Goal: Task Accomplishment & Management: Use online tool/utility

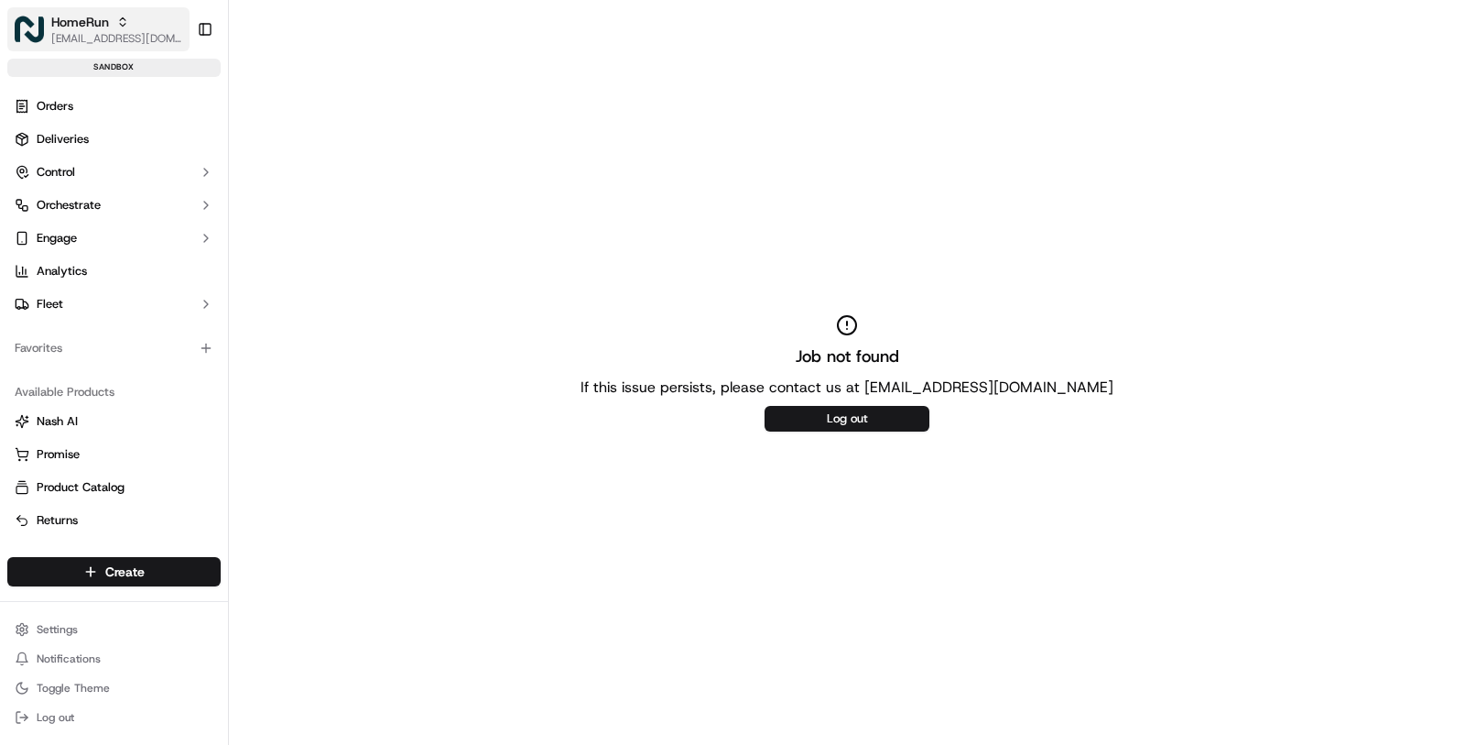
click at [107, 46] on button "HomeRun masood@usenash.com" at bounding box center [98, 29] width 182 height 44
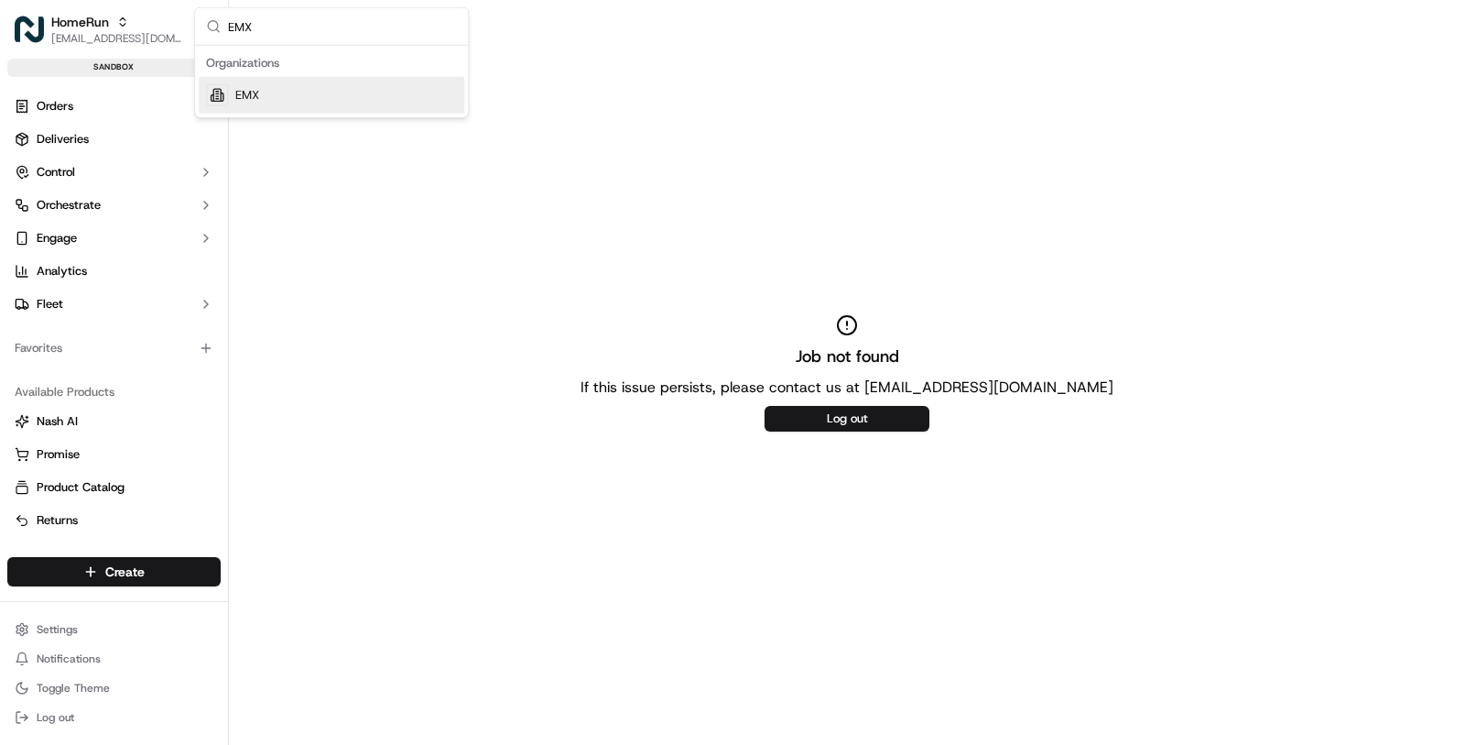
type input "EMX"
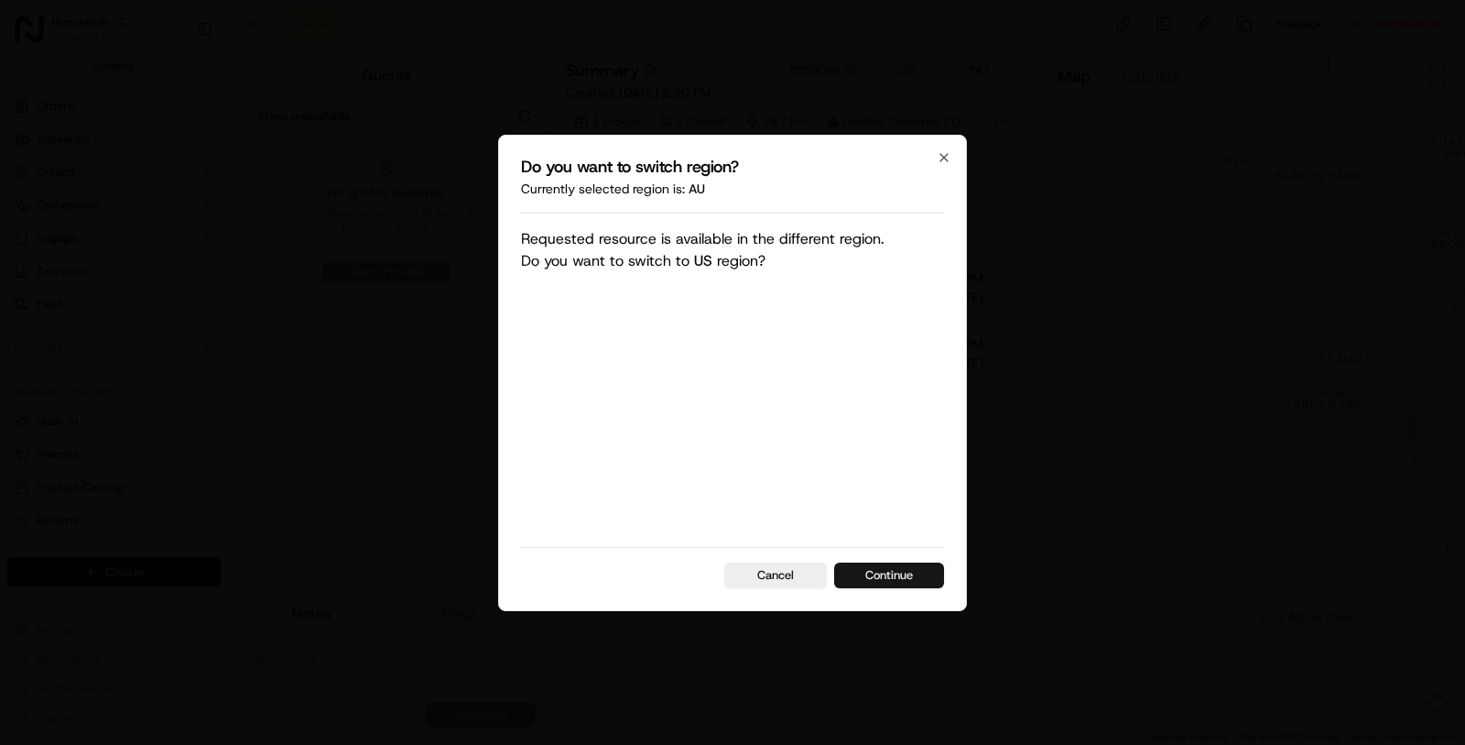
click at [901, 581] on button "Continue" at bounding box center [889, 575] width 110 height 26
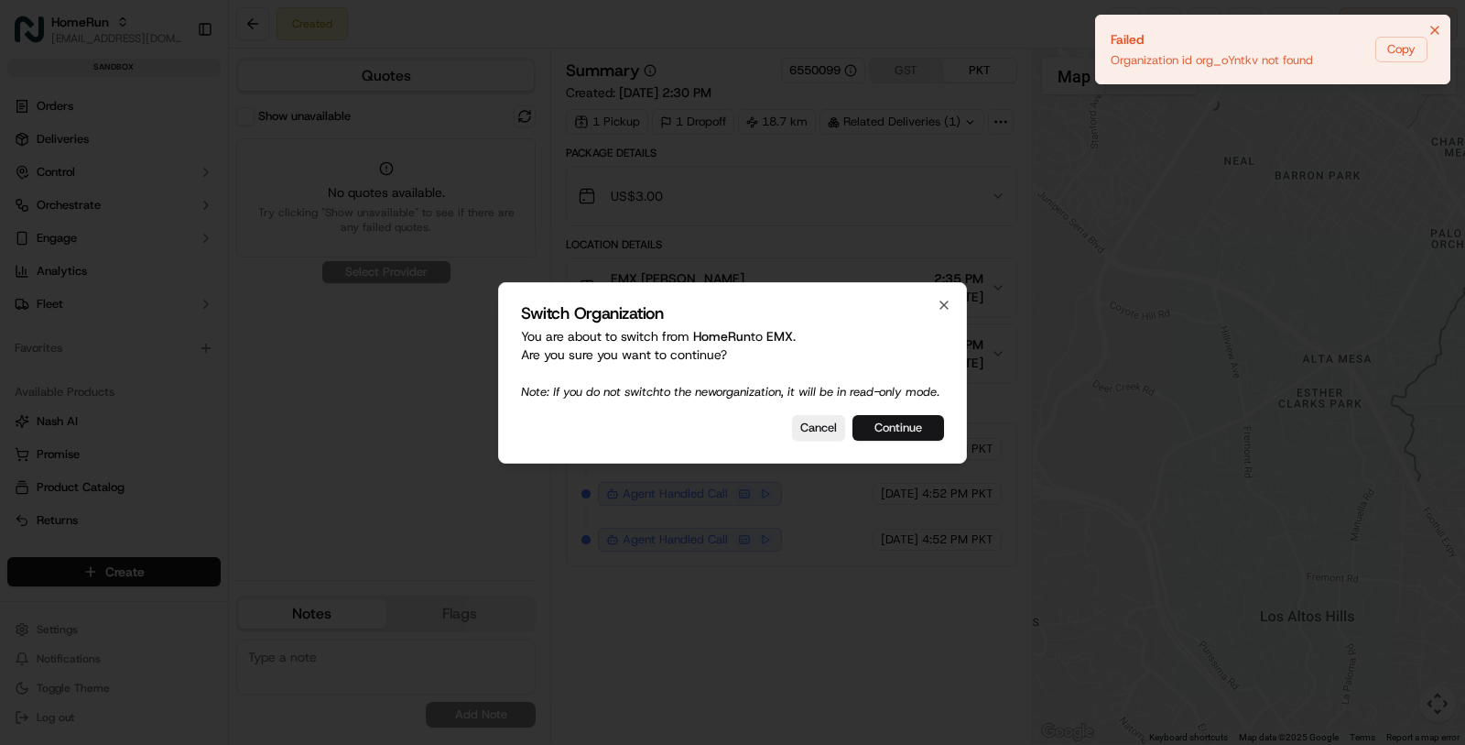
click at [900, 433] on button "Continue" at bounding box center [899, 428] width 92 height 26
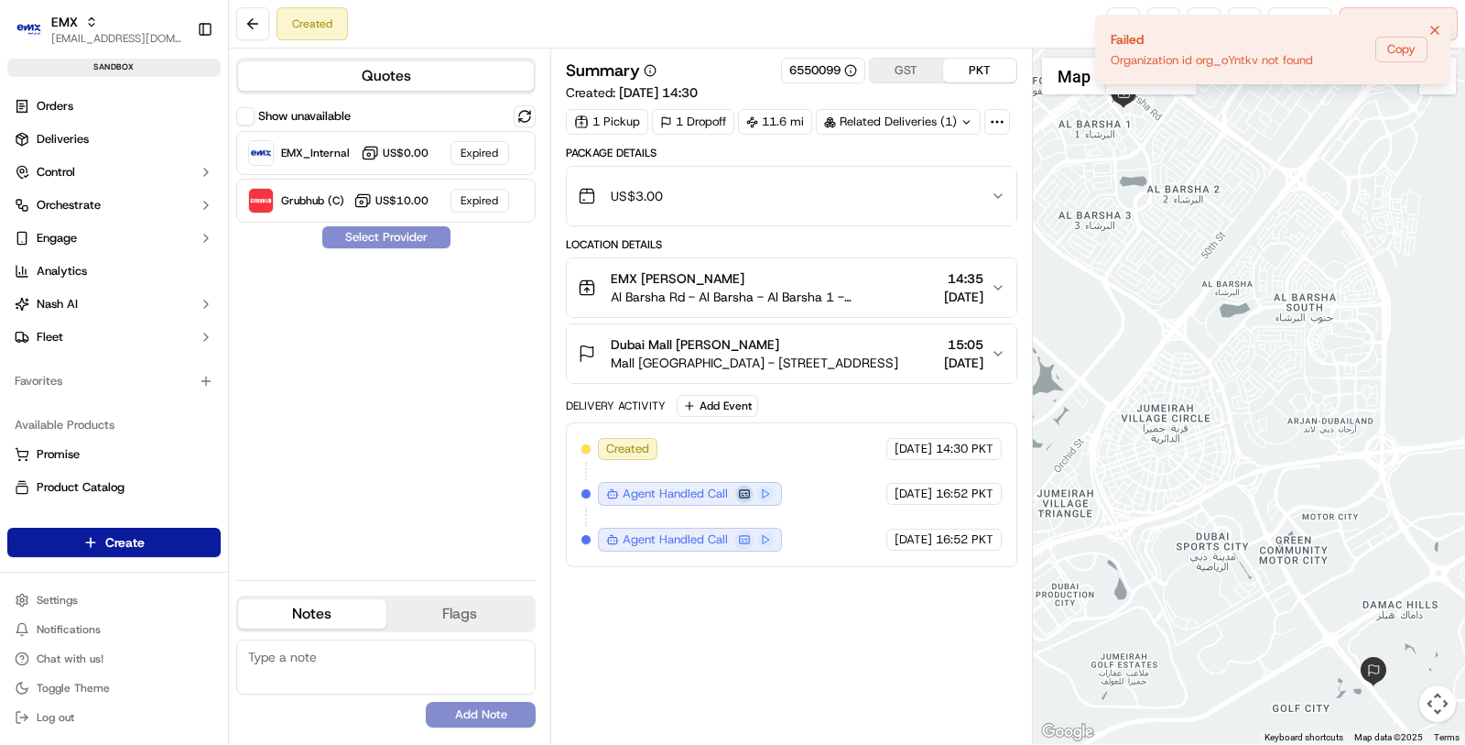
click at [745, 487] on button at bounding box center [744, 493] width 18 height 18
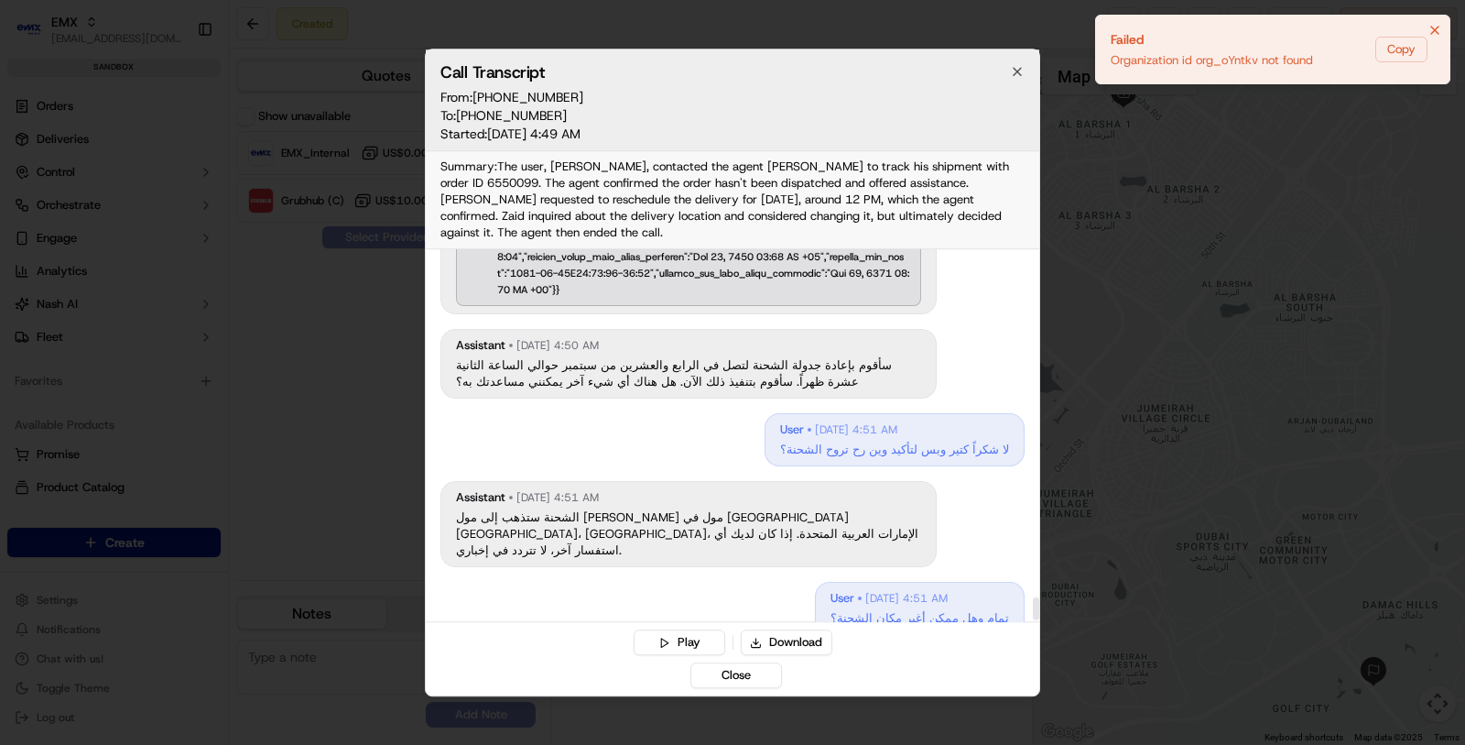
scroll to position [5681, 0]
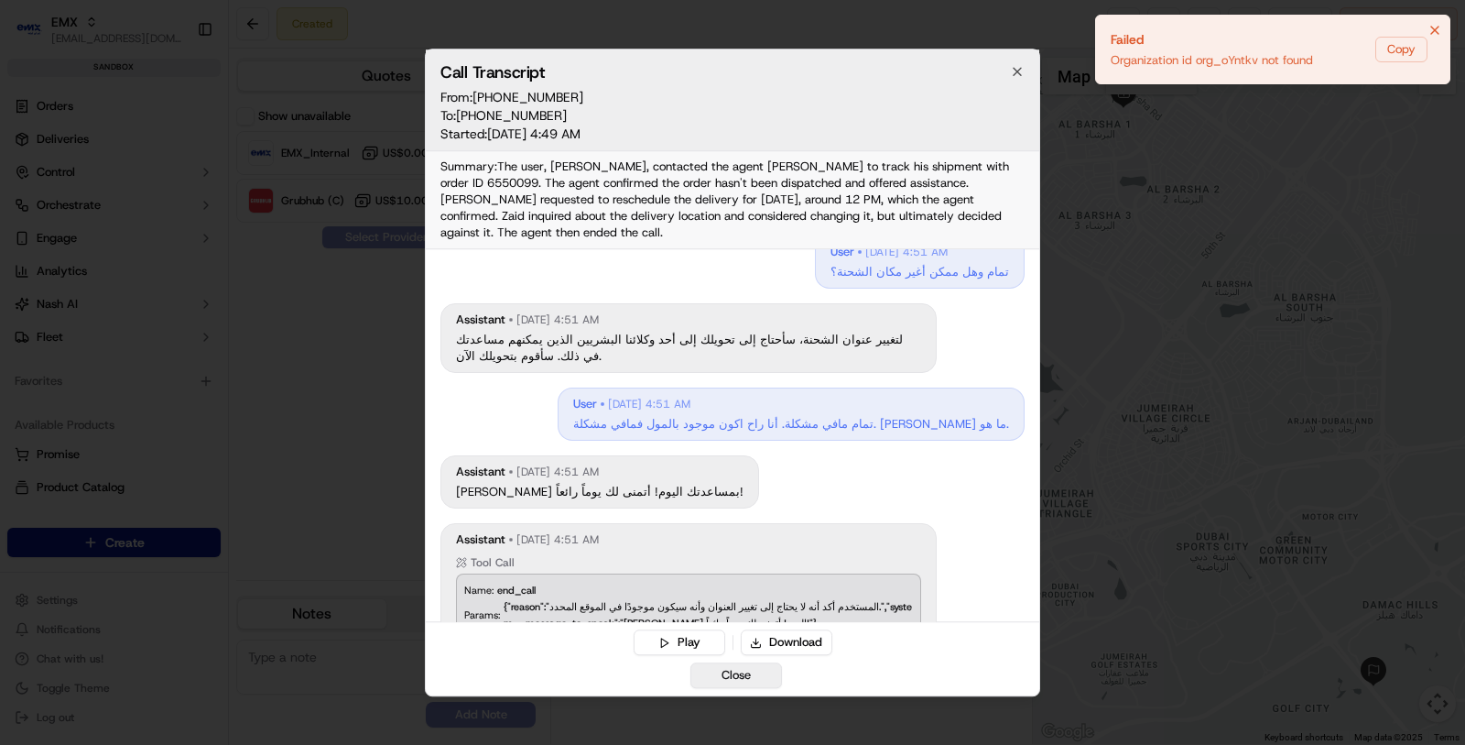
click at [764, 675] on button "Close" at bounding box center [737, 675] width 92 height 26
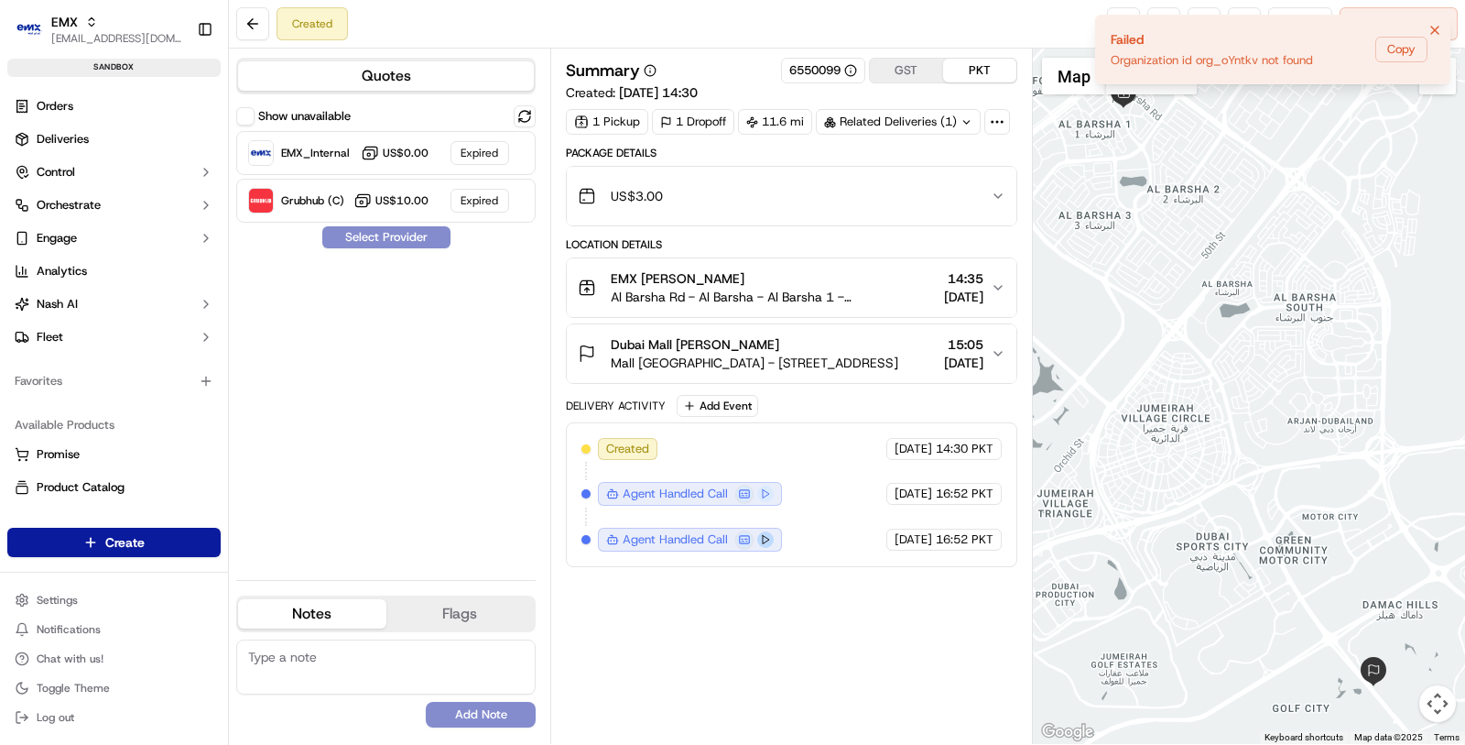
click at [764, 531] on button at bounding box center [765, 539] width 16 height 16
click at [743, 530] on button at bounding box center [744, 539] width 18 height 18
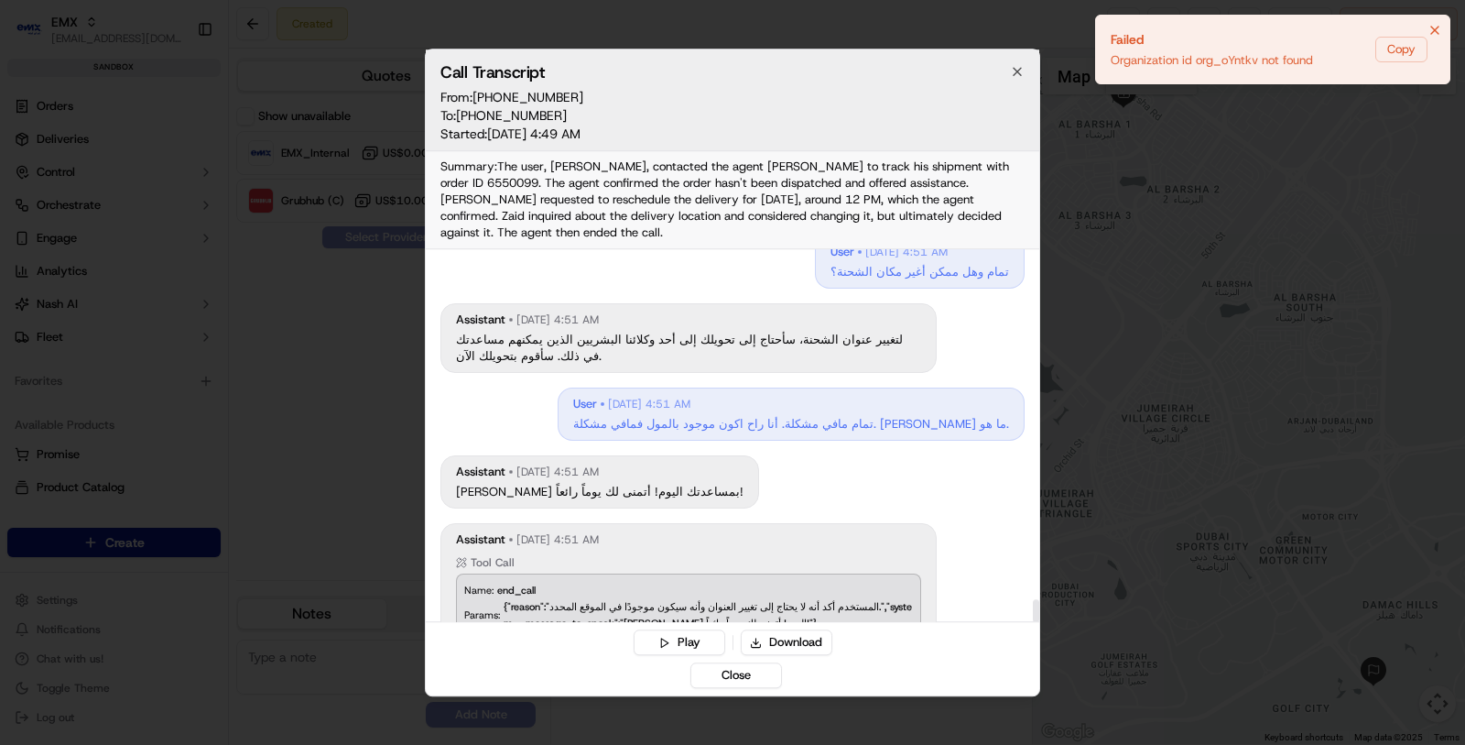
click at [1009, 81] on h2 "Call Transcript" at bounding box center [733, 72] width 584 height 16
click at [1009, 80] on h2 "Call Transcript" at bounding box center [733, 72] width 584 height 16
click at [1024, 71] on icon "button" at bounding box center [1017, 71] width 15 height 15
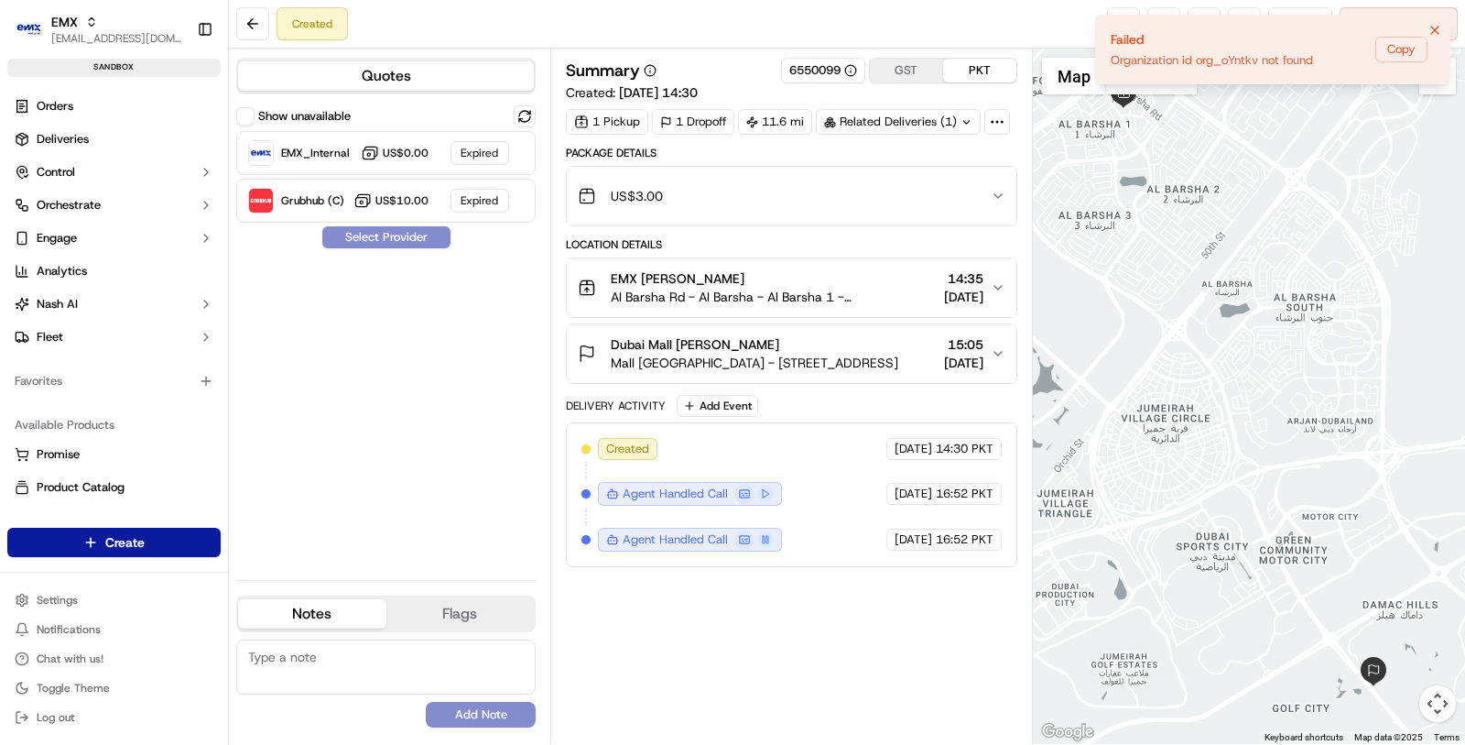
click at [1443, 27] on button "Notifications (F8)" at bounding box center [1435, 30] width 22 height 22
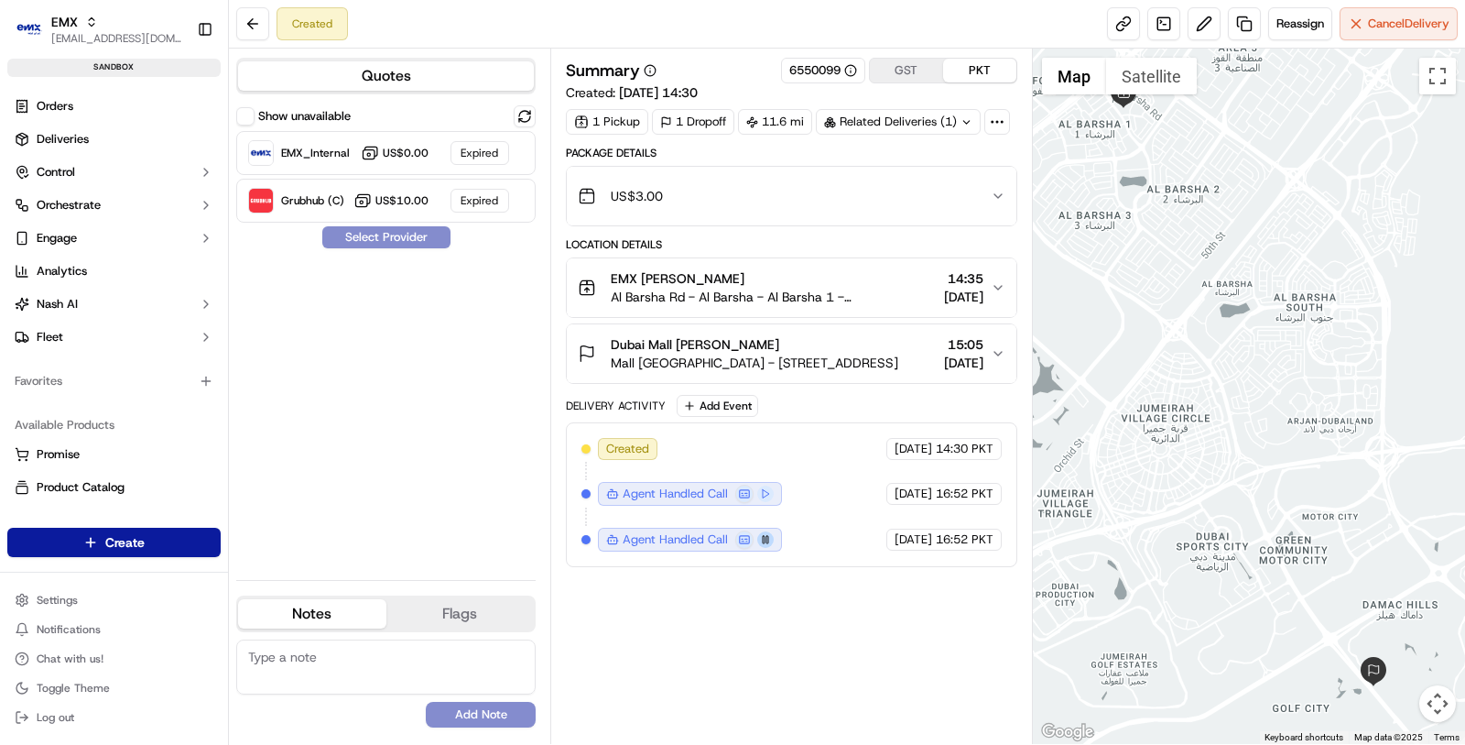
click at [764, 531] on button at bounding box center [765, 539] width 16 height 16
click at [174, 296] on button "Nash AI" at bounding box center [113, 303] width 213 height 29
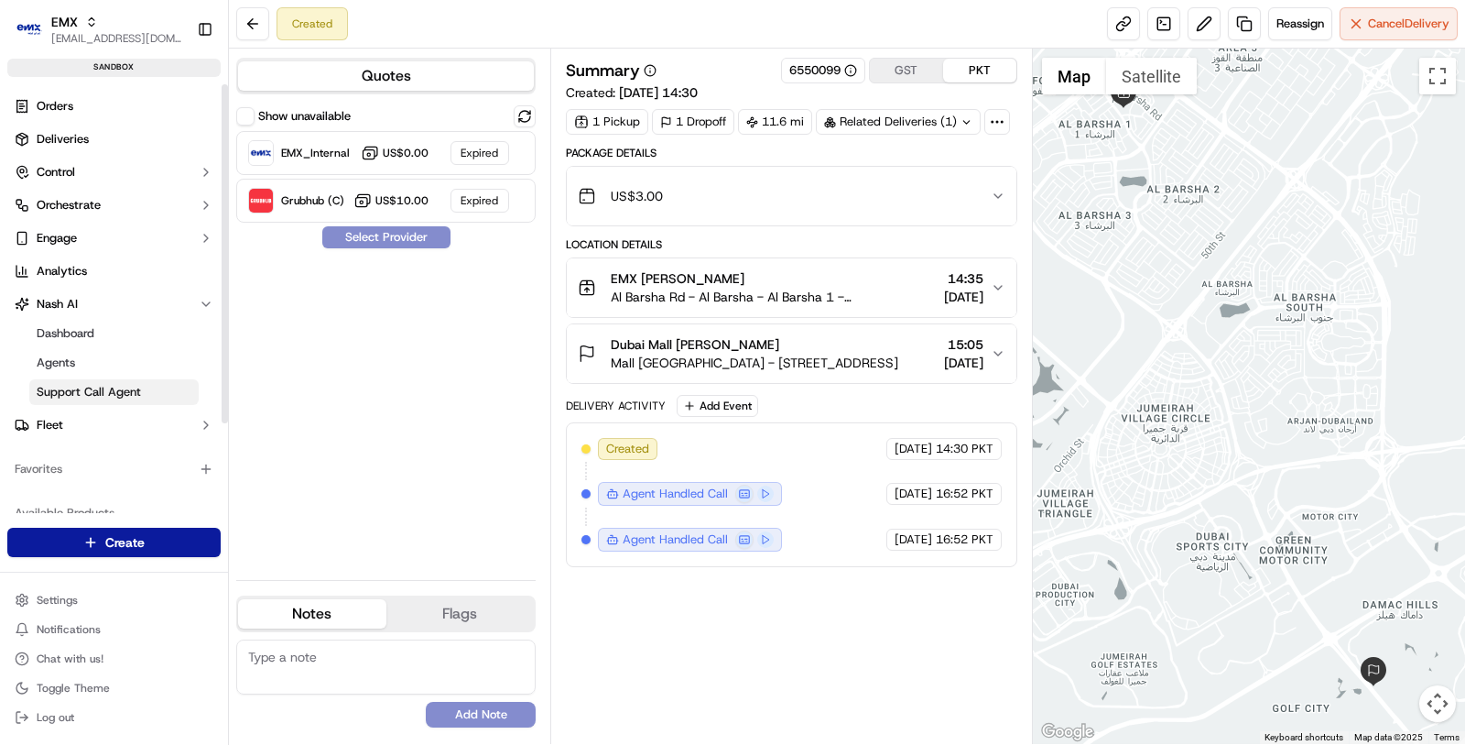
click at [136, 391] on span "Support Call Agent" at bounding box center [89, 392] width 104 height 16
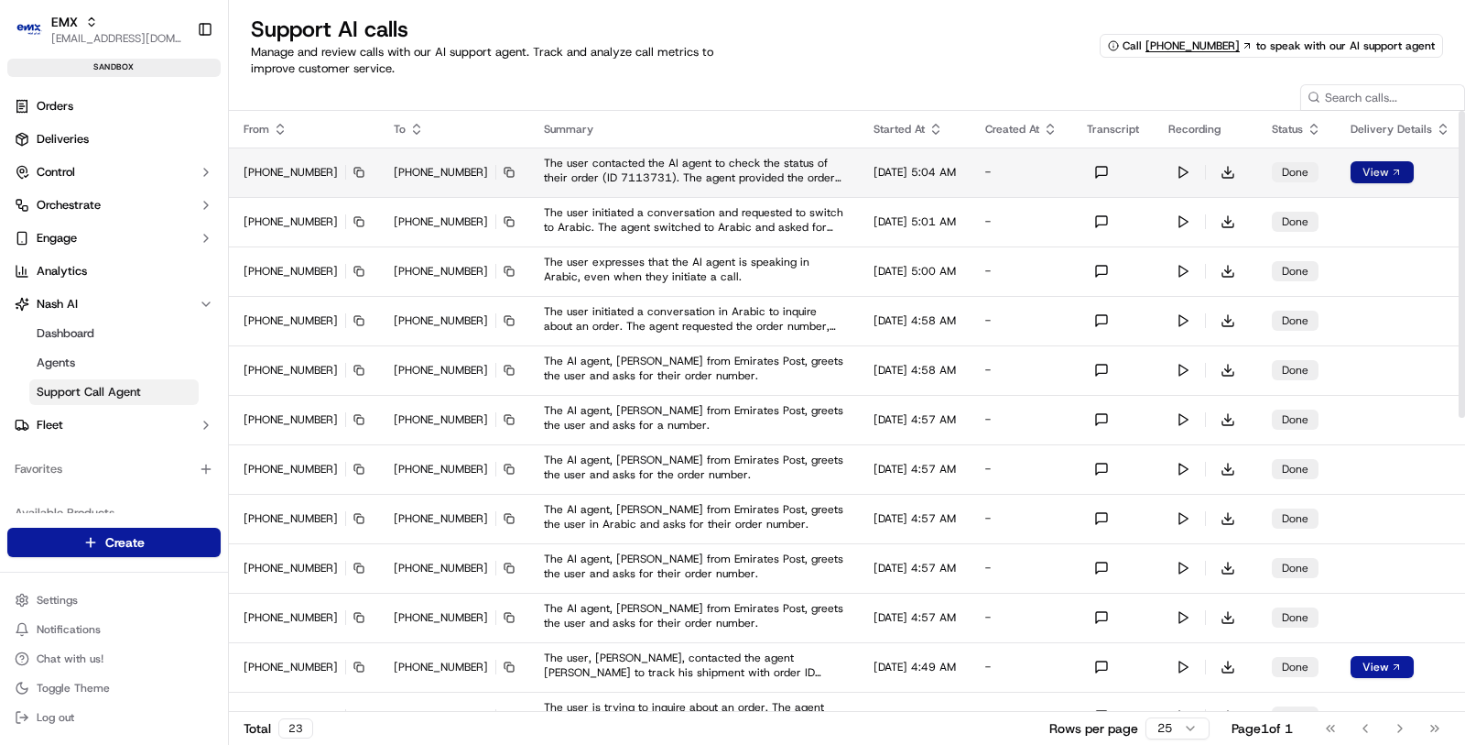
click at [1363, 172] on button "View" at bounding box center [1382, 172] width 63 height 22
click at [1380, 169] on link "View" at bounding box center [1376, 172] width 27 height 15
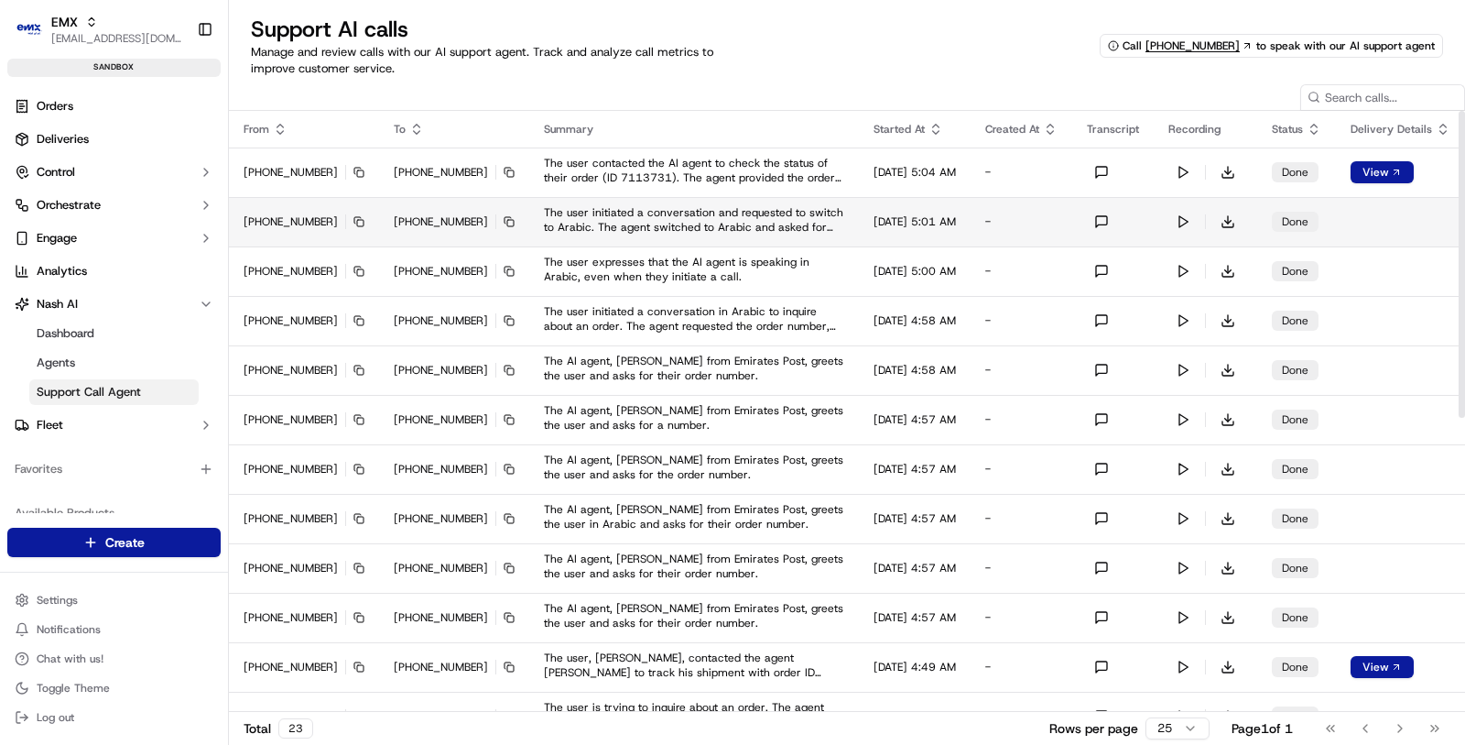
click at [886, 230] on td "Sep 23, 2025, 5:01 AM" at bounding box center [915, 221] width 112 height 49
click at [1107, 219] on button at bounding box center [1101, 221] width 29 height 29
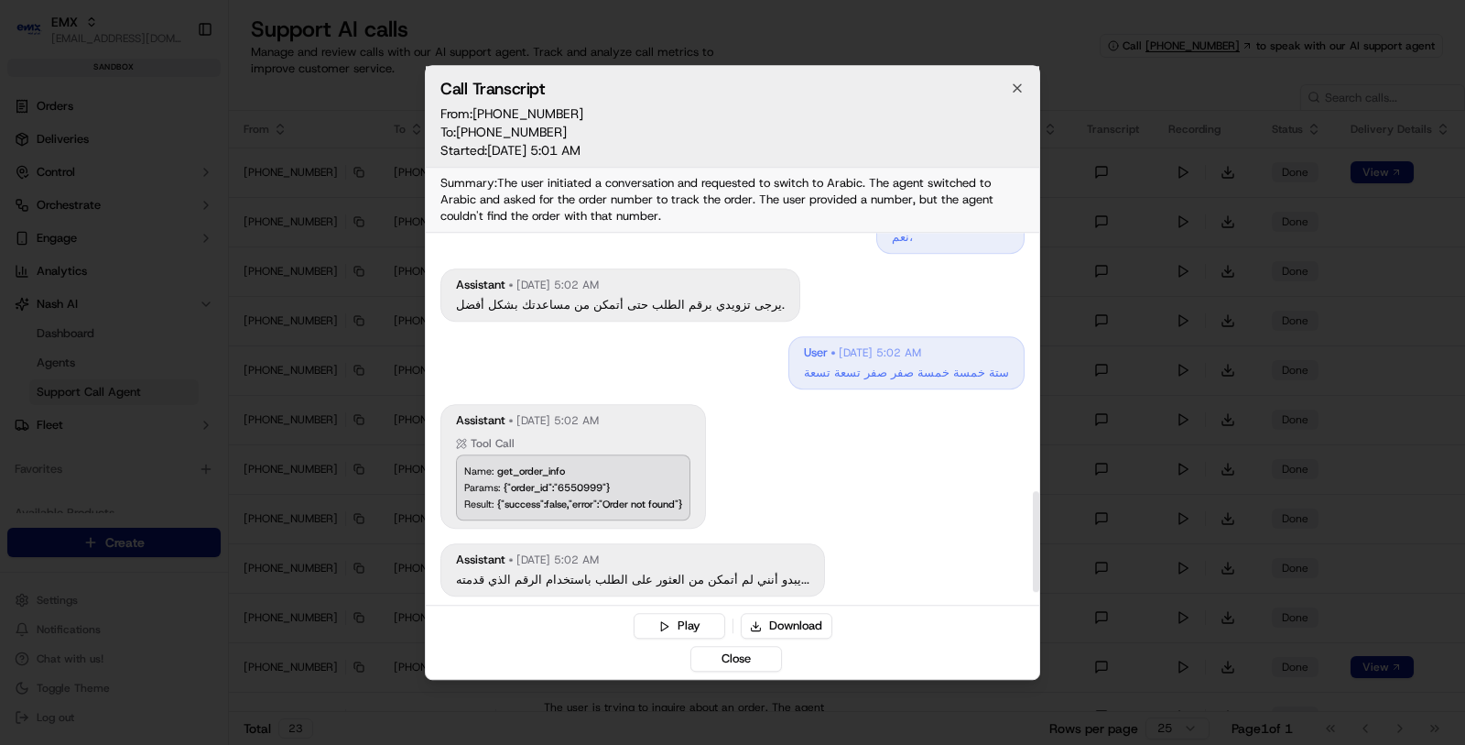
scroll to position [1005, 0]
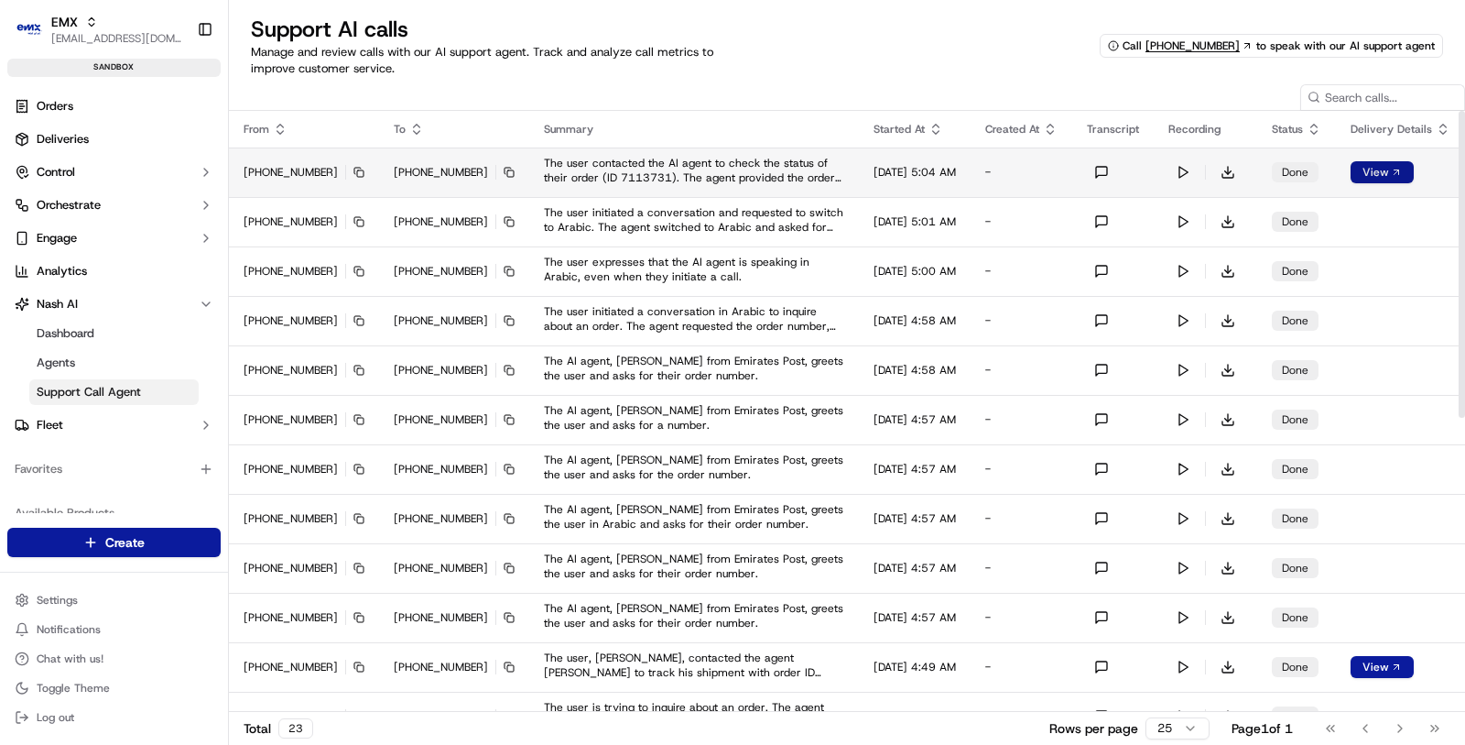
click at [1366, 165] on link "View" at bounding box center [1376, 172] width 27 height 15
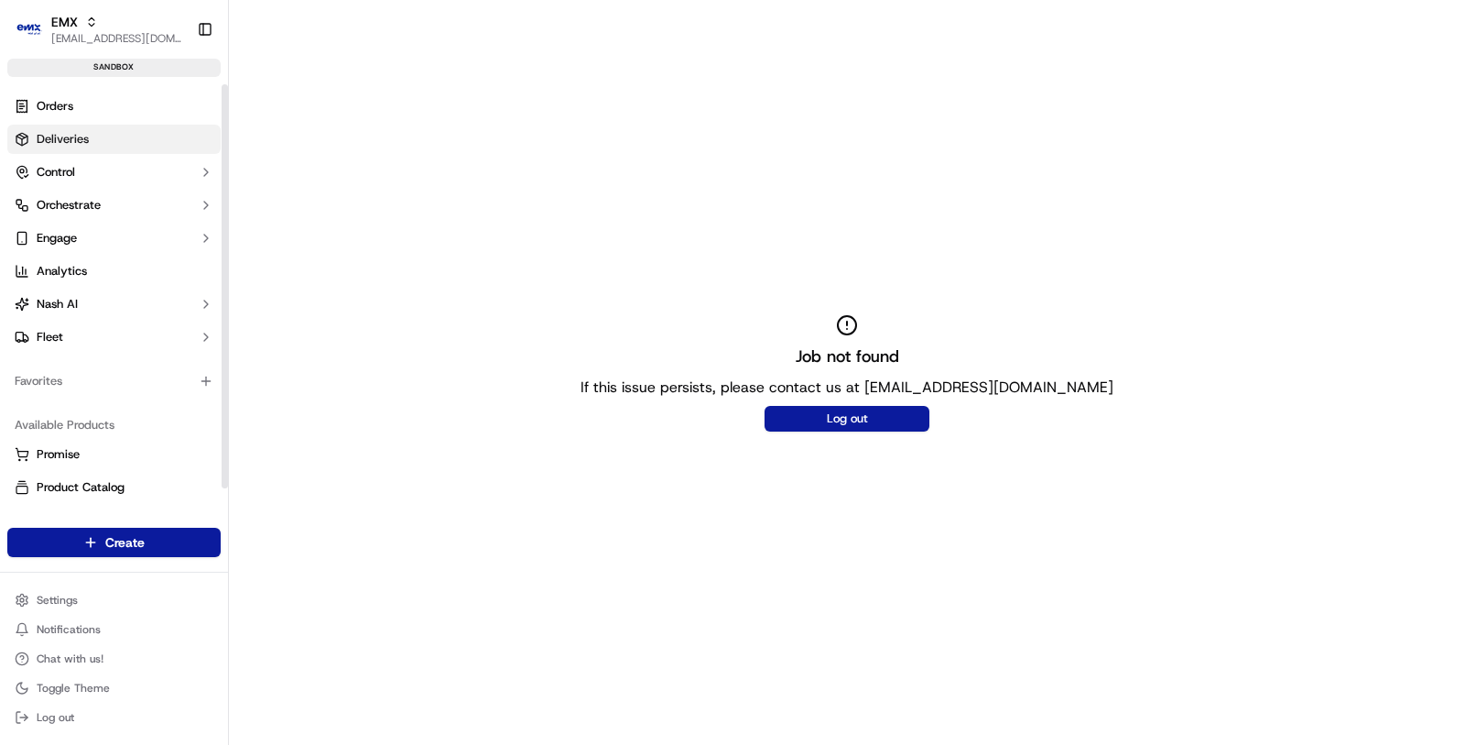
click at [105, 149] on link "Deliveries" at bounding box center [113, 139] width 213 height 29
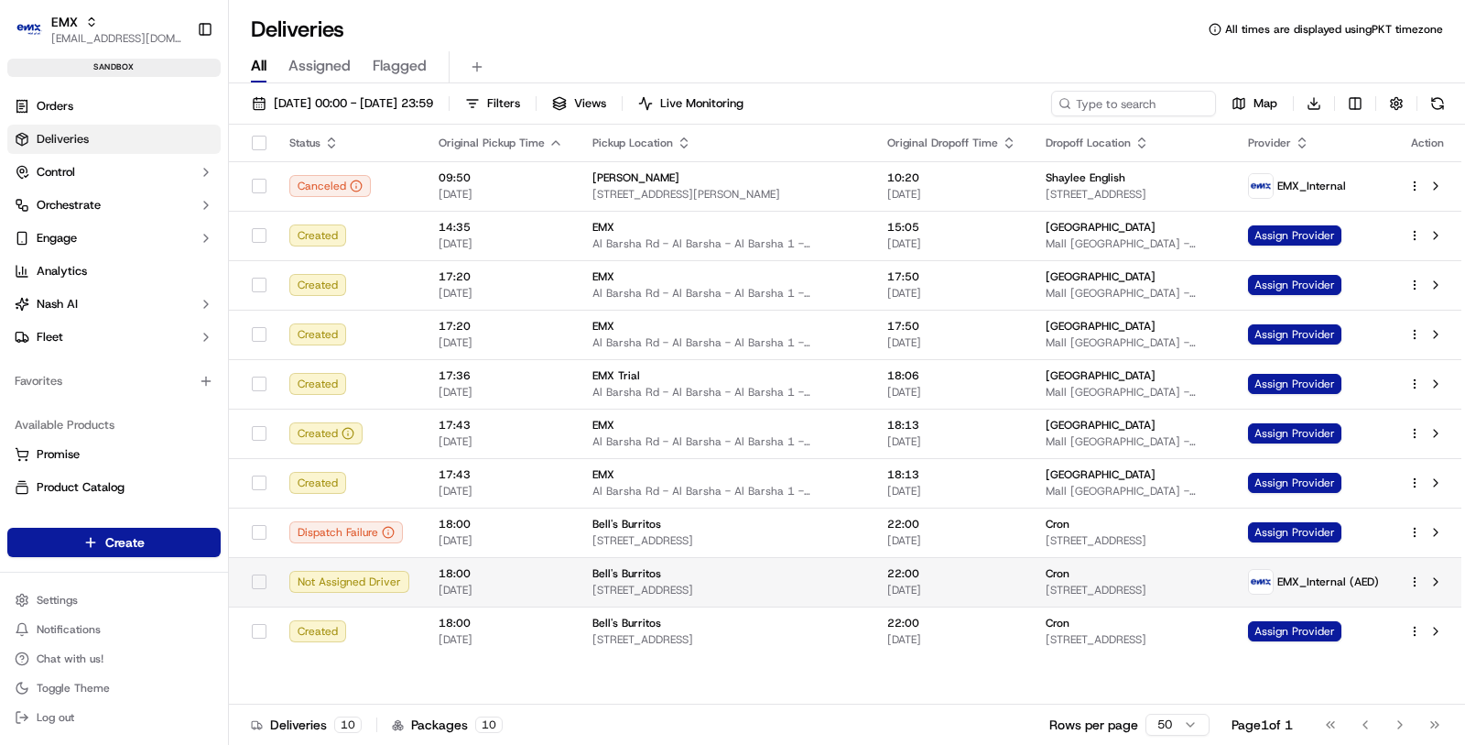
click at [1046, 593] on span "[STREET_ADDRESS]" at bounding box center [1132, 589] width 173 height 15
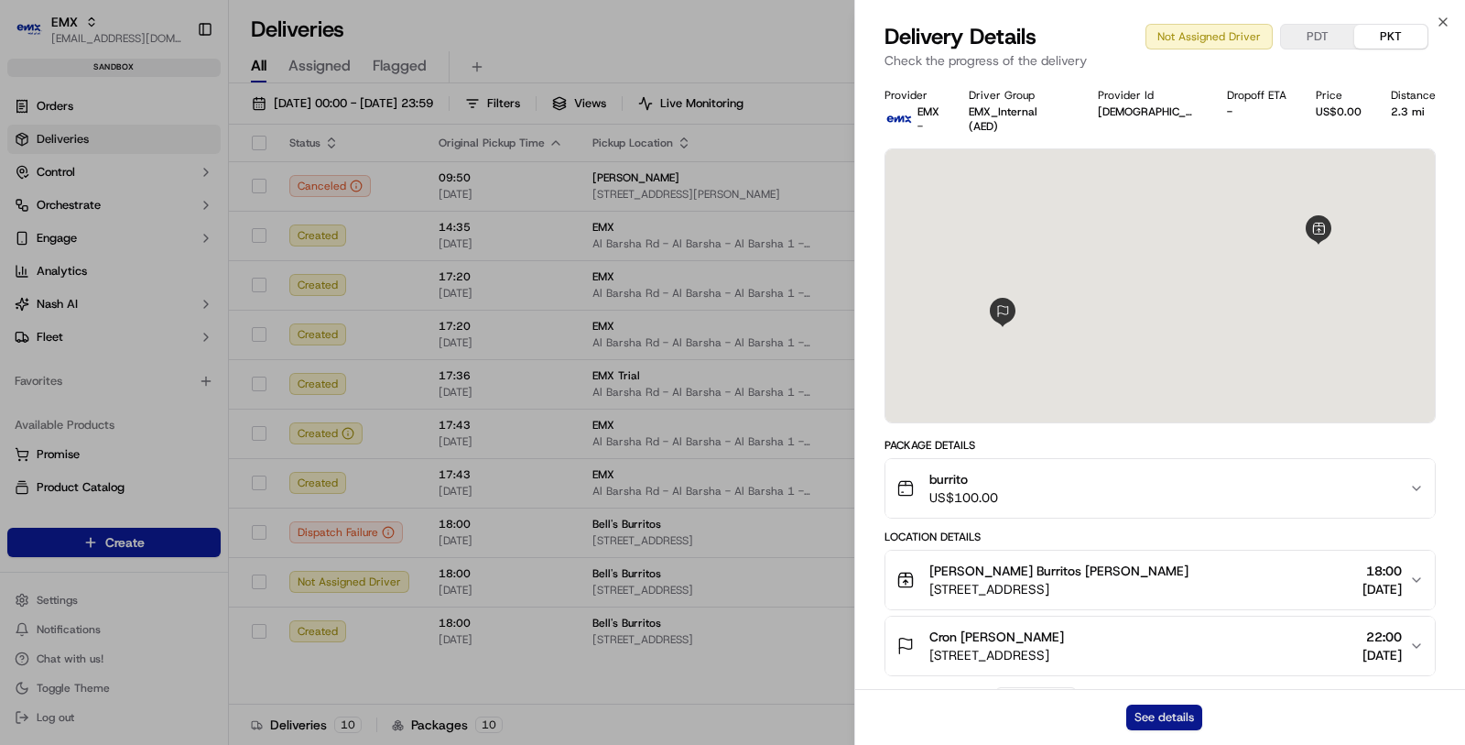
click at [1174, 725] on button "See details" at bounding box center [1164, 717] width 76 height 26
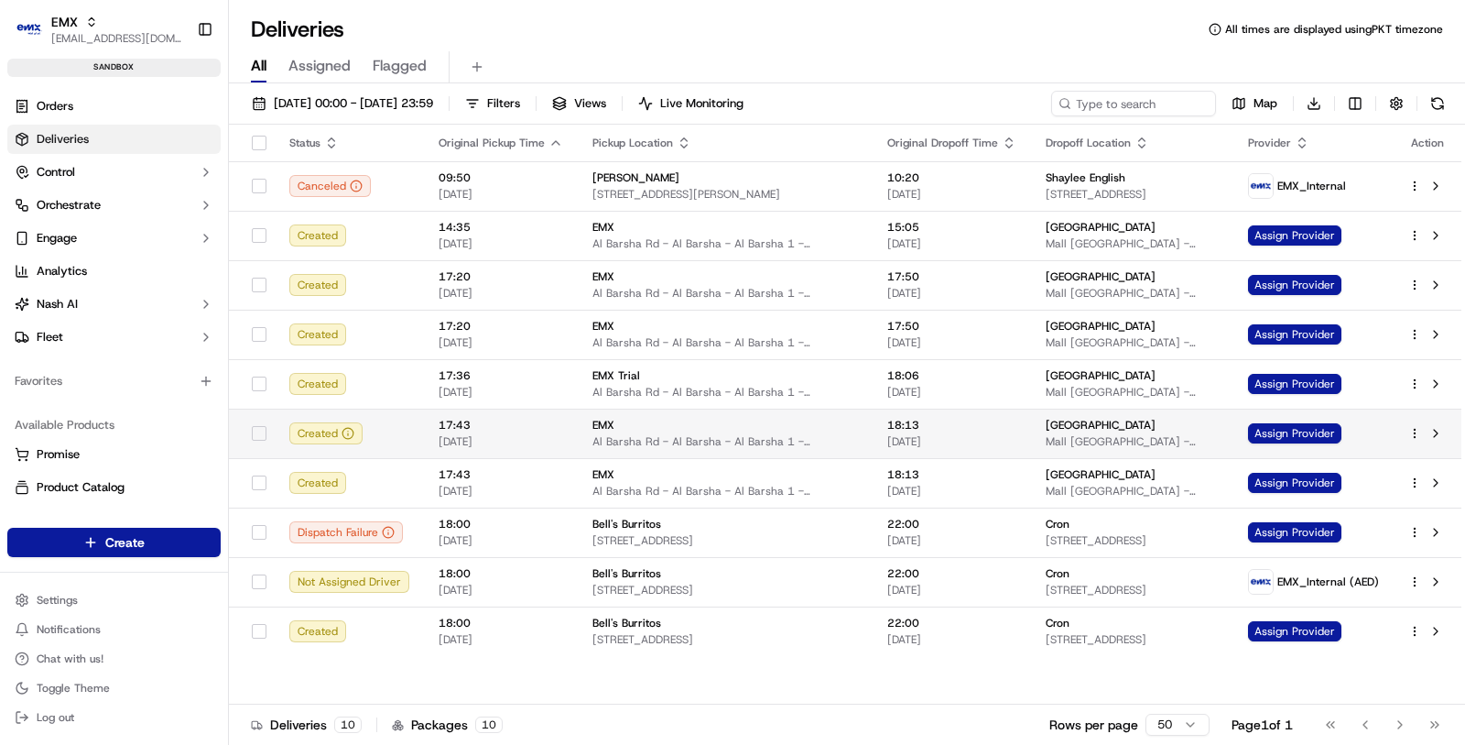
click at [957, 414] on td "18:13 23/09/2025" at bounding box center [952, 432] width 158 height 49
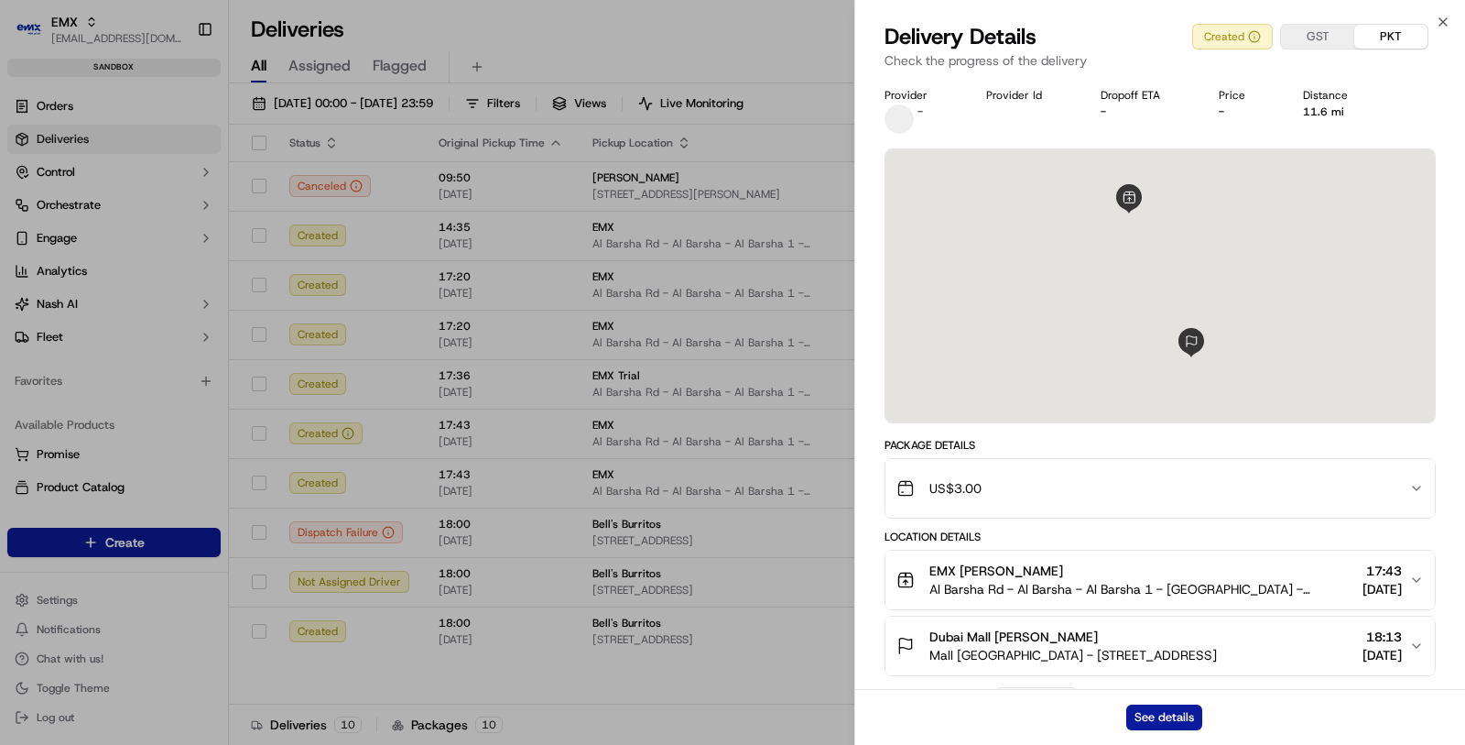
click at [1124, 717] on div "See details" at bounding box center [1160, 717] width 610 height 56
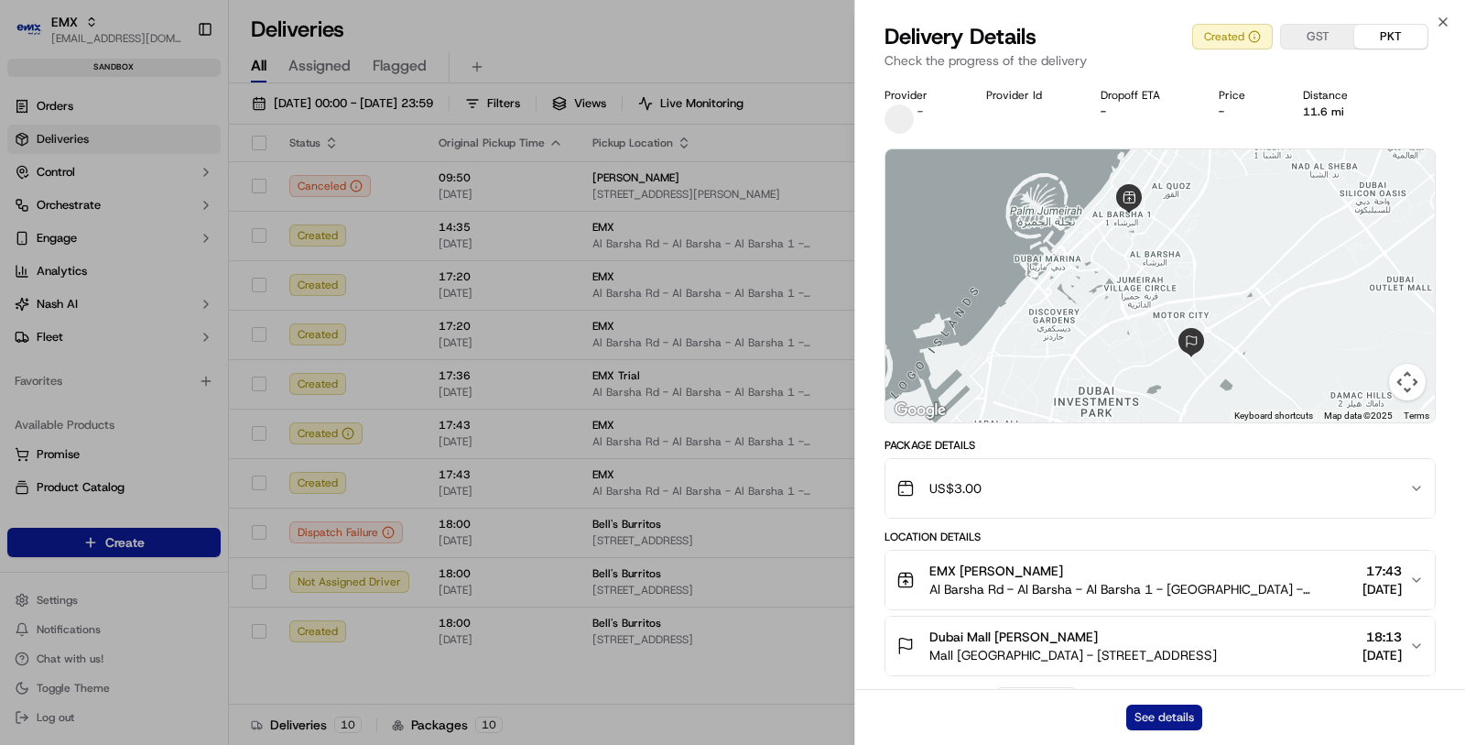
click at [1155, 713] on button "See details" at bounding box center [1164, 717] width 76 height 26
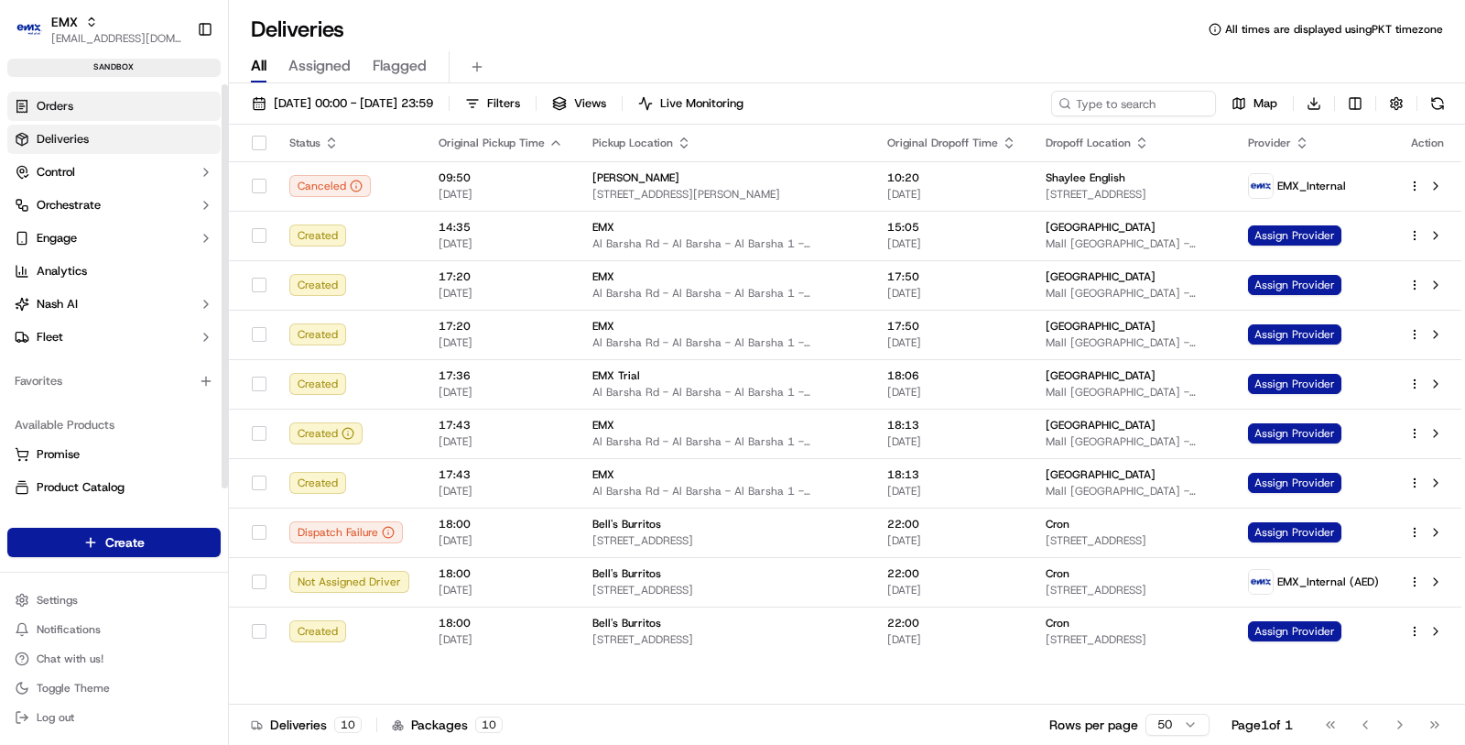
click at [174, 106] on link "Orders" at bounding box center [113, 106] width 213 height 29
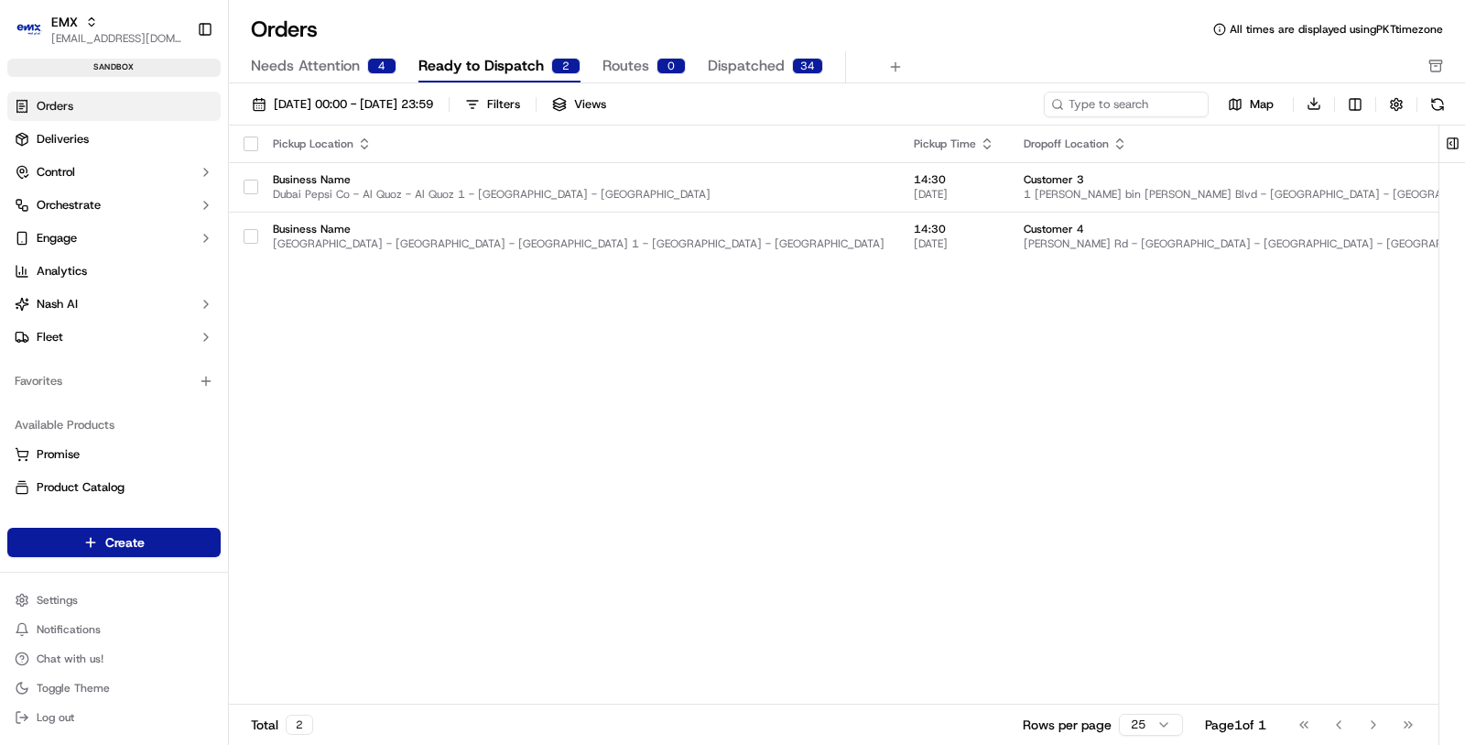
click at [348, 71] on span "Needs Attention" at bounding box center [305, 66] width 109 height 22
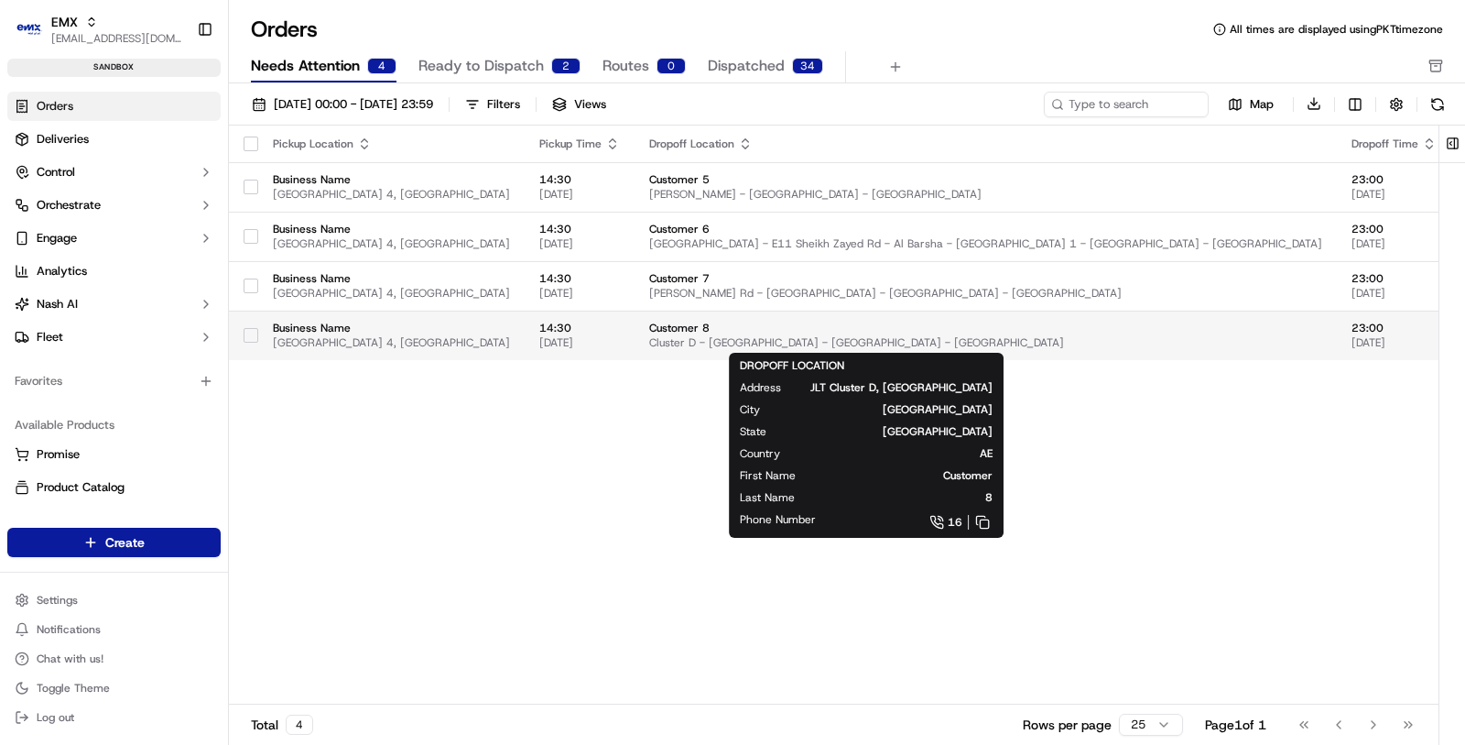
click at [736, 323] on span "Customer 8" at bounding box center [985, 328] width 673 height 15
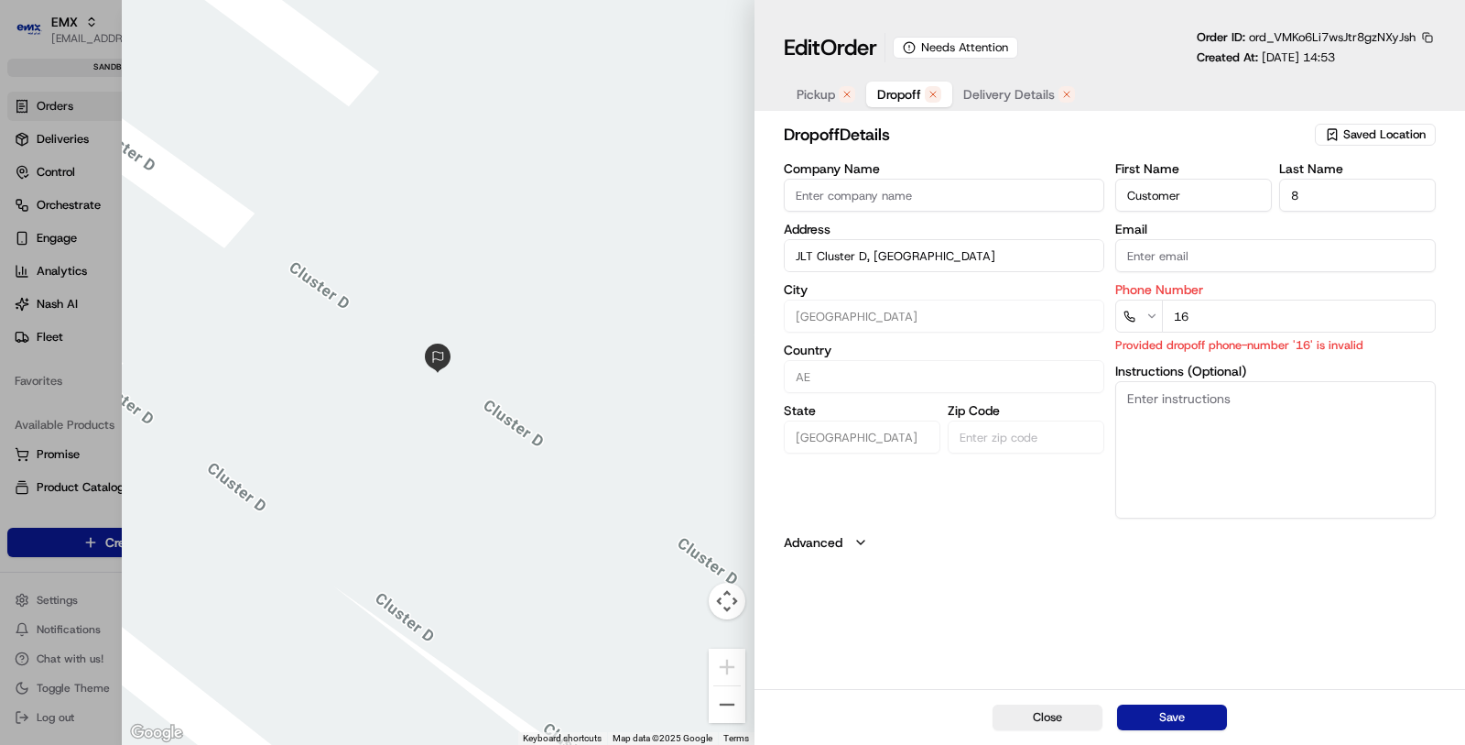
click at [911, 93] on span "Dropoff" at bounding box center [899, 94] width 44 height 18
click at [1005, 93] on span "Delivery Details" at bounding box center [1009, 94] width 92 height 18
click at [928, 93] on icon "button" at bounding box center [933, 94] width 11 height 11
click at [1021, 80] on div "Pickup Dropoff Delivery Details" at bounding box center [936, 94] width 304 height 33
type input "+1"
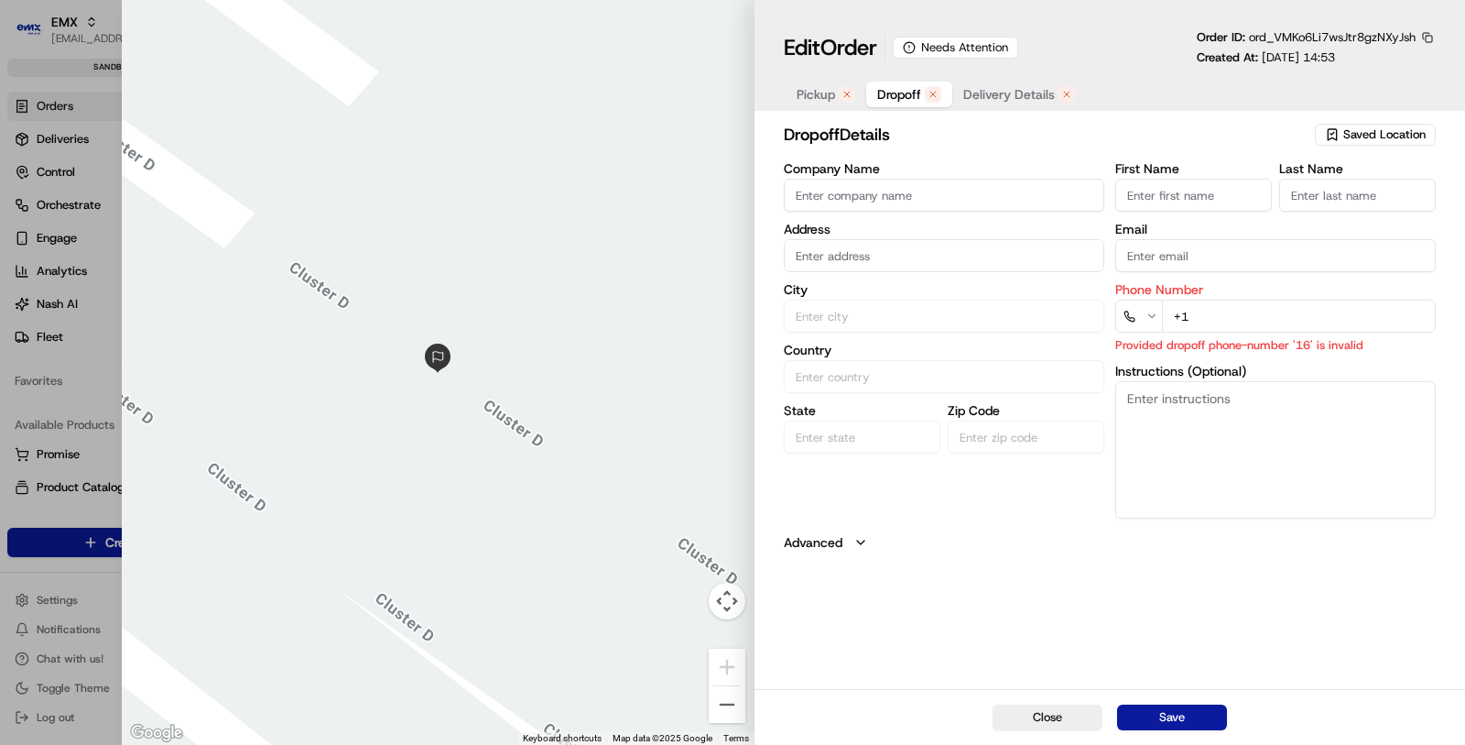
click at [19, 386] on div at bounding box center [732, 372] width 1465 height 745
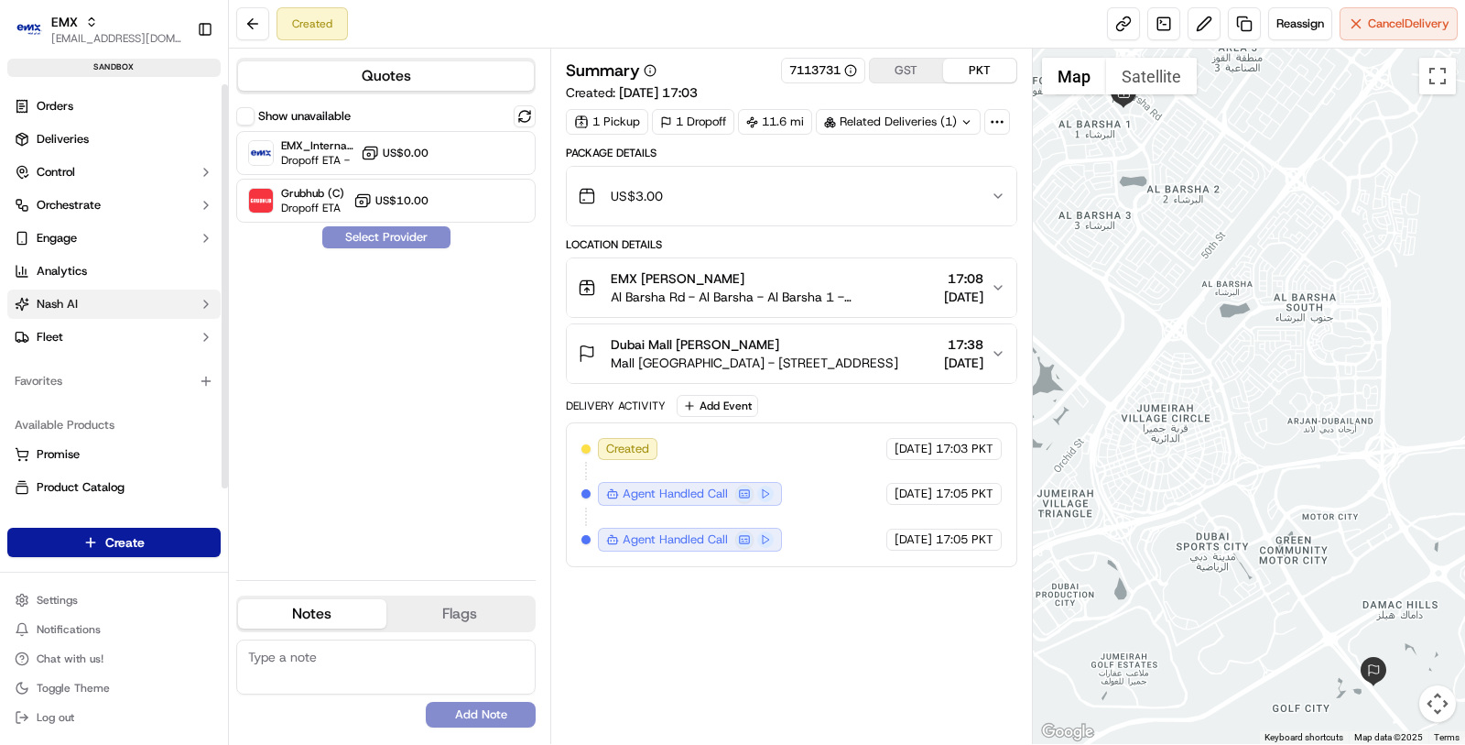
click at [120, 310] on button "Nash AI" at bounding box center [113, 303] width 213 height 29
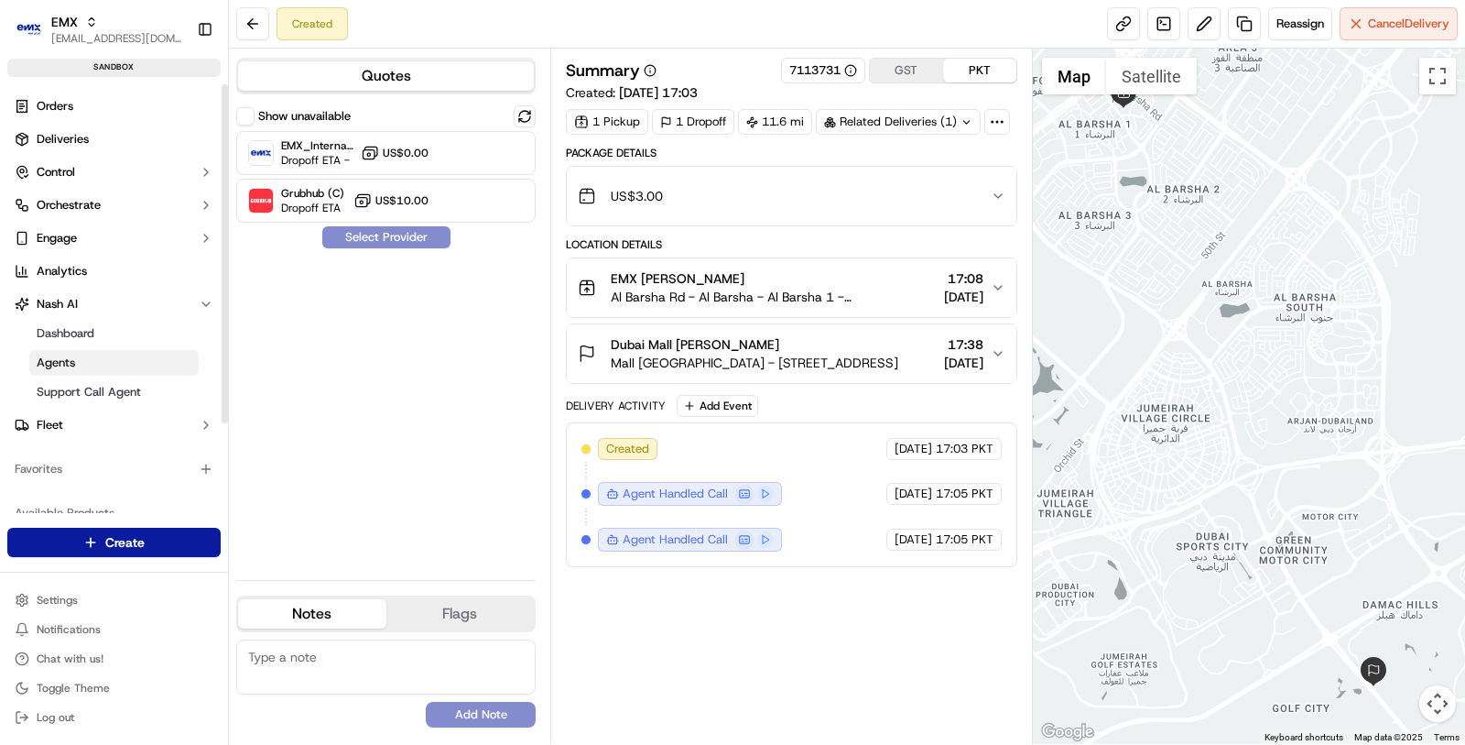
click at [116, 361] on link "Agents" at bounding box center [113, 363] width 169 height 26
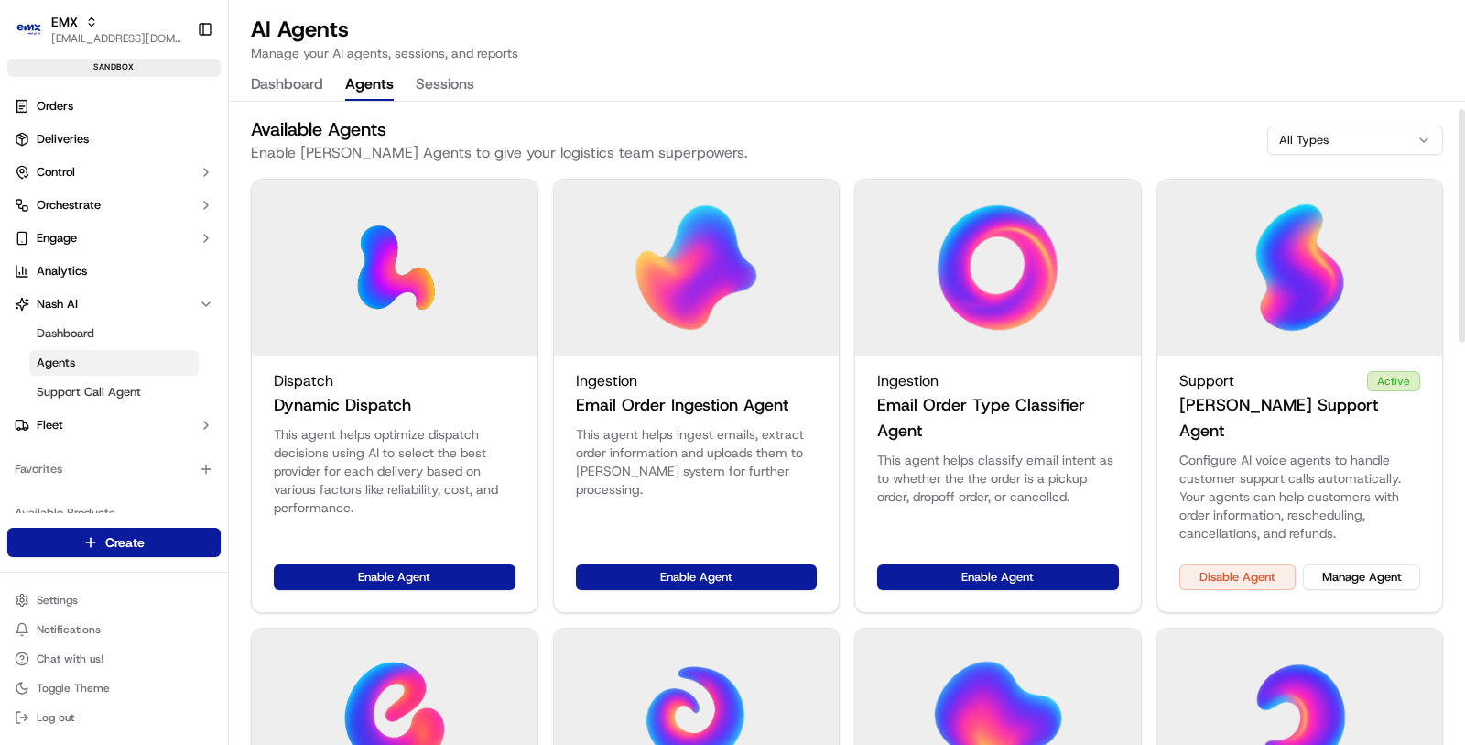
scroll to position [116, 0]
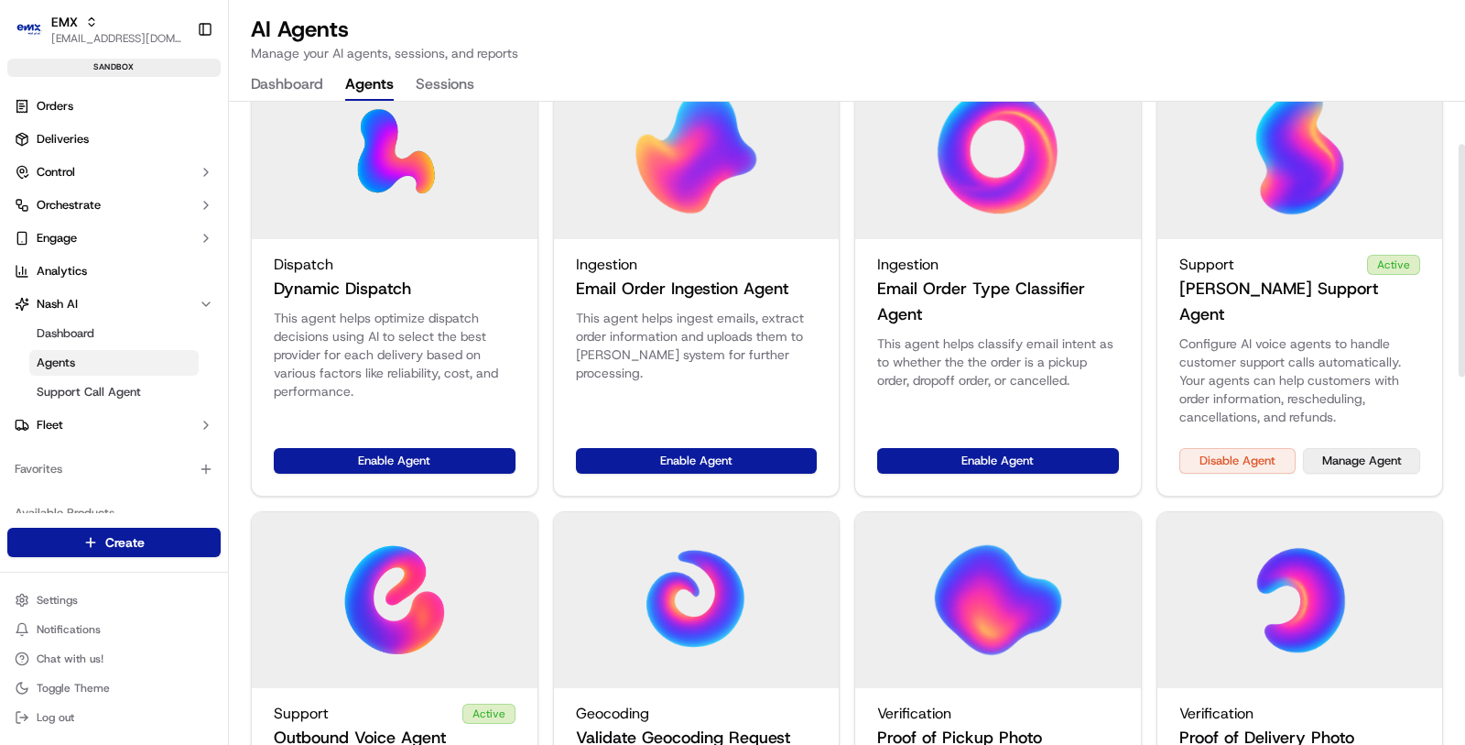
click at [1345, 448] on button "Manage Agent" at bounding box center [1361, 461] width 117 height 26
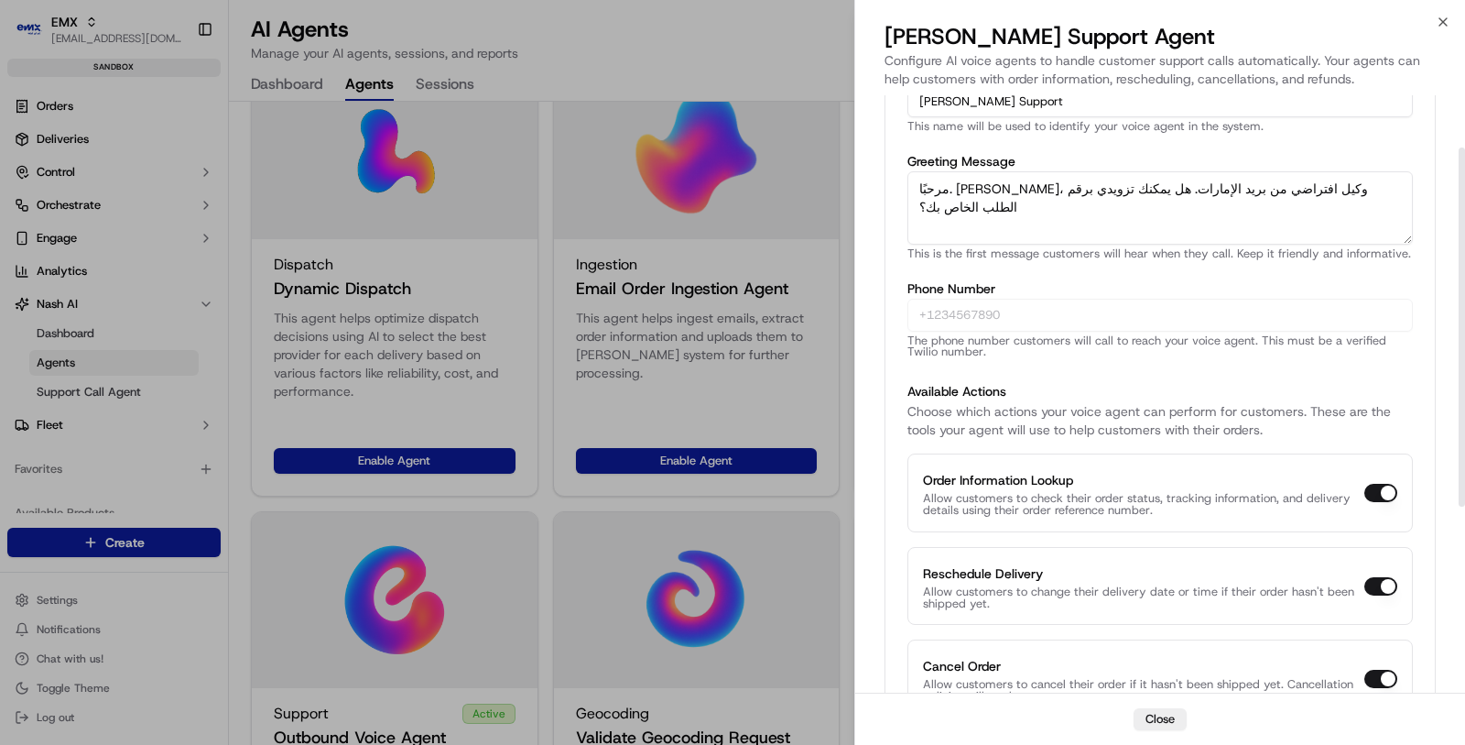
scroll to position [0, 0]
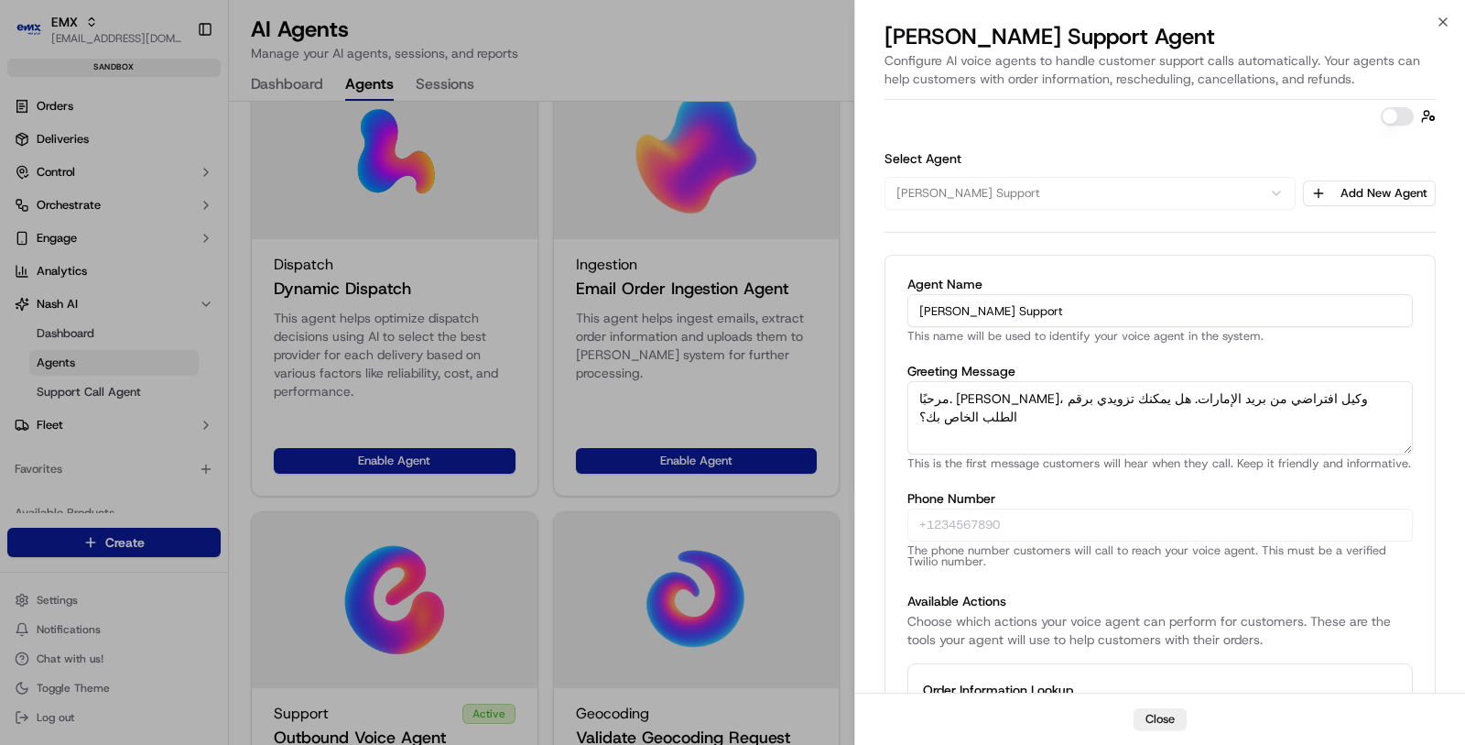
click at [301, 381] on div at bounding box center [732, 372] width 1465 height 745
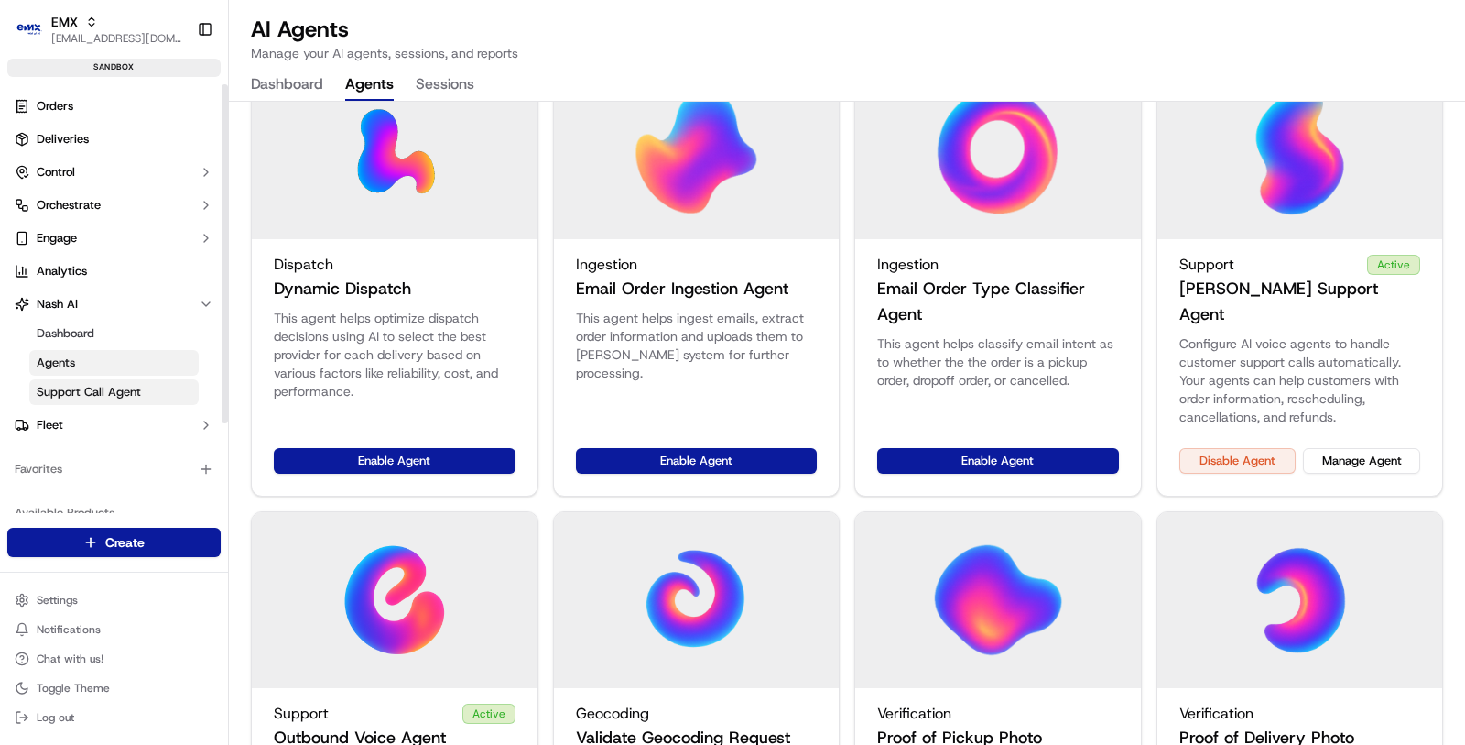
click at [146, 395] on link "Support Call Agent" at bounding box center [113, 392] width 169 height 26
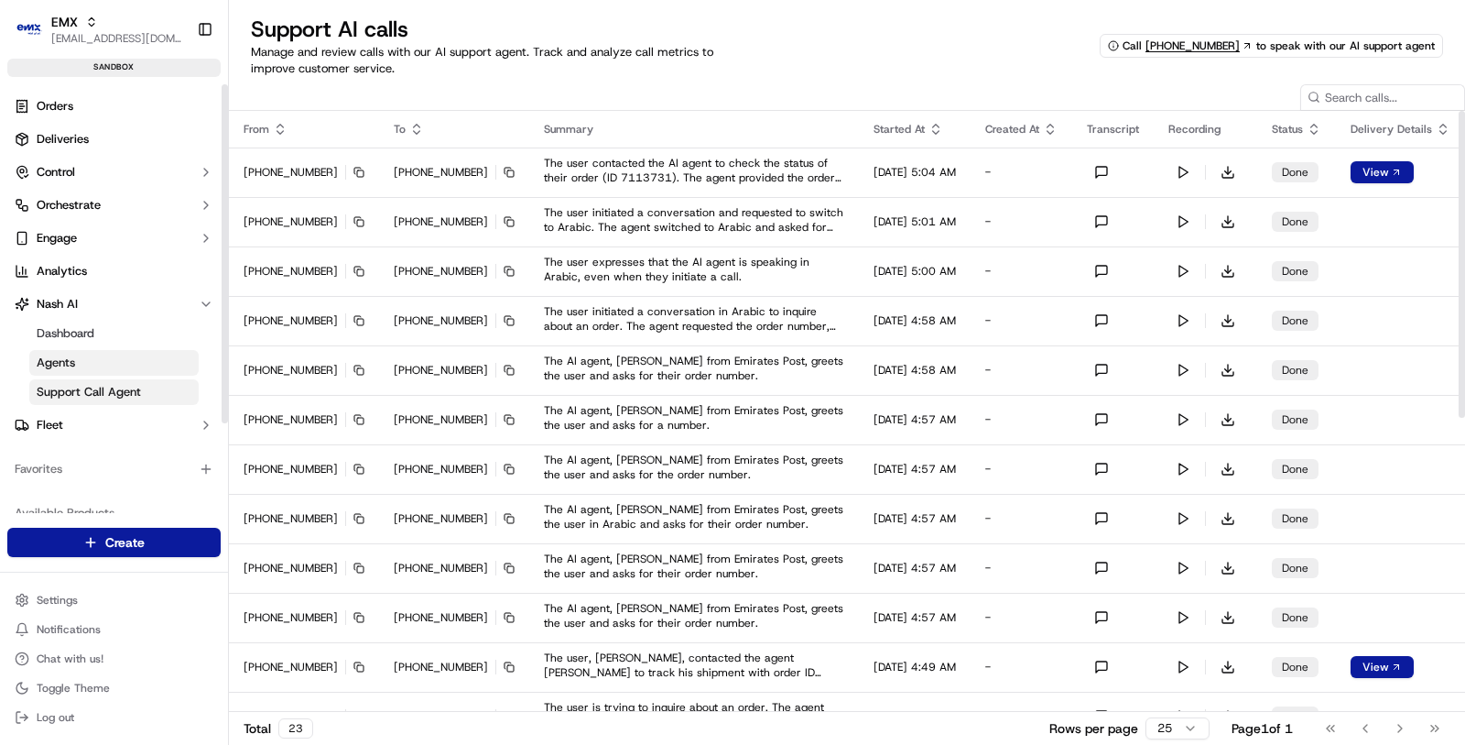
click at [150, 368] on link "Agents" at bounding box center [113, 363] width 169 height 26
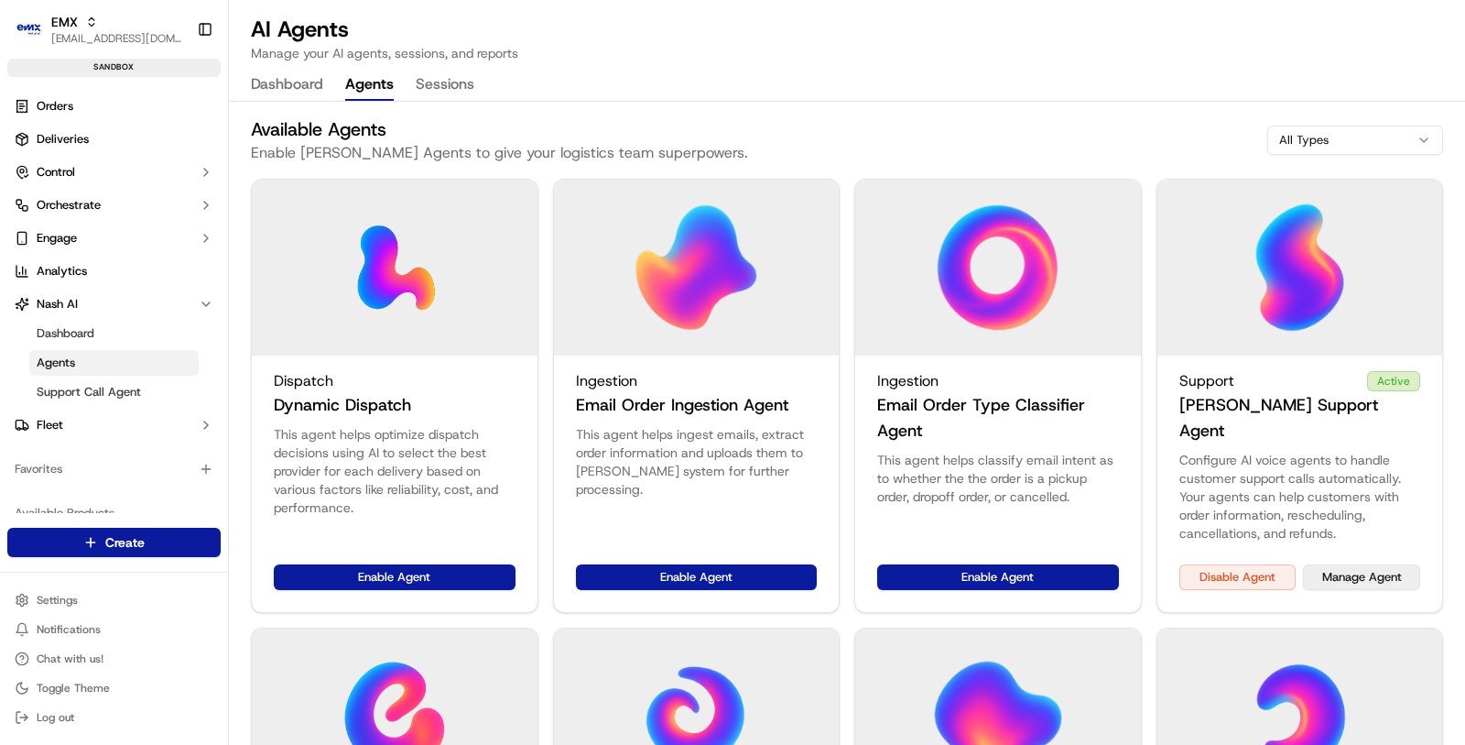
click at [1357, 564] on button "Manage Agent" at bounding box center [1361, 577] width 117 height 26
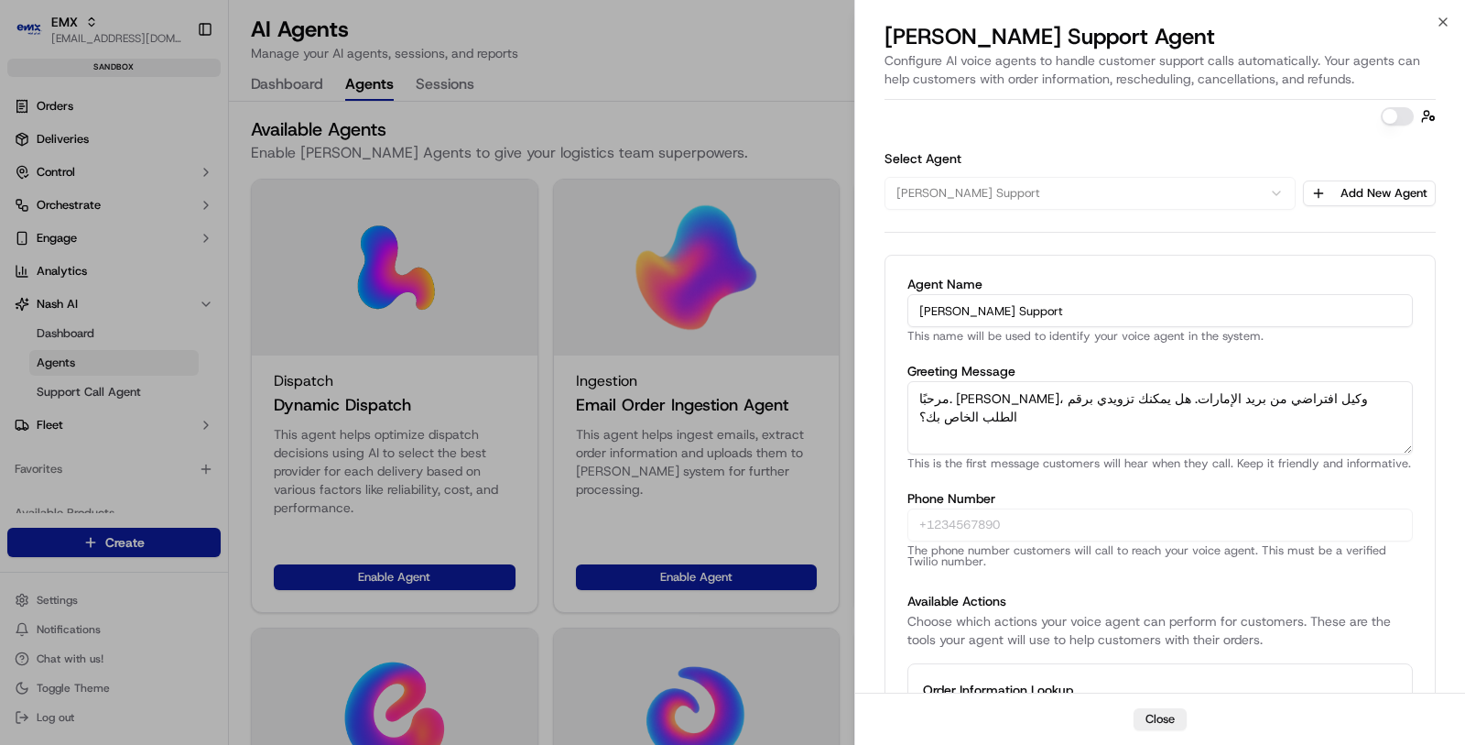
click at [1131, 311] on input "Charlie Support" at bounding box center [1161, 310] width 506 height 33
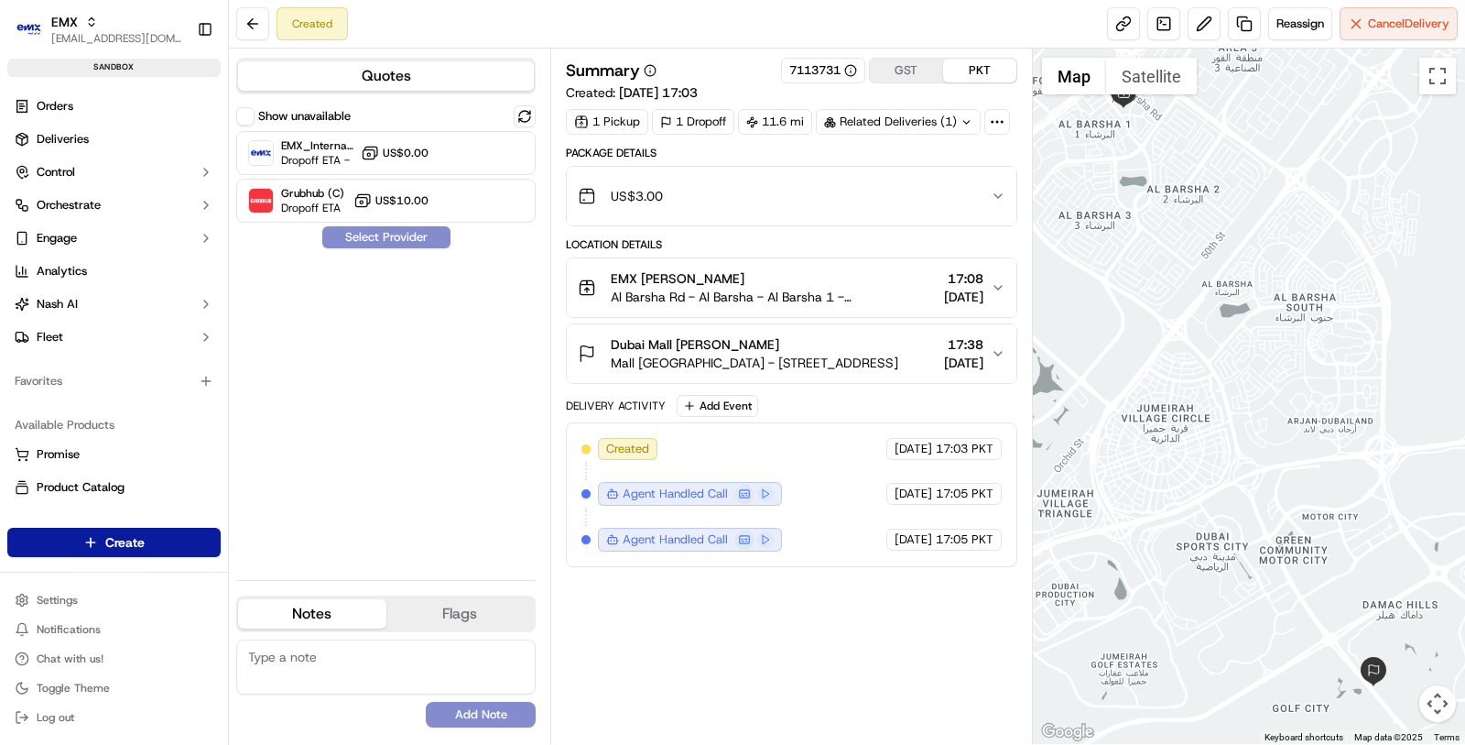
click at [871, 331] on button "Dubai Mall Zeid Hreish Mall Ventura Mall - 18 Hessa St - DAMAC Hills - Dubai - …" at bounding box center [792, 353] width 450 height 59
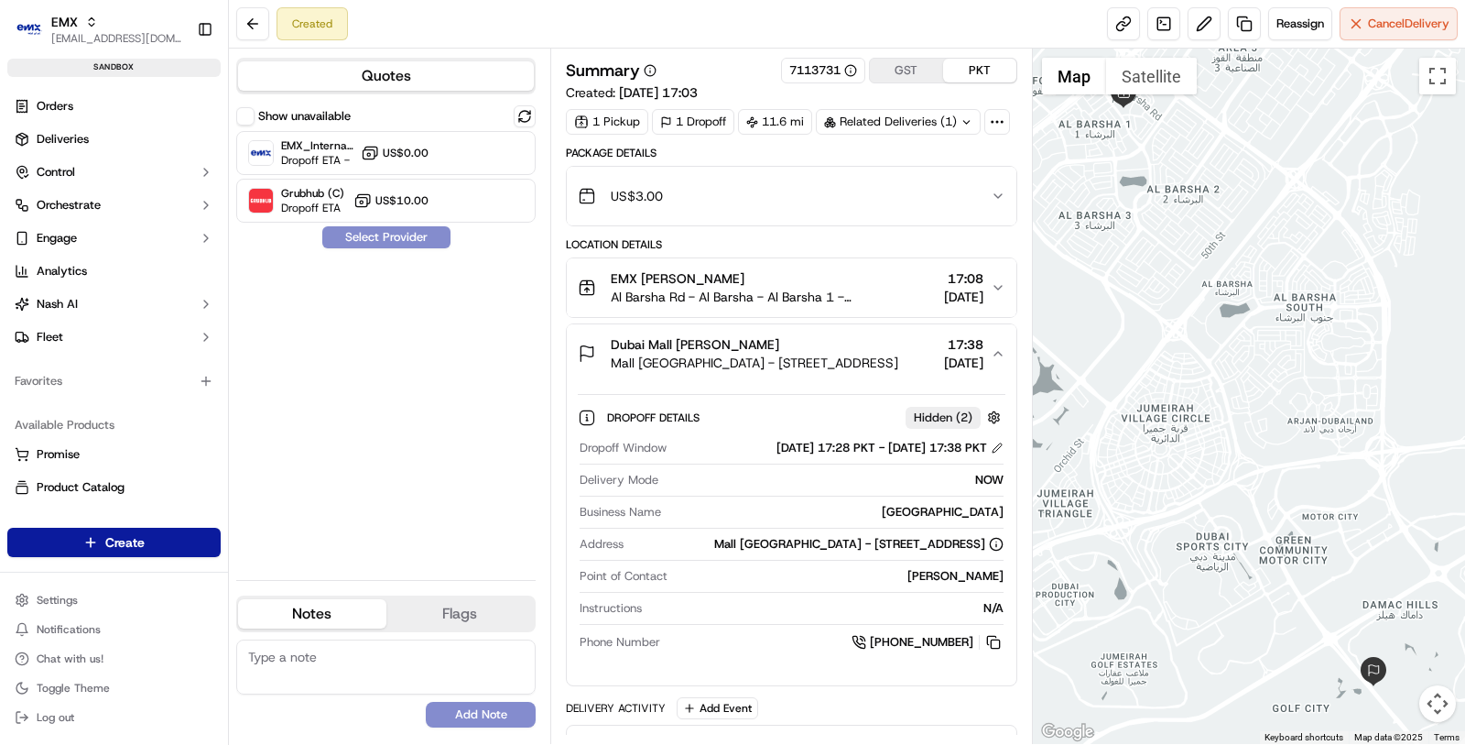
click at [871, 295] on span "Al Barsha Rd - Al Barsha - Al Barsha 1 - [GEOGRAPHIC_DATA] - [GEOGRAPHIC_DATA]" at bounding box center [774, 297] width 326 height 18
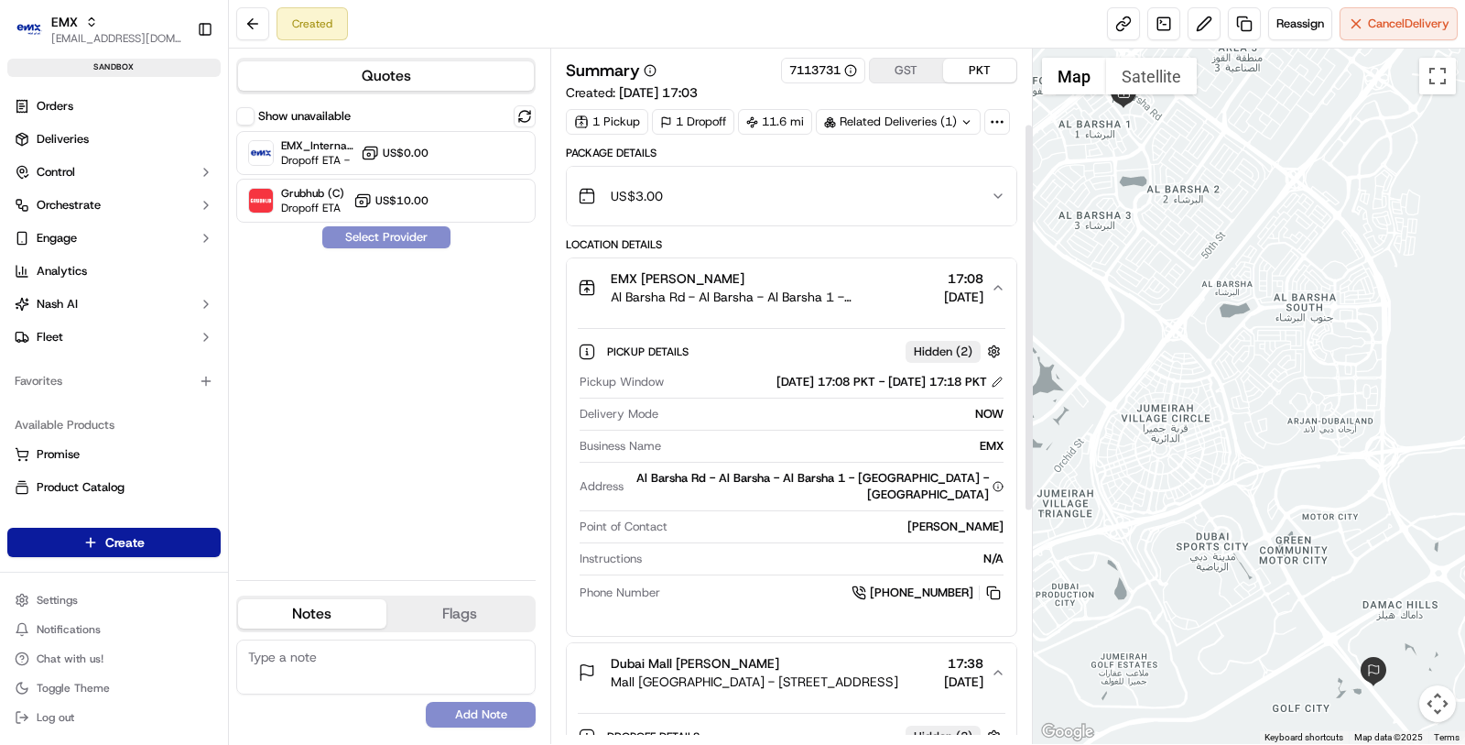
scroll to position [545, 0]
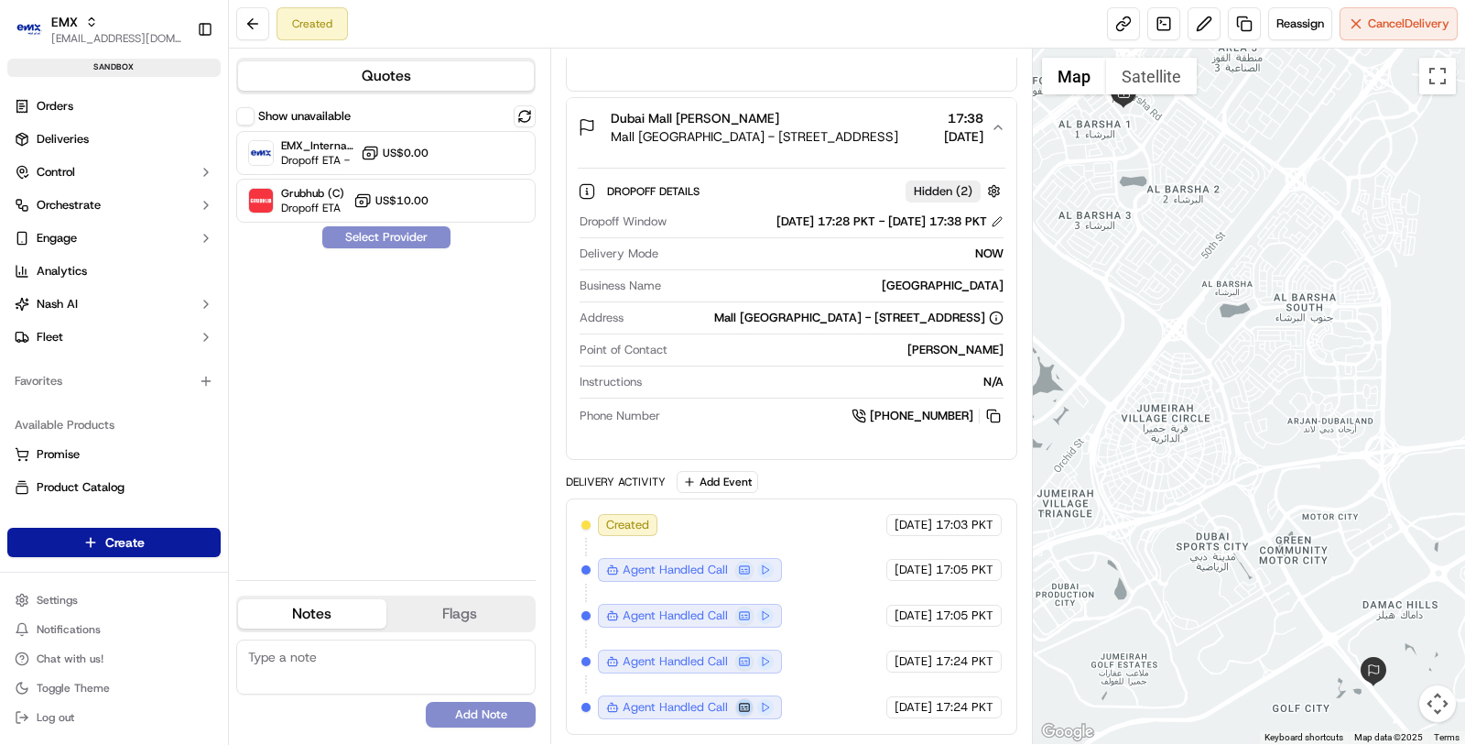
click at [737, 709] on button at bounding box center [744, 707] width 18 height 18
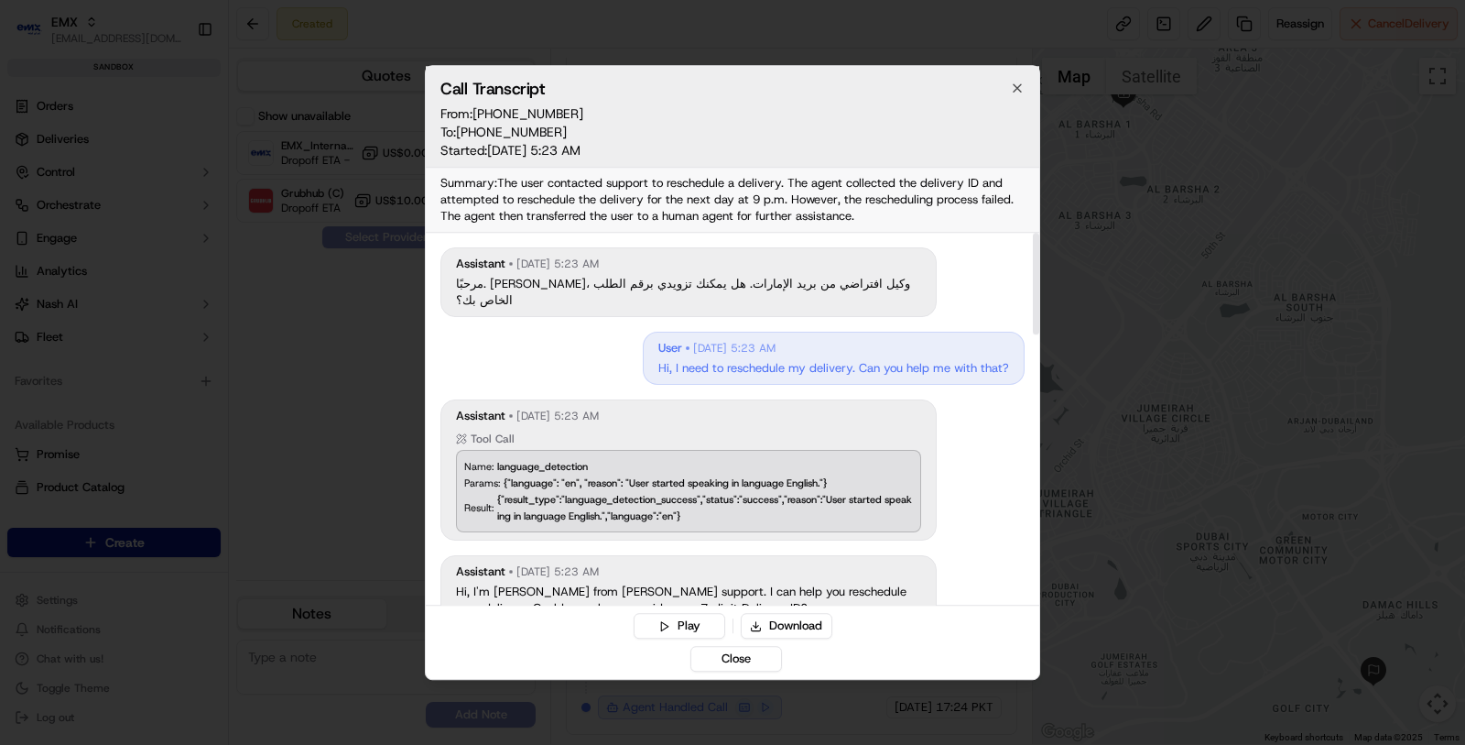
click at [345, 458] on div at bounding box center [732, 372] width 1465 height 745
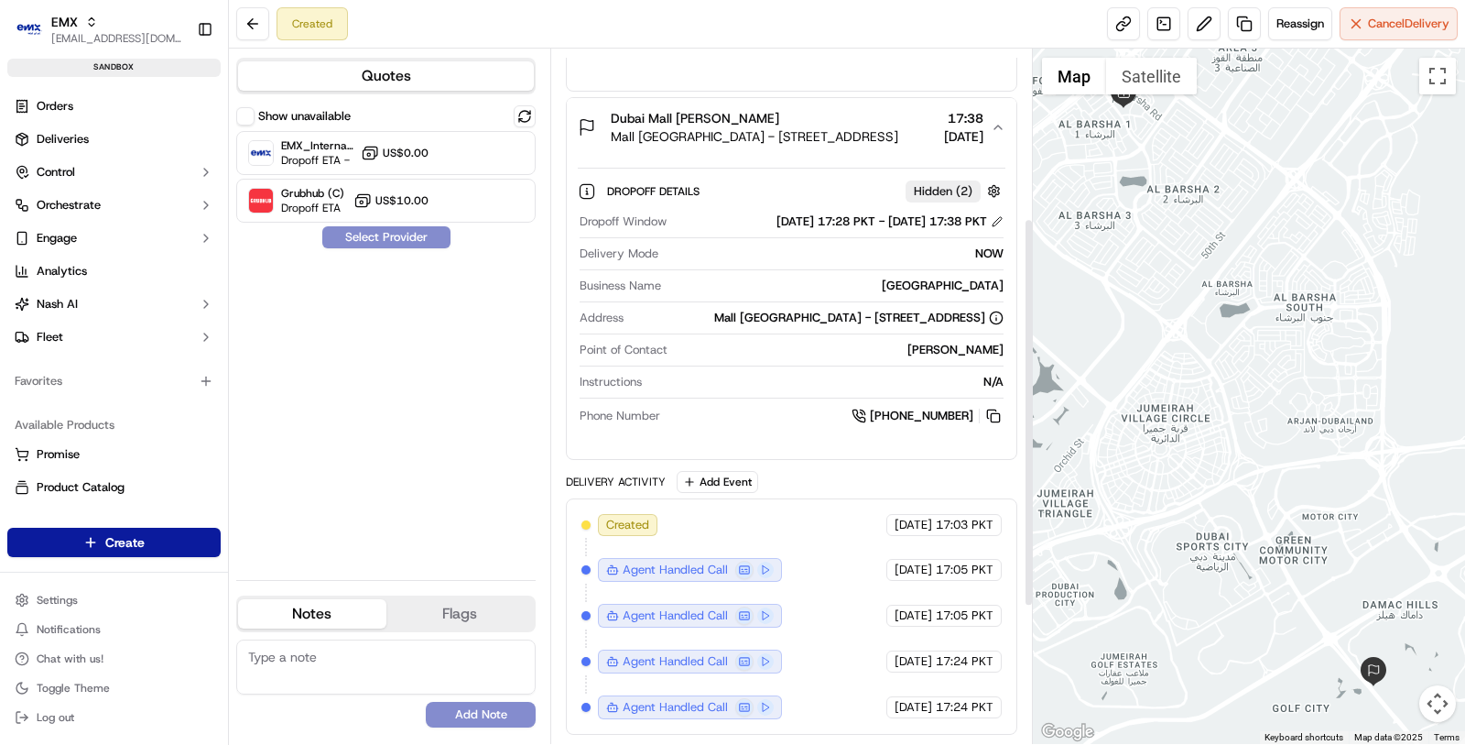
scroll to position [0, 0]
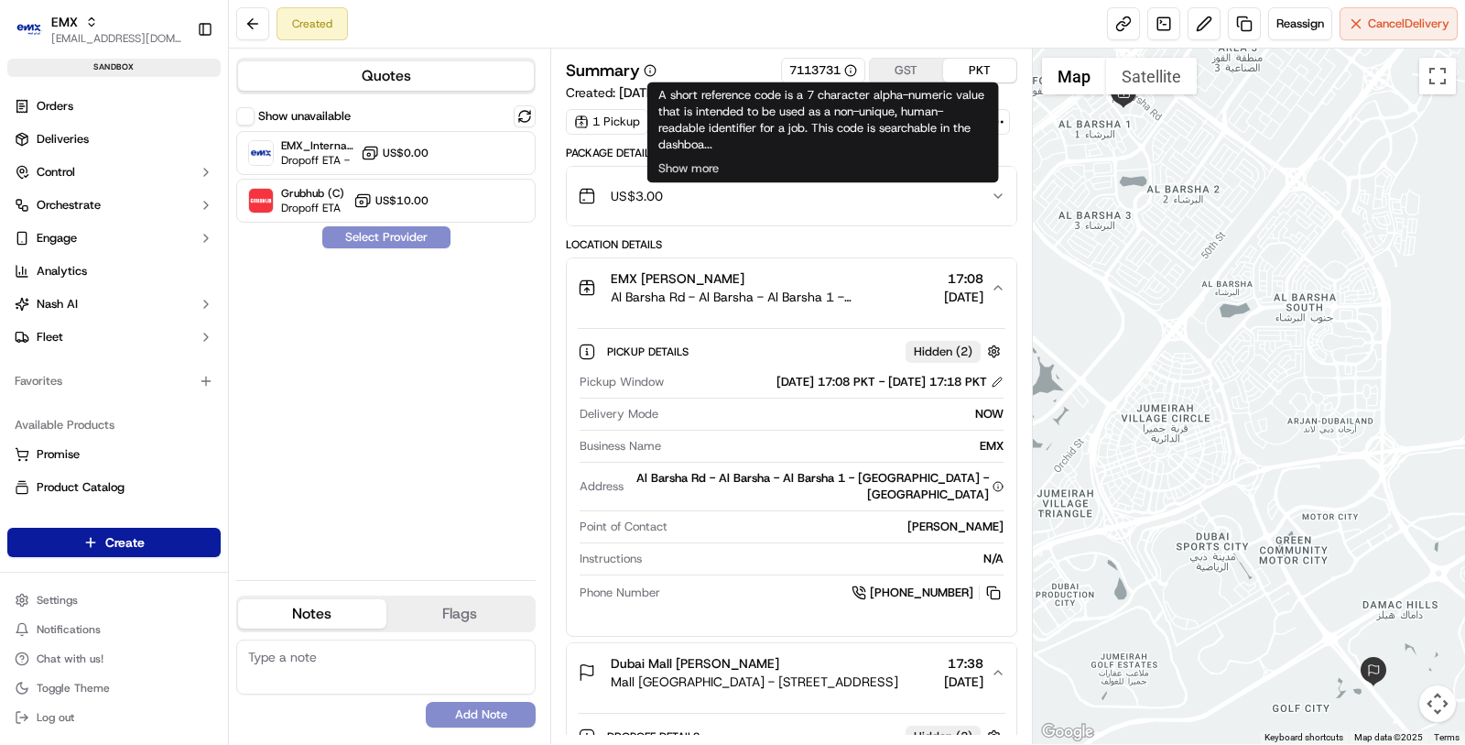
click at [803, 58] on div "7113731" at bounding box center [823, 71] width 84 height 26
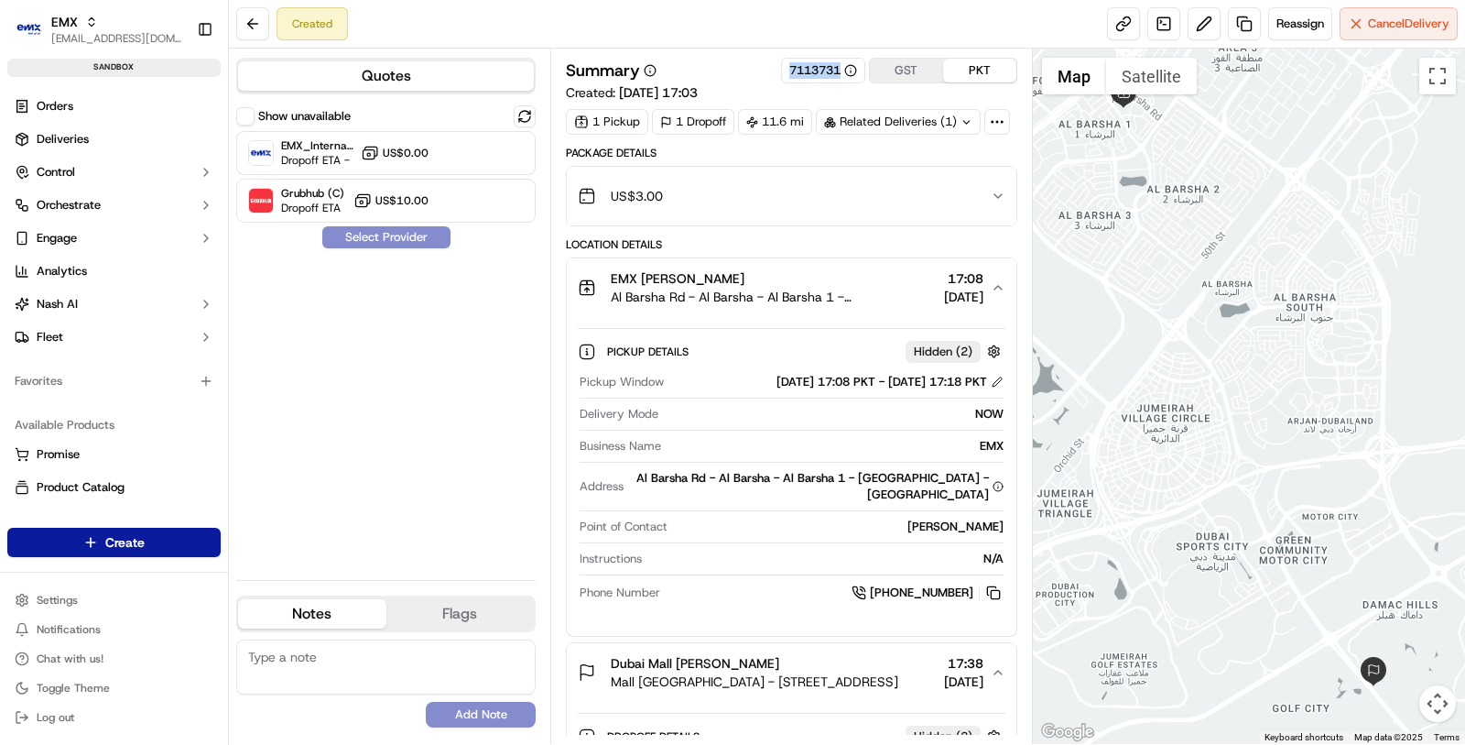
click at [803, 58] on div "7113731" at bounding box center [823, 71] width 84 height 26
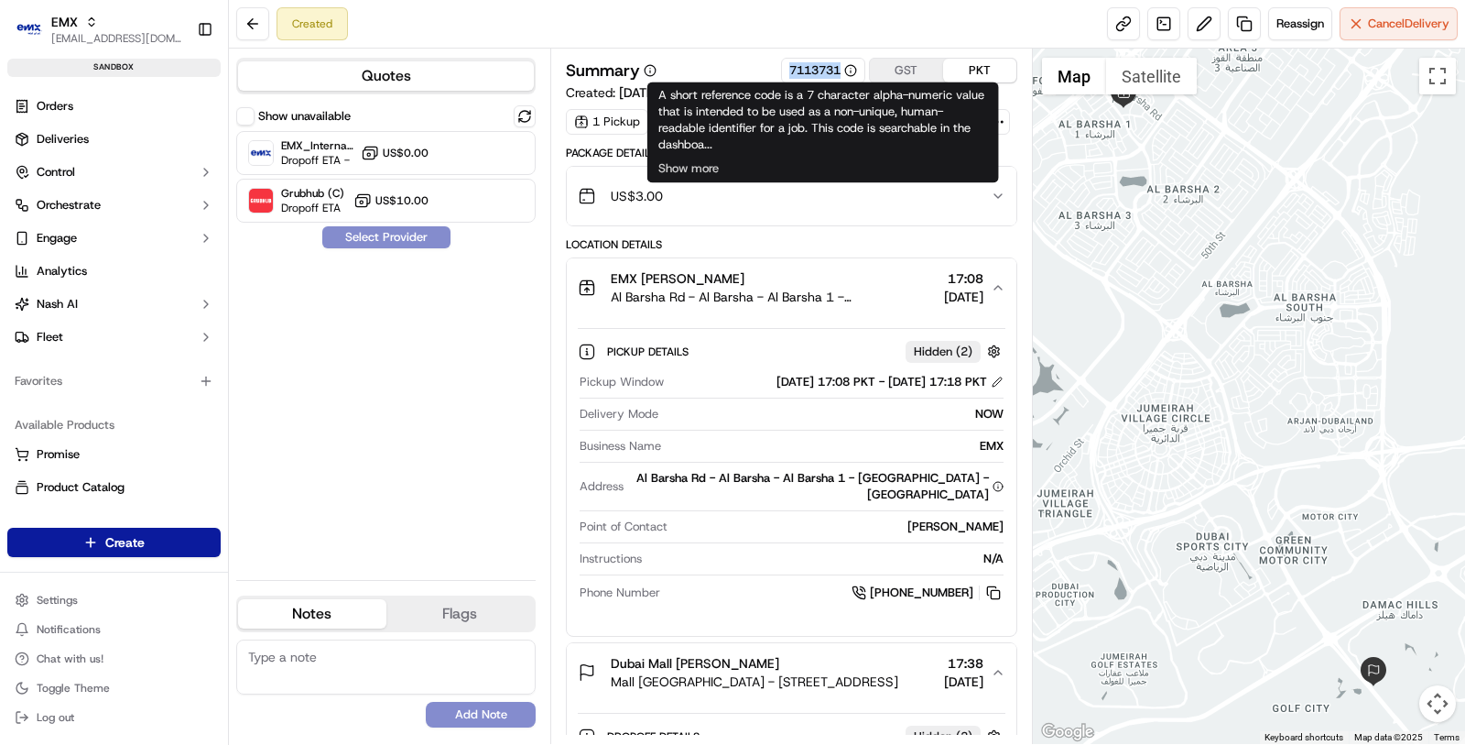
copy div "7113731"
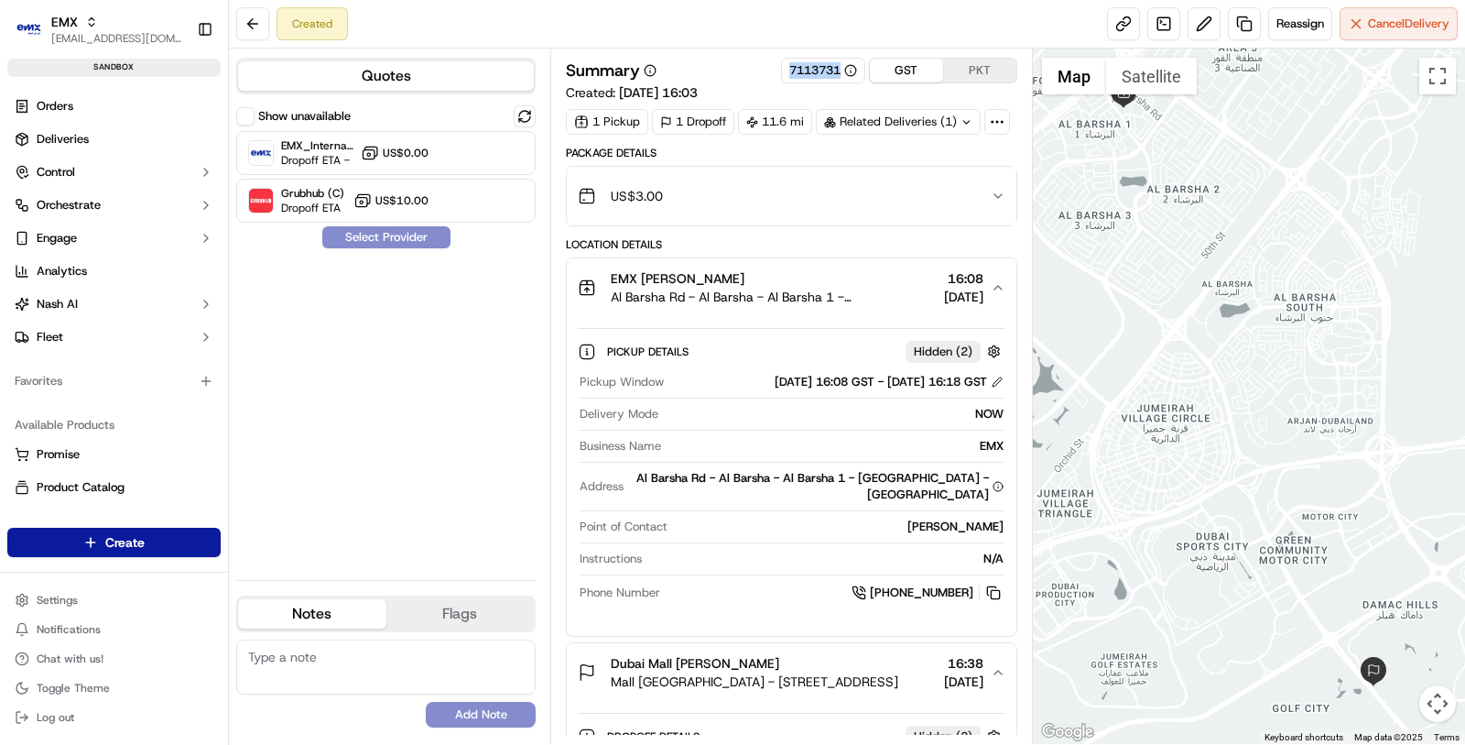
click at [915, 71] on button "GST" at bounding box center [906, 71] width 73 height 24
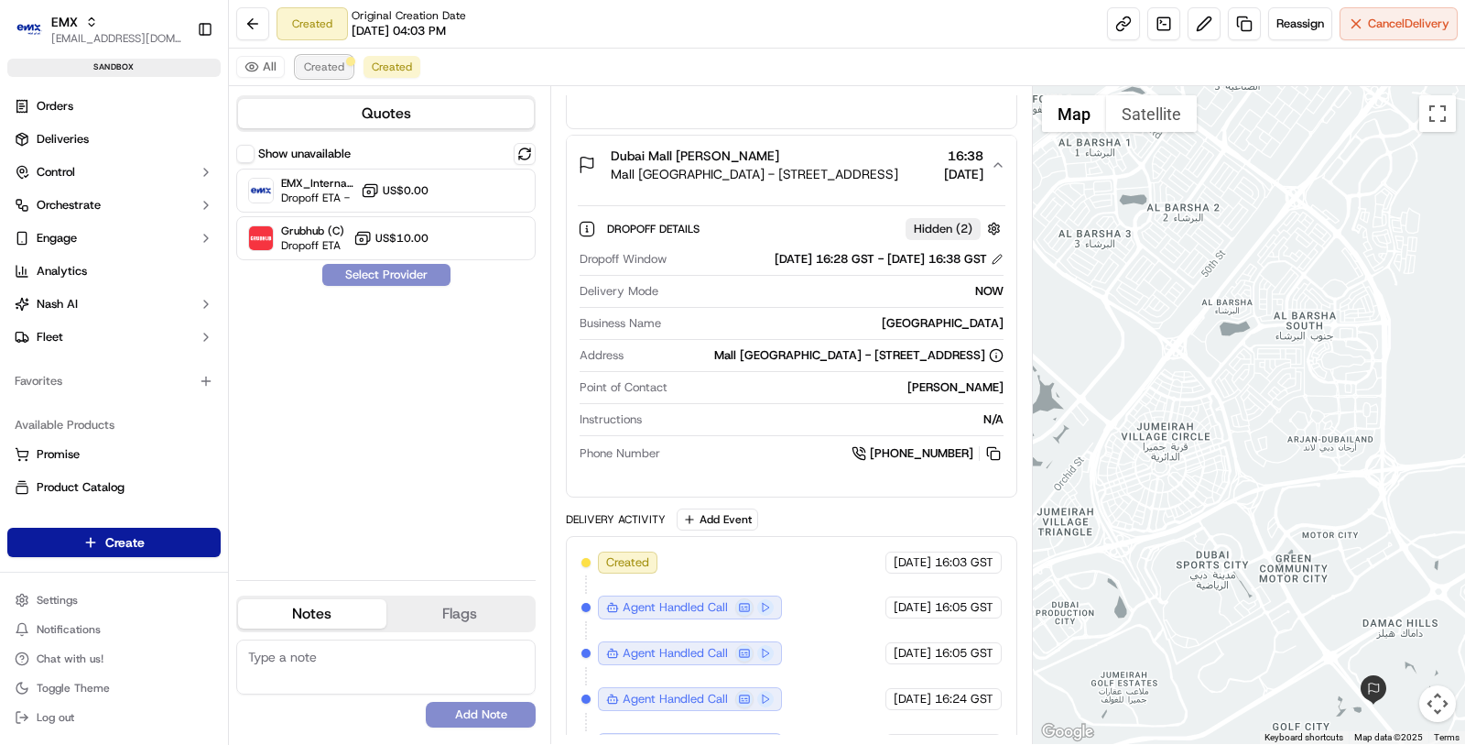
click at [314, 73] on span "Created" at bounding box center [324, 67] width 40 height 15
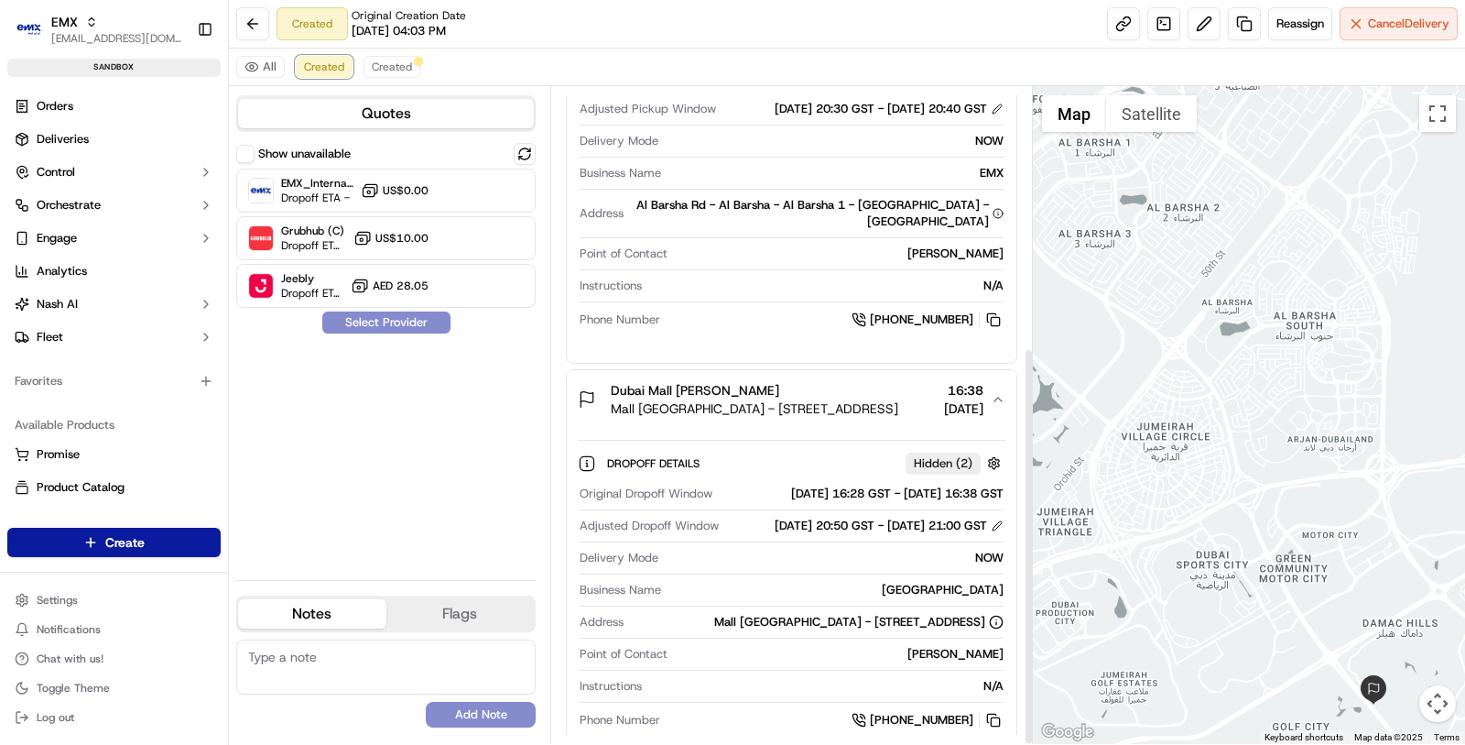
scroll to position [429, 0]
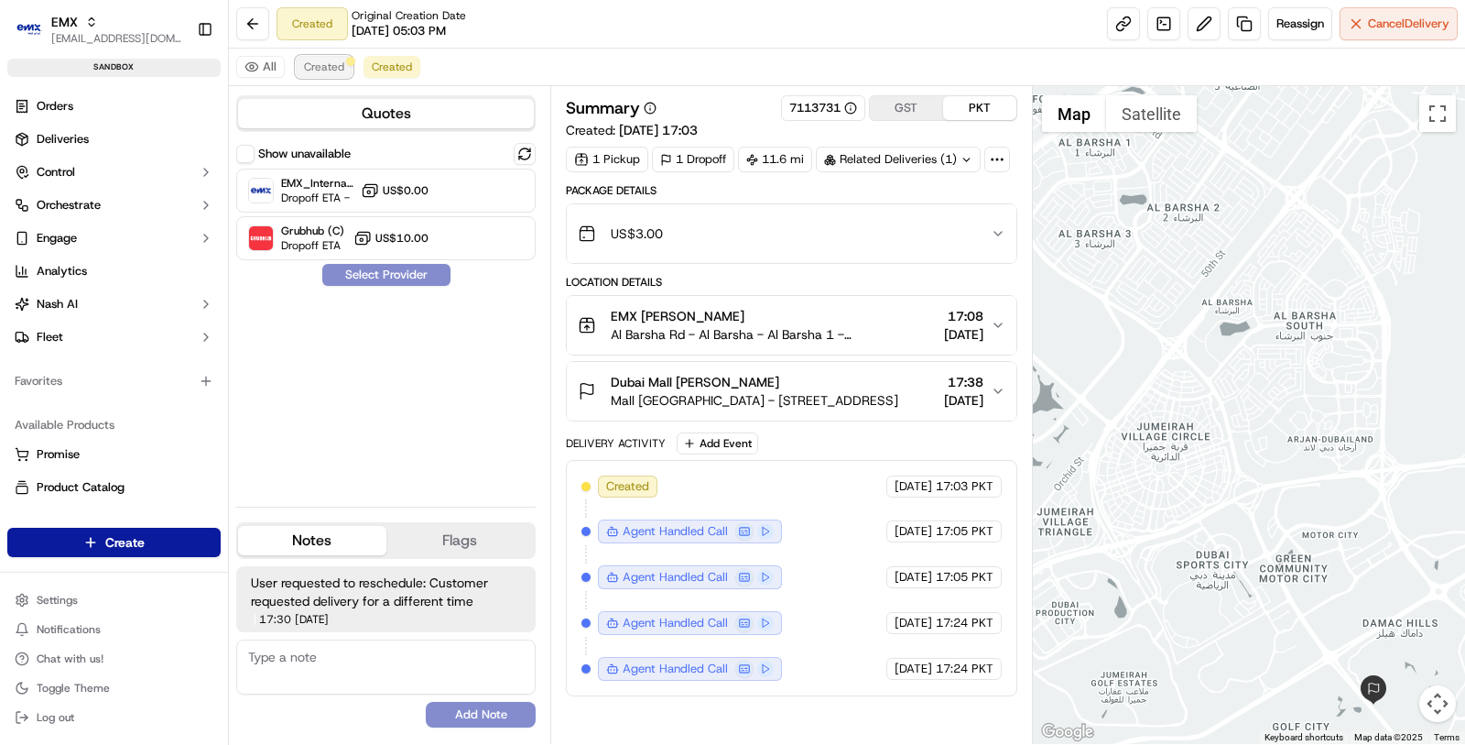
click at [325, 68] on span "Created" at bounding box center [324, 67] width 40 height 15
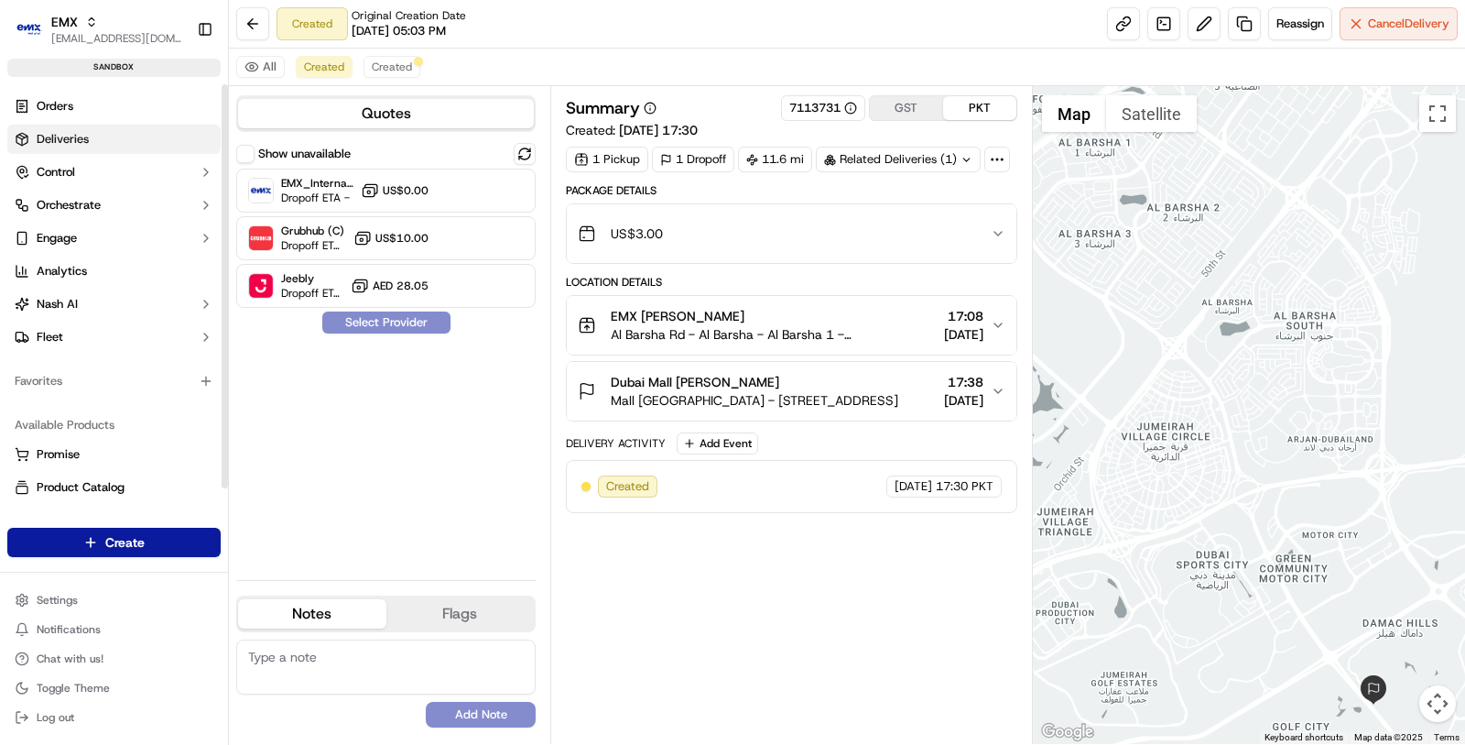
click at [78, 151] on link "Deliveries" at bounding box center [113, 139] width 213 height 29
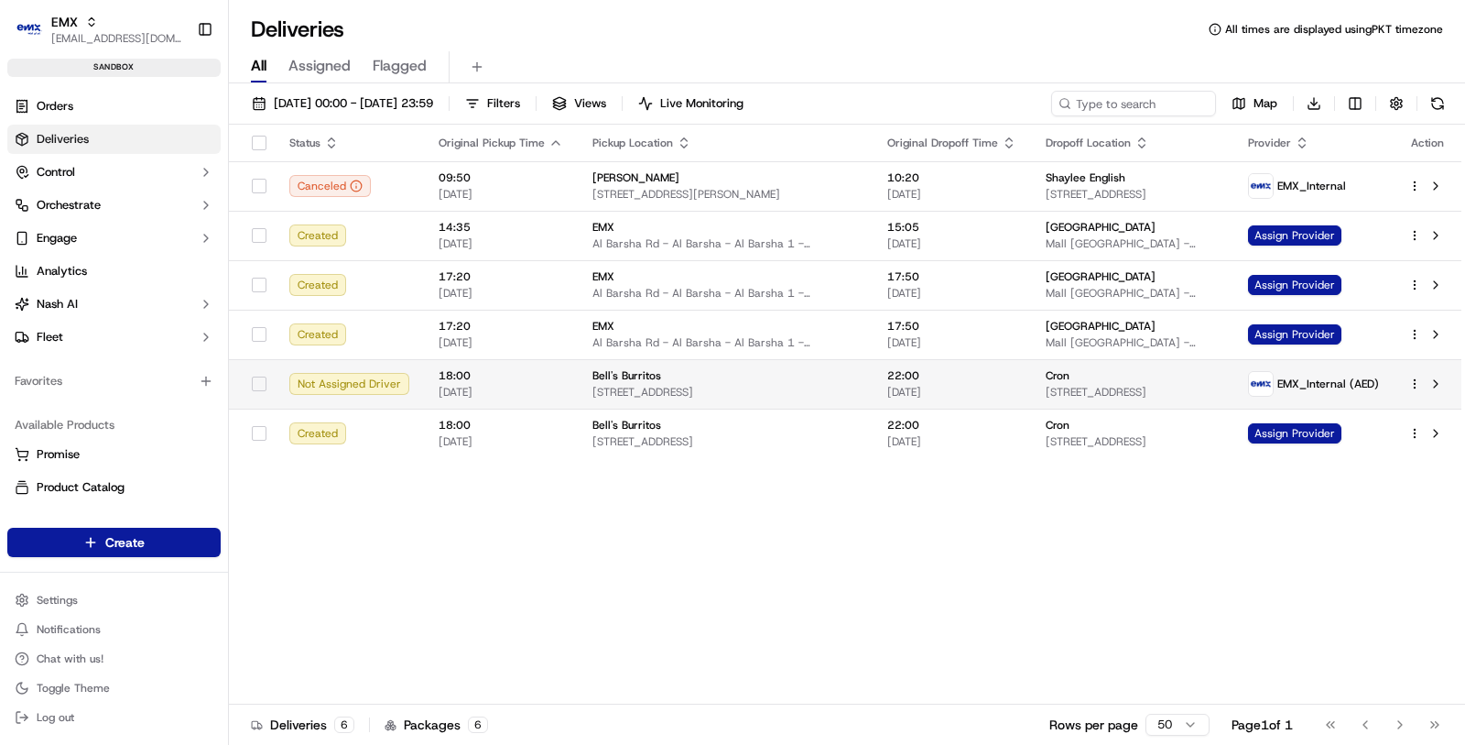
click at [578, 394] on td "[PERSON_NAME] Burritos [STREET_ADDRESS]" at bounding box center [725, 383] width 295 height 49
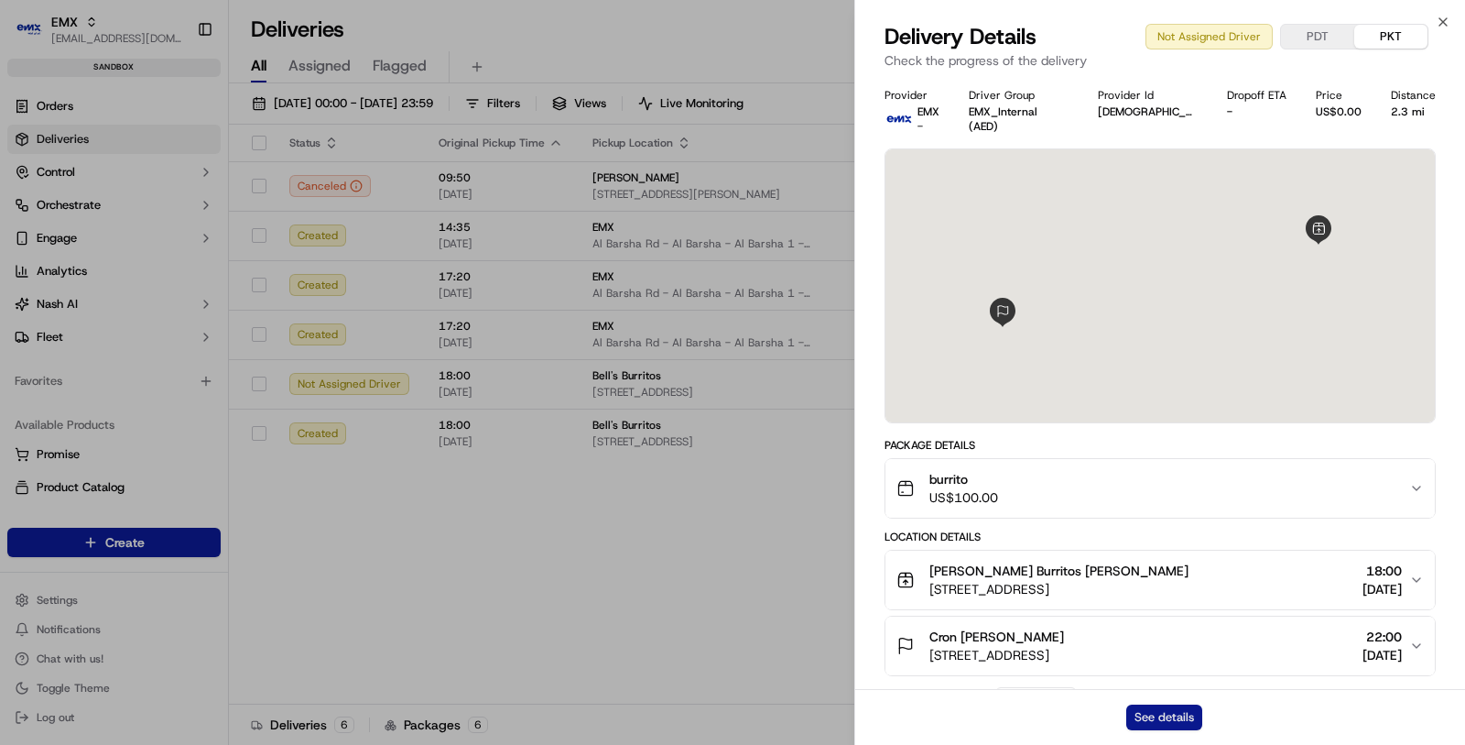
click at [1158, 705] on button "See details" at bounding box center [1164, 717] width 76 height 26
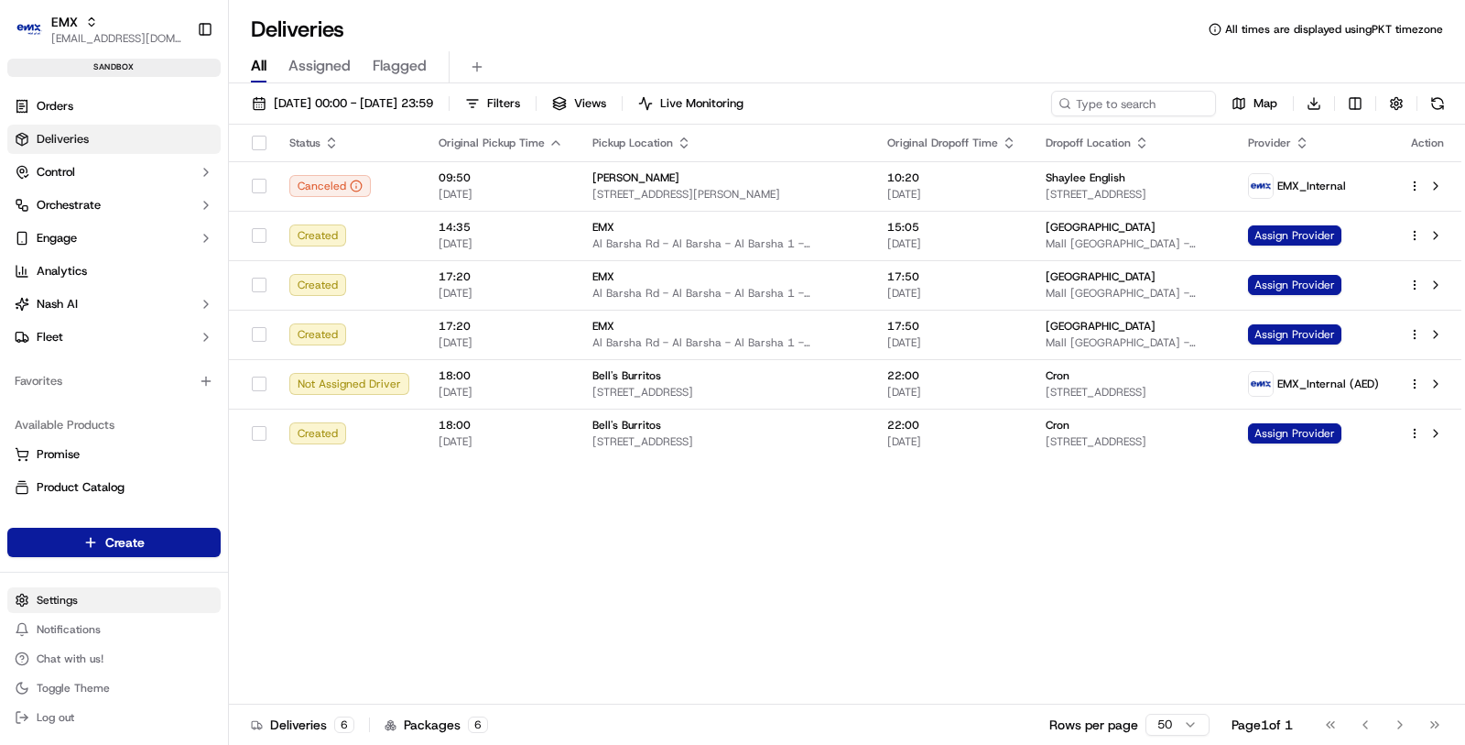
click at [180, 604] on html "EMX [EMAIL_ADDRESS][DOMAIN_NAME] Toggle Sidebar sandbox Orders Deliveries Contr…" at bounding box center [732, 372] width 1465 height 745
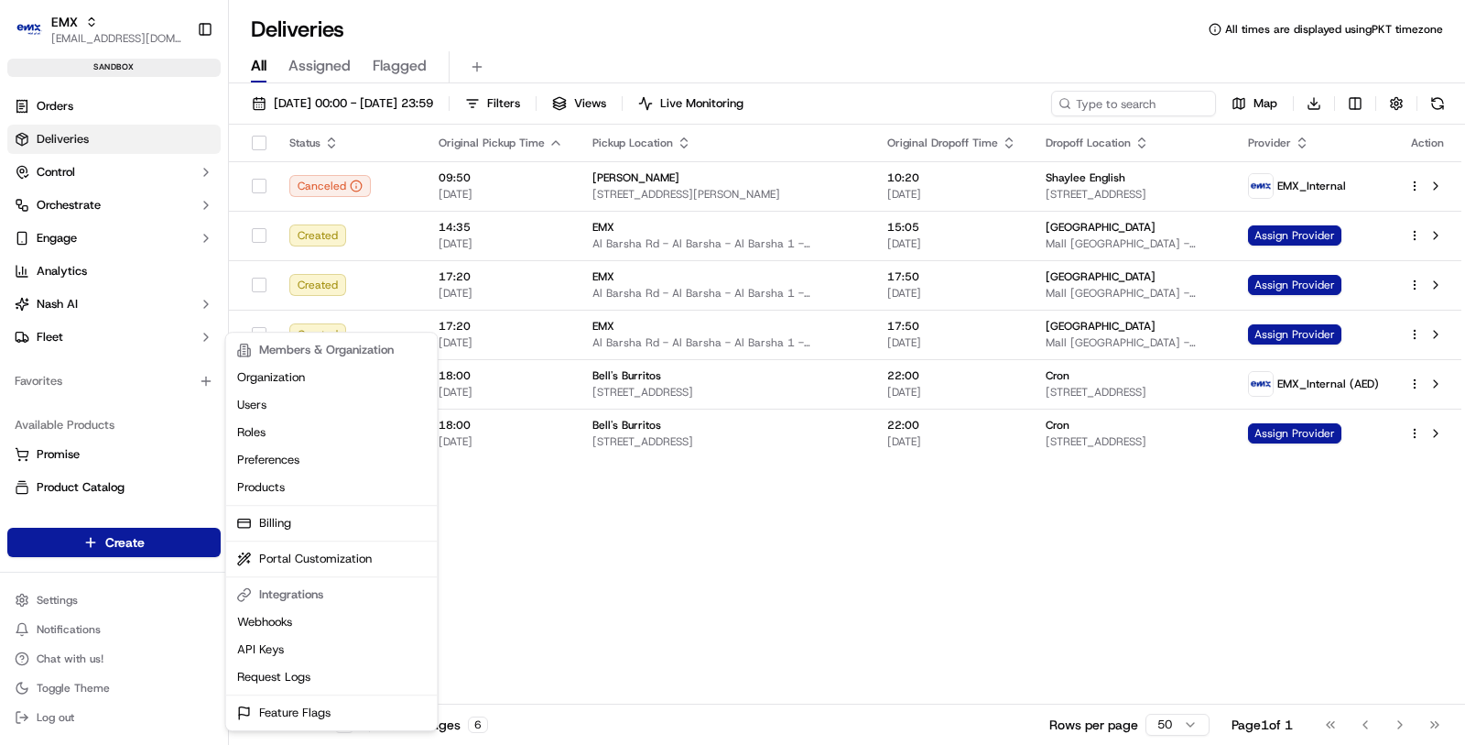
click at [354, 697] on div "Members & Organization Organization Users Roles Preferences Products Billing Po…" at bounding box center [331, 531] width 213 height 399
click at [354, 700] on link "Feature Flags" at bounding box center [332, 712] width 204 height 27
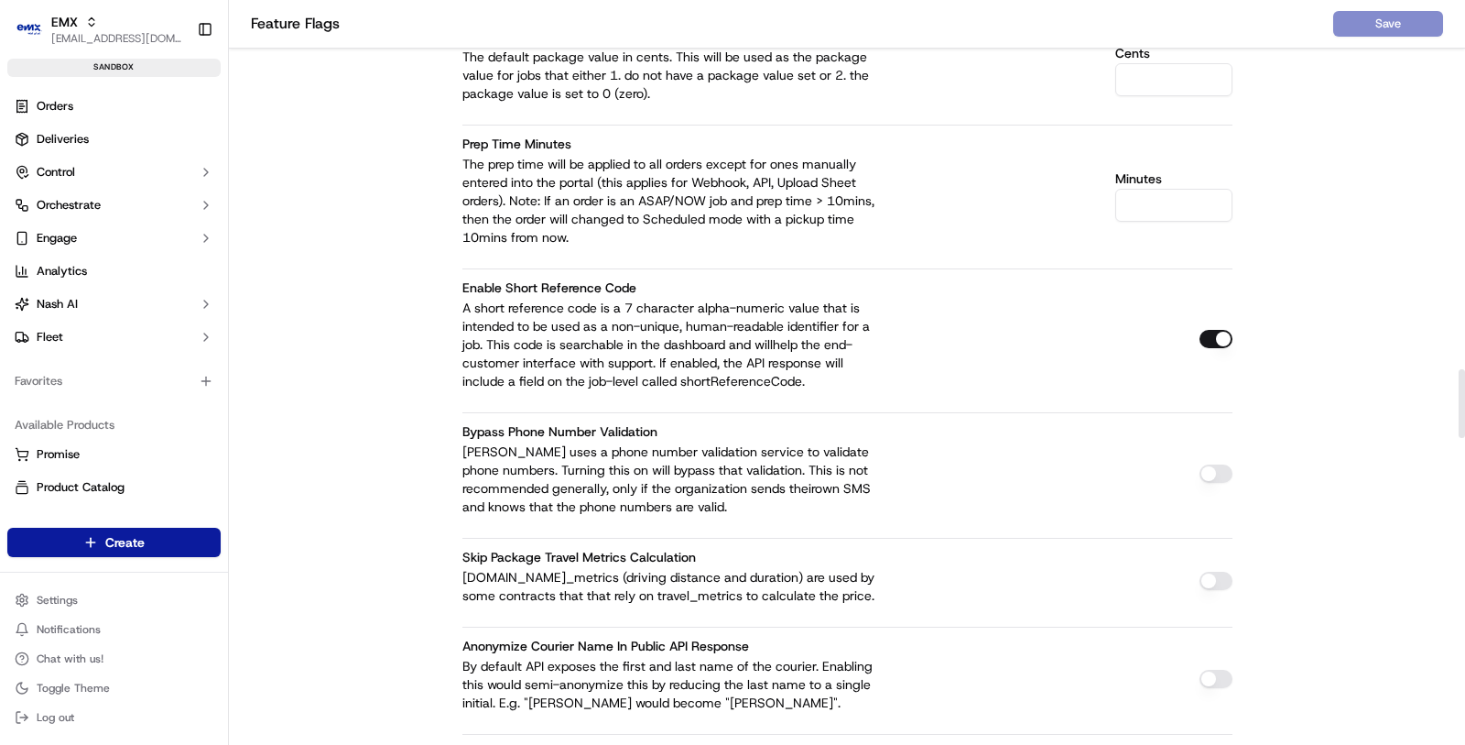
scroll to position [3991, 0]
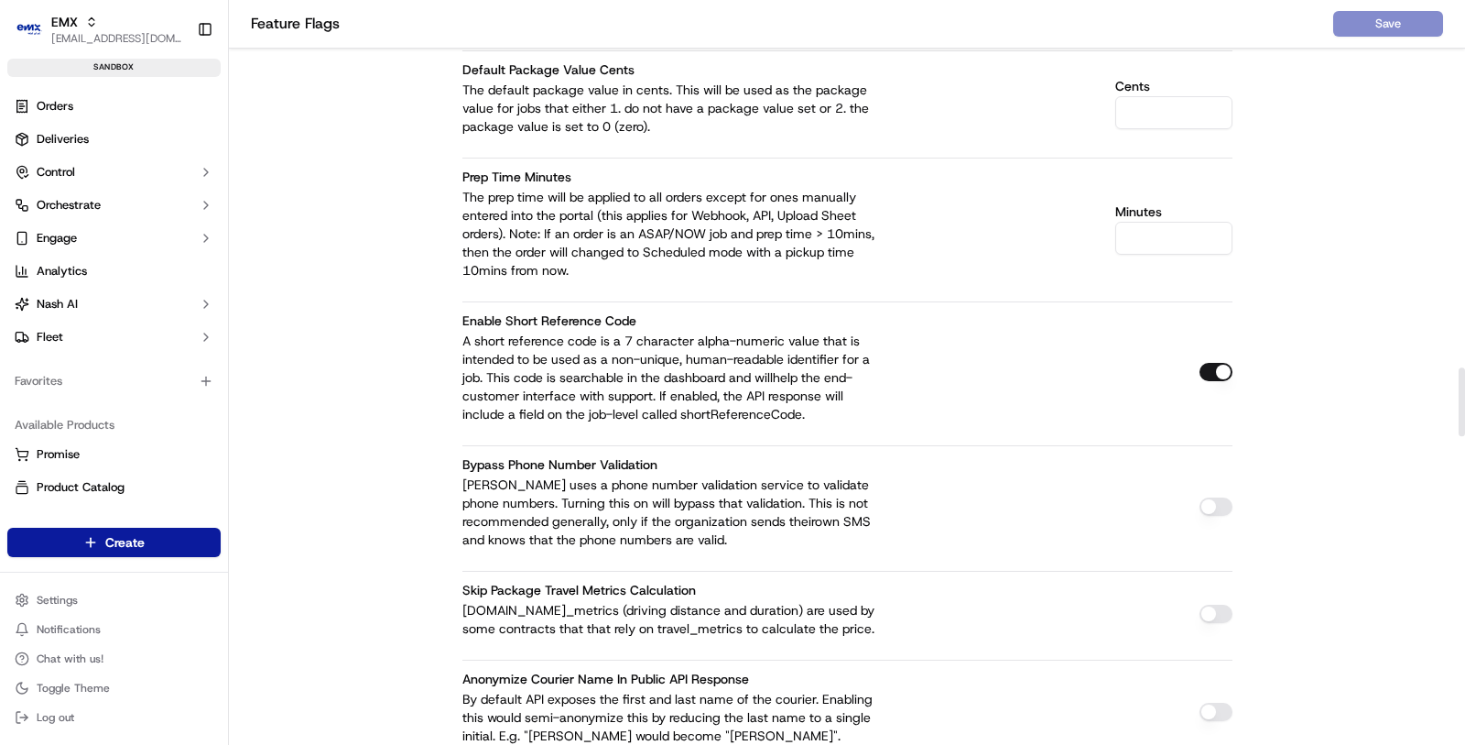
click at [297, 306] on div "This screen is only visible to Nash superusers. It is used to enable/disable fe…" at bounding box center [847, 121] width 1236 height 8129
click at [143, 210] on button "Orchestrate" at bounding box center [113, 204] width 213 height 29
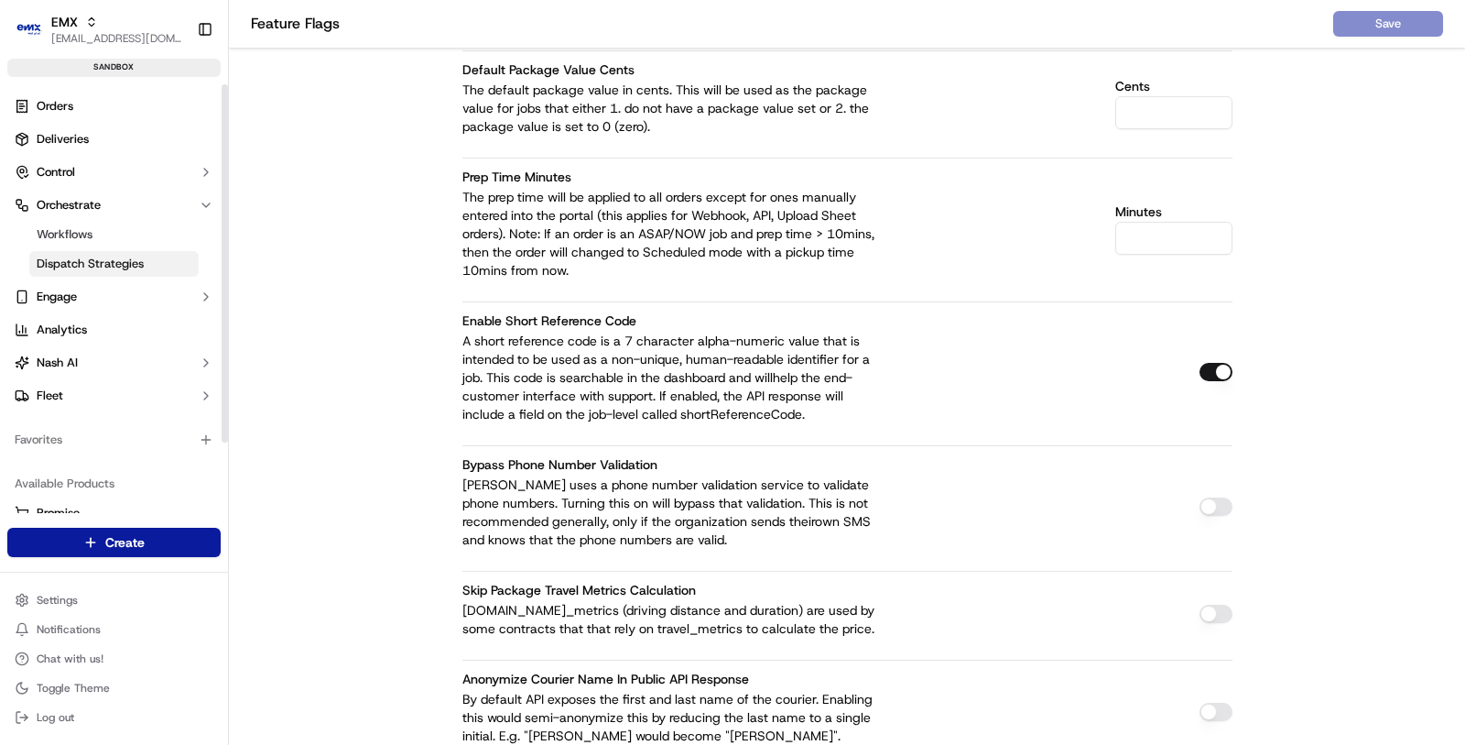
click at [139, 256] on span "Dispatch Strategies" at bounding box center [90, 264] width 107 height 16
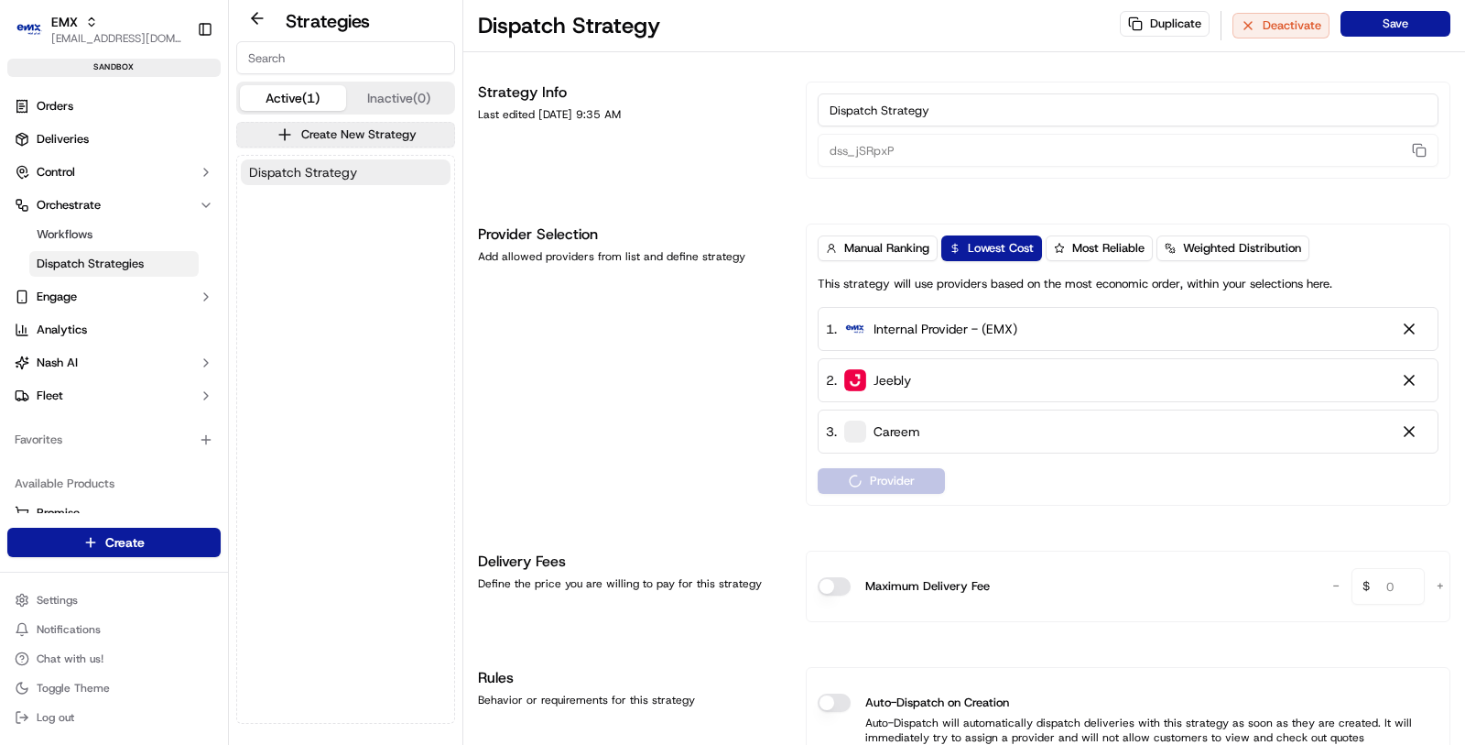
click at [364, 176] on button "Dispatch Strategy" at bounding box center [346, 172] width 210 height 26
click at [854, 492] on div "Manual Ranking Lowest Cost Most Reliable Weighted Distribution This strategy wi…" at bounding box center [1128, 364] width 645 height 282
click at [878, 256] on button "Manual Ranking" at bounding box center [878, 248] width 120 height 26
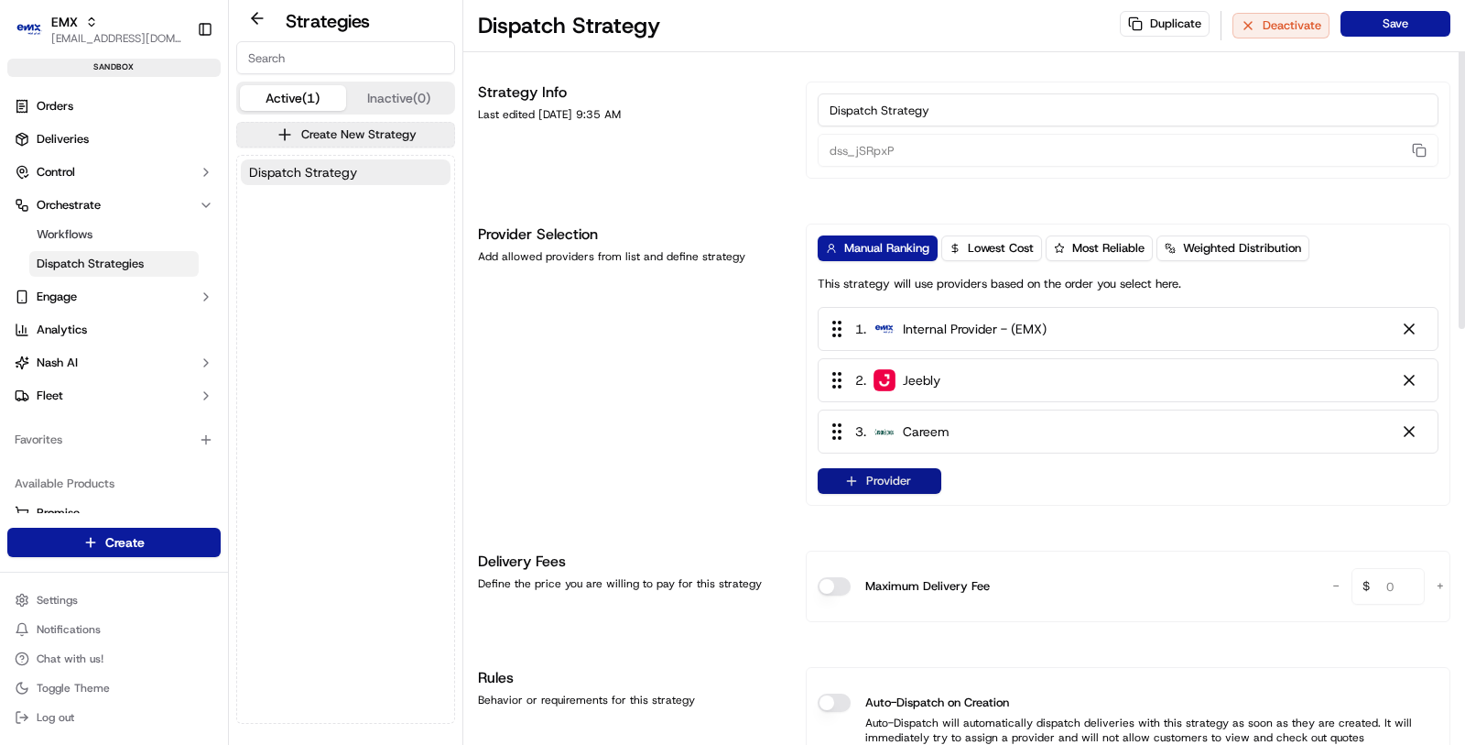
click at [904, 481] on button "Provider" at bounding box center [880, 481] width 124 height 26
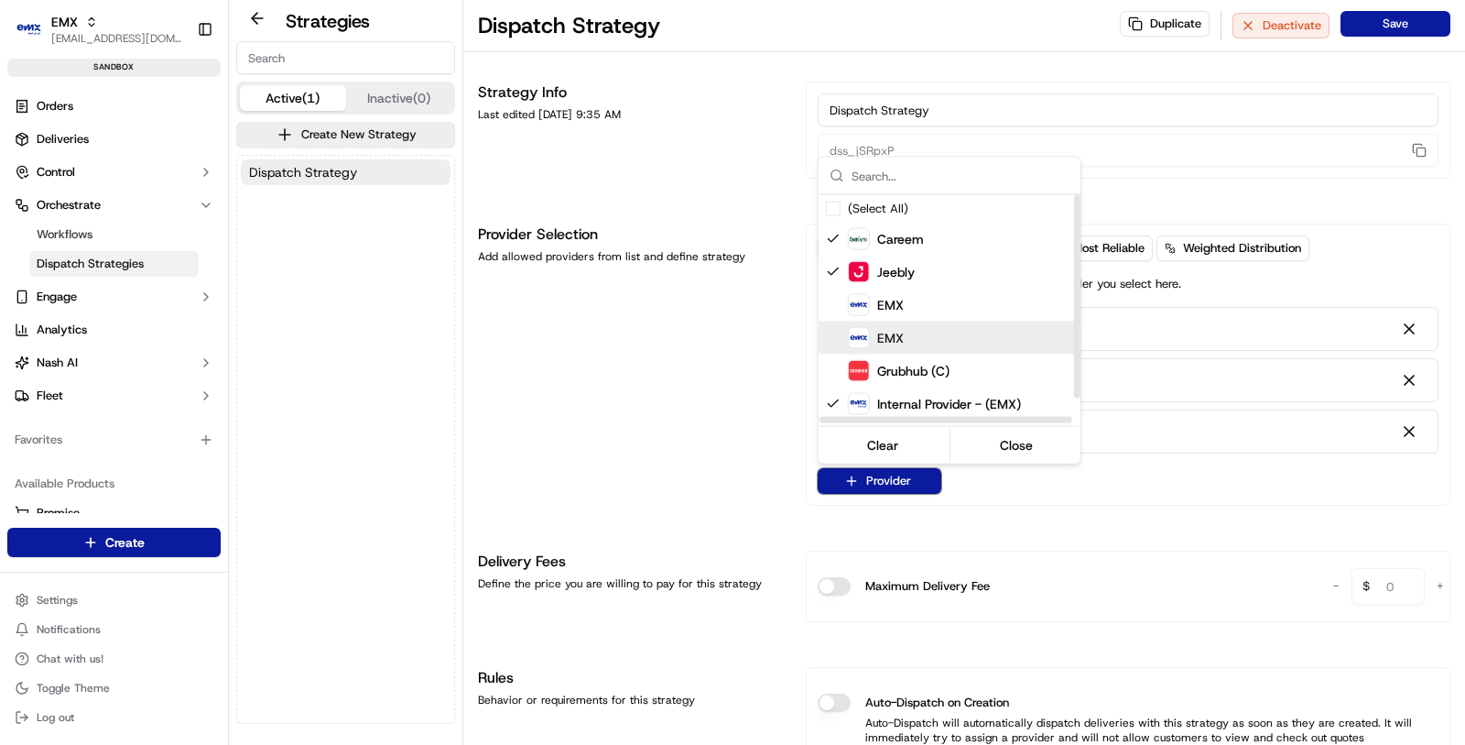
scroll to position [28, 0]
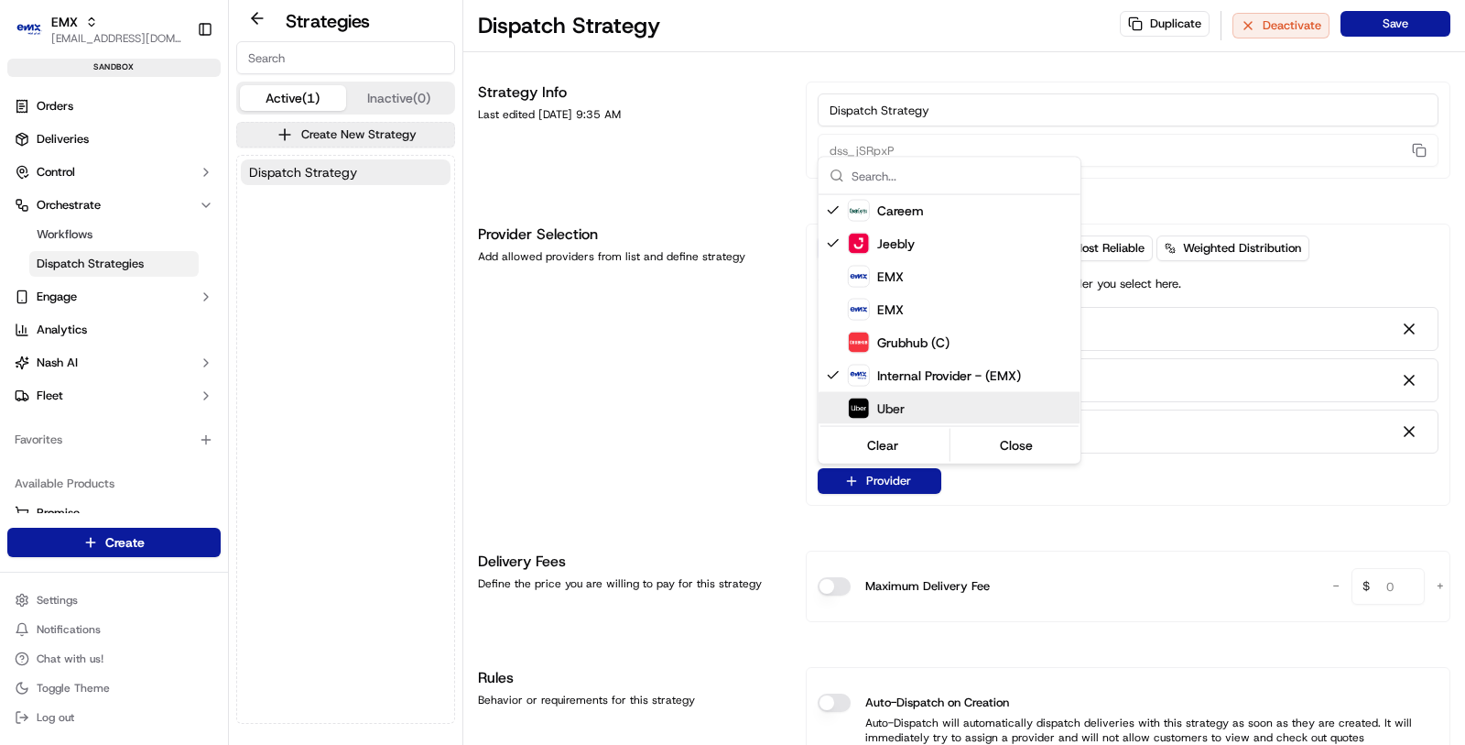
click at [710, 463] on html "EMX masood@usenash.com Toggle Sidebar sandbox Orders Deliveries Control Orchest…" at bounding box center [732, 372] width 1465 height 745
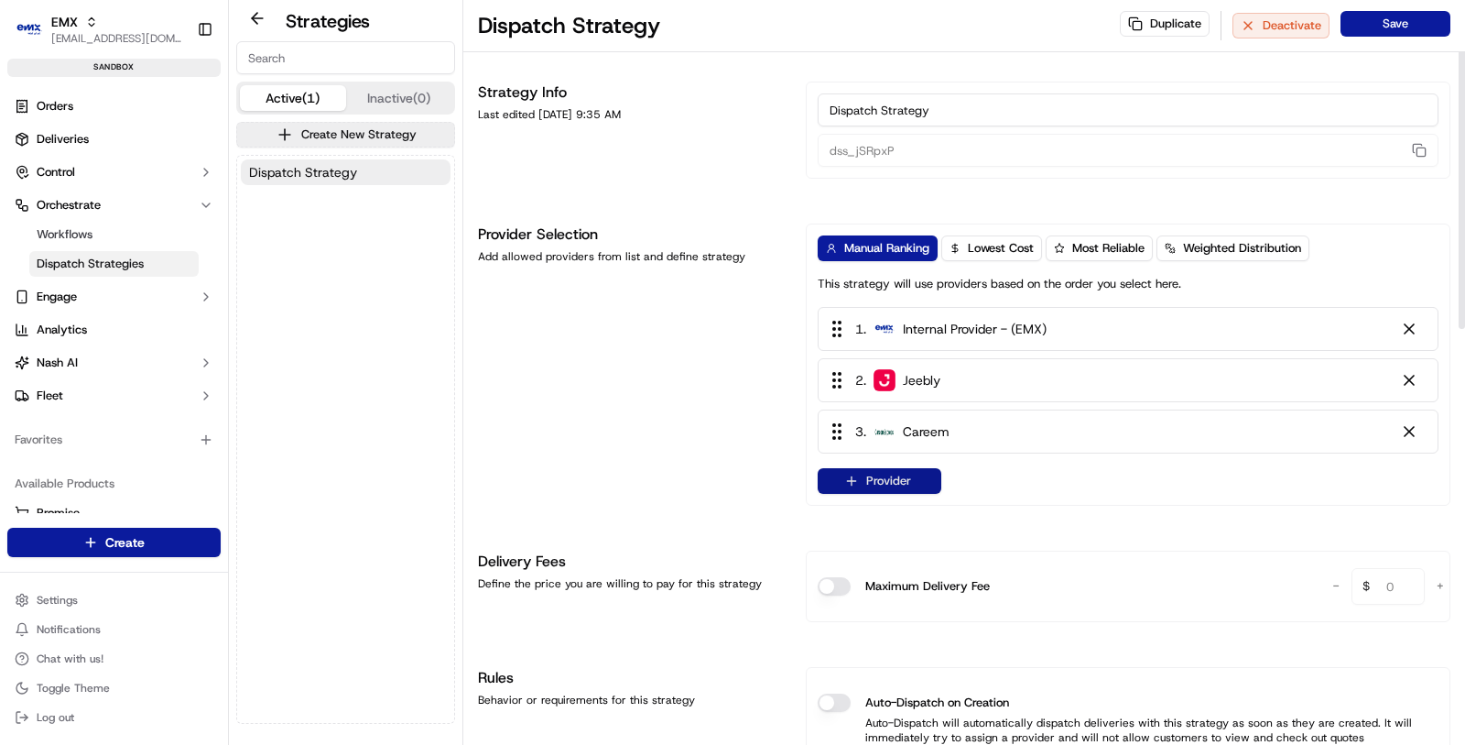
click at [898, 485] on button "Provider" at bounding box center [880, 481] width 124 height 26
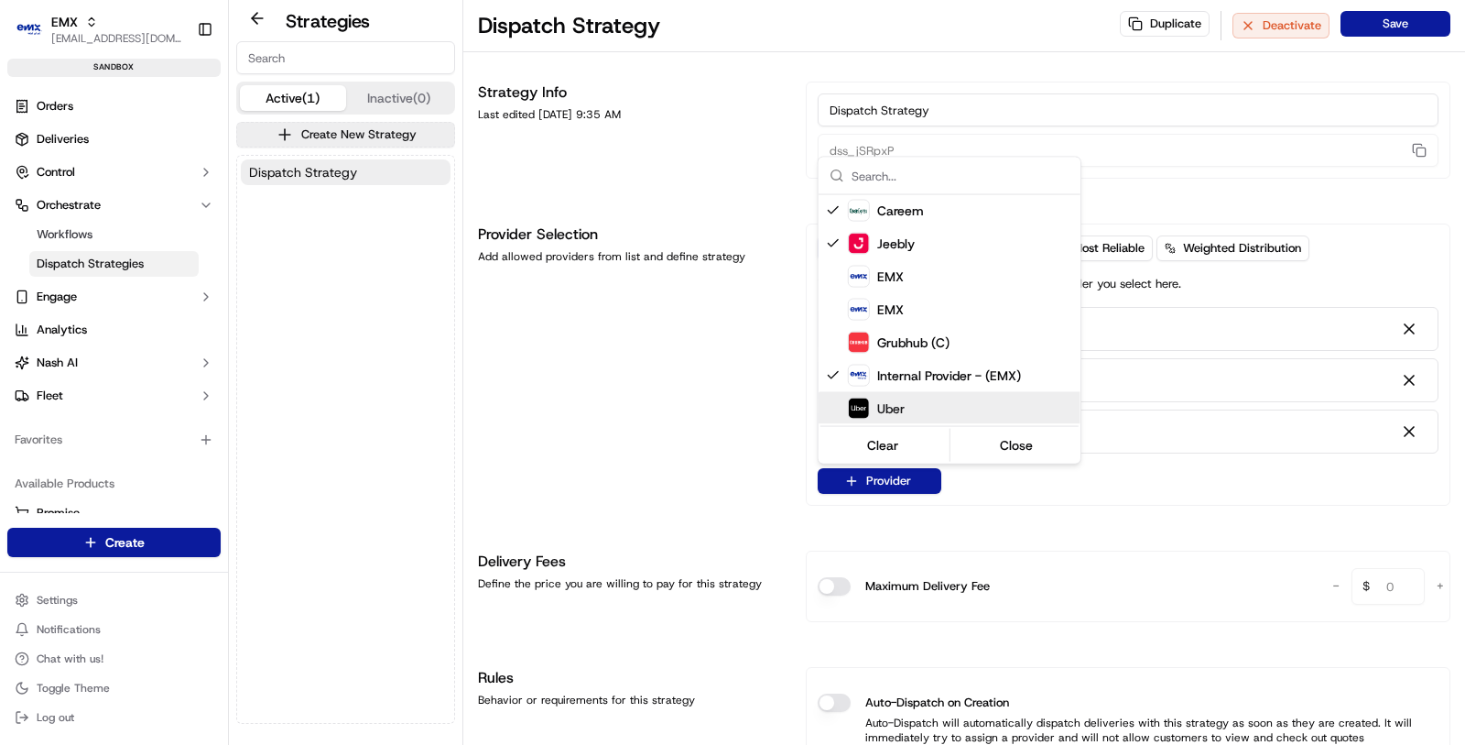
click at [1021, 566] on html "EMX masood@usenash.com Toggle Sidebar sandbox Orders Deliveries Control Orchest…" at bounding box center [732, 372] width 1465 height 745
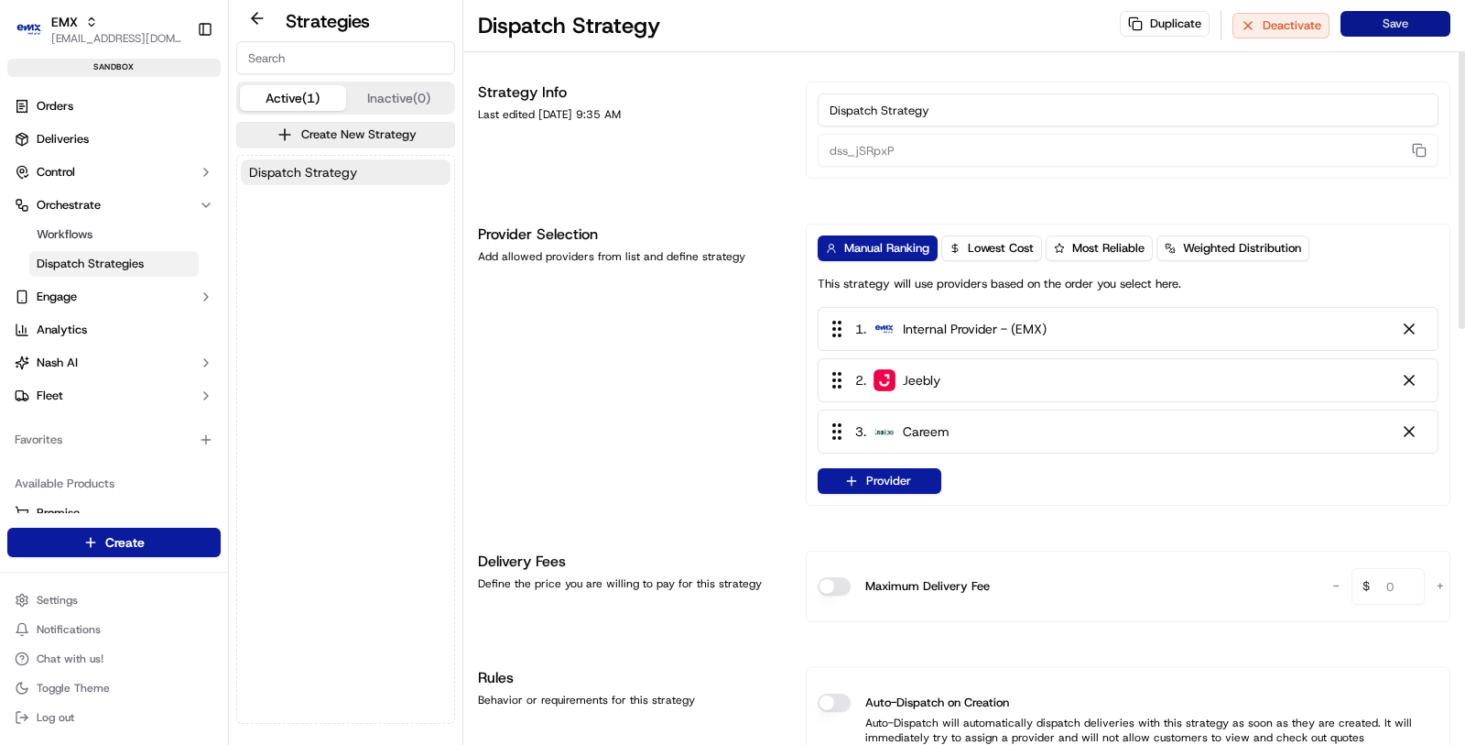
click at [1396, 24] on button "Save" at bounding box center [1396, 24] width 110 height 26
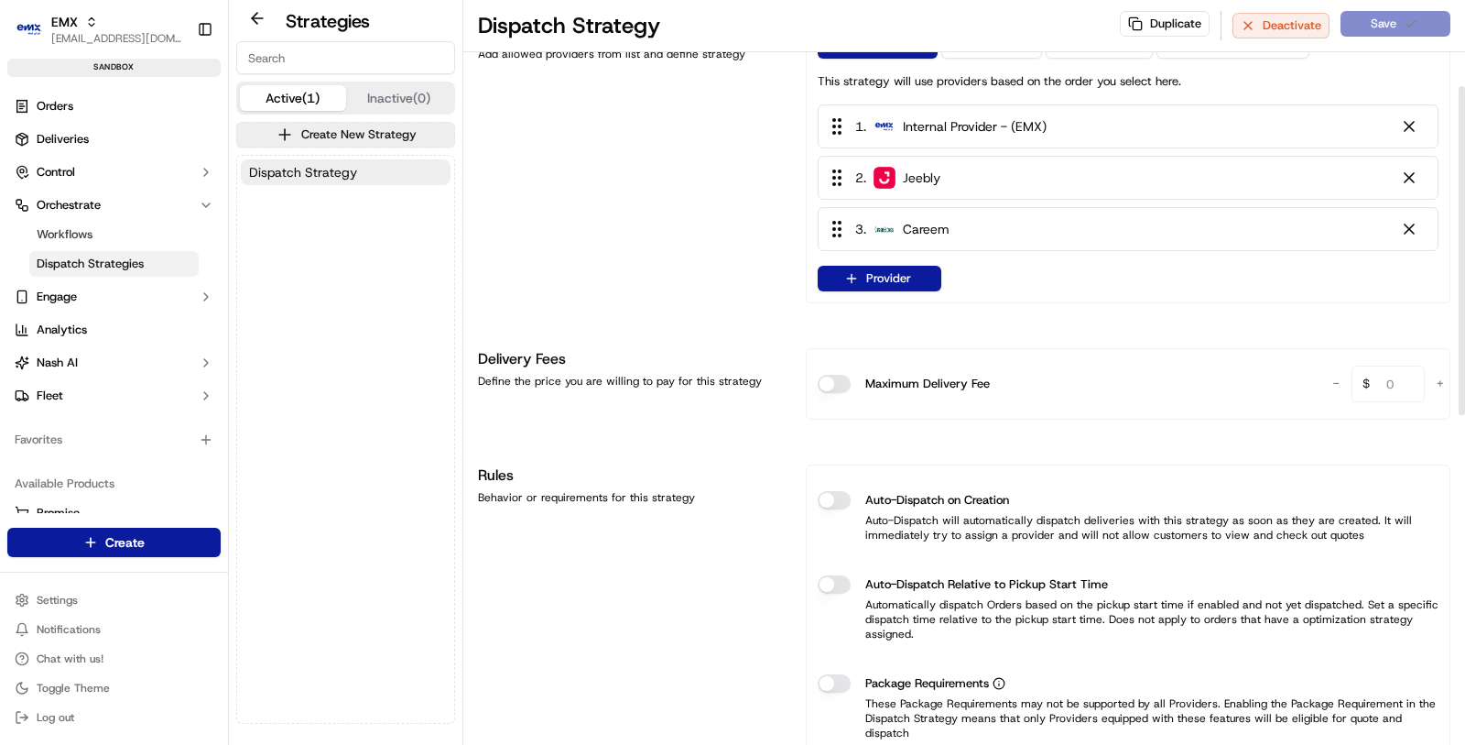
scroll to position [222, 0]
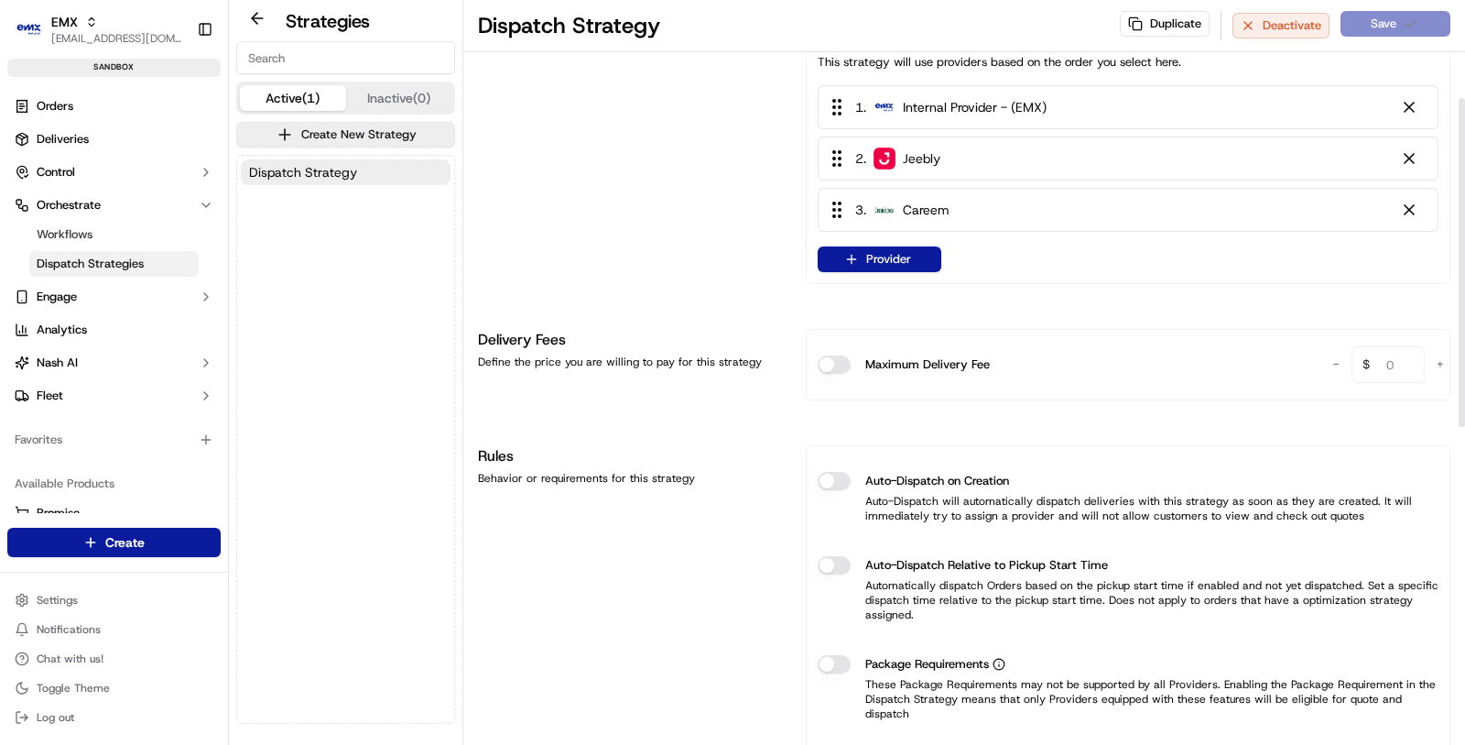
click at [833, 478] on button "Auto-Dispatch on Creation" at bounding box center [834, 481] width 33 height 18
click at [1356, 29] on button "Save" at bounding box center [1396, 24] width 110 height 26
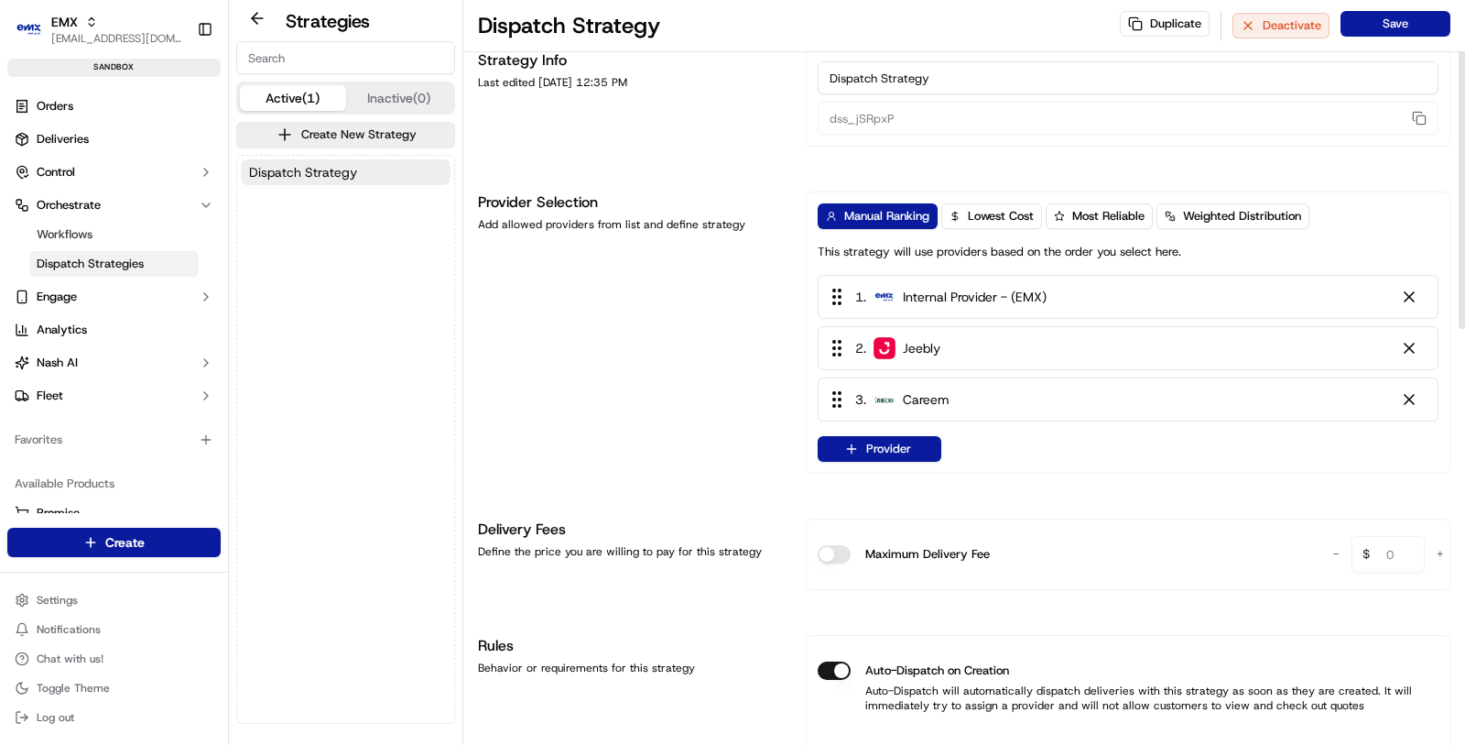
scroll to position [0, 0]
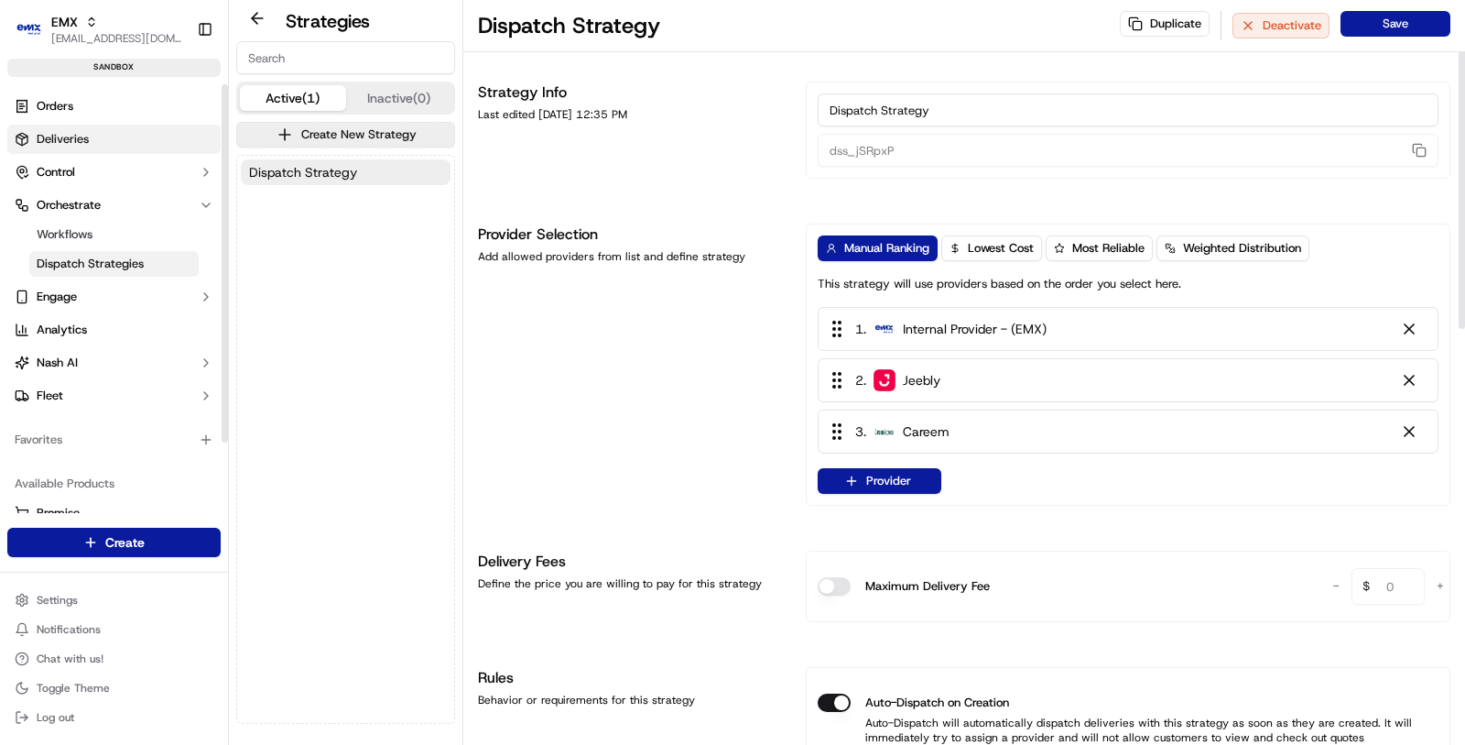
click at [164, 130] on link "Deliveries" at bounding box center [113, 139] width 213 height 29
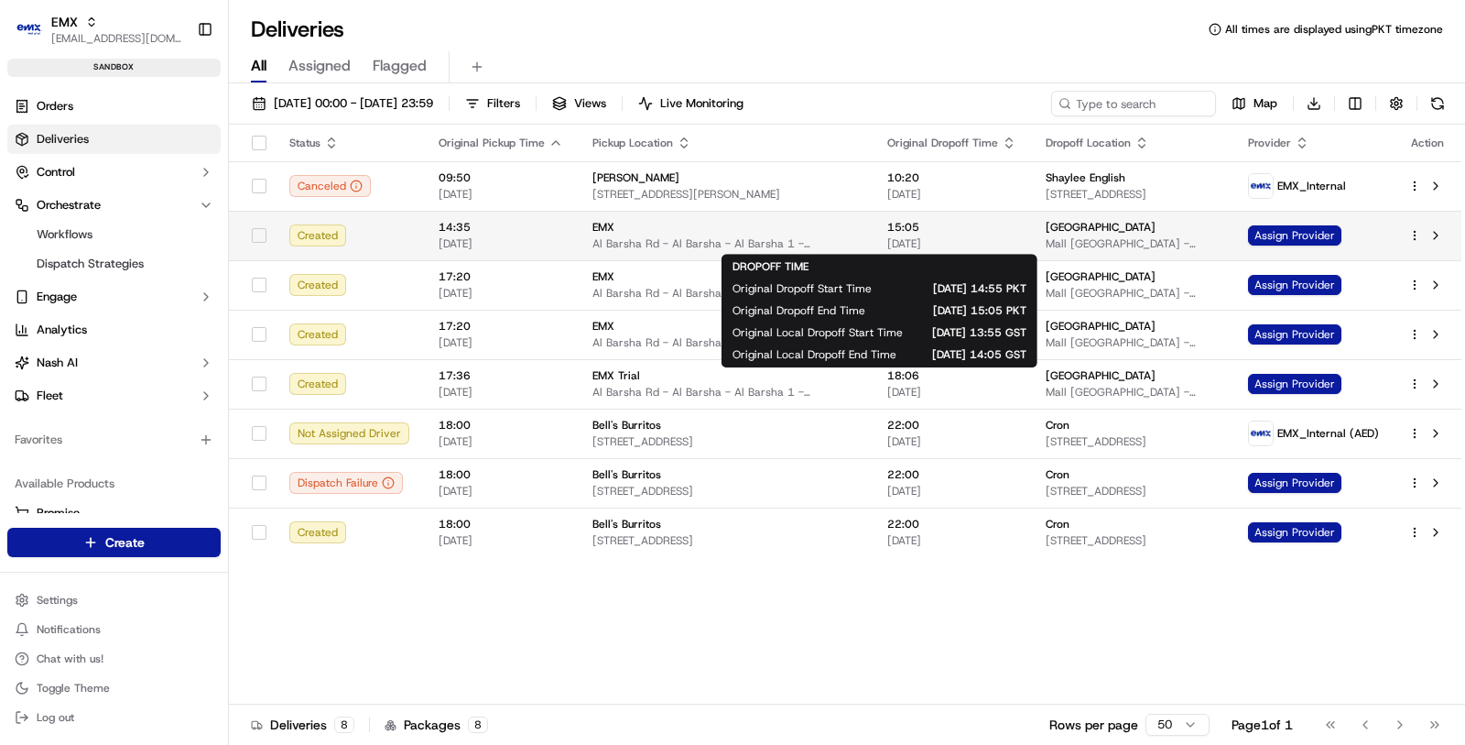
click at [909, 233] on span "15:05" at bounding box center [951, 227] width 129 height 15
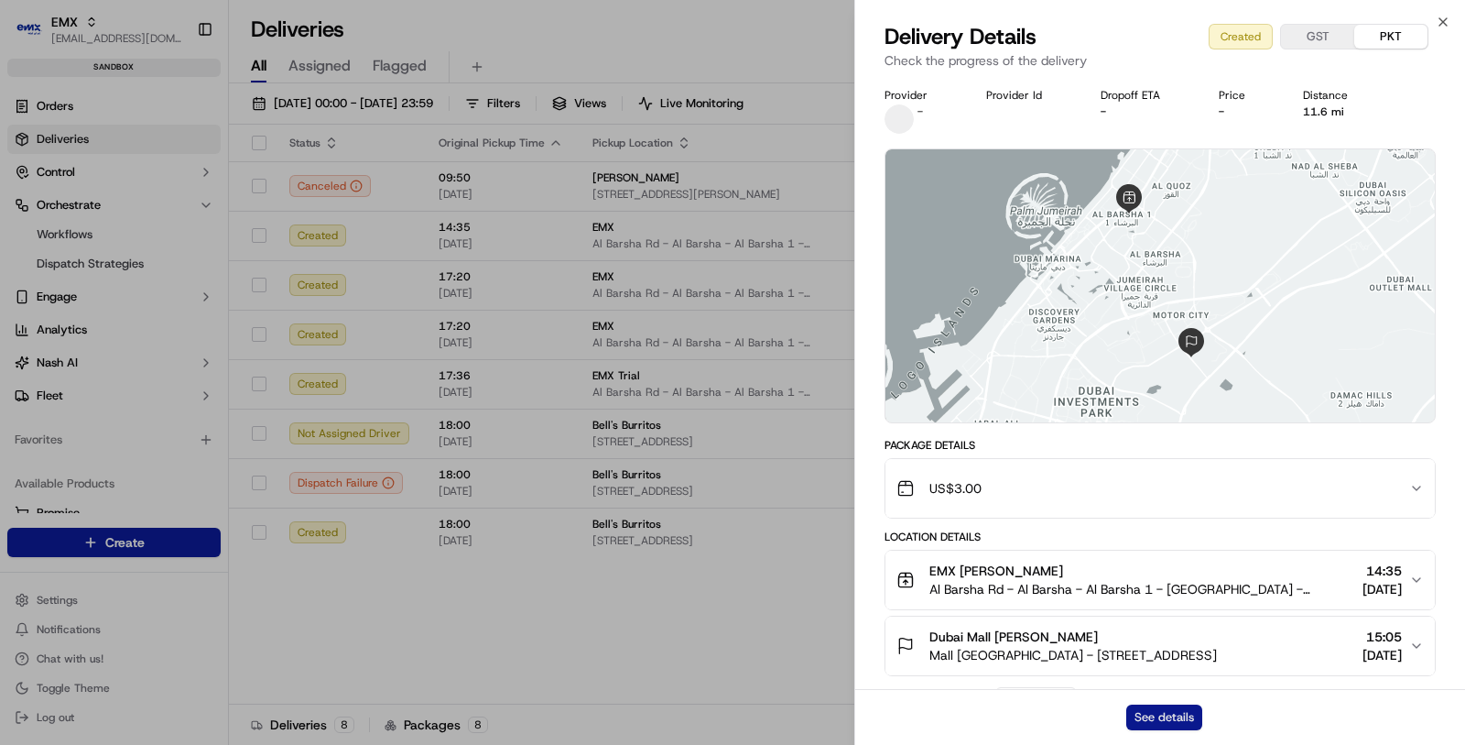
click at [1139, 723] on button "See details" at bounding box center [1164, 717] width 76 height 26
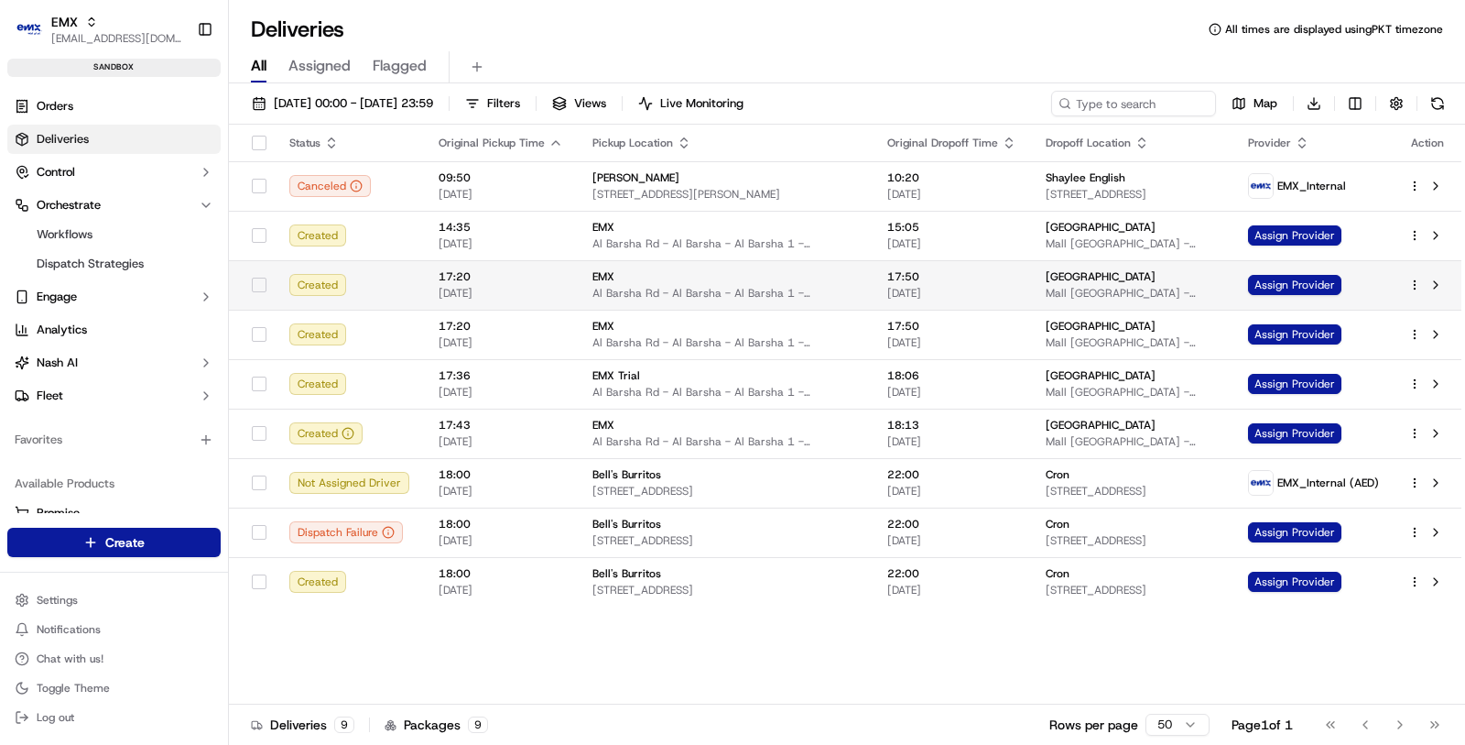
click at [887, 276] on span "17:50" at bounding box center [951, 276] width 129 height 15
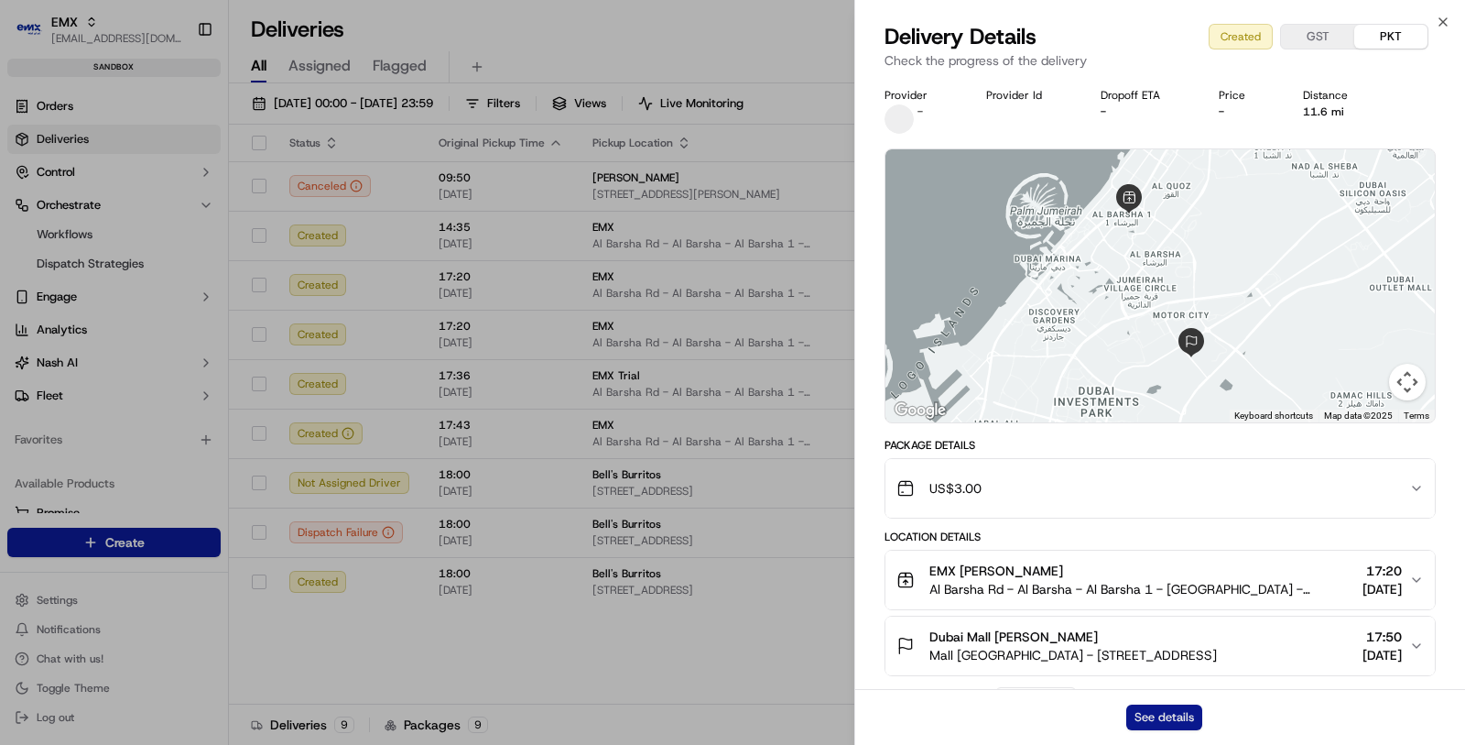
click at [1147, 716] on button "See details" at bounding box center [1164, 717] width 76 height 26
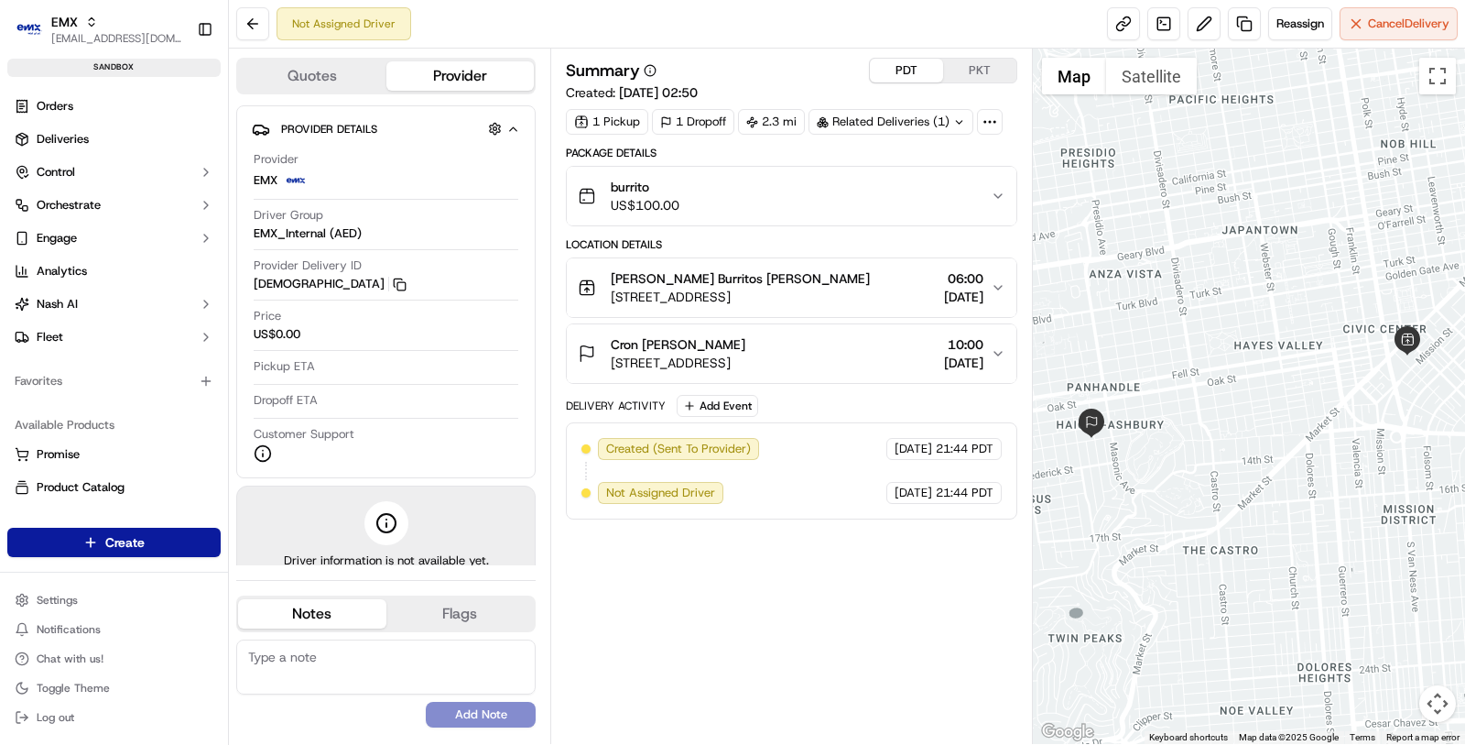
click at [914, 70] on button "PDT" at bounding box center [906, 71] width 73 height 24
click at [722, 542] on div "Summary PDT PKT Created: [DATE] 02:50 1 Pickup 1 Dropoff 2.3 mi Related Deliver…" at bounding box center [792, 396] width 452 height 677
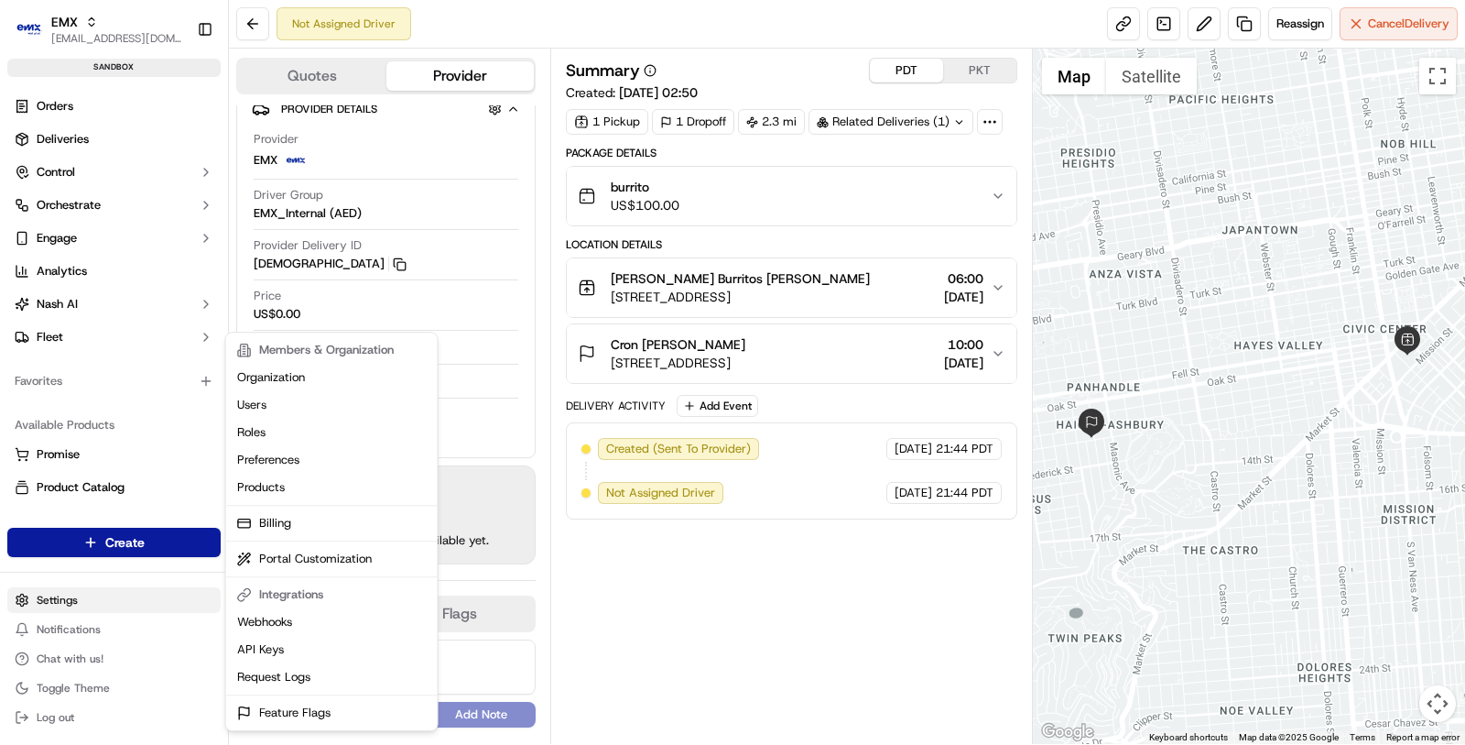
click at [108, 607] on html "EMX [EMAIL_ADDRESS][DOMAIN_NAME] Toggle Sidebar sandbox Orders Deliveries Contr…" at bounding box center [732, 372] width 1465 height 745
click at [681, 305] on html "EMX [EMAIL_ADDRESS][DOMAIN_NAME] Toggle Sidebar sandbox Orders Deliveries Contr…" at bounding box center [732, 372] width 1465 height 745
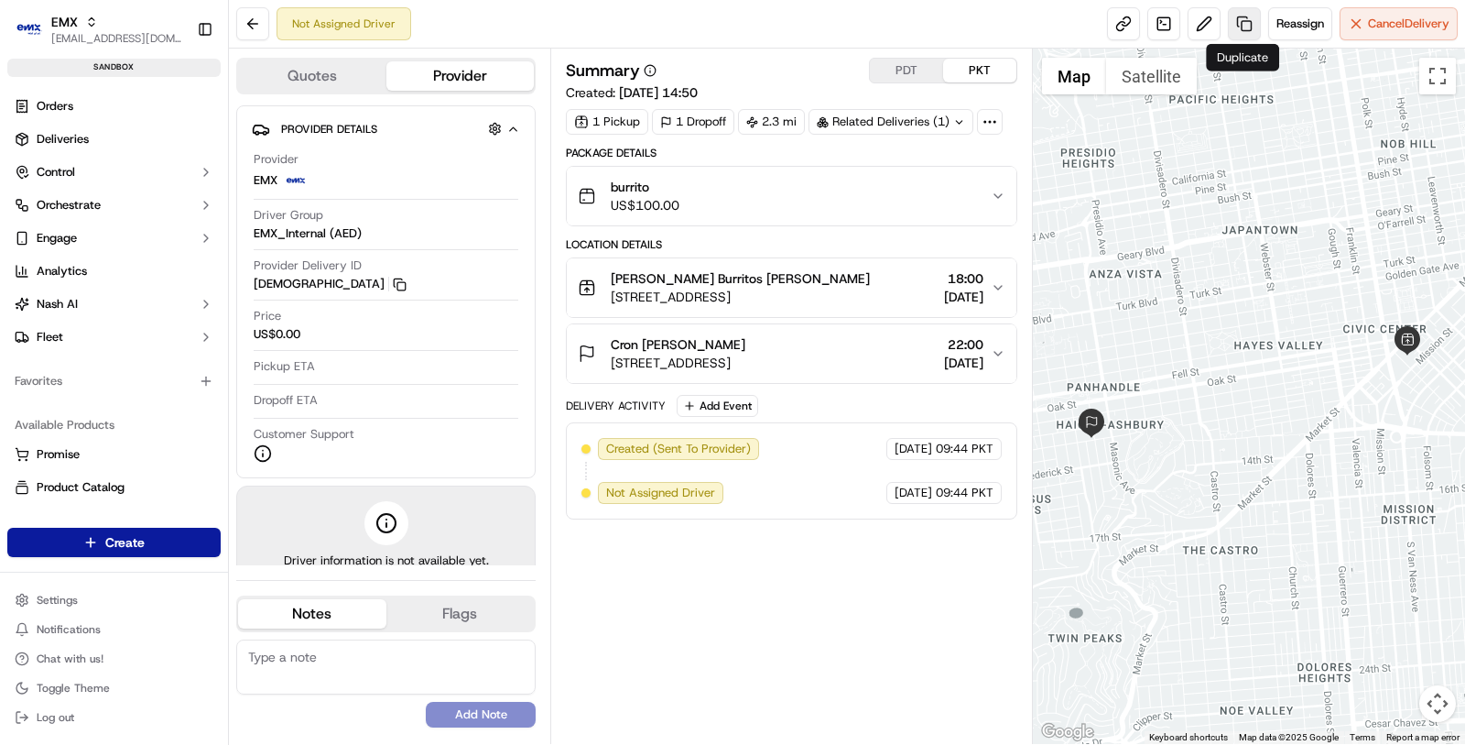
click at [1236, 35] on link at bounding box center [1244, 23] width 33 height 33
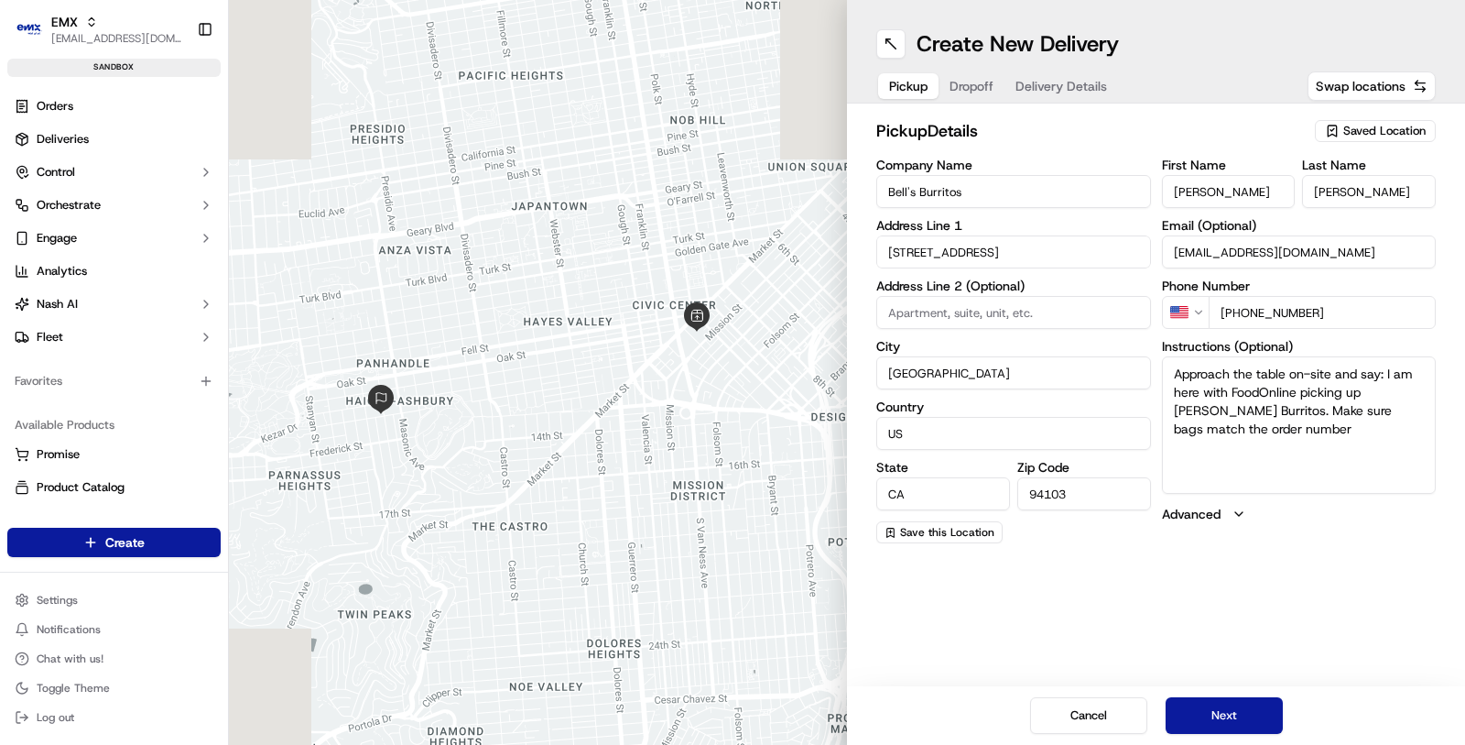
click at [961, 89] on span "Dropoff" at bounding box center [972, 86] width 44 height 18
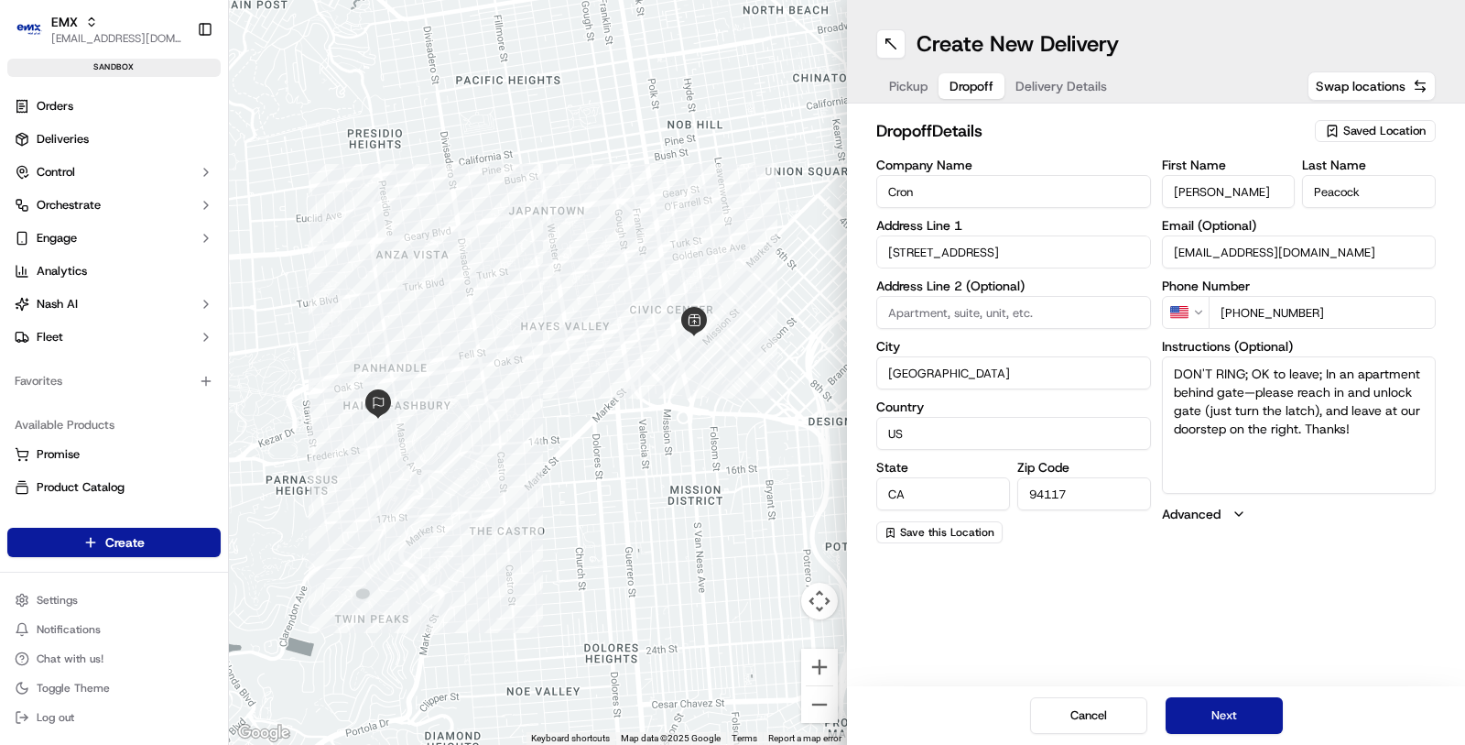
click at [1139, 78] on div "Pickup Dropoff Delivery Details Swap locations" at bounding box center [1156, 86] width 560 height 33
click at [1061, 84] on span "Delivery Details" at bounding box center [1062, 86] width 92 height 18
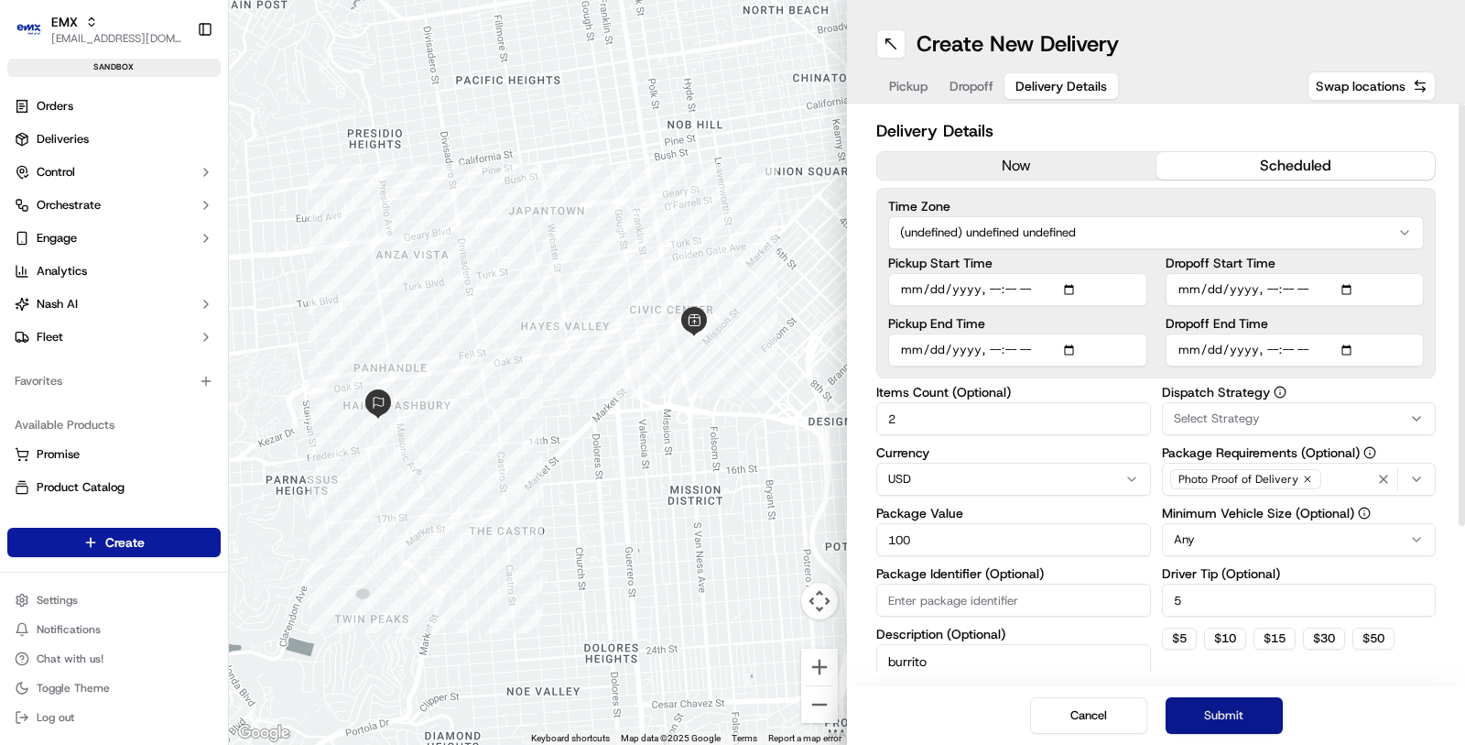
click at [1233, 714] on button "Submit" at bounding box center [1224, 715] width 117 height 37
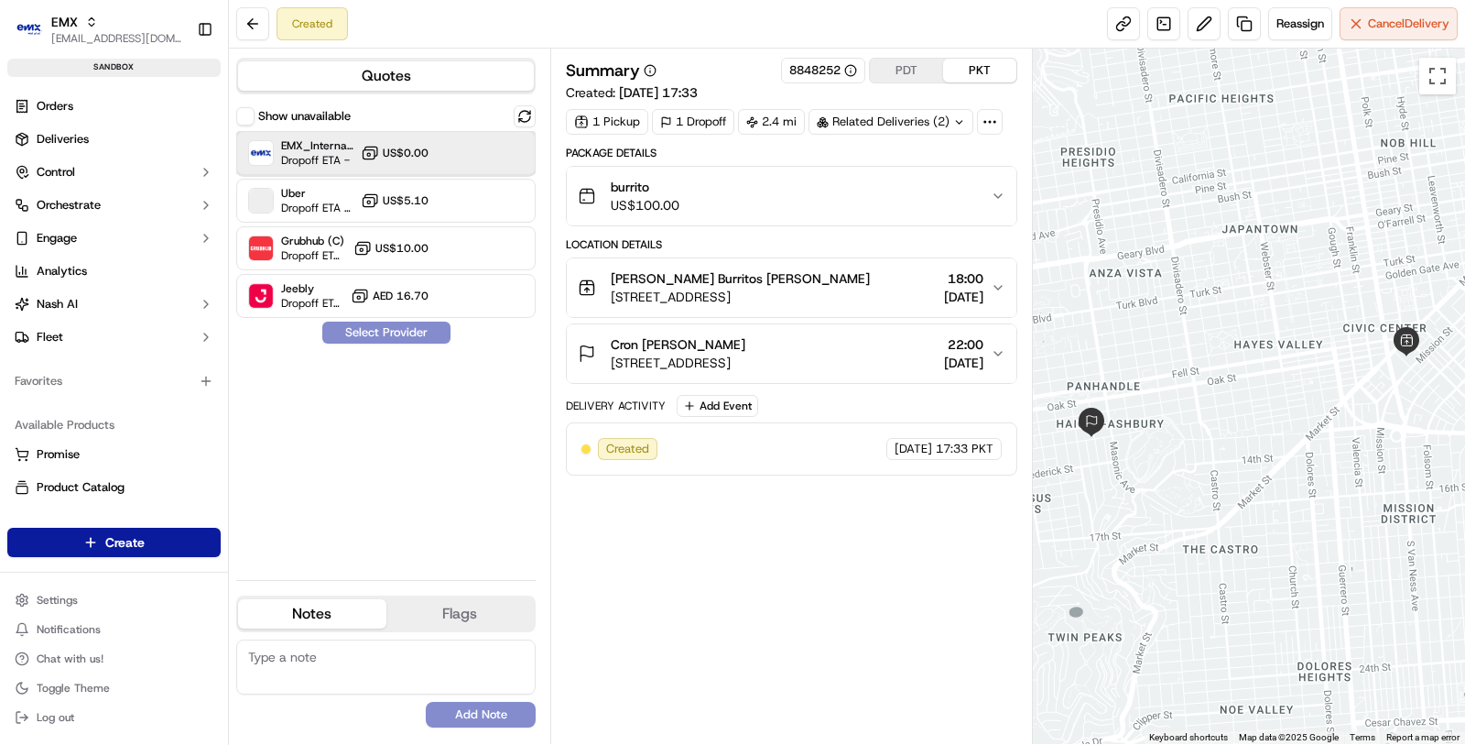
click at [438, 162] on div "EMX_Internal (AED) Dropoff ETA - US$0.00" at bounding box center [385, 153] width 299 height 44
click at [422, 331] on button "Assign Provider" at bounding box center [386, 332] width 130 height 22
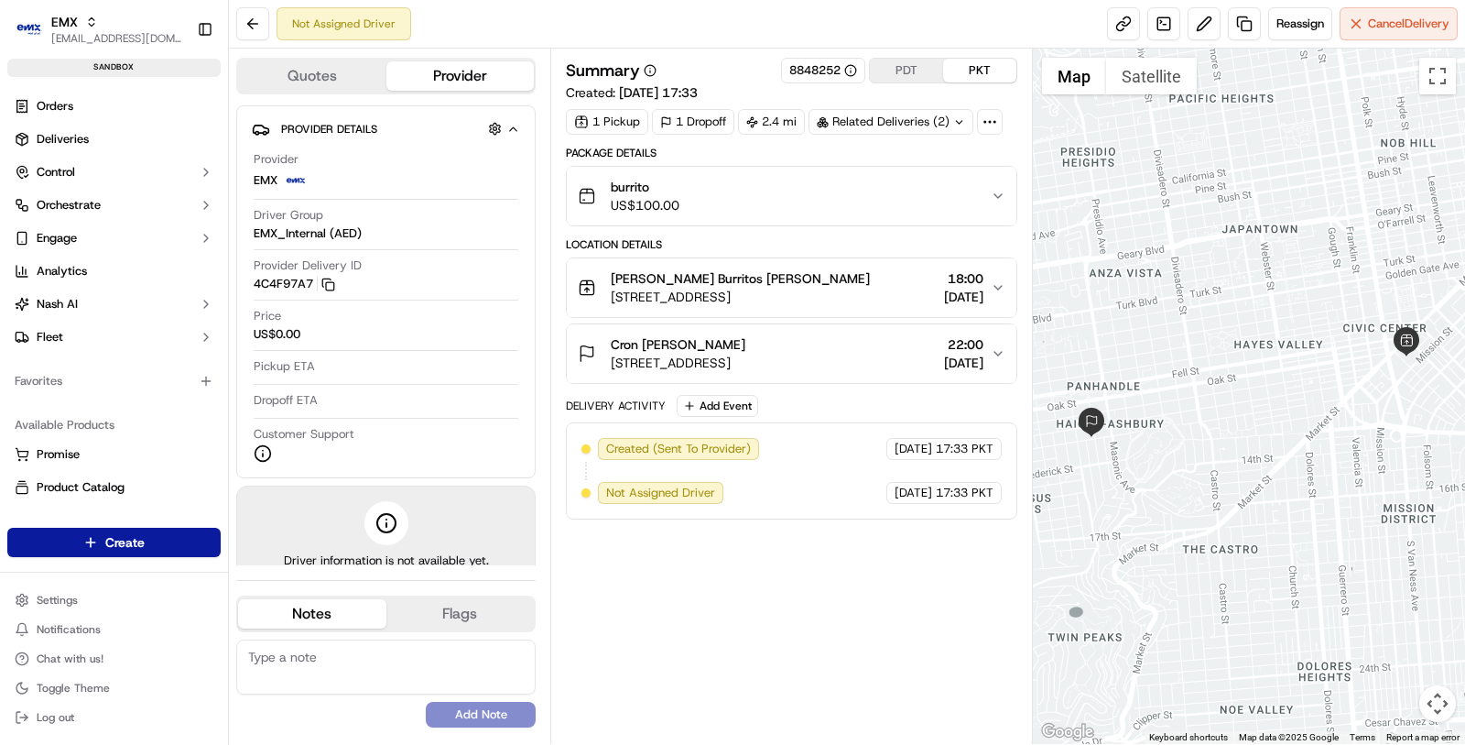
click at [921, 58] on div "PDT PKT" at bounding box center [943, 71] width 148 height 26
click at [921, 60] on button "PDT" at bounding box center [906, 71] width 73 height 24
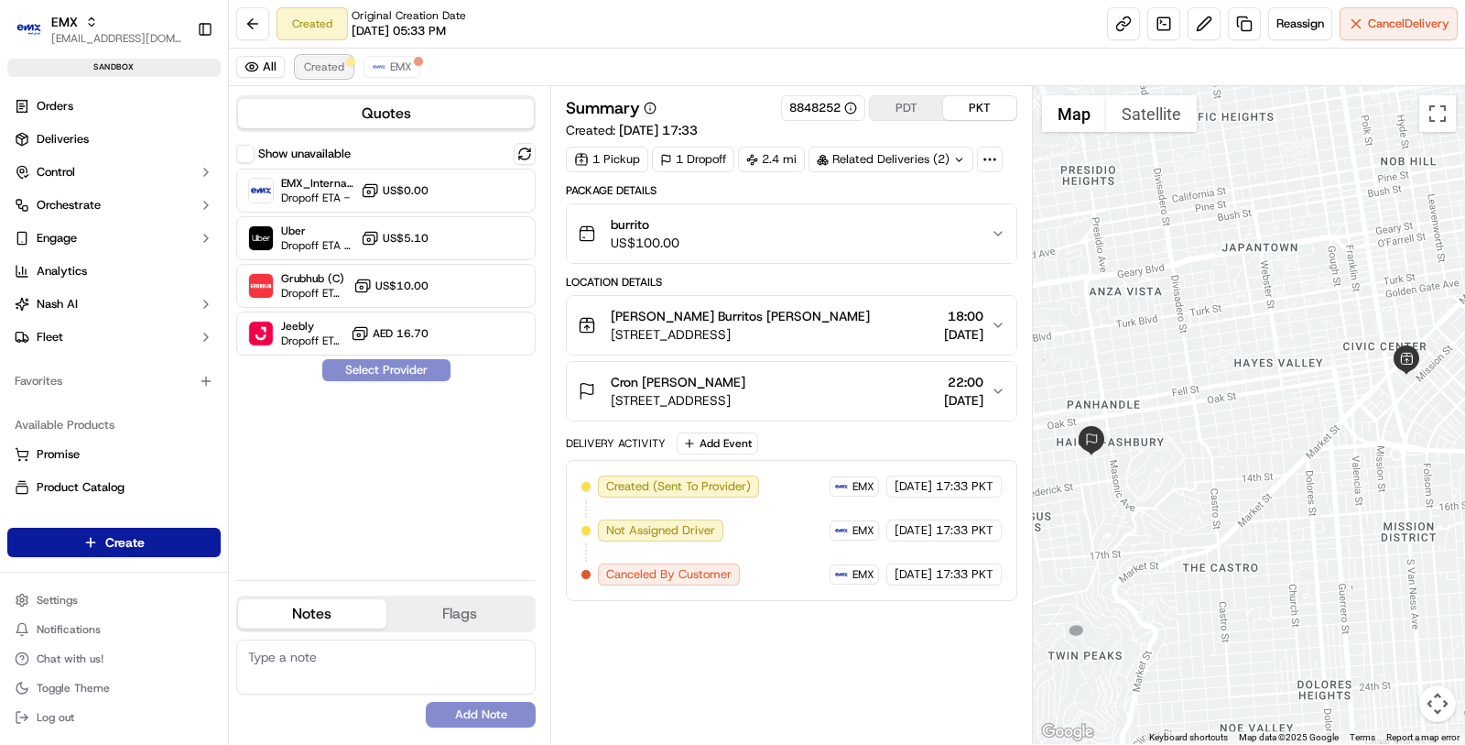
click at [320, 73] on button "Created" at bounding box center [324, 67] width 57 height 22
click at [310, 71] on span "Created" at bounding box center [324, 67] width 40 height 15
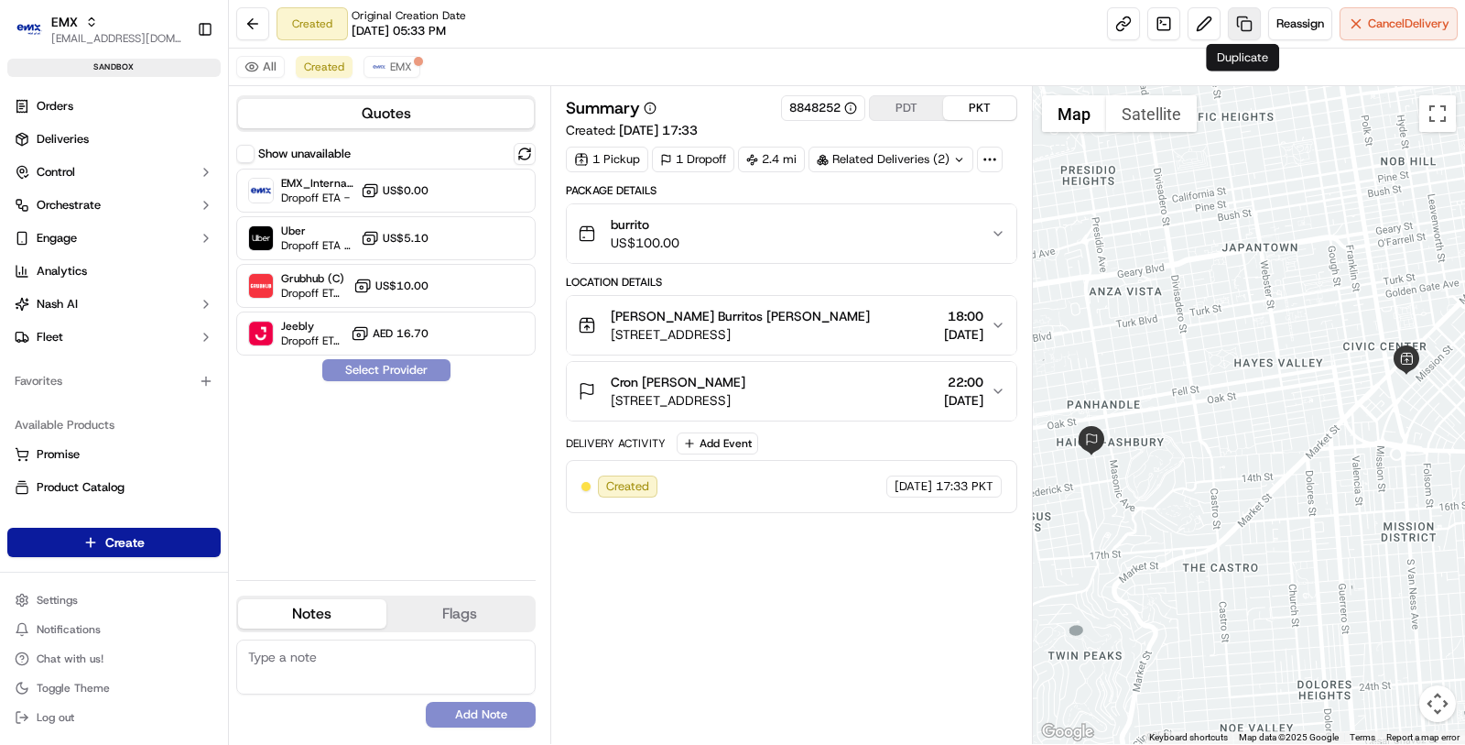
click at [1250, 26] on link at bounding box center [1244, 23] width 33 height 33
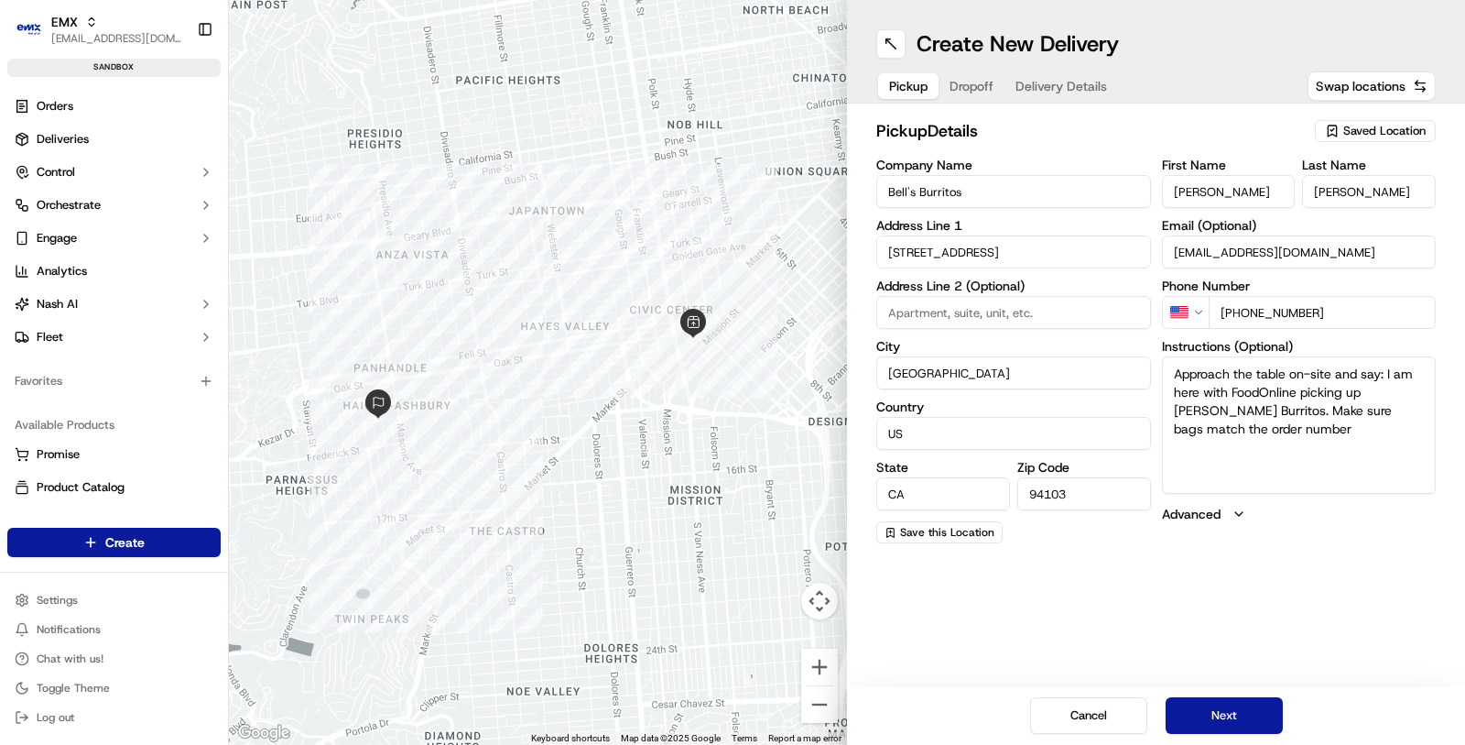
click at [1047, 88] on span "Delivery Details" at bounding box center [1062, 86] width 92 height 18
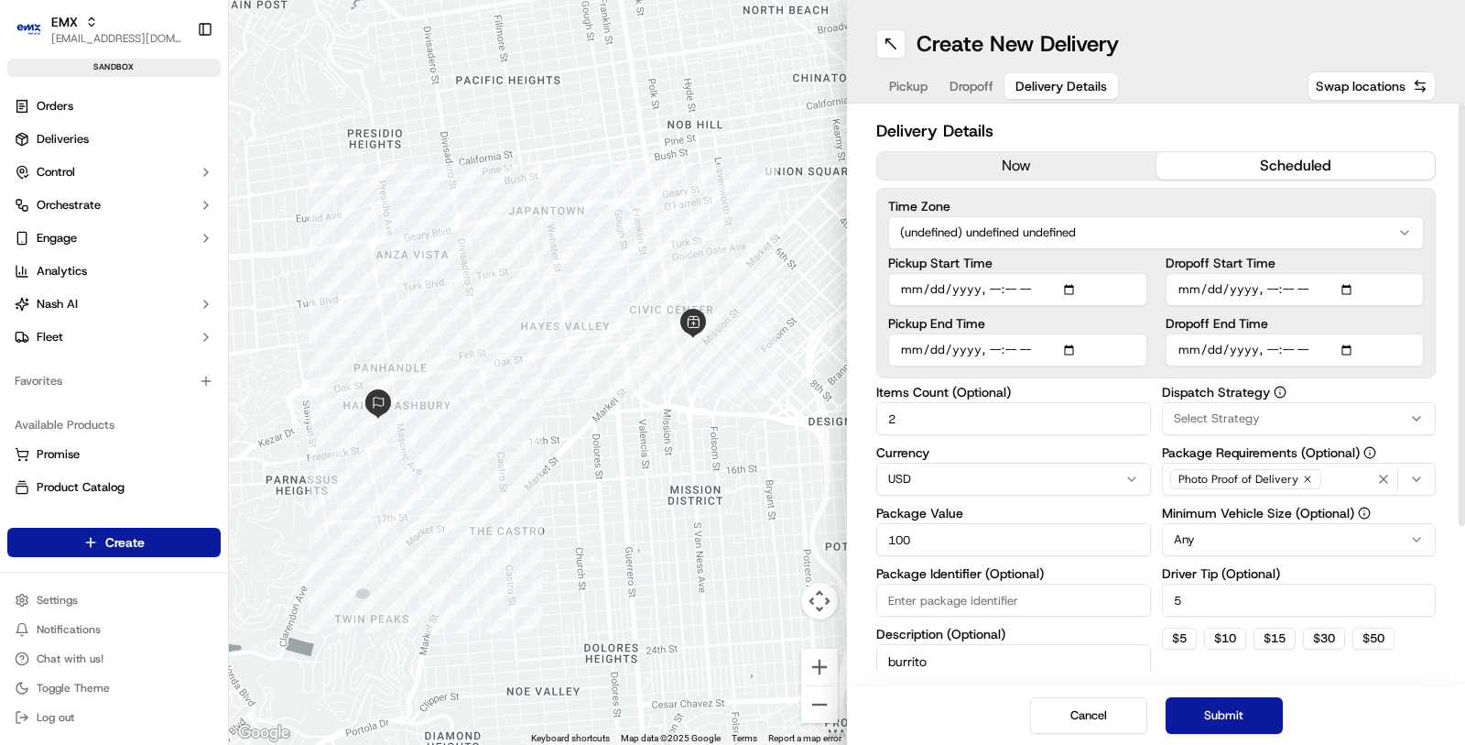
click at [1180, 237] on html "EMX [EMAIL_ADDRESS][DOMAIN_NAME] Toggle Sidebar sandbox Orders Deliveries Contr…" at bounding box center [732, 372] width 1465 height 745
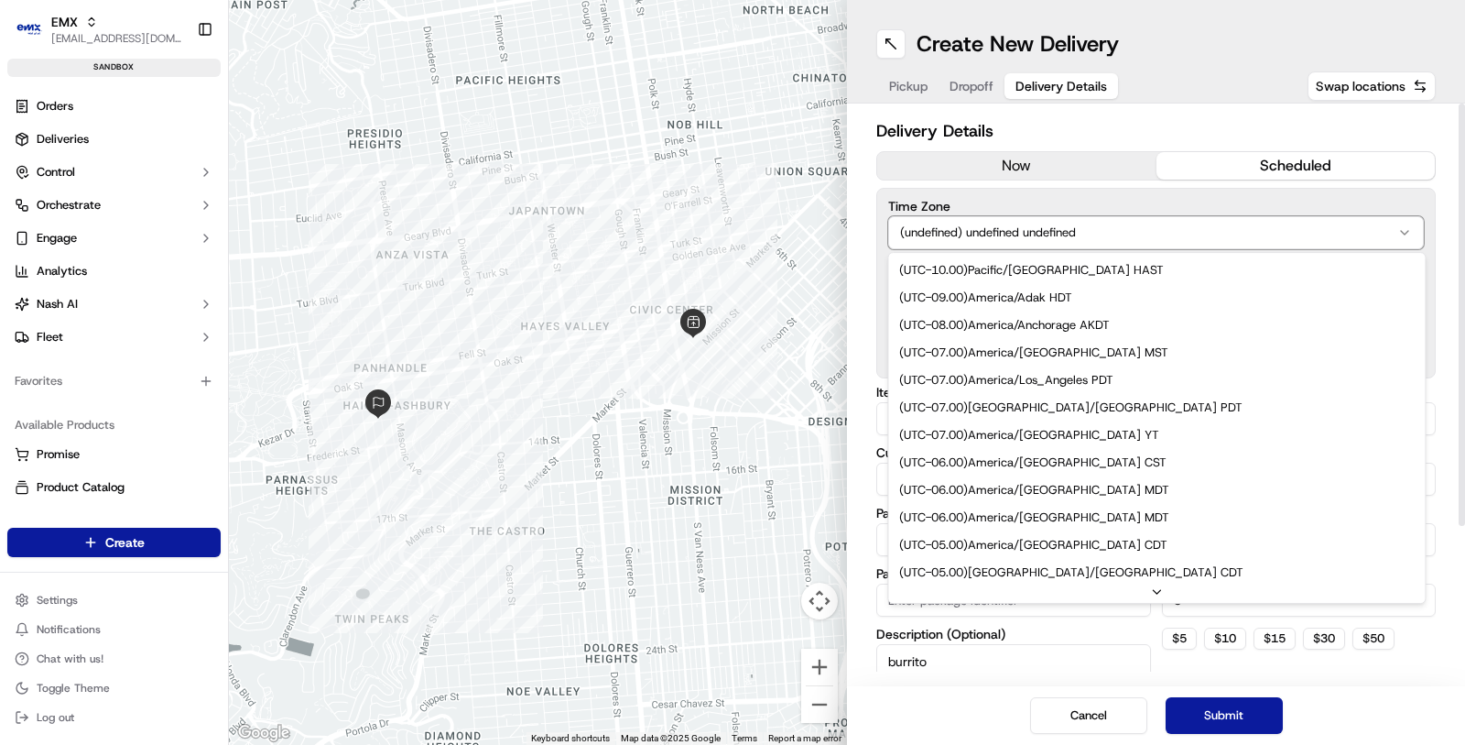
click at [1176, 113] on html "EMX [EMAIL_ADDRESS][DOMAIN_NAME] Toggle Sidebar sandbox Orders Deliveries Contr…" at bounding box center [732, 372] width 1465 height 745
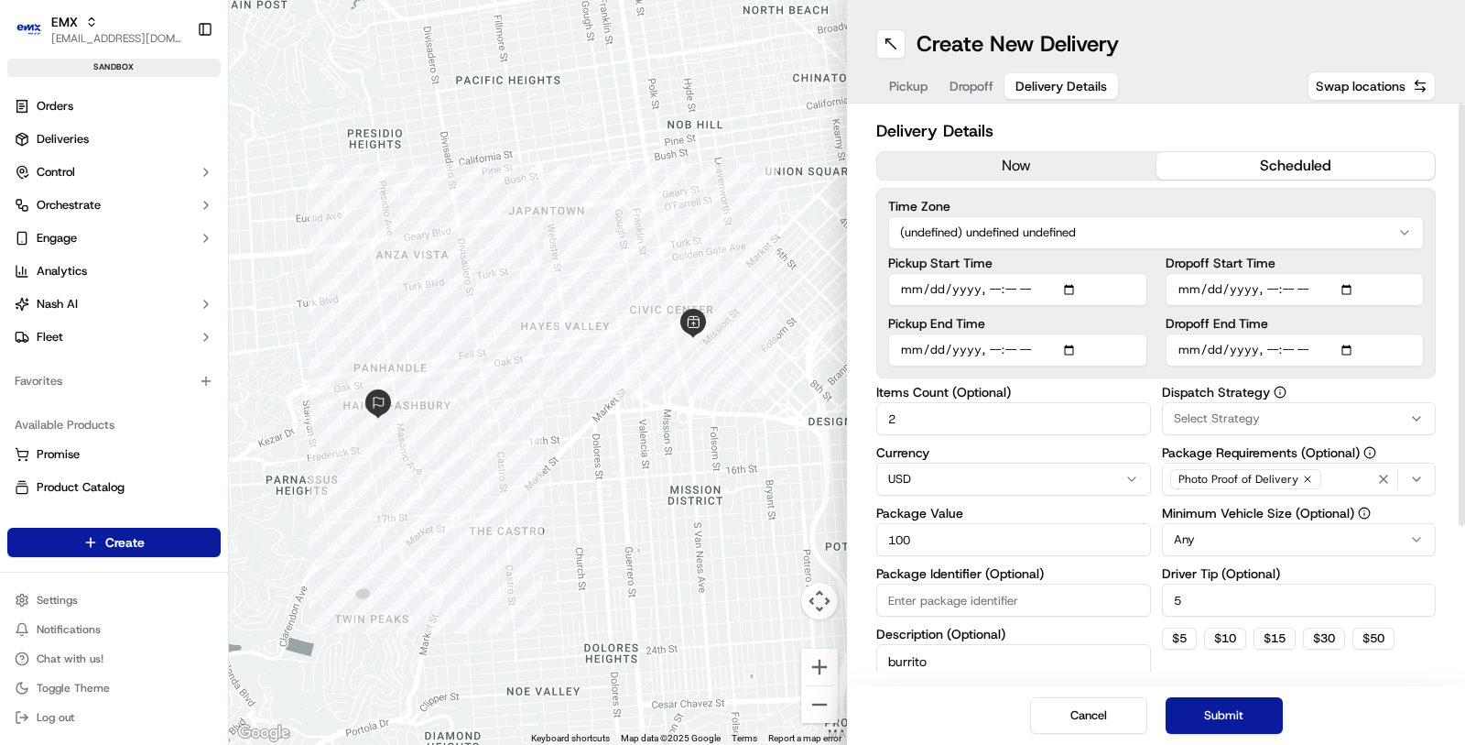
click at [1250, 430] on button "Select Strategy" at bounding box center [1299, 418] width 275 height 33
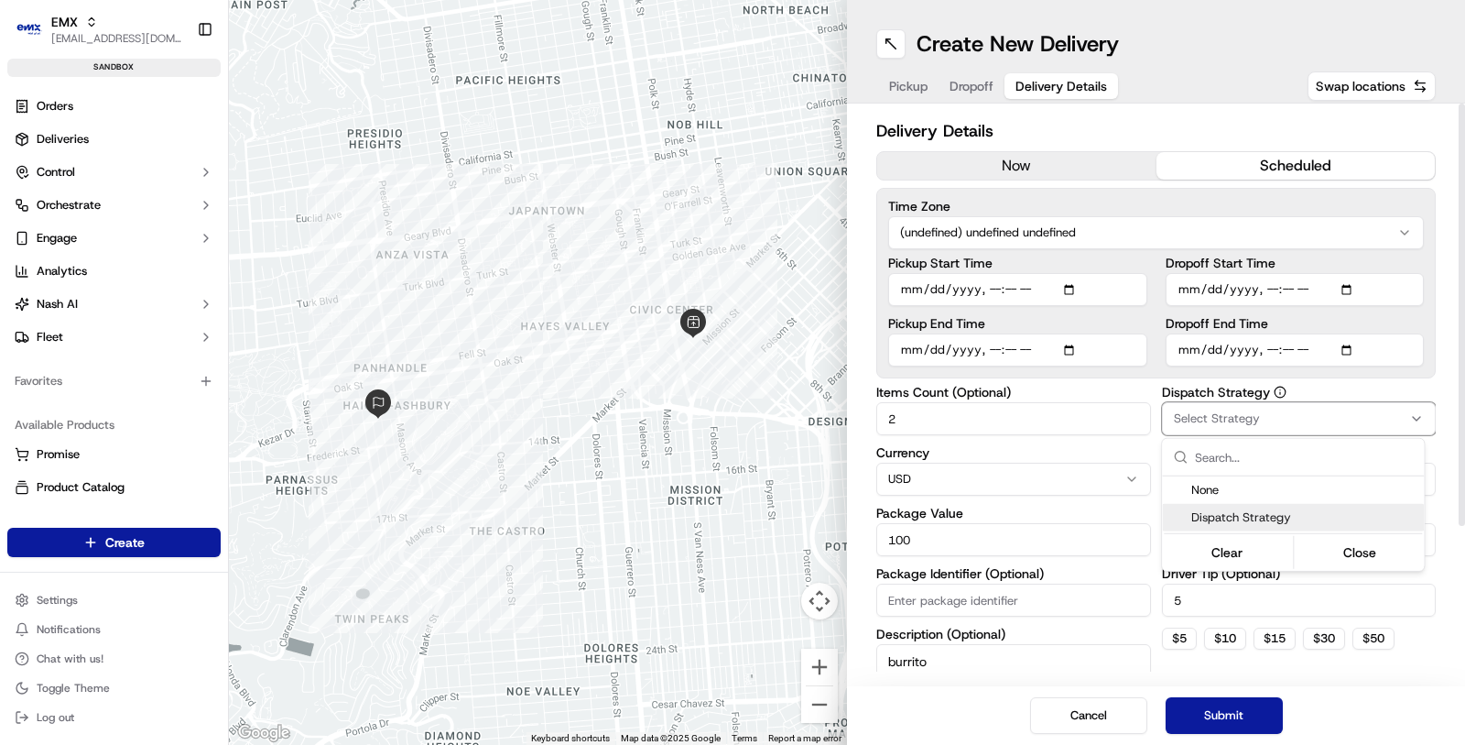
click at [1258, 526] on div "Dispatch Strategy" at bounding box center [1293, 517] width 262 height 27
click at [1232, 727] on html "EMX [EMAIL_ADDRESS][DOMAIN_NAME] Toggle Sidebar sandbox Orders Deliveries Contr…" at bounding box center [732, 372] width 1465 height 745
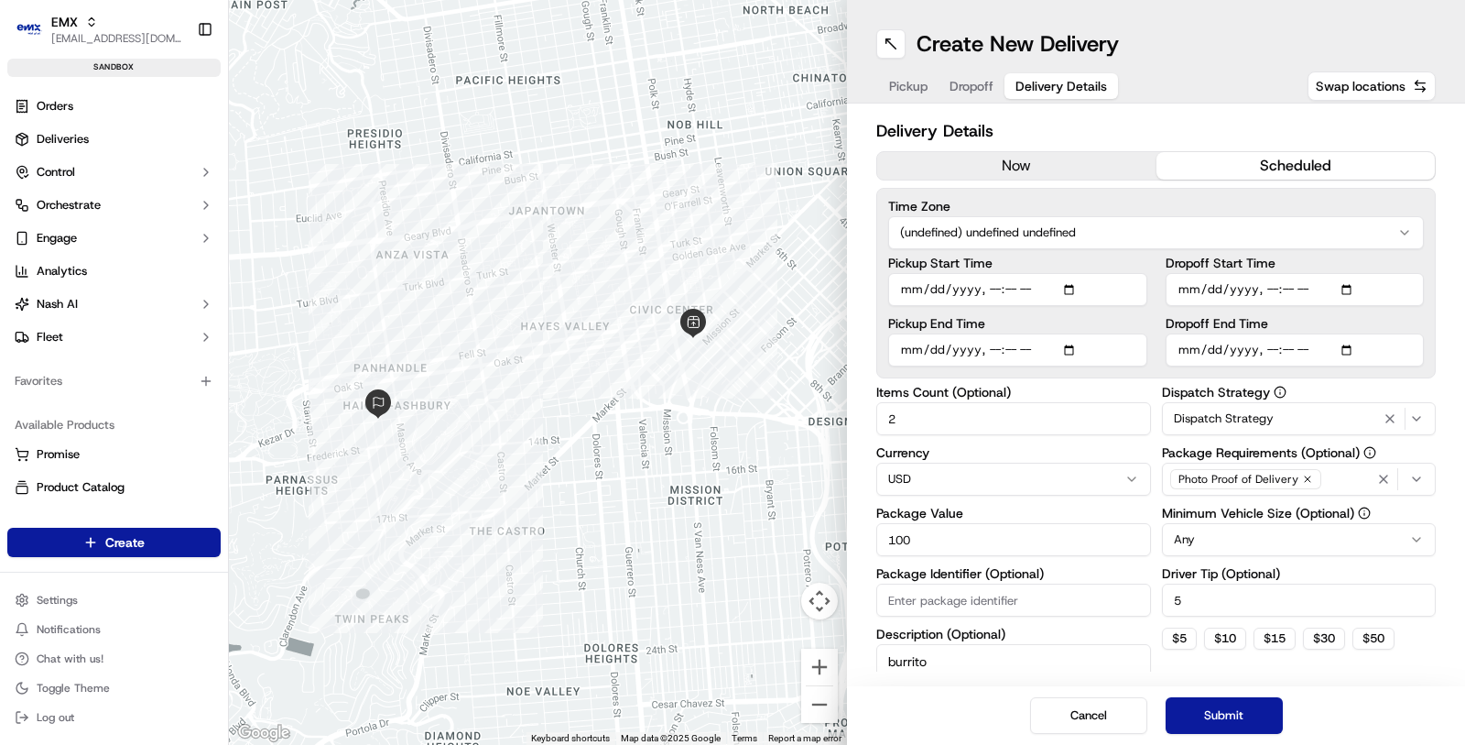
click at [1232, 727] on button "Submit" at bounding box center [1224, 715] width 117 height 37
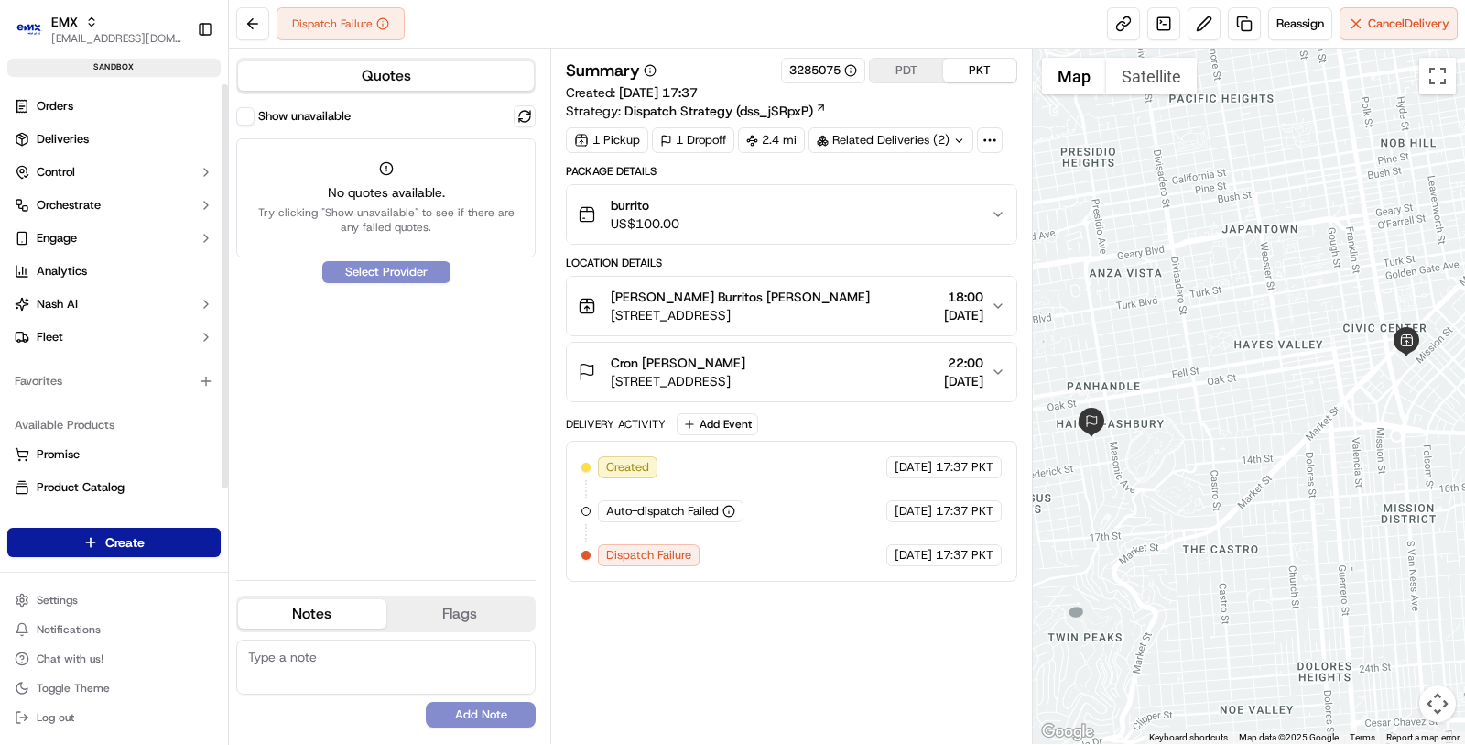
click at [248, 122] on button "Show unavailable" at bounding box center [245, 116] width 18 height 18
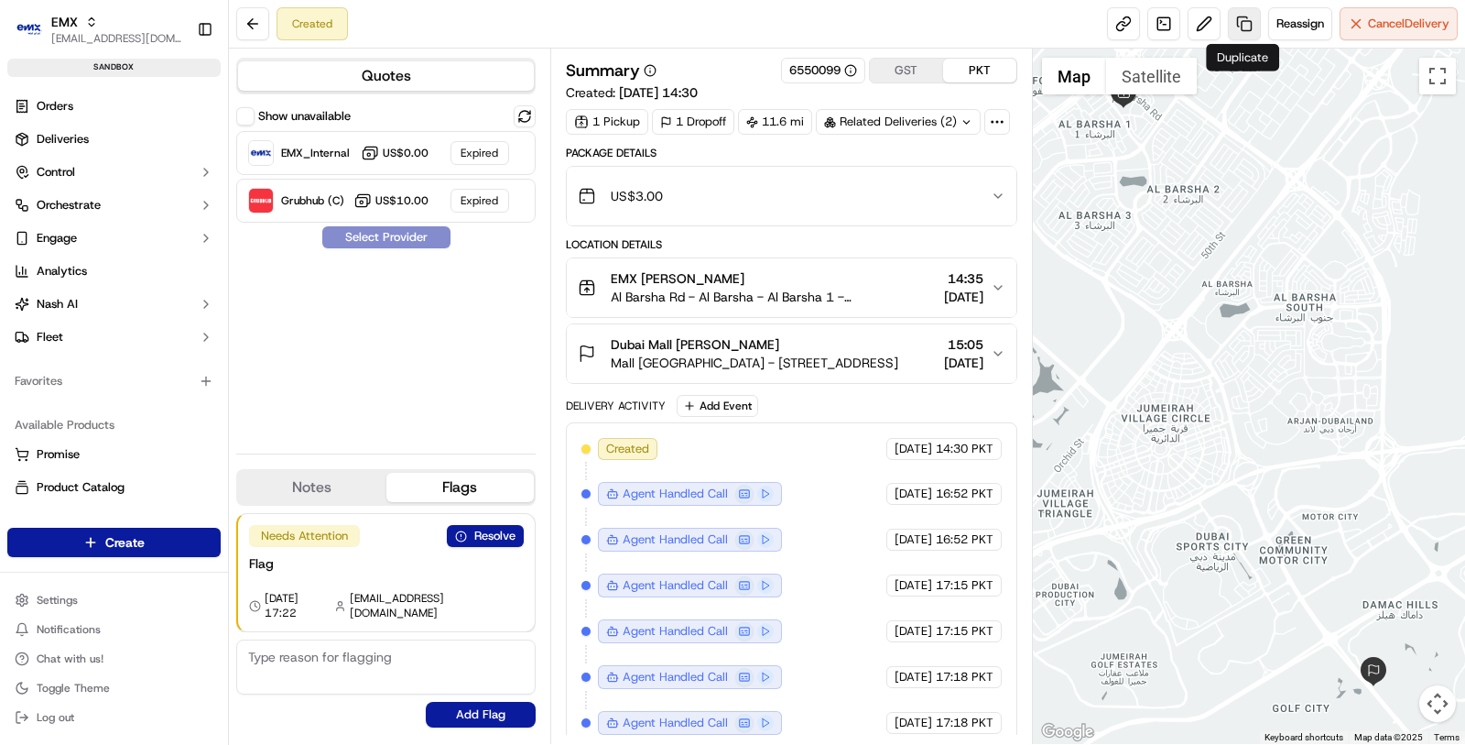
click at [1248, 34] on link at bounding box center [1244, 23] width 33 height 33
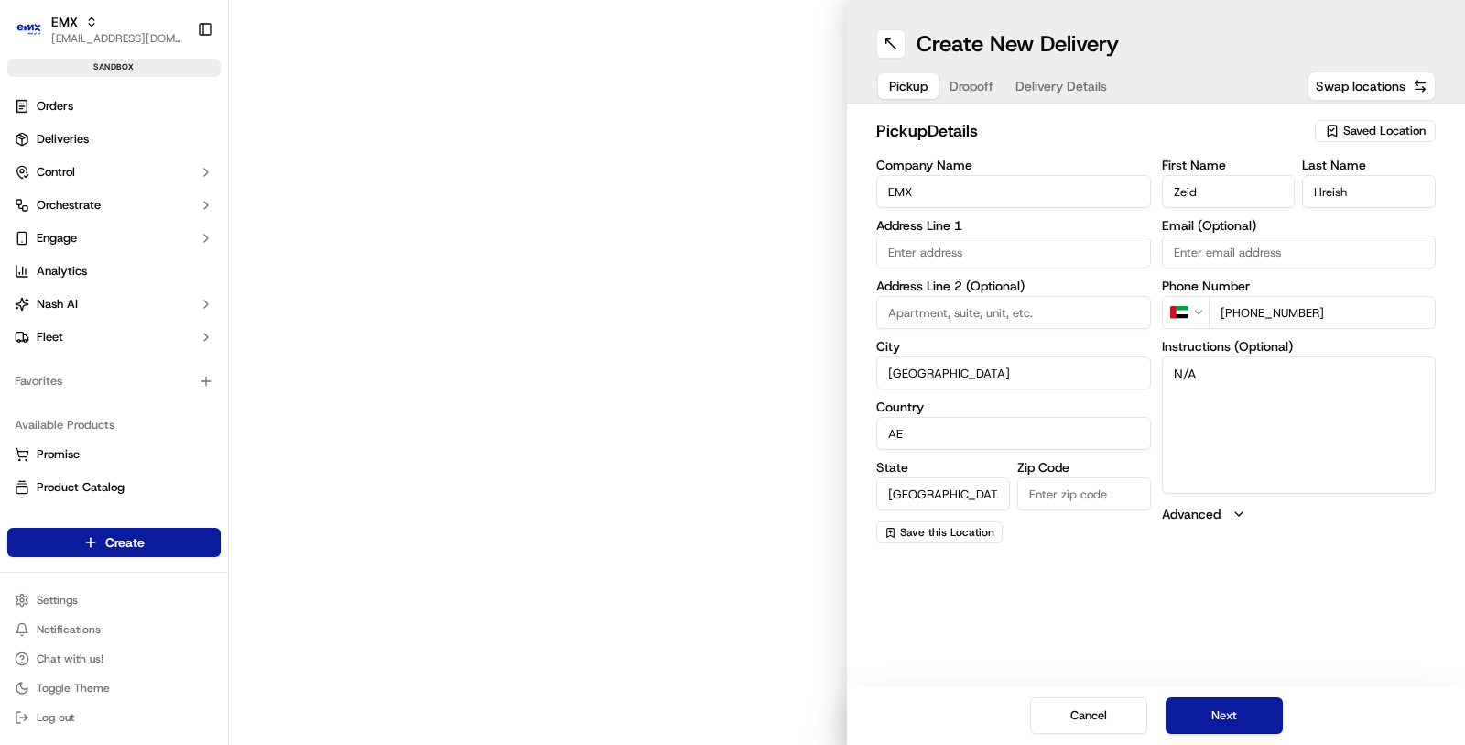
type input "Al Barsha Rd"
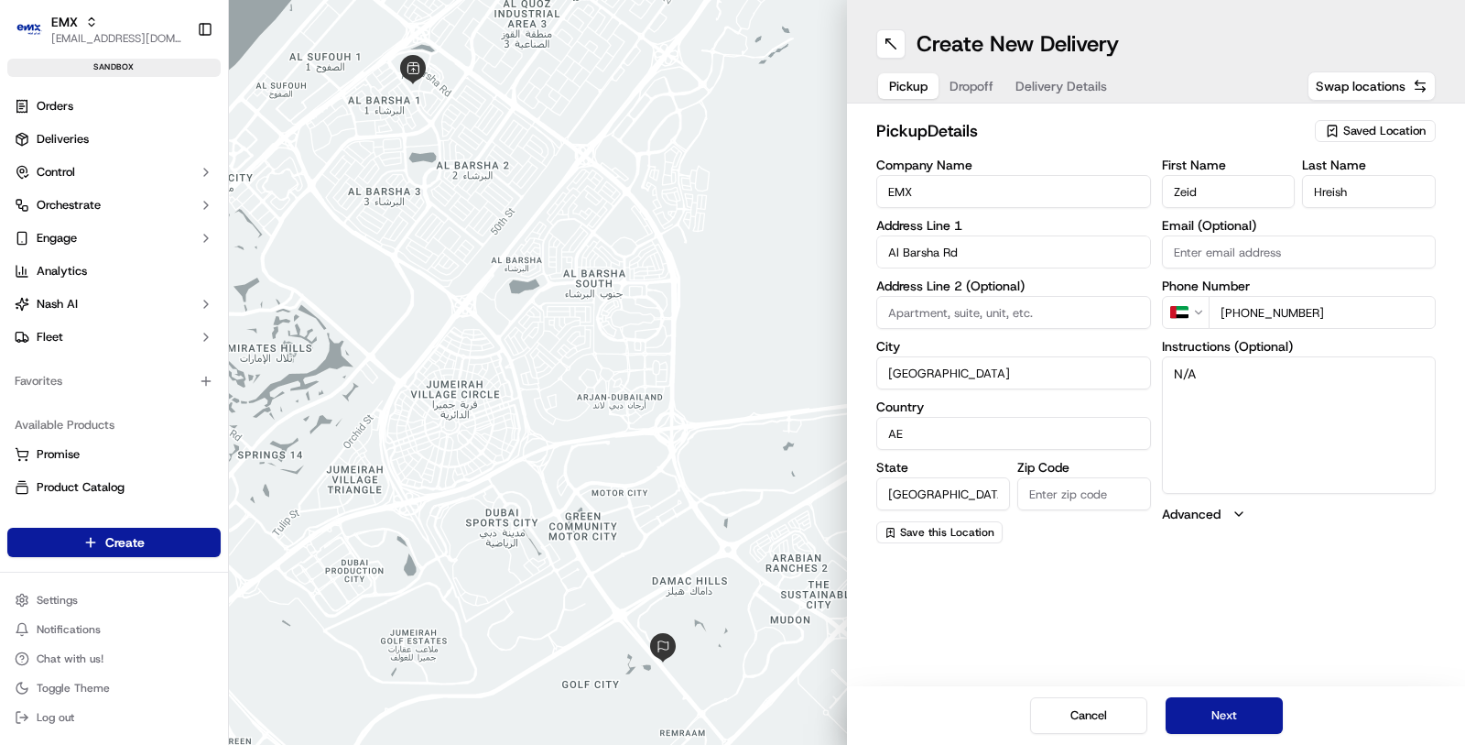
click at [964, 83] on span "Dropoff" at bounding box center [972, 86] width 44 height 18
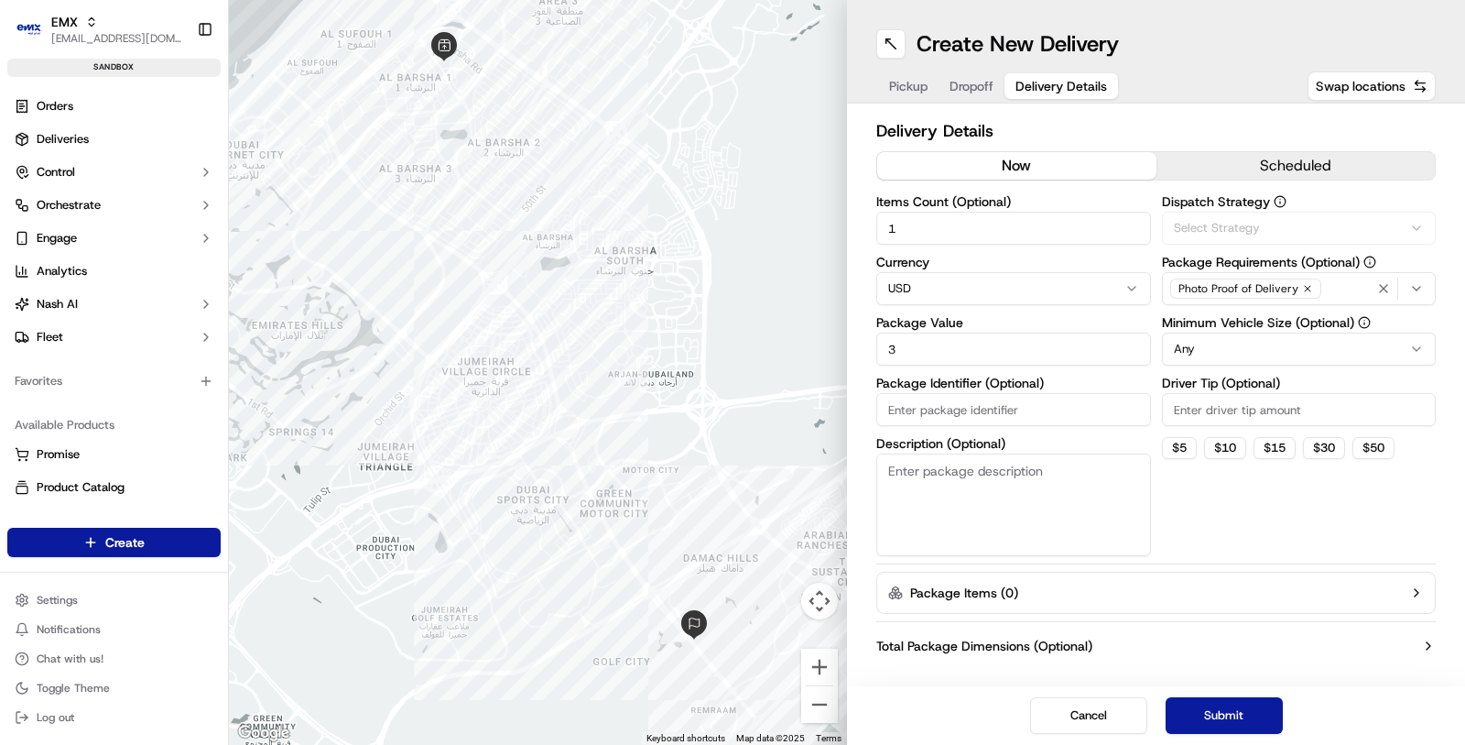
click at [1079, 76] on button "Delivery Details" at bounding box center [1062, 86] width 114 height 26
click at [1208, 212] on button "Select Strategy" at bounding box center [1299, 228] width 275 height 33
click at [1219, 330] on span "Dispatch Strategy" at bounding box center [1304, 328] width 225 height 16
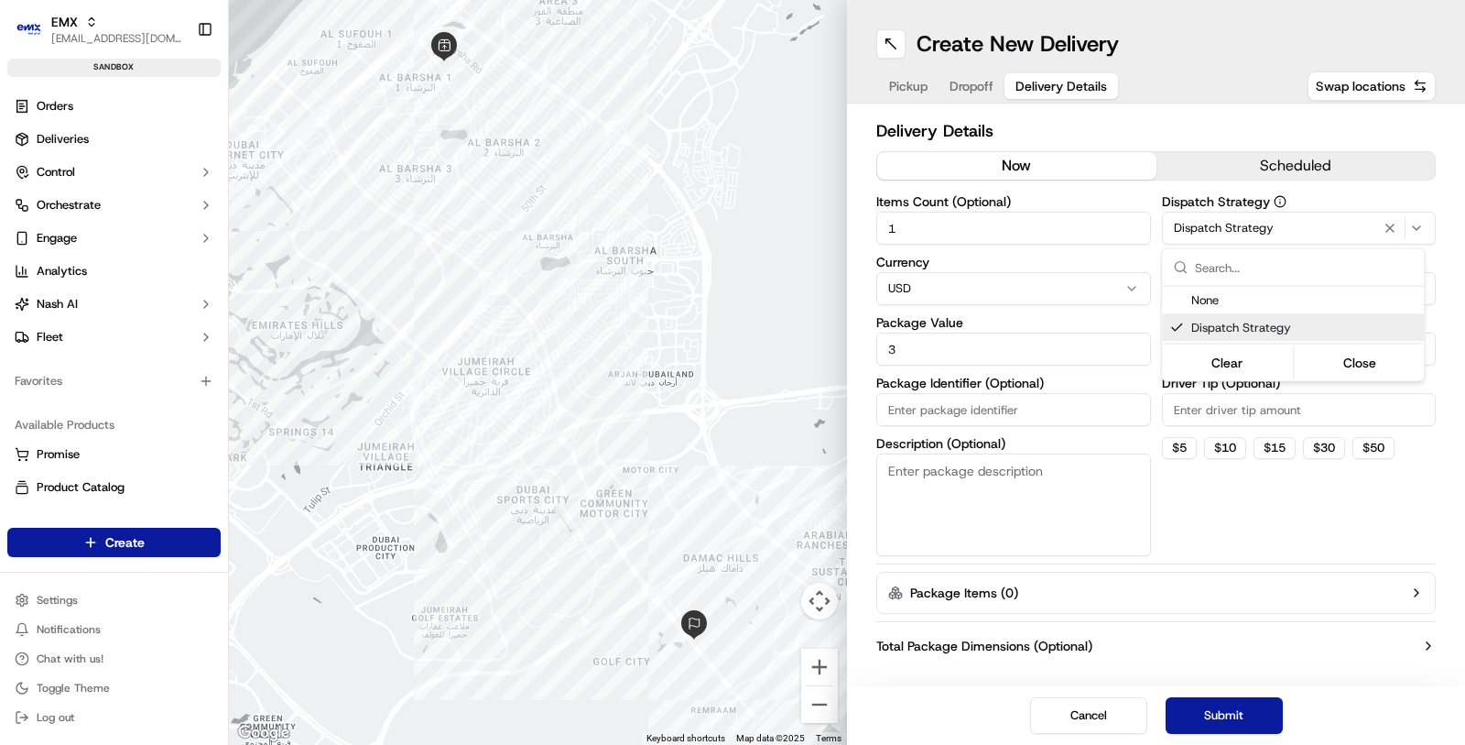
click at [1212, 711] on html "EMX [EMAIL_ADDRESS][DOMAIN_NAME] Toggle Sidebar sandbox Orders Deliveries Contr…" at bounding box center [732, 372] width 1465 height 745
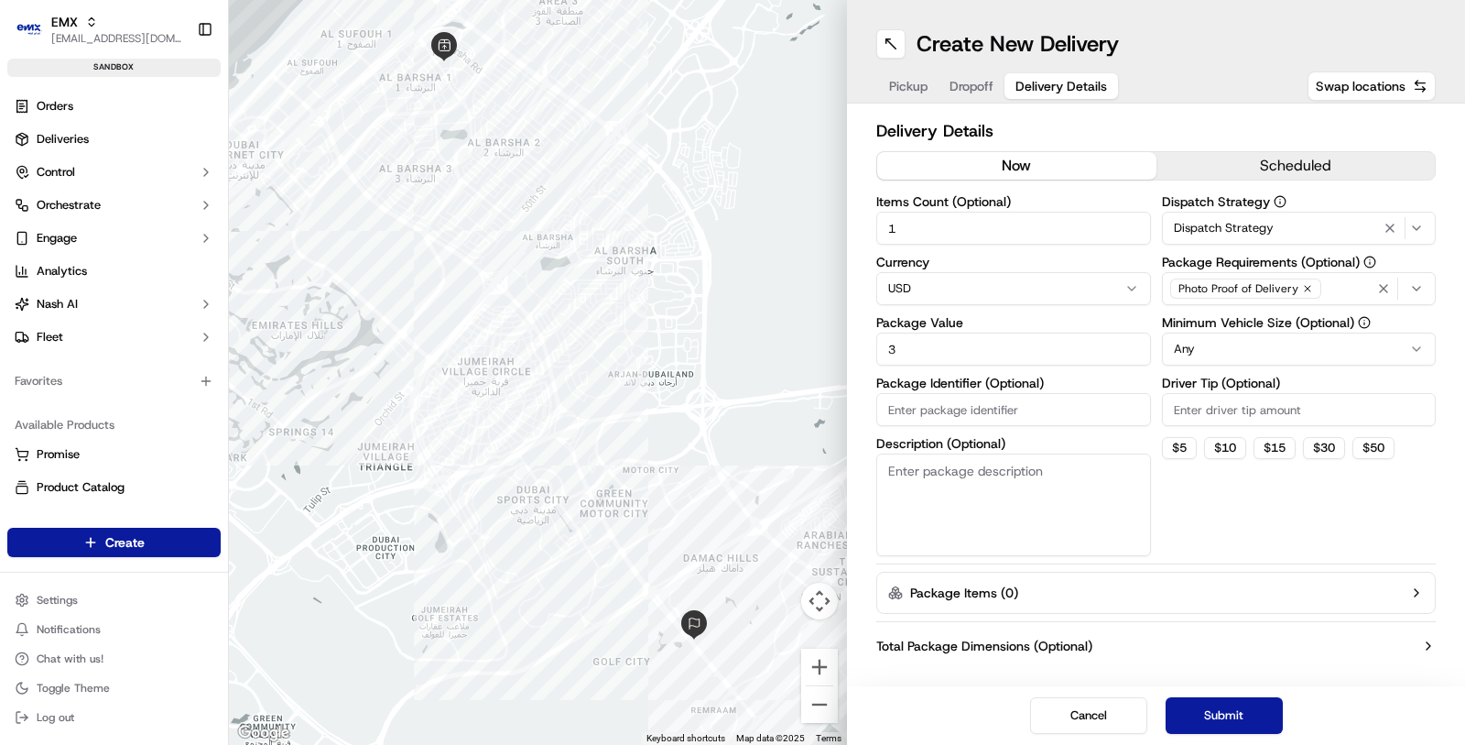
click at [1212, 711] on button "Submit" at bounding box center [1224, 715] width 117 height 37
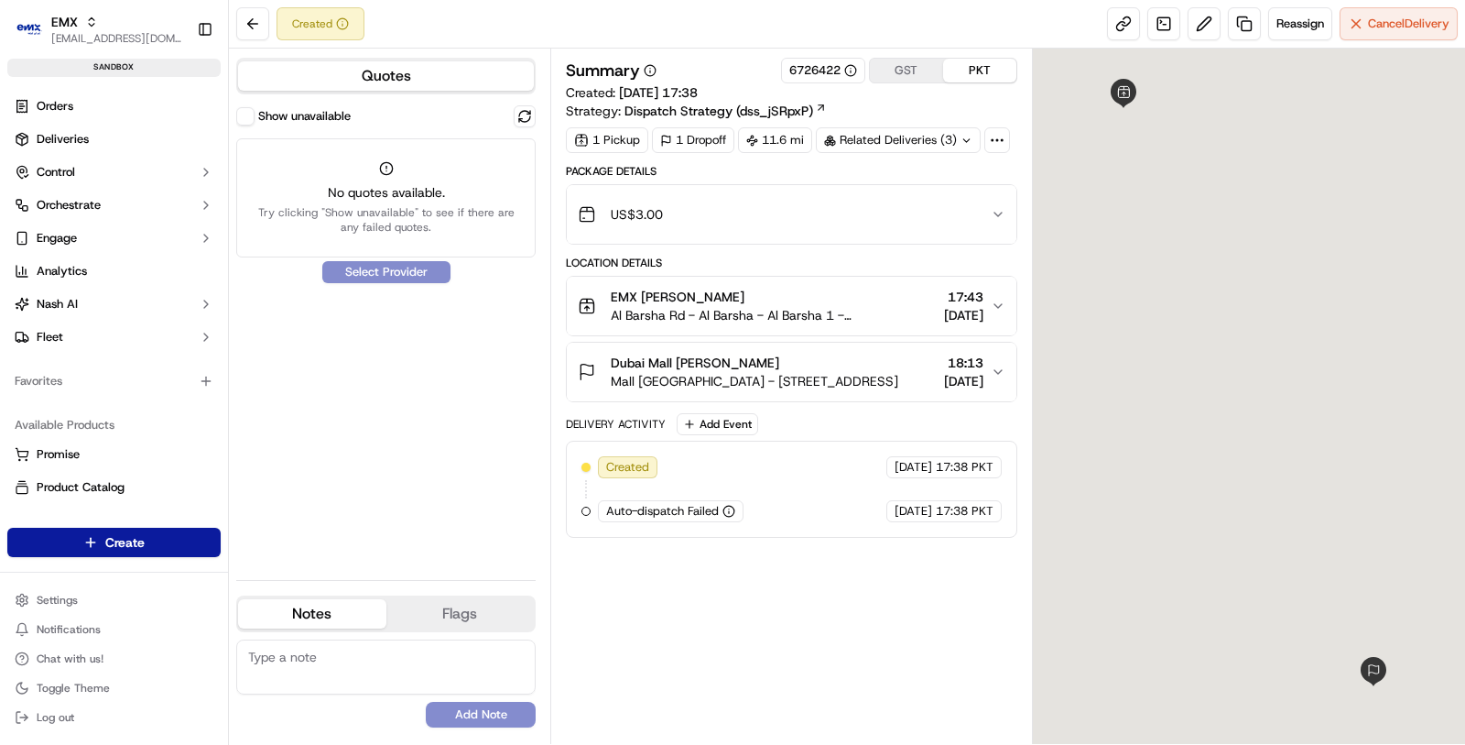
click at [231, 107] on div "Quotes Show unavailable No quotes available. Try clicking "Show unavailable" to…" at bounding box center [389, 396] width 321 height 695
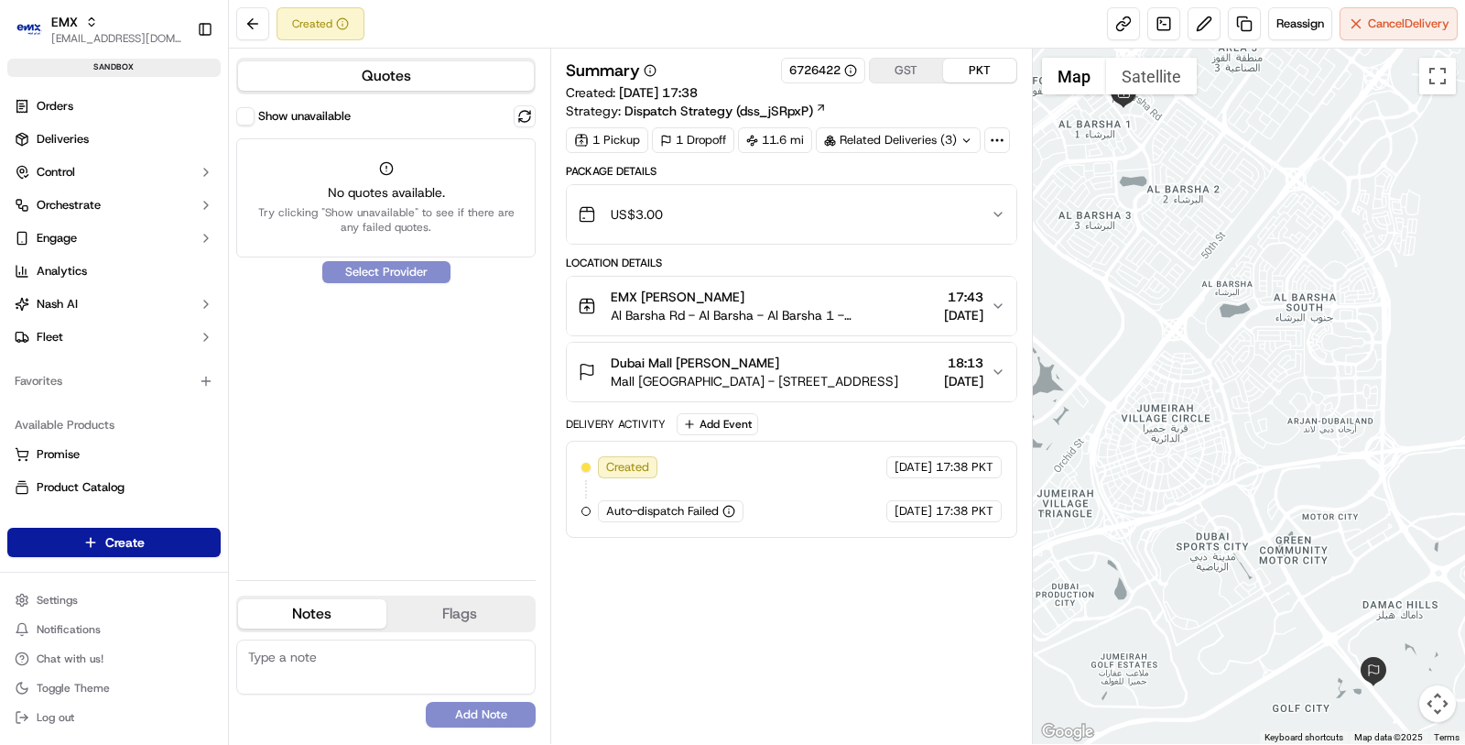
click at [239, 109] on button "Show unavailable" at bounding box center [245, 116] width 18 height 18
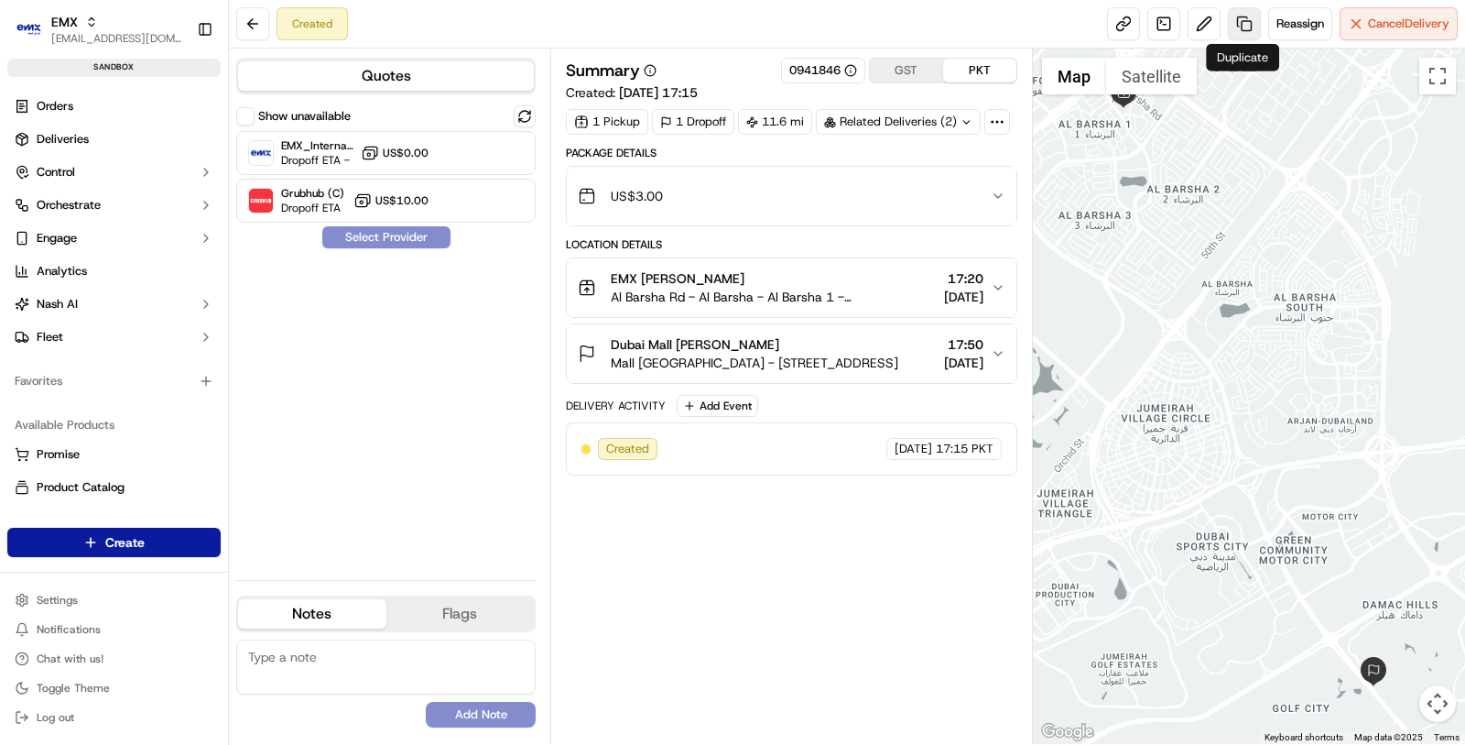
click at [1228, 20] on link at bounding box center [1244, 23] width 33 height 33
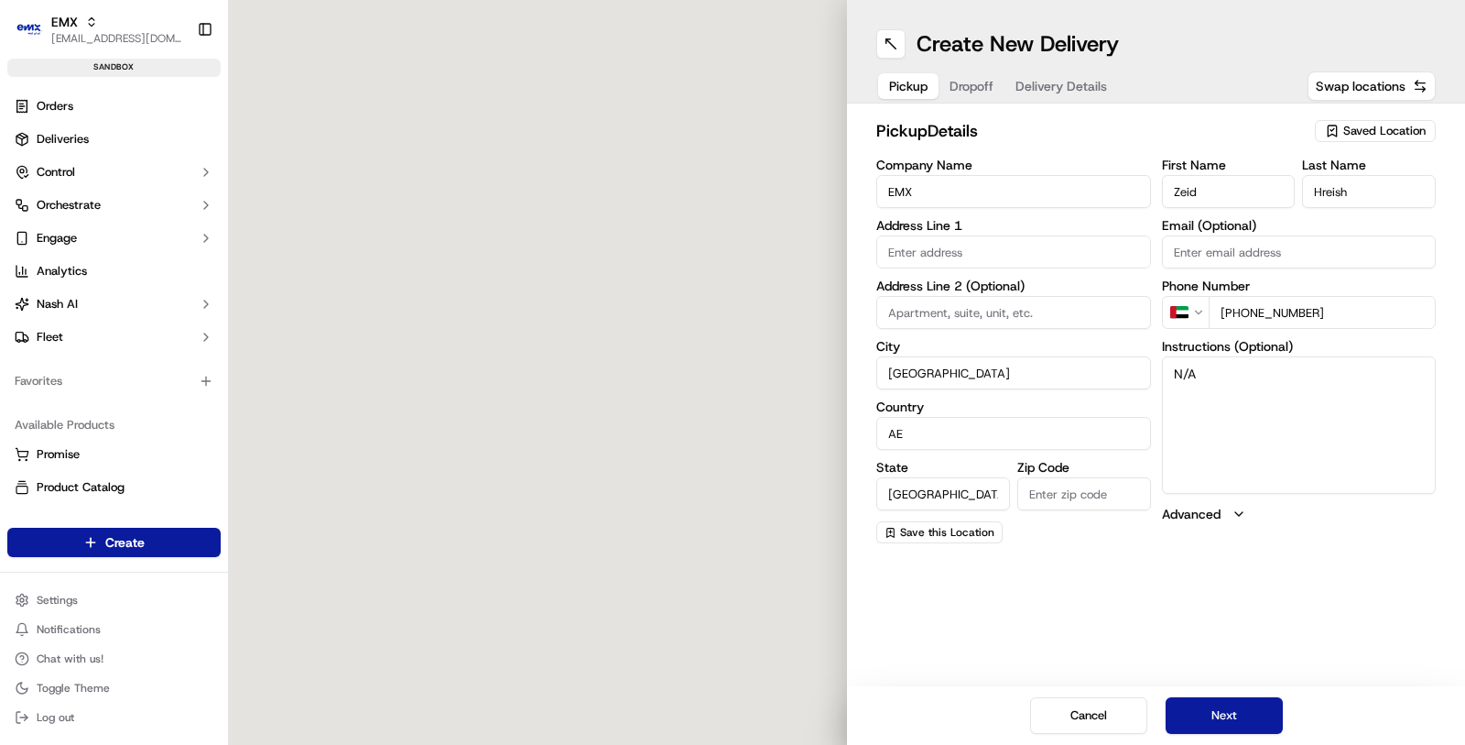
type input "Al Barsha Rd"
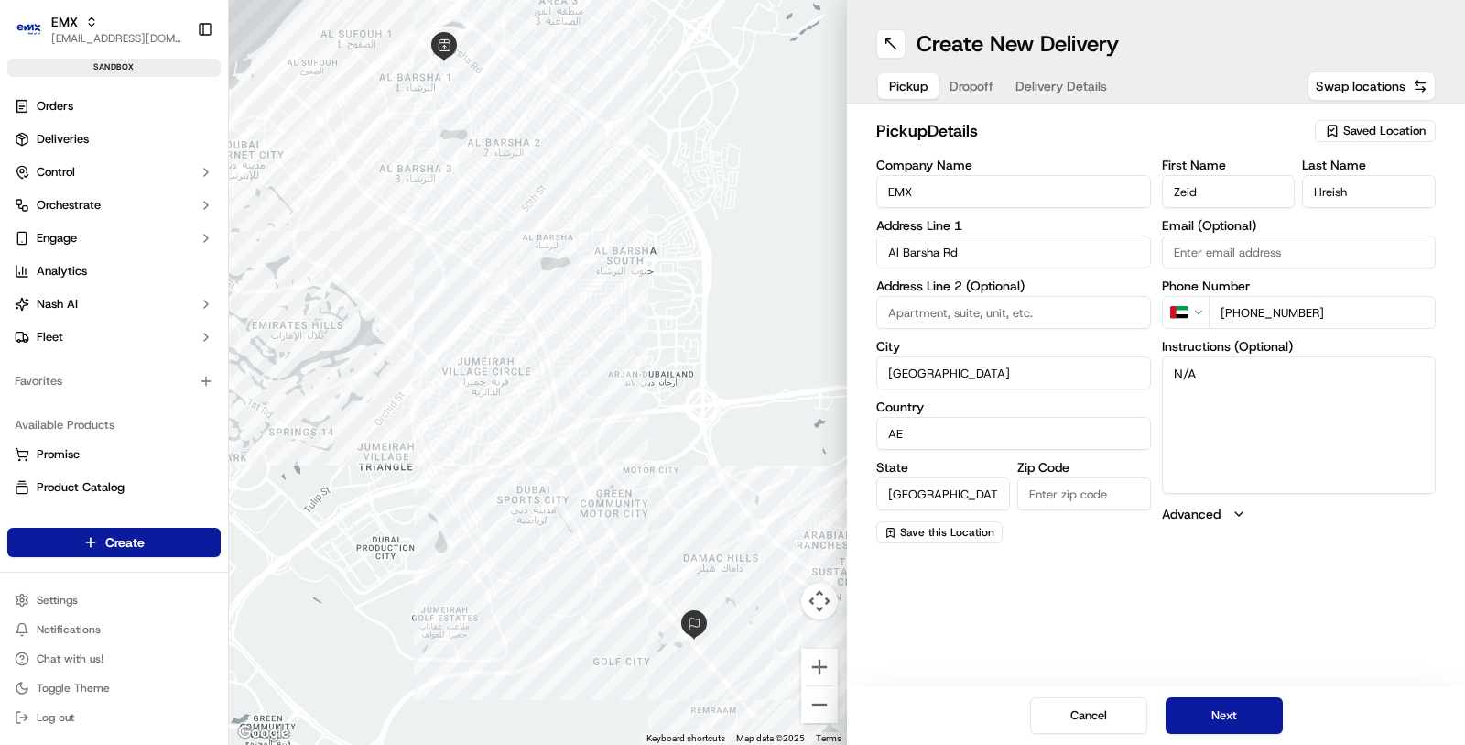
click at [956, 87] on span "Dropoff" at bounding box center [972, 86] width 44 height 18
click at [1060, 82] on span "Delivery Details" at bounding box center [1062, 86] width 92 height 18
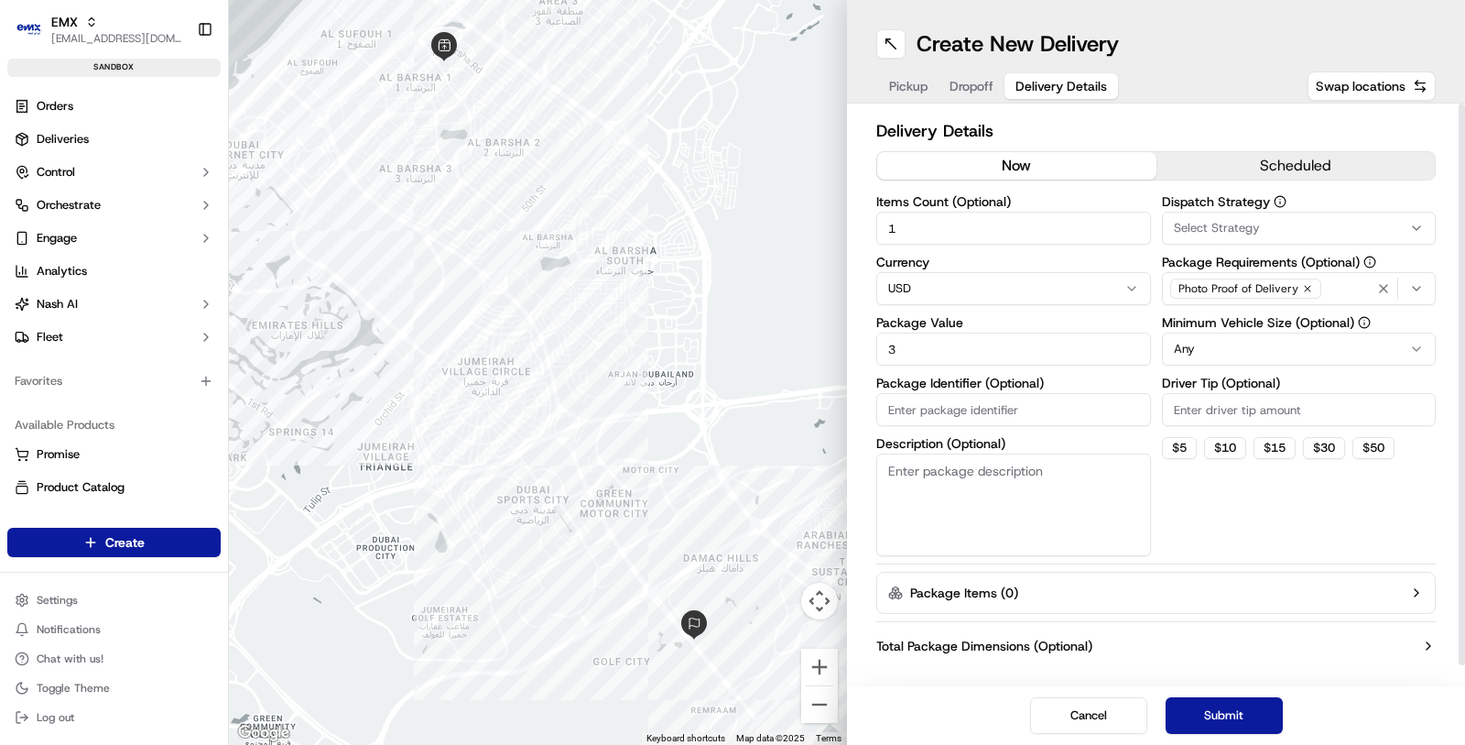
click at [947, 290] on html "EMX masood@usenash.com Toggle Sidebar sandbox Orders Deliveries Control Orchest…" at bounding box center [732, 372] width 1465 height 745
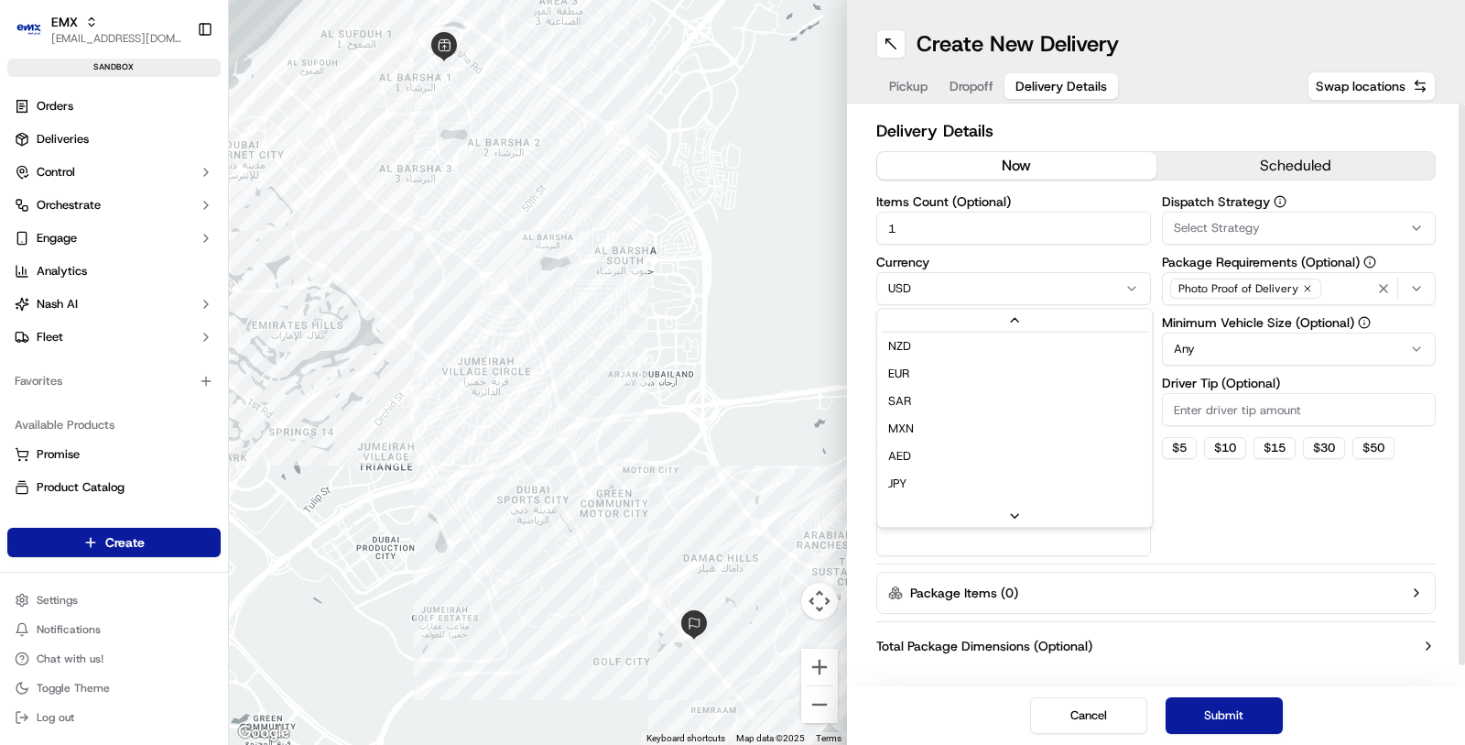
scroll to position [112, 0]
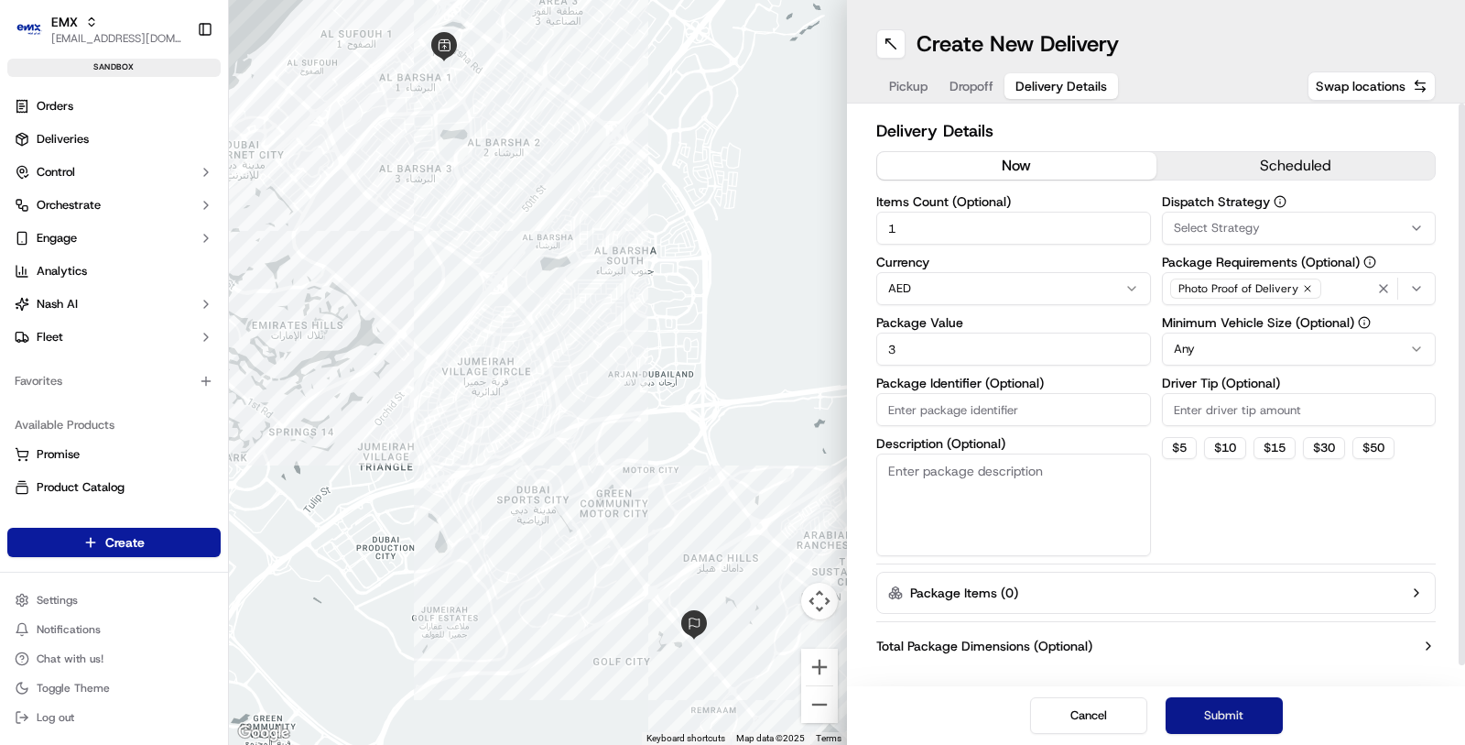
click at [1204, 717] on button "Submit" at bounding box center [1224, 715] width 117 height 37
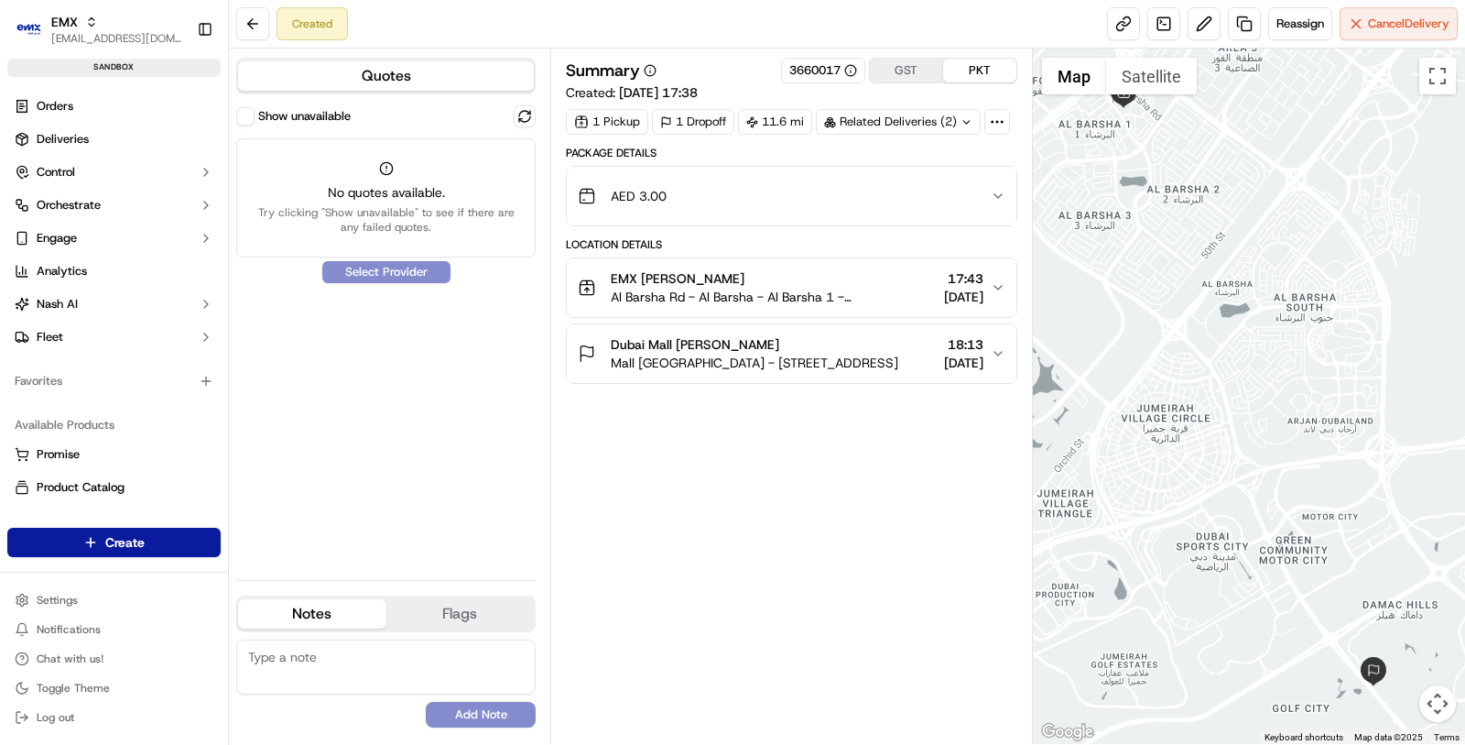
click at [520, 199] on span "No quotes available." at bounding box center [386, 192] width 276 height 18
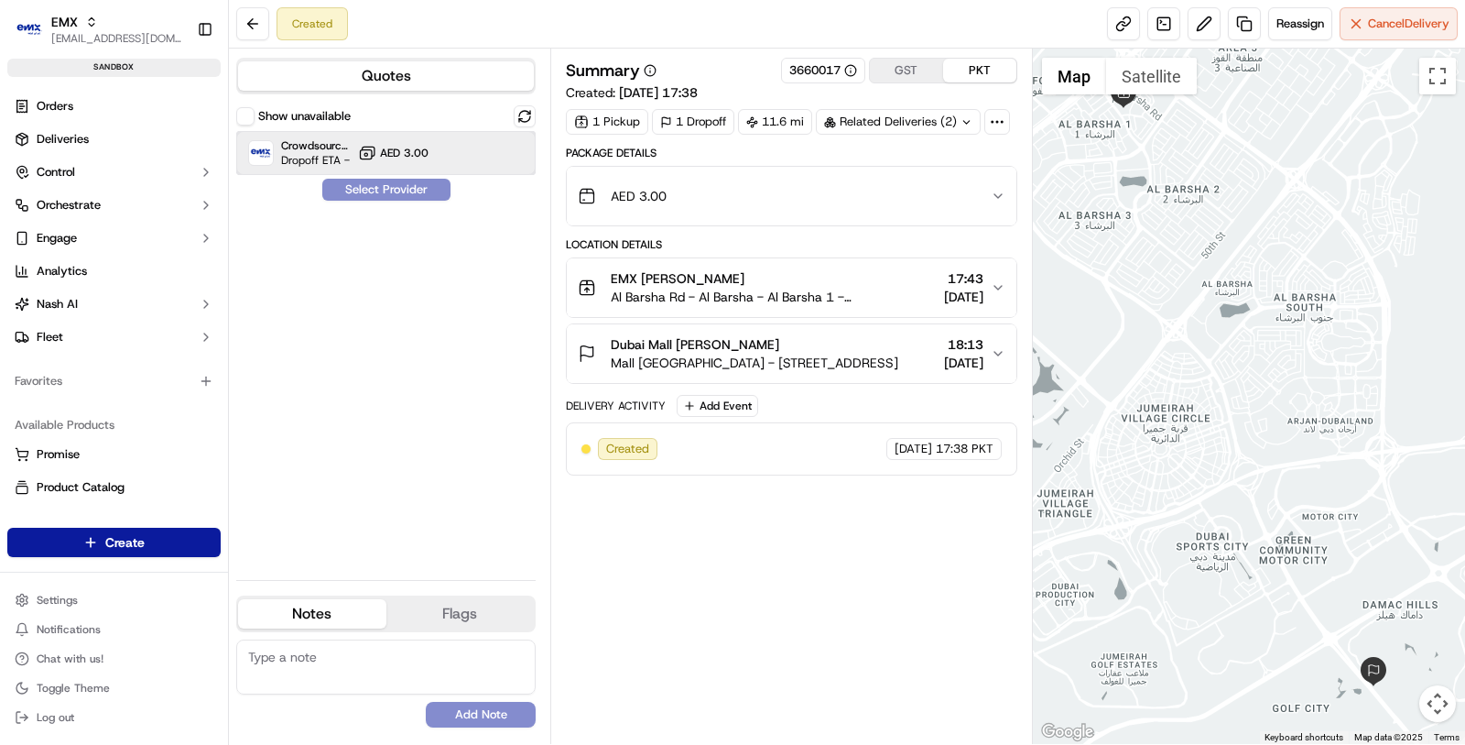
click at [354, 159] on div "Crowdsource Drivers Dropoff ETA - AED 3.00" at bounding box center [385, 153] width 299 height 44
click at [241, 118] on button "Show unavailable" at bounding box center [245, 116] width 18 height 18
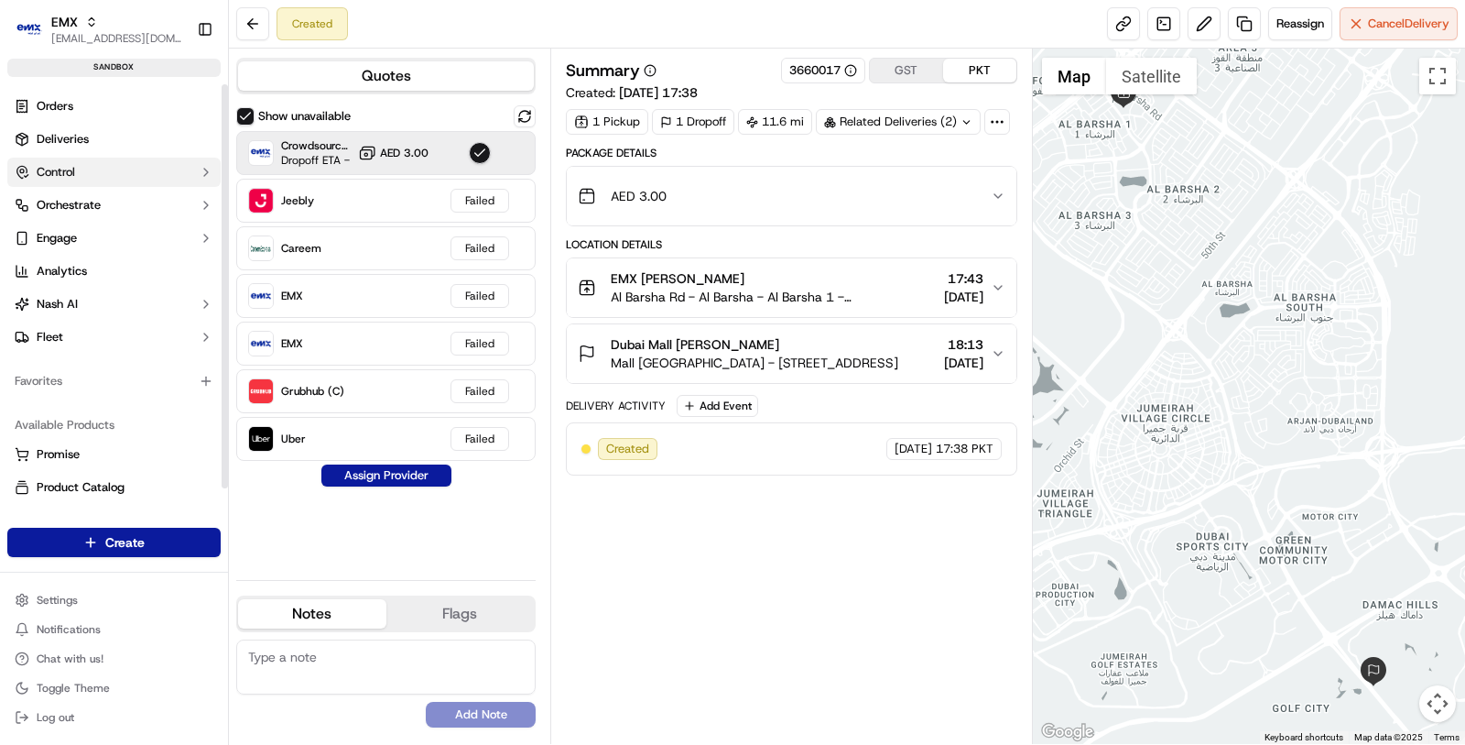
click at [99, 177] on button "Control" at bounding box center [113, 172] width 213 height 29
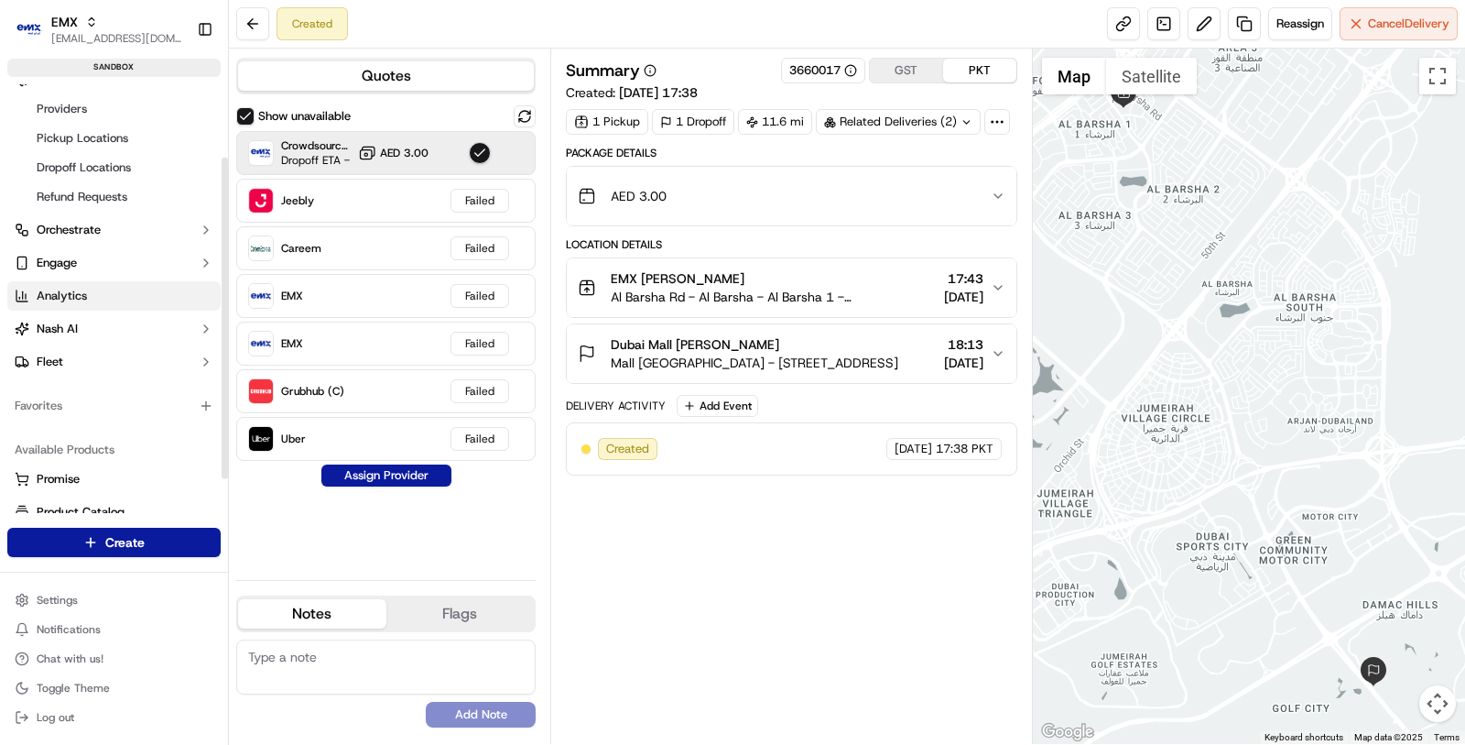
scroll to position [97, 0]
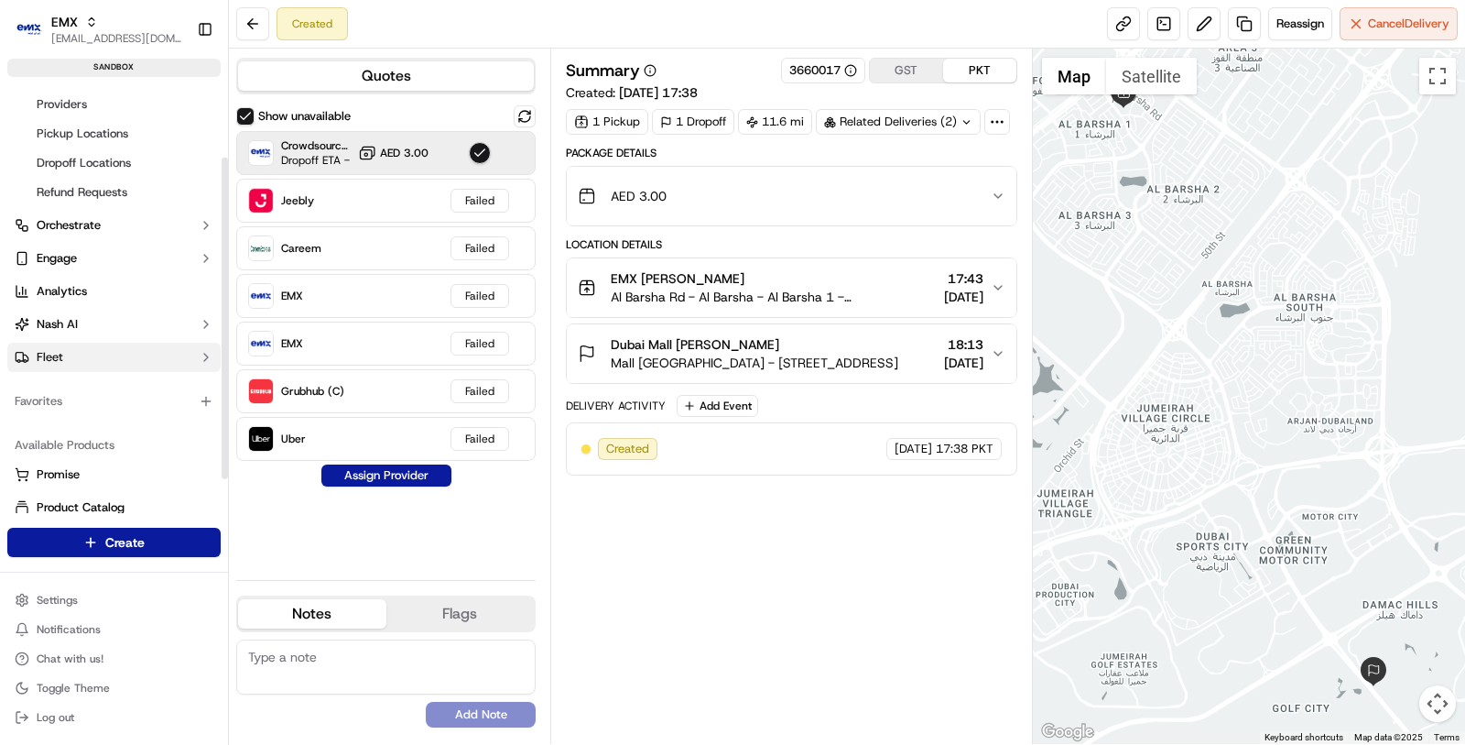
click at [104, 355] on button "Fleet" at bounding box center [113, 357] width 213 height 29
click at [98, 408] on span "Driver Groups" at bounding box center [74, 416] width 75 height 16
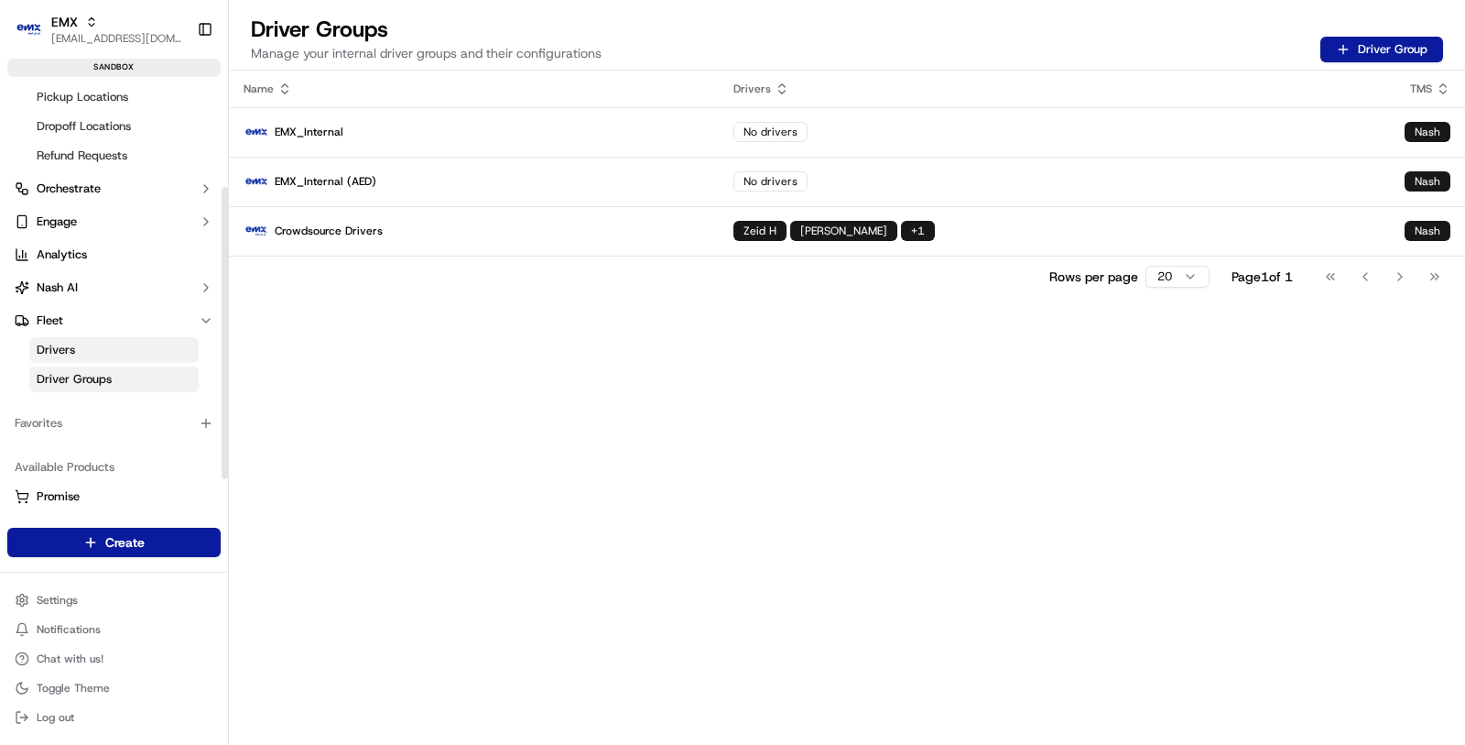
scroll to position [108, 0]
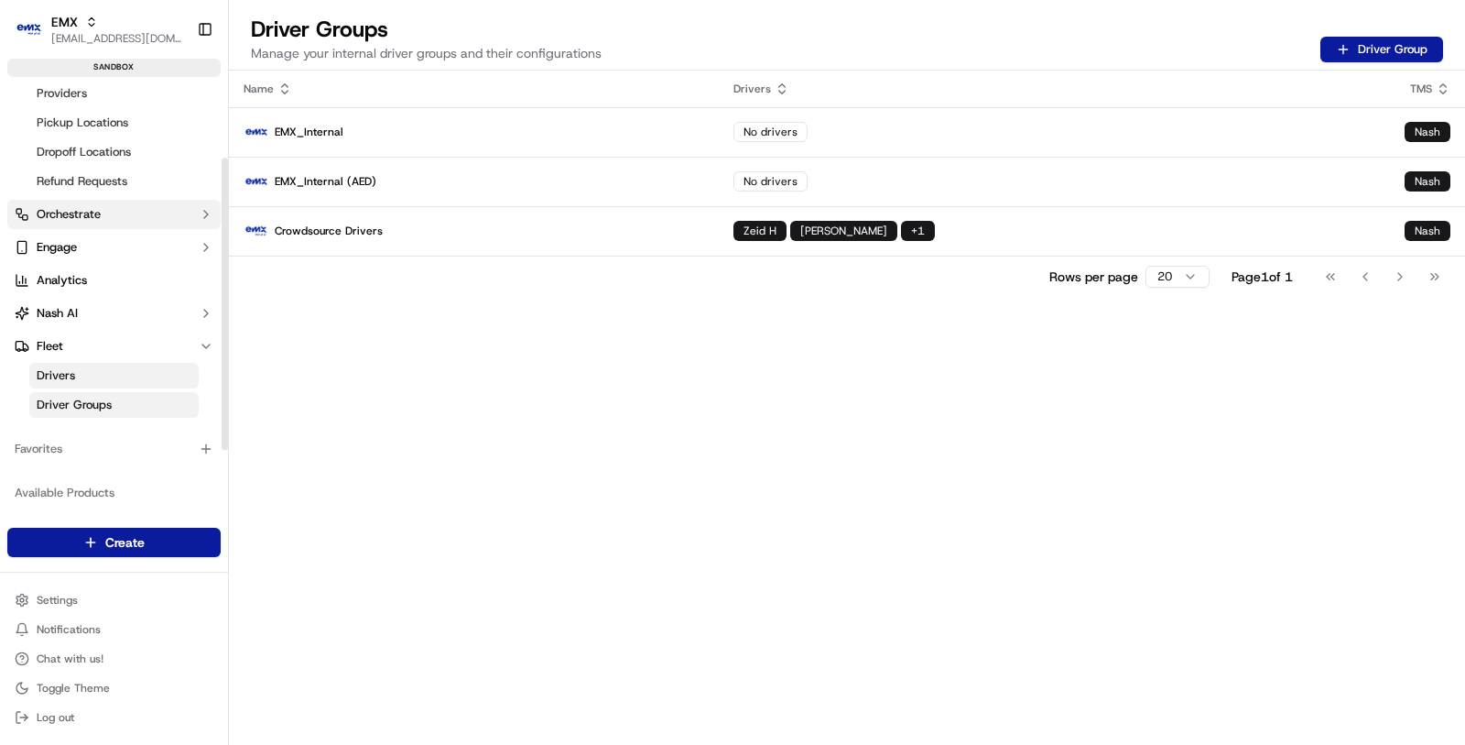
click at [152, 216] on button "Orchestrate" at bounding box center [113, 214] width 213 height 29
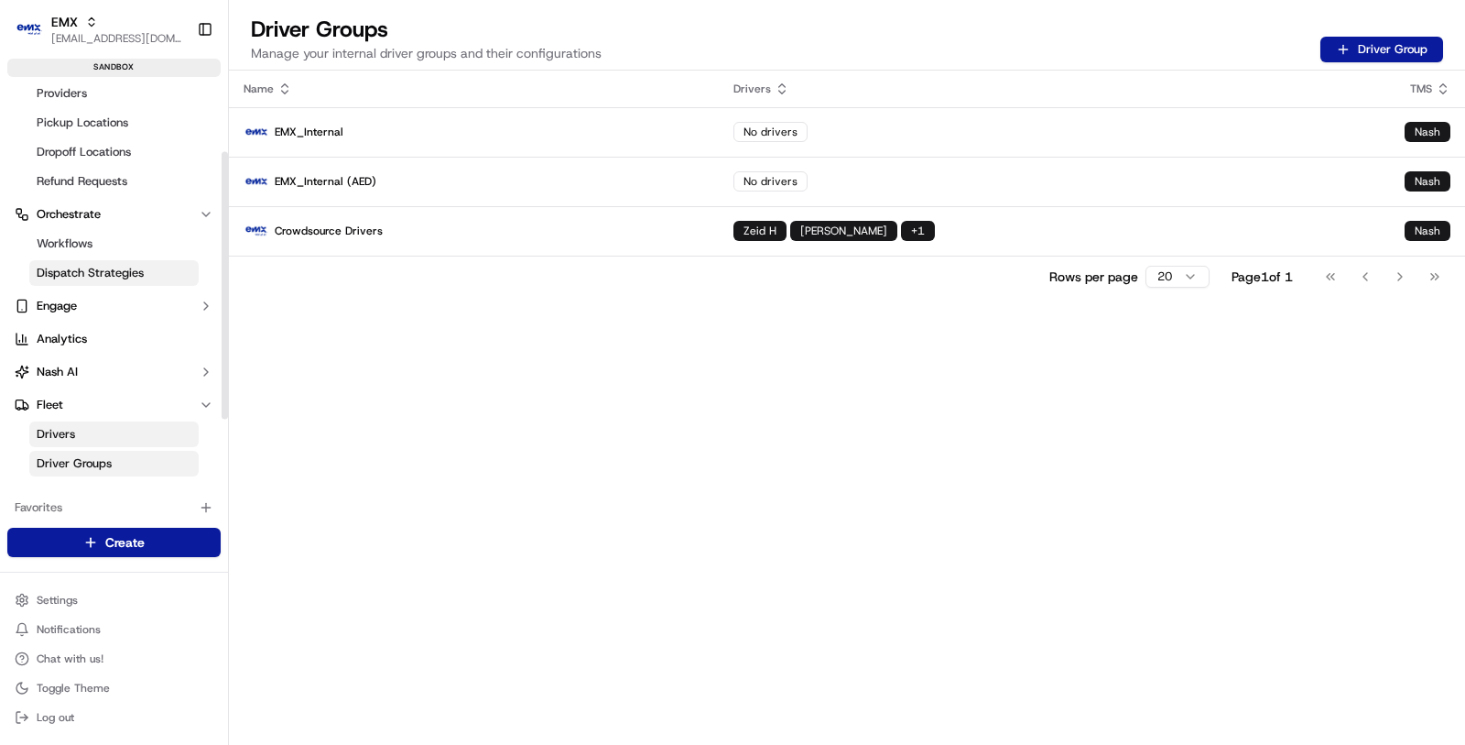
click at [150, 271] on link "Dispatch Strategies" at bounding box center [113, 273] width 169 height 26
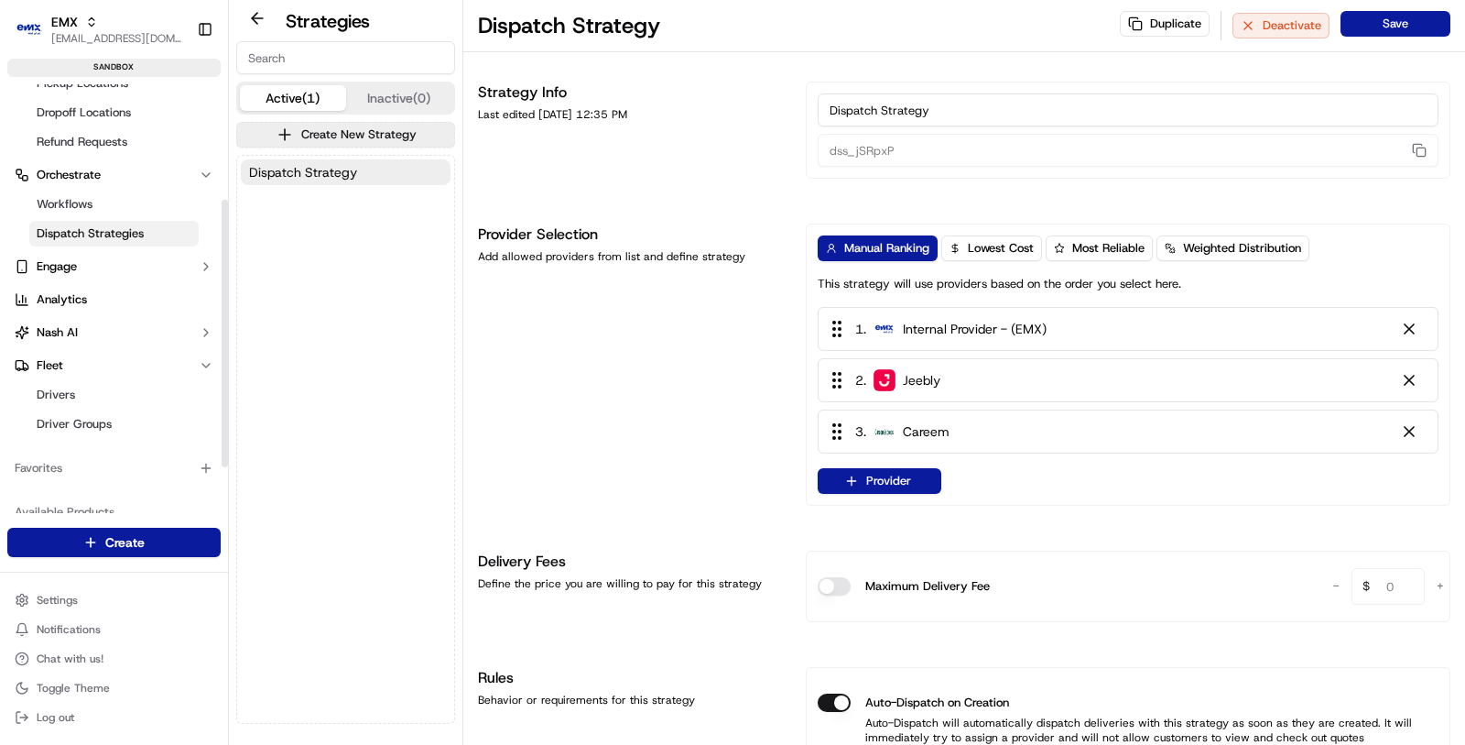
scroll to position [185, 0]
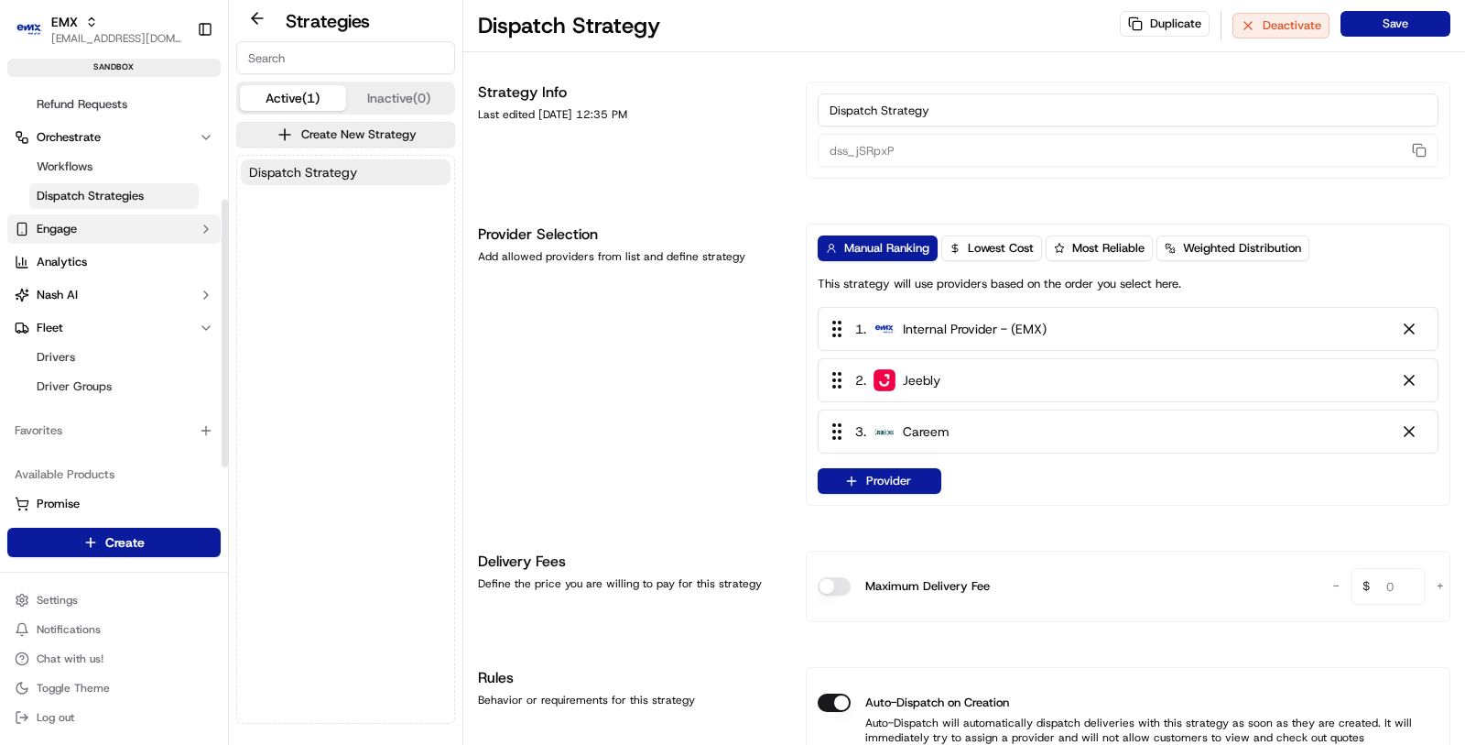
click at [139, 224] on button "Engage" at bounding box center [113, 228] width 213 height 29
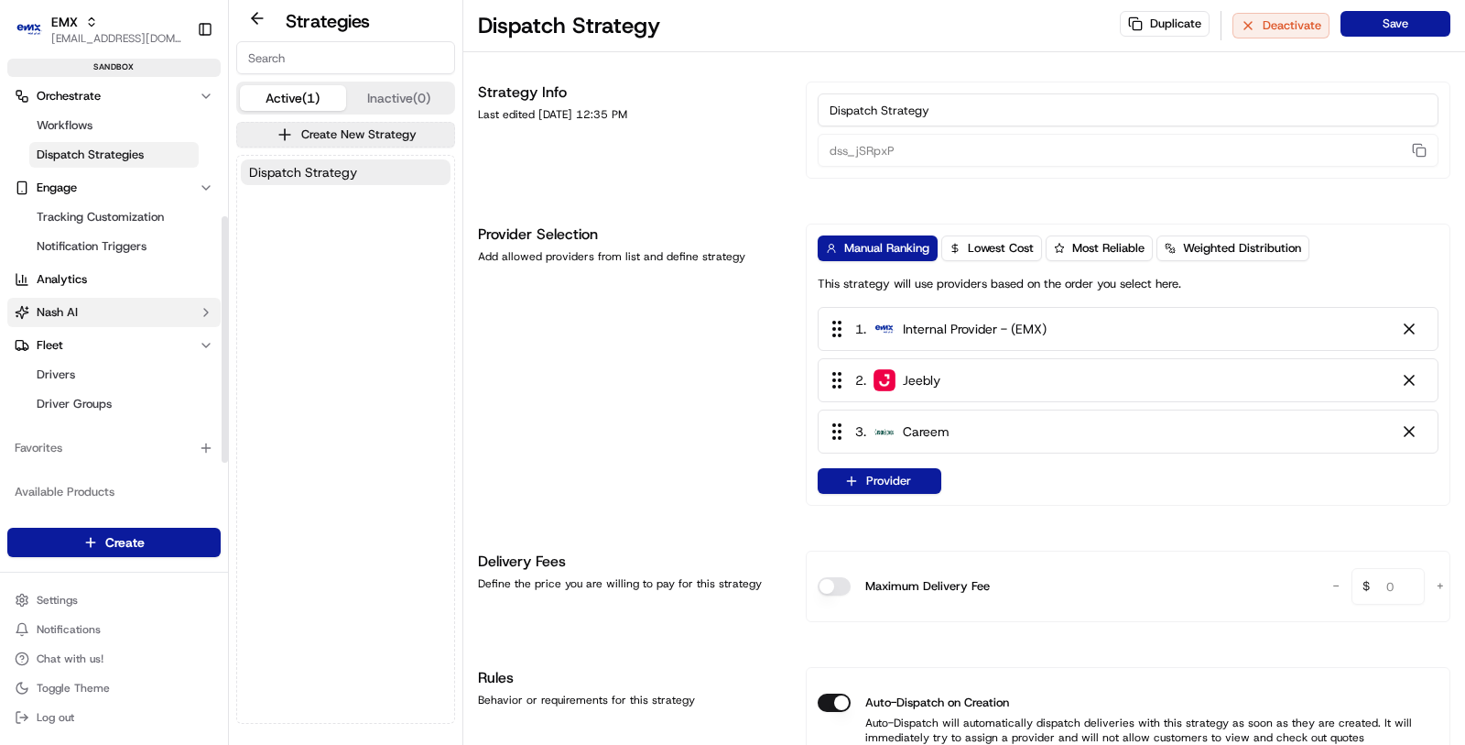
scroll to position [230, 0]
click at [122, 316] on button "Nash AI" at bounding box center [113, 308] width 213 height 29
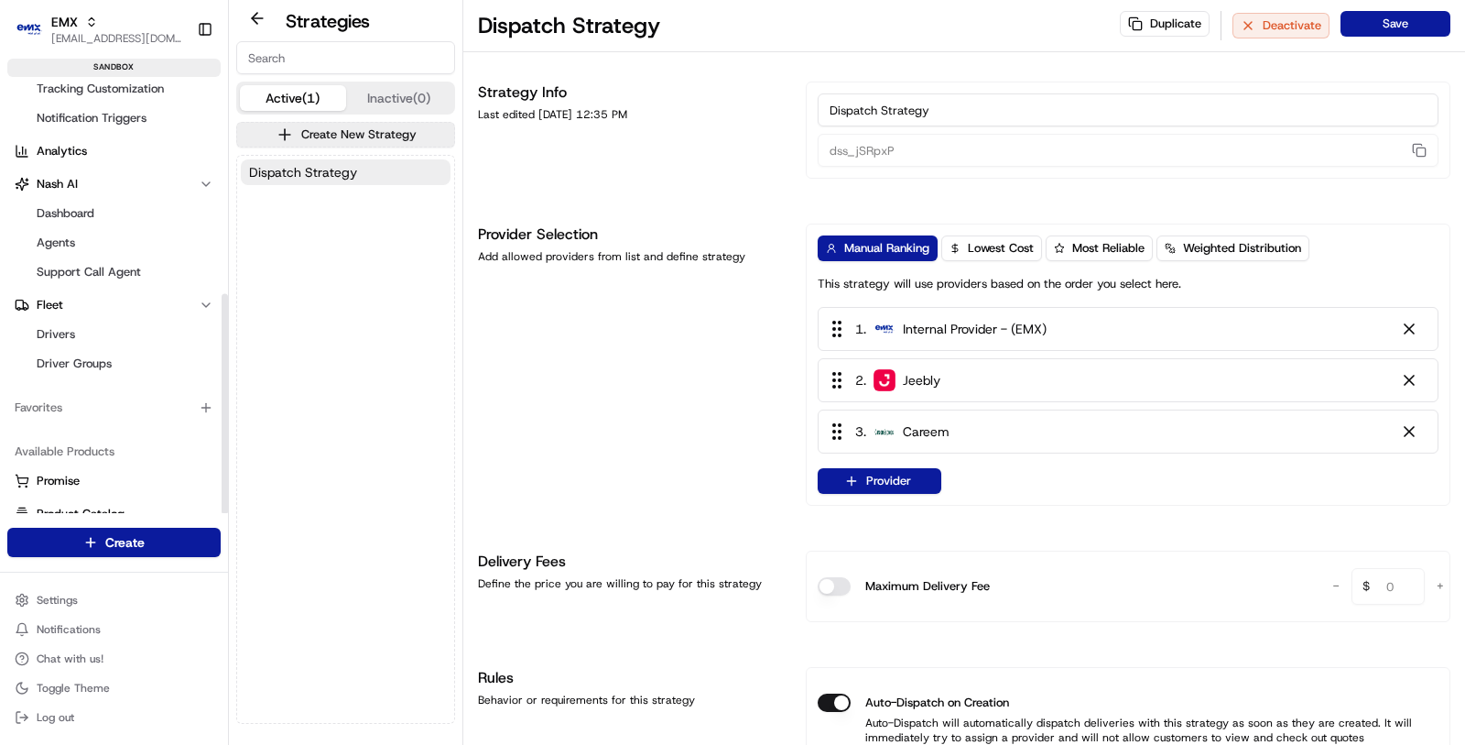
scroll to position [408, 0]
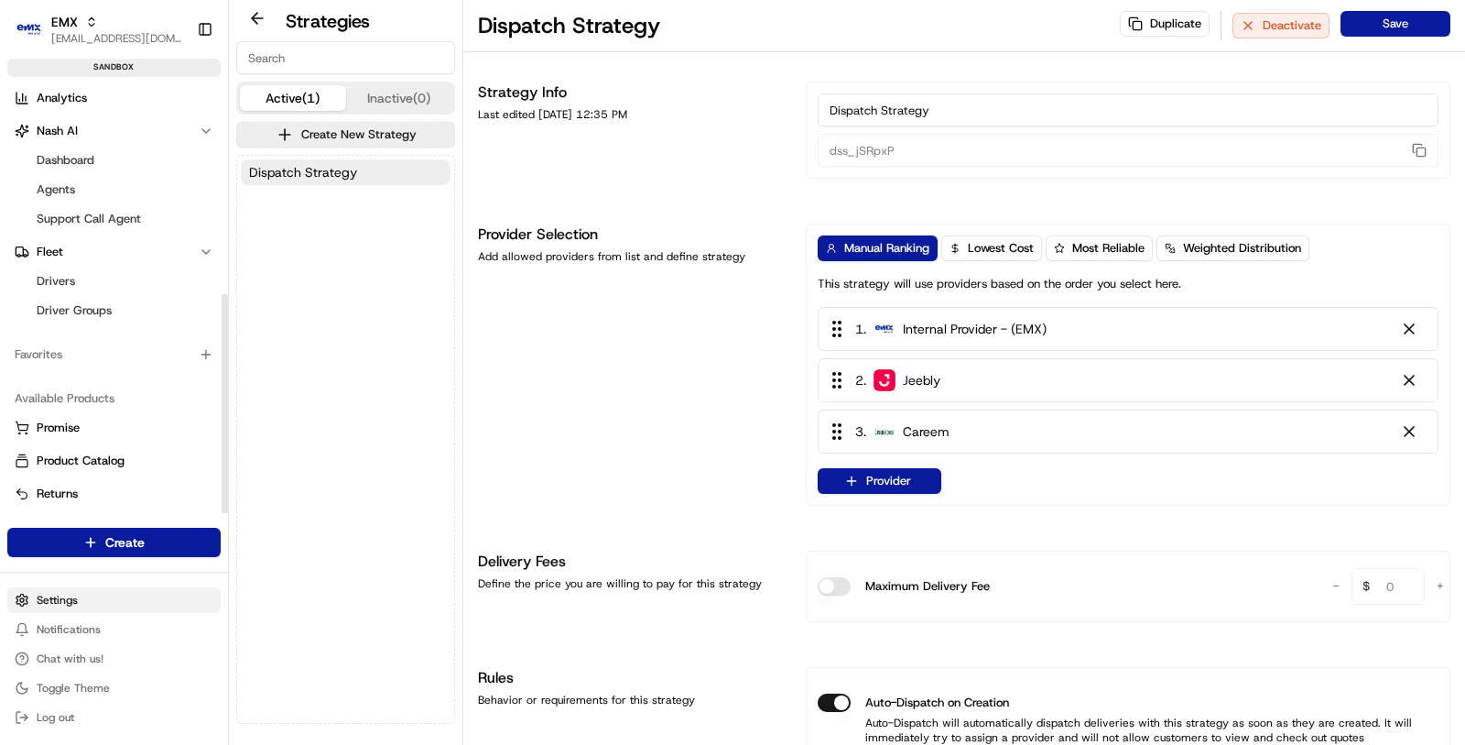
click at [64, 593] on html "EMX [EMAIL_ADDRESS][DOMAIN_NAME] Toggle Sidebar sandbox Orders Deliveries Contr…" at bounding box center [732, 372] width 1465 height 745
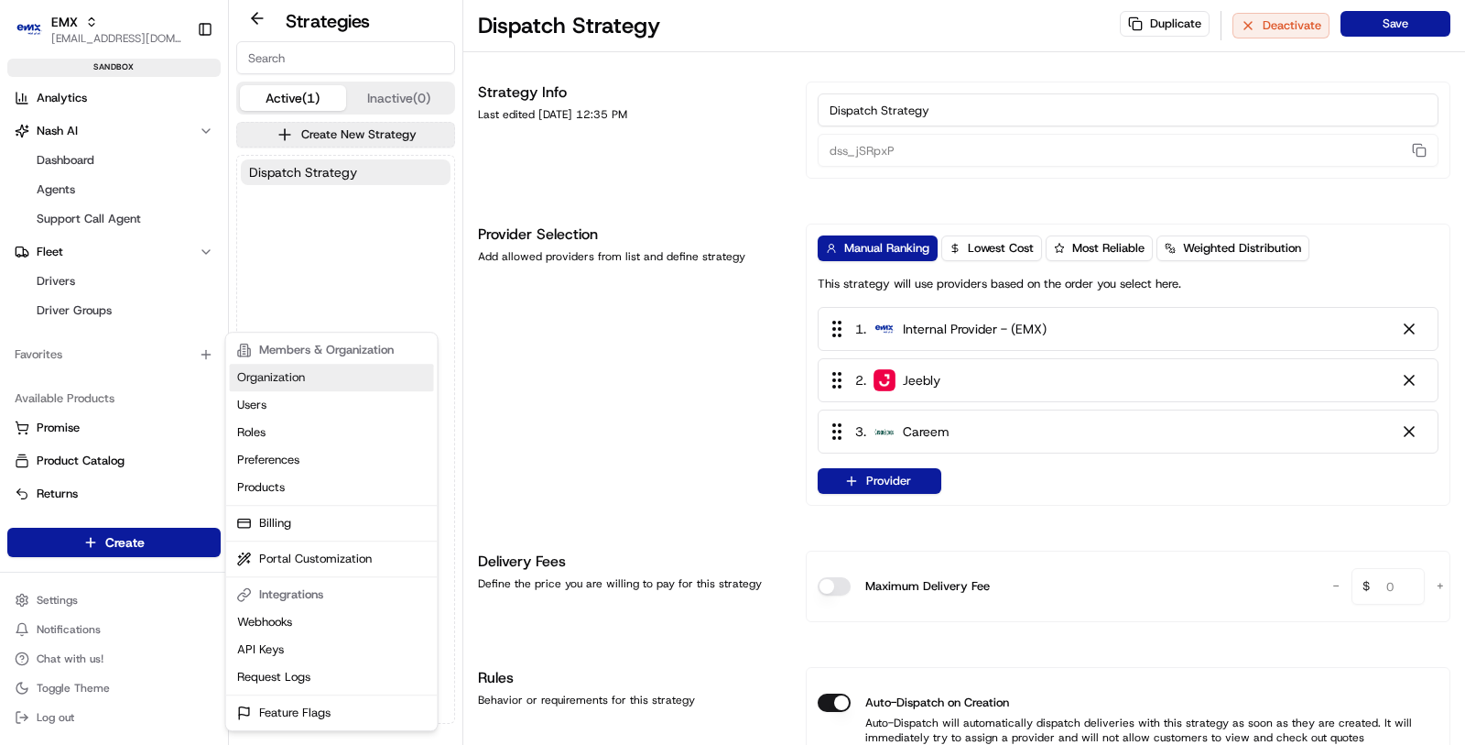
click at [298, 369] on link "Organization" at bounding box center [332, 377] width 204 height 27
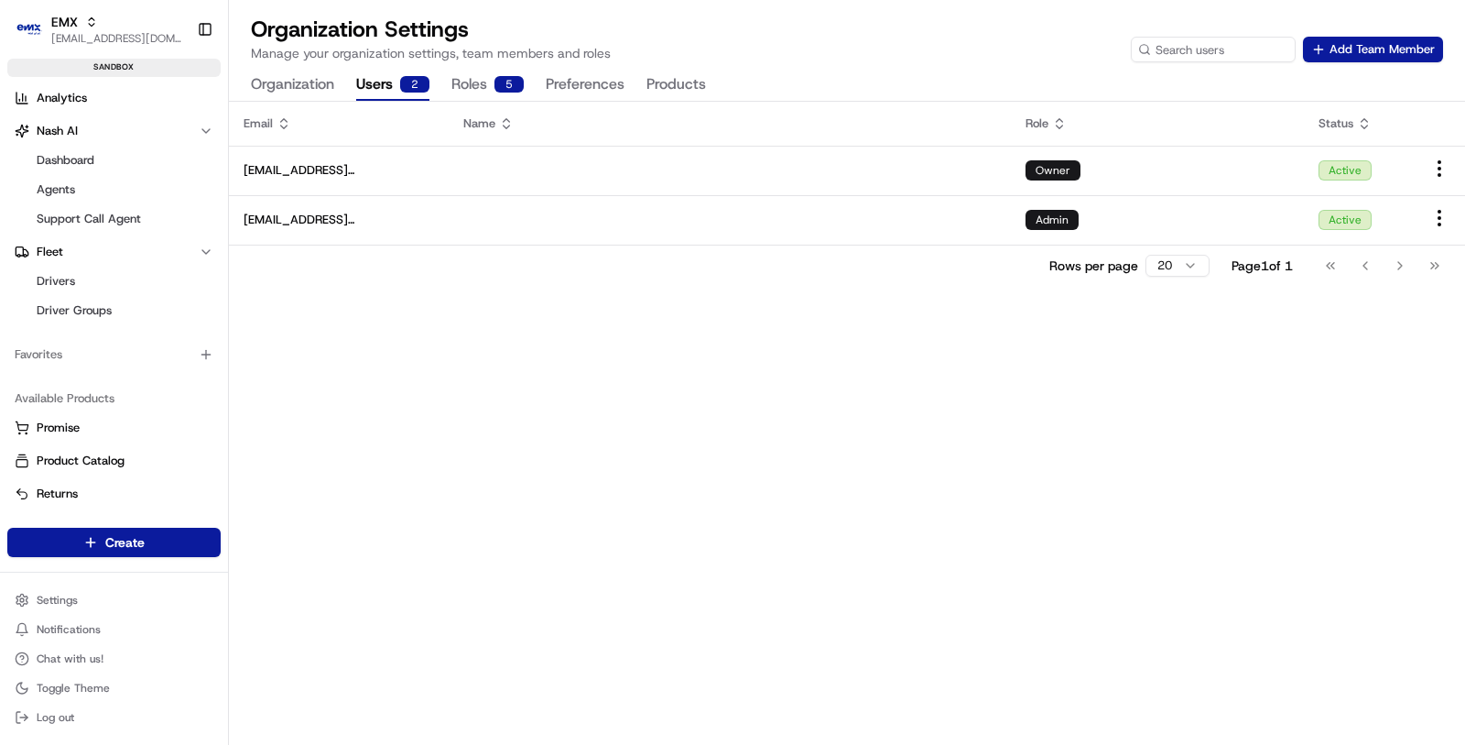
drag, startPoint x: 394, startPoint y: 85, endPoint x: 606, endPoint y: 85, distance: 212.5
click at [397, 85] on button "Users 2" at bounding box center [392, 85] width 73 height 31
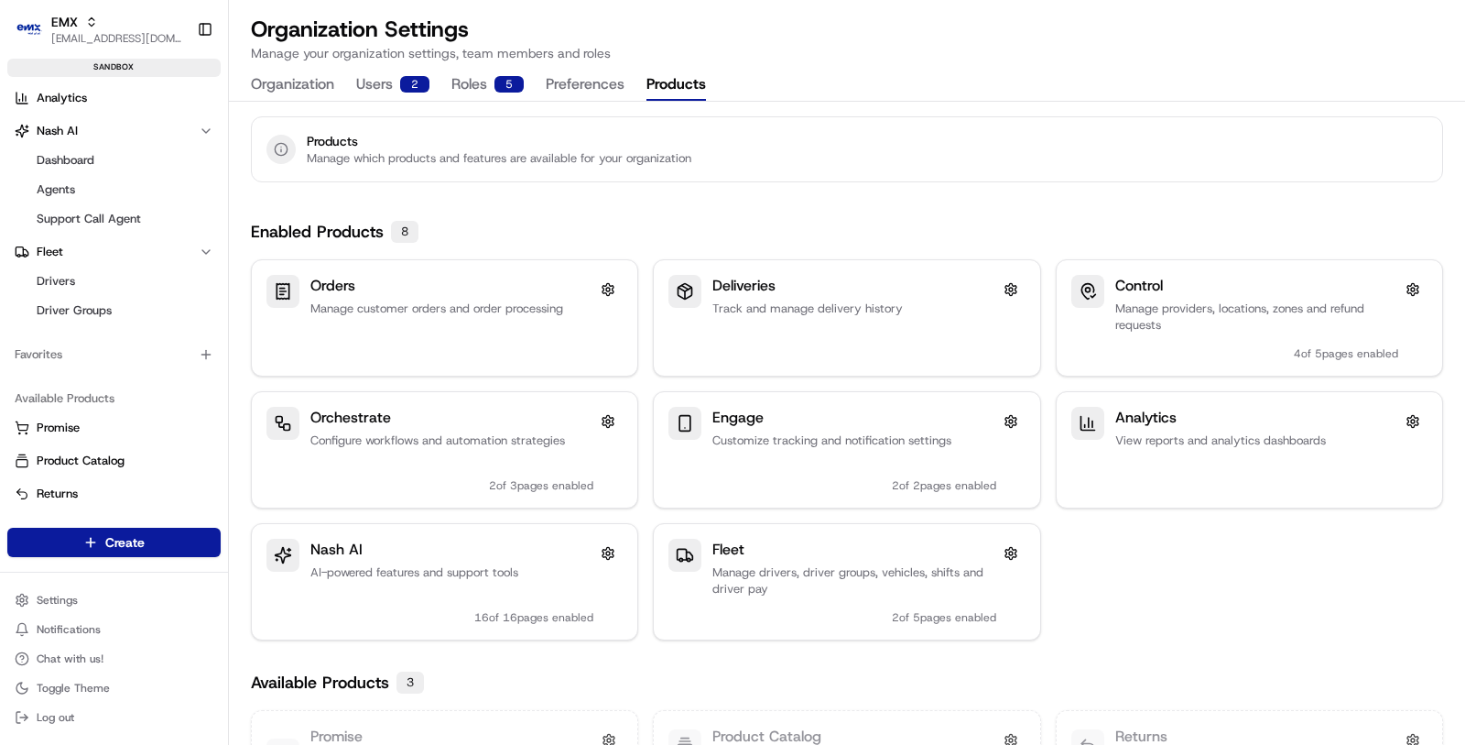
click at [654, 82] on button "Products" at bounding box center [677, 85] width 60 height 31
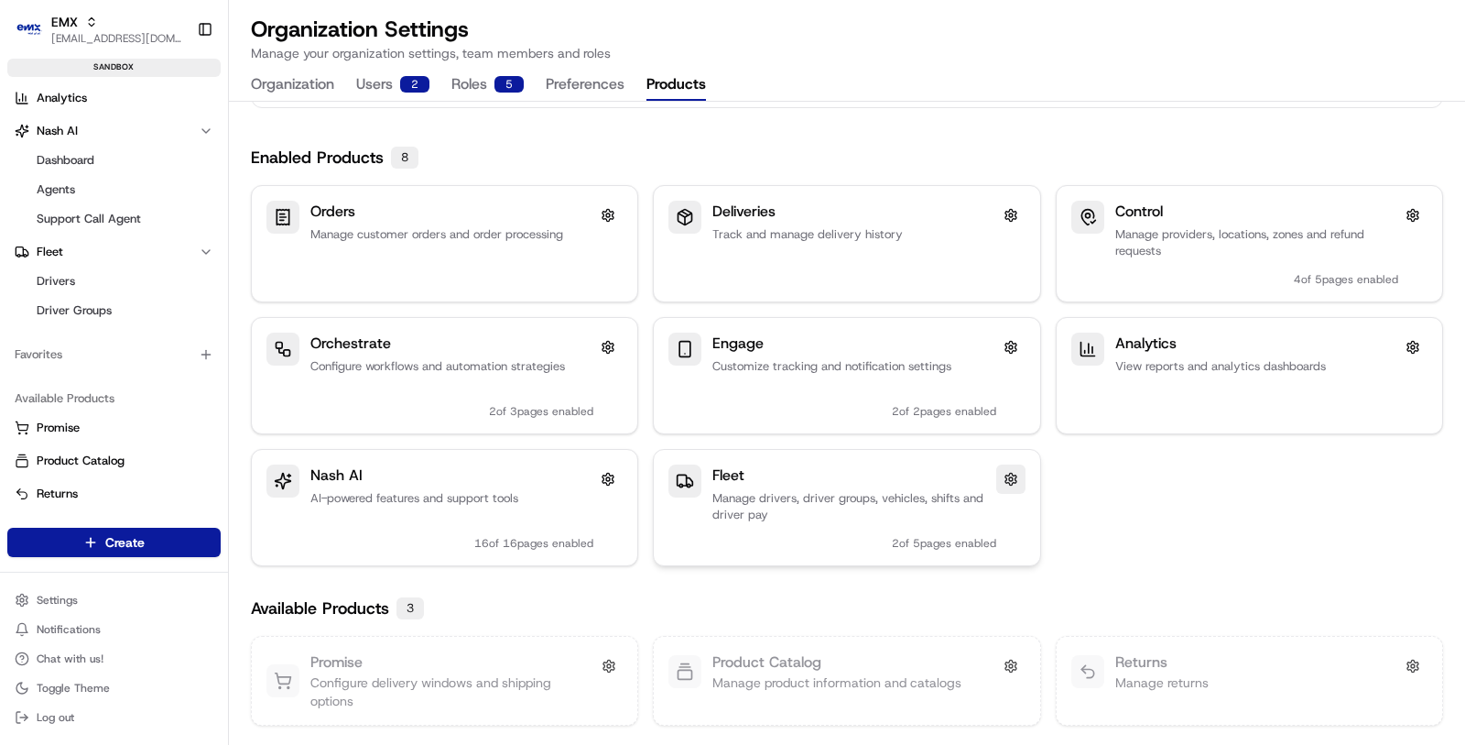
click at [1007, 481] on button at bounding box center [1010, 478] width 29 height 29
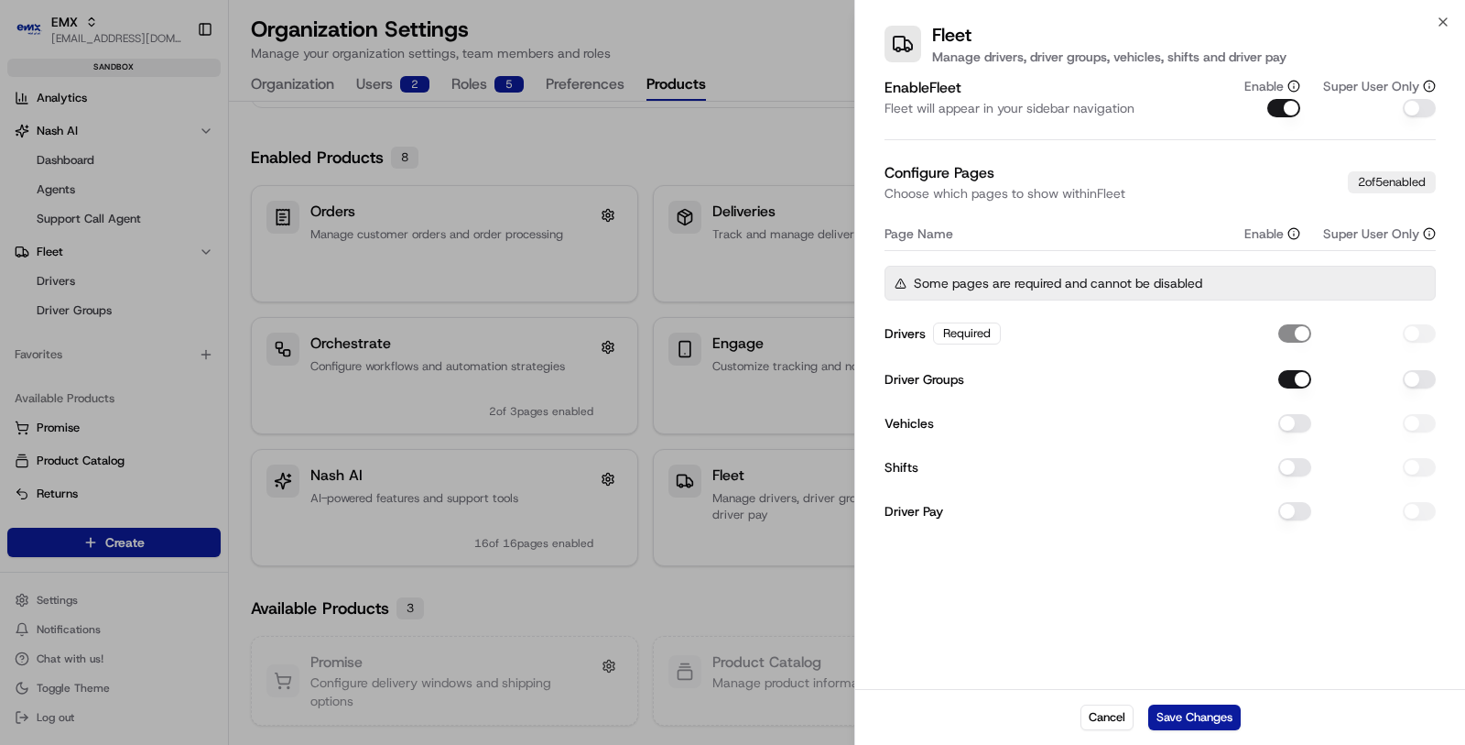
click at [1307, 510] on button "Driver Pay" at bounding box center [1295, 511] width 33 height 18
click at [1413, 509] on button "button" at bounding box center [1419, 511] width 33 height 18
click at [1211, 723] on button "Save Changes" at bounding box center [1194, 717] width 93 height 26
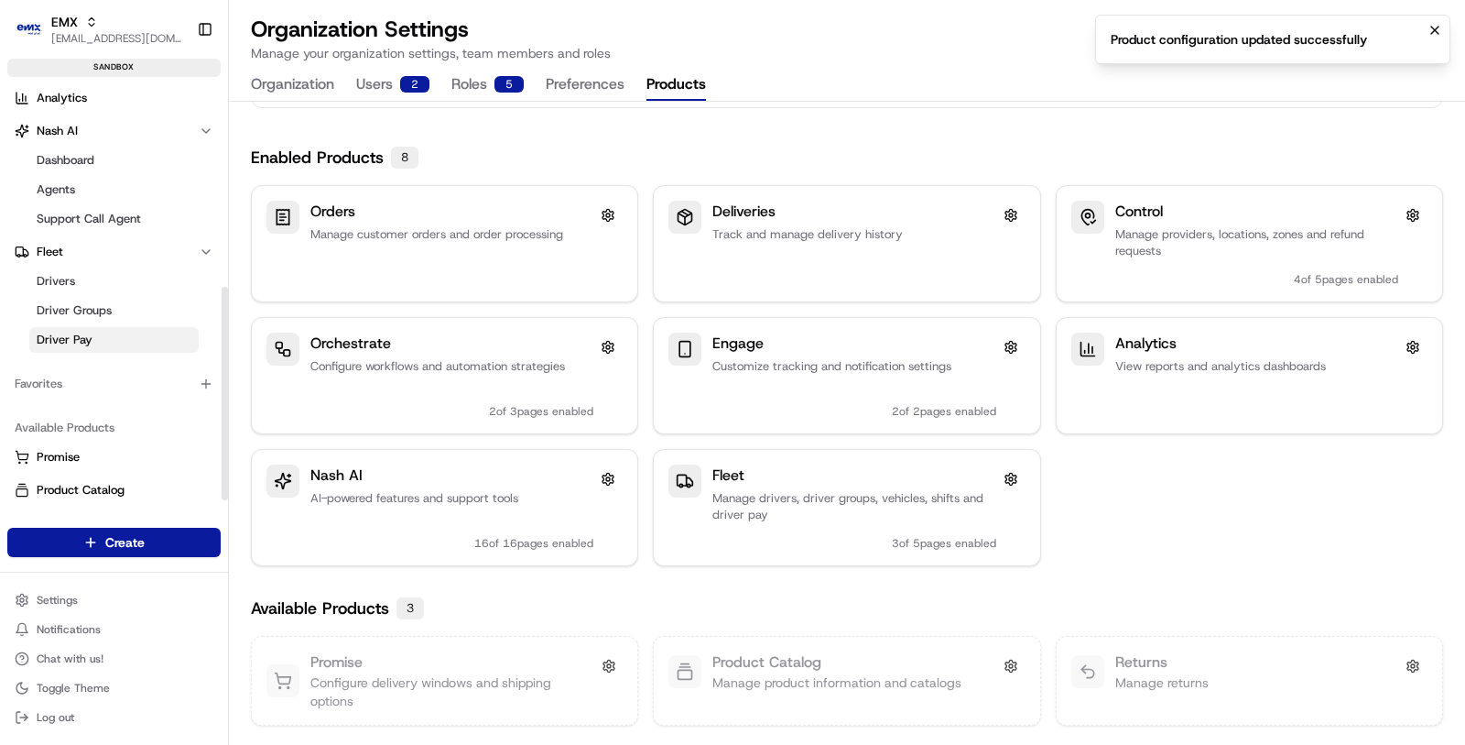
click at [71, 332] on span "Driver Pay" at bounding box center [65, 340] width 56 height 16
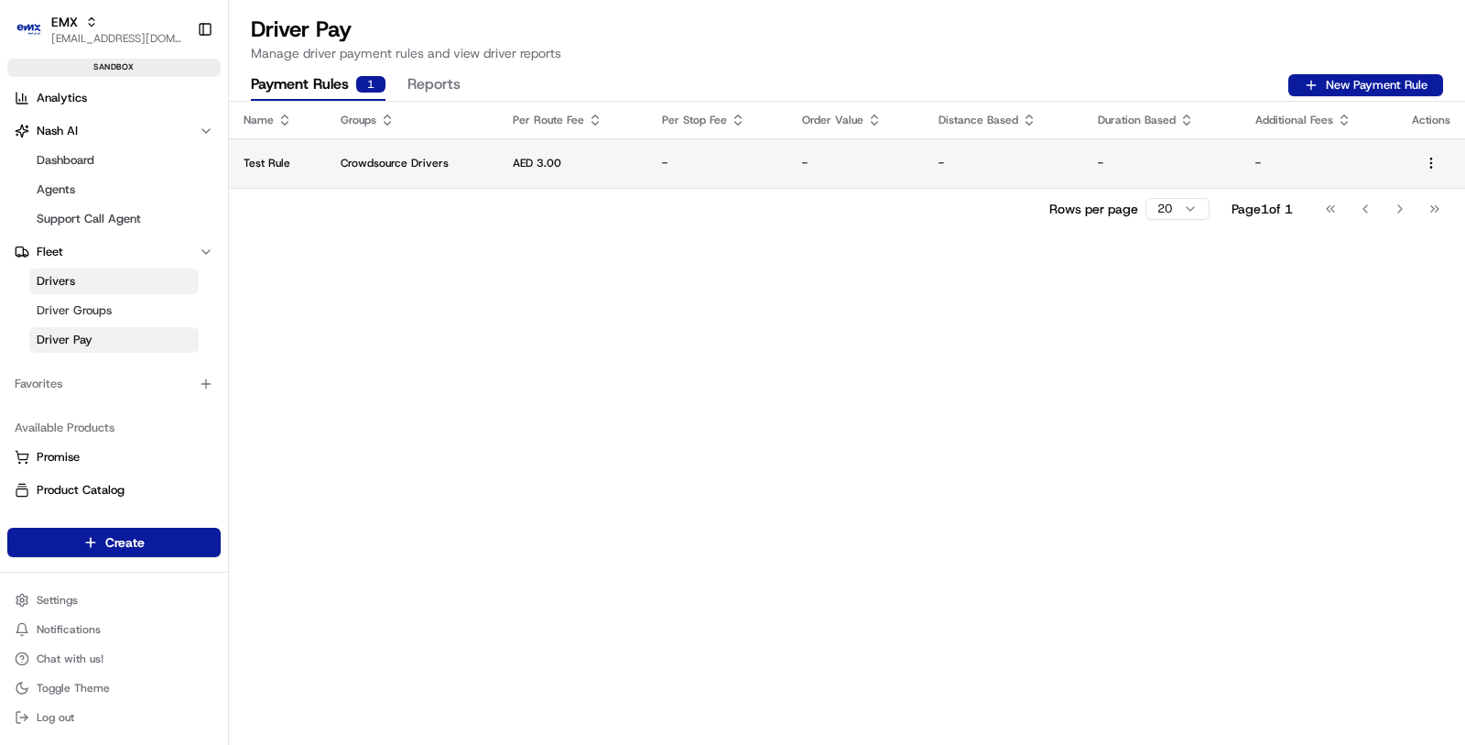
click at [717, 185] on td "-" at bounding box center [718, 162] width 141 height 49
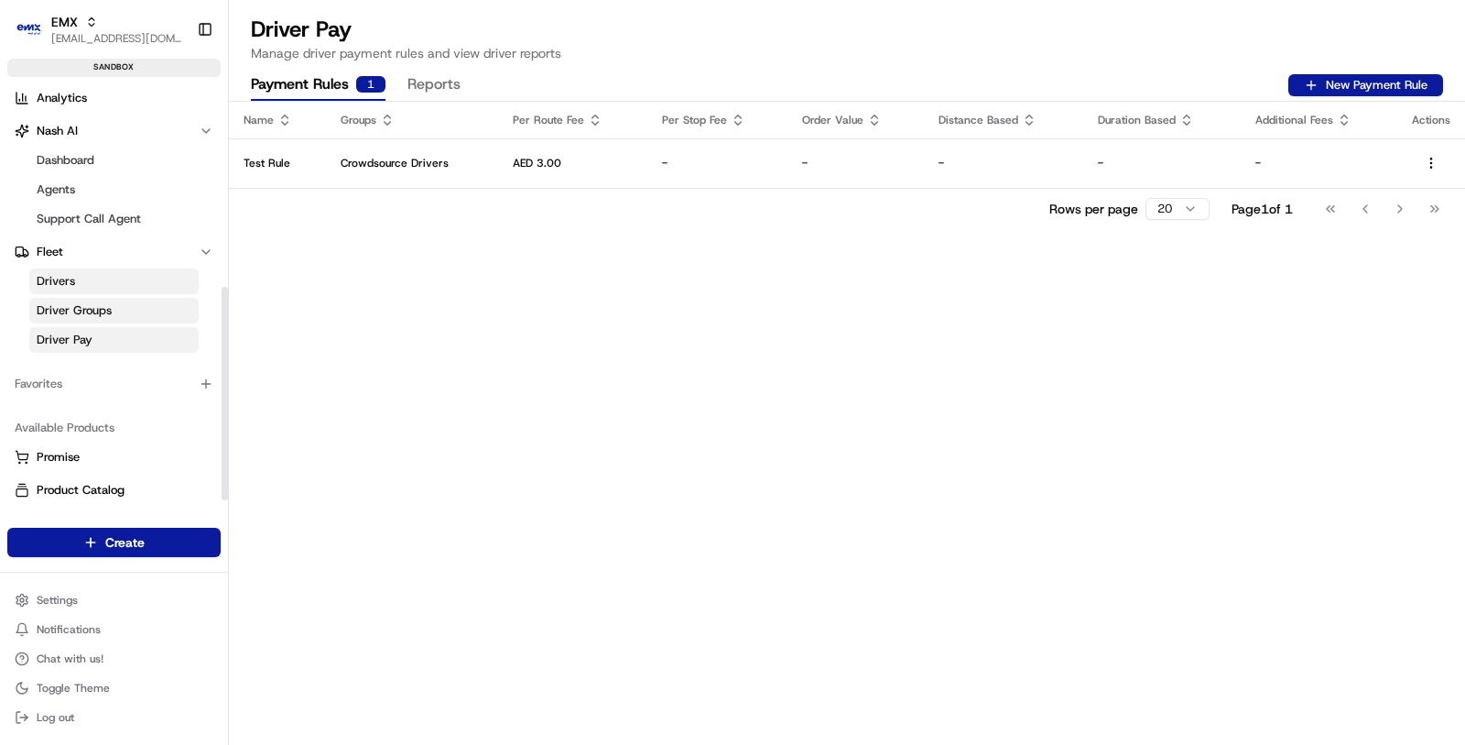
click at [49, 313] on span "Driver Groups" at bounding box center [74, 310] width 75 height 16
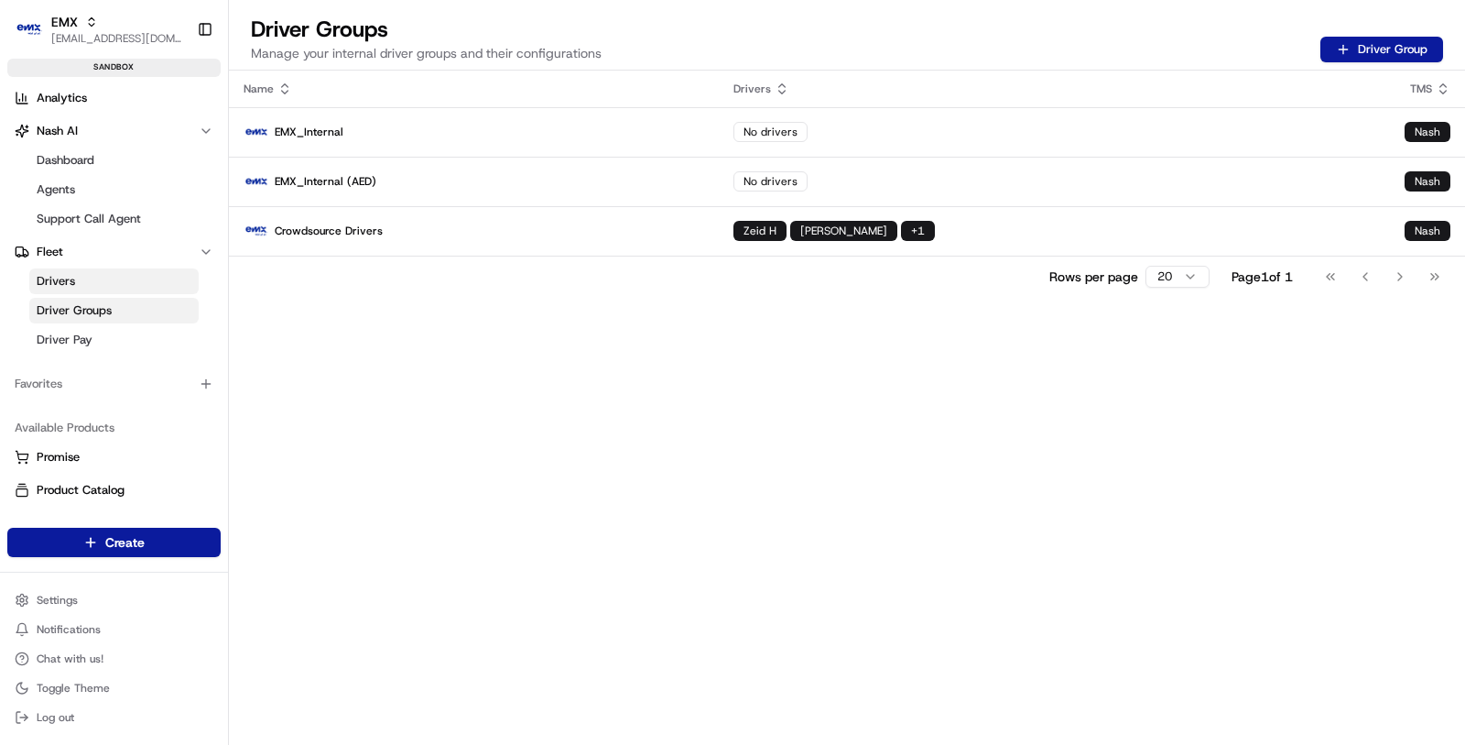
click at [623, 265] on div "Rows per page 20 Page 1 of 1 Go to first page Go to previous page Go to next pa…" at bounding box center [847, 276] width 1236 height 41
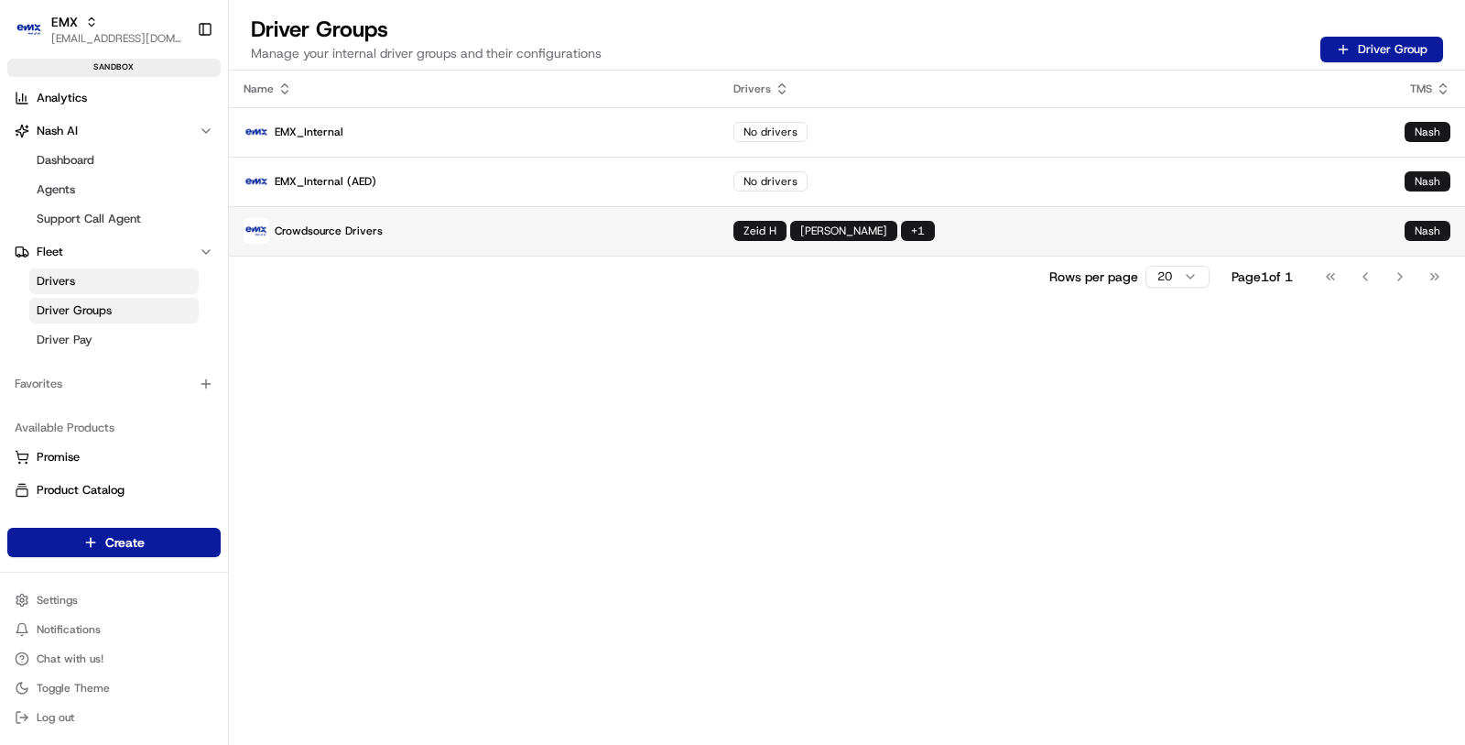
click at [621, 235] on p "Crowdsource Drivers" at bounding box center [474, 231] width 461 height 26
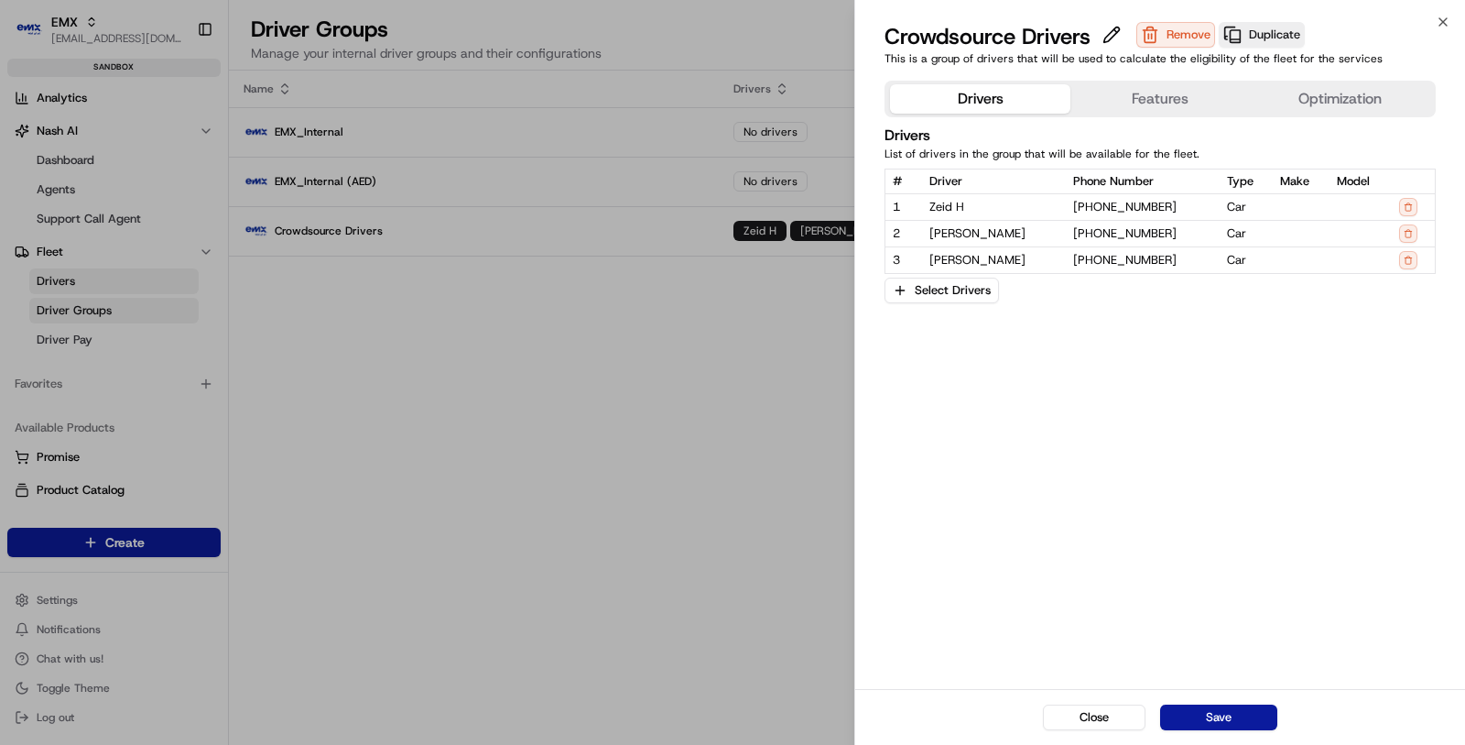
click at [1110, 86] on button "Features" at bounding box center [1161, 98] width 180 height 29
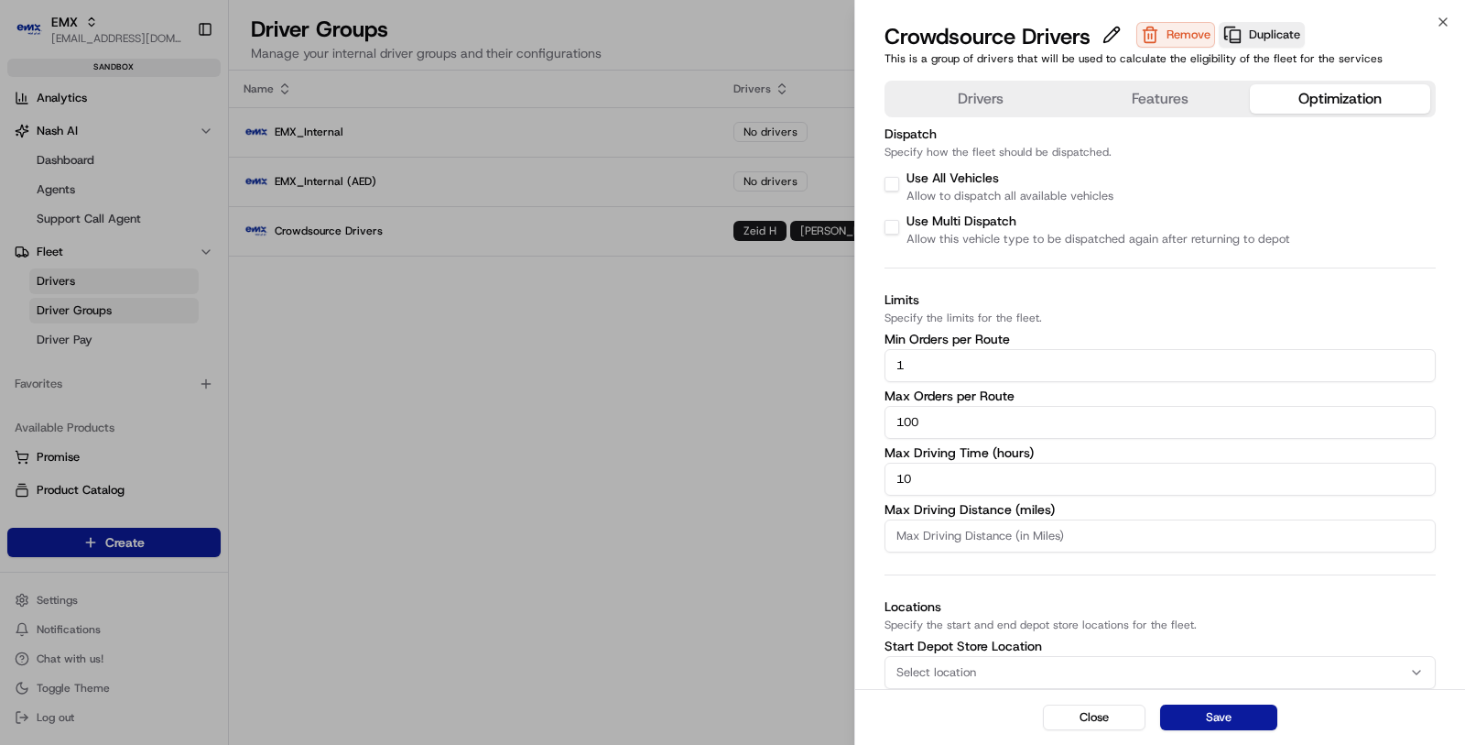
click at [1325, 103] on button "Optimization" at bounding box center [1340, 98] width 180 height 29
click at [1139, 72] on div "Crowdsource Drivers Remove Duplicate This is a group of drivers that will be us…" at bounding box center [1160, 47] width 610 height 51
click at [1139, 86] on button "Features" at bounding box center [1161, 98] width 180 height 29
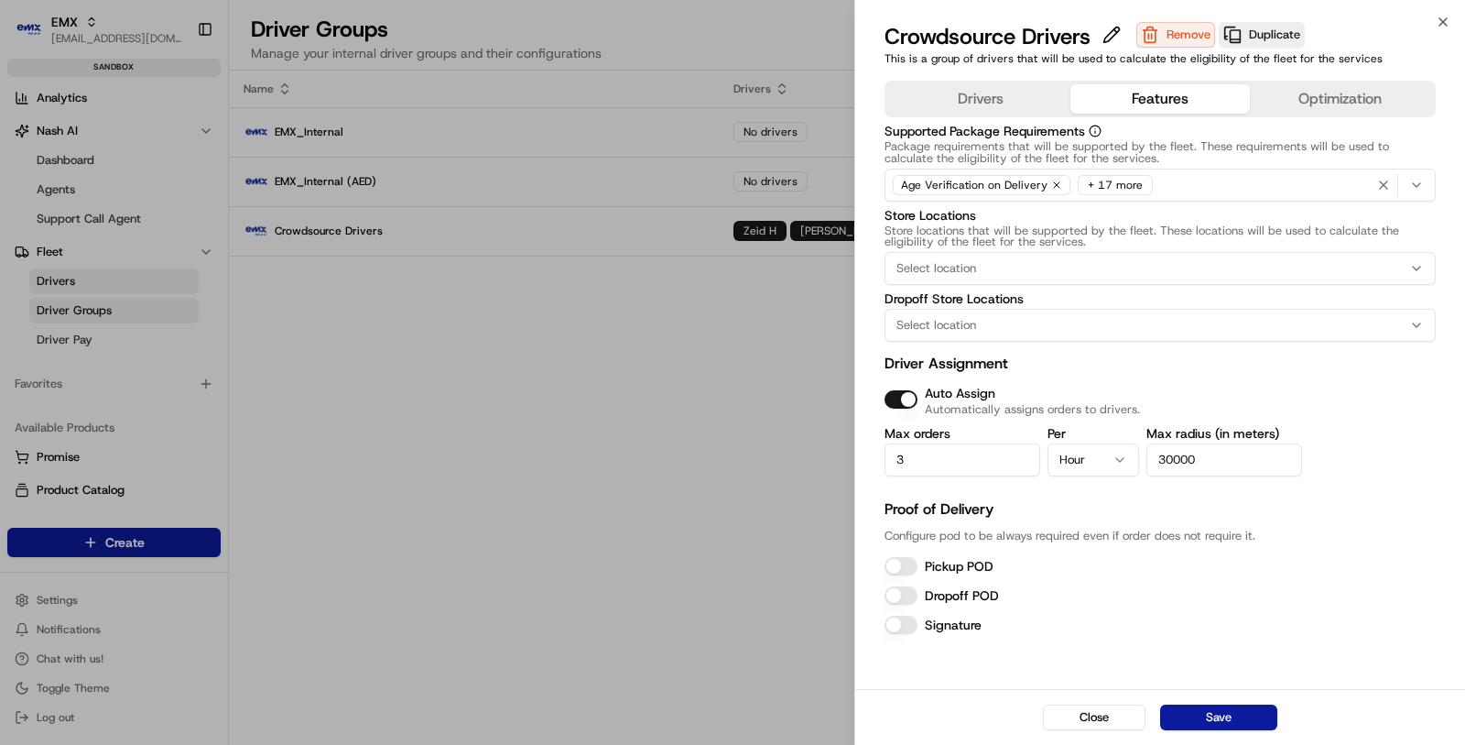
click at [1024, 103] on button "Drivers" at bounding box center [980, 98] width 180 height 29
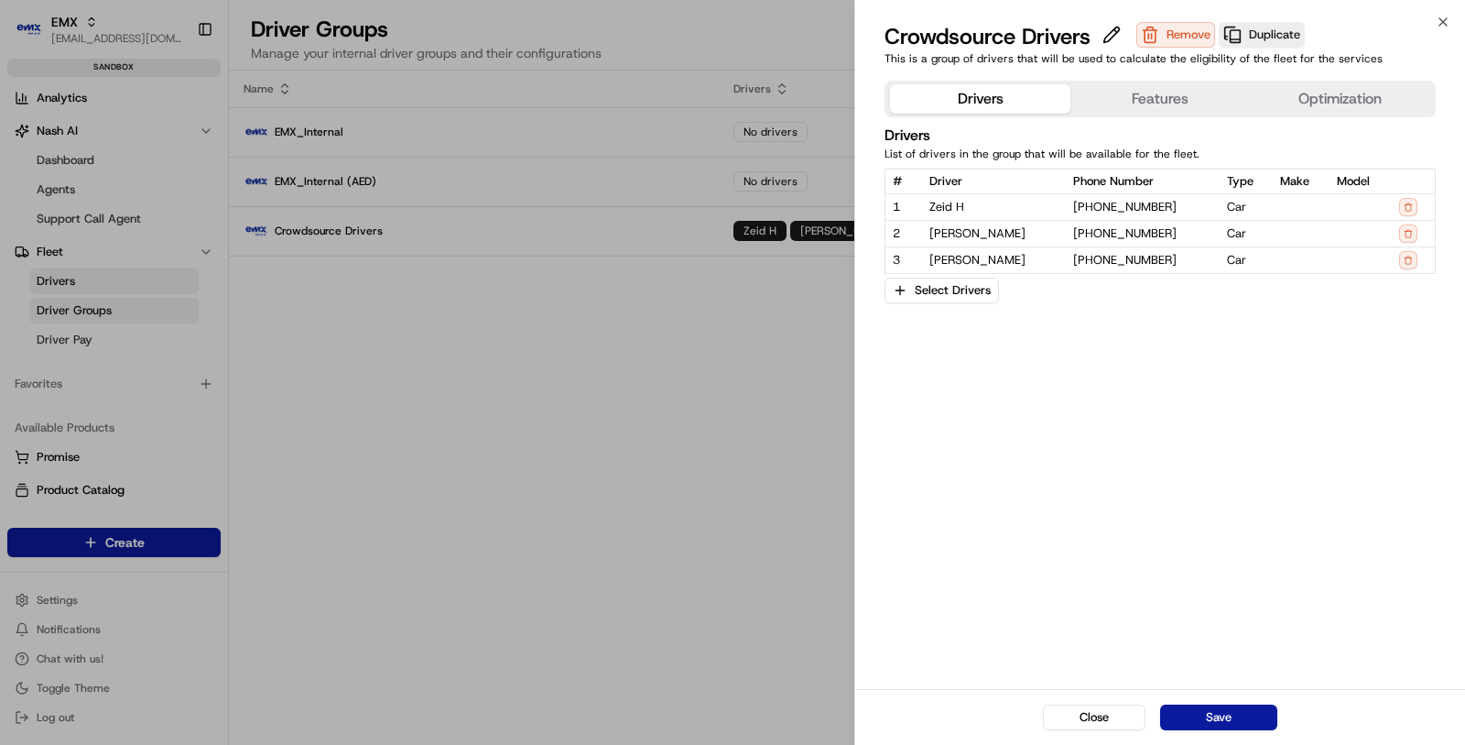
click at [1164, 116] on div "Drivers Features Optimization" at bounding box center [1160, 99] width 551 height 37
click at [1134, 82] on div "Drivers Features Optimization" at bounding box center [1160, 99] width 551 height 37
click at [1140, 123] on div "Drivers Features Optimization Drivers List of drivers in the group that will be…" at bounding box center [1160, 192] width 551 height 223
click at [1140, 115] on div "Drivers Features Optimization" at bounding box center [1160, 99] width 551 height 37
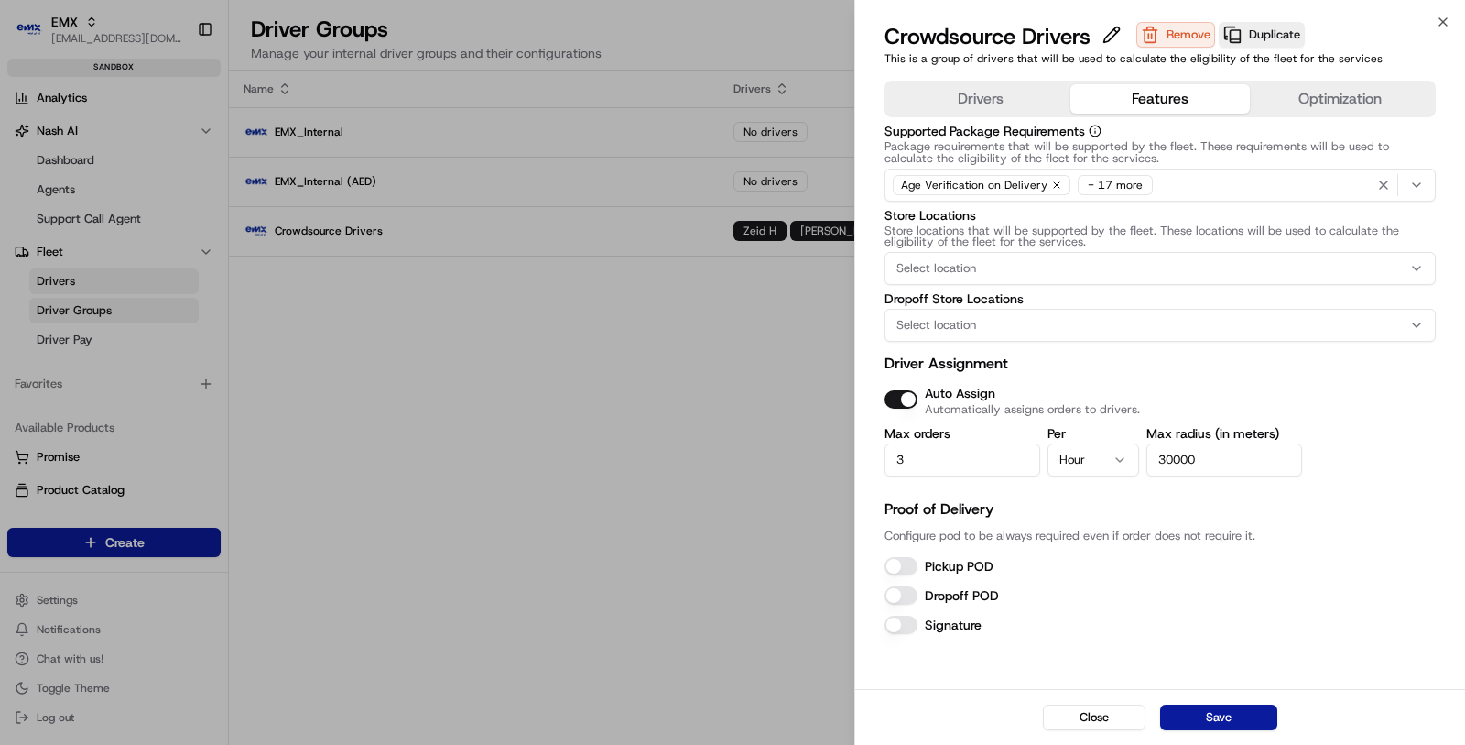
click at [1140, 105] on button "Features" at bounding box center [1161, 98] width 180 height 29
drag, startPoint x: 938, startPoint y: 447, endPoint x: 818, endPoint y: 447, distance: 120.0
click at [818, 447] on body "EMX masood@usenash.com Toggle Sidebar sandbox Orders Deliveries Control Provide…" at bounding box center [732, 372] width 1465 height 745
drag, startPoint x: 920, startPoint y: 468, endPoint x: 827, endPoint y: 450, distance: 95.2
click at [830, 450] on body "EMX masood@usenash.com Toggle Sidebar sandbox Orders Deliveries Control Provide…" at bounding box center [732, 372] width 1465 height 745
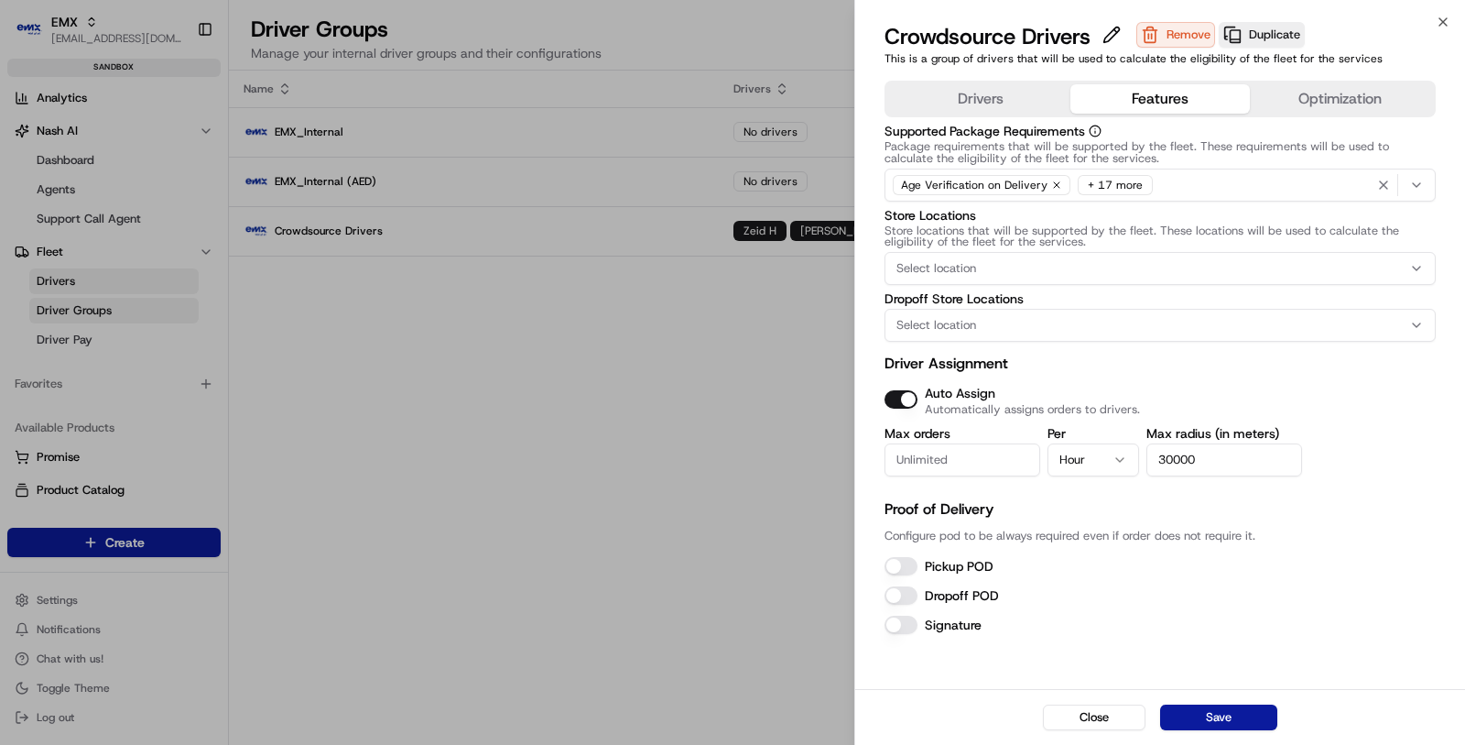
drag, startPoint x: 1211, startPoint y: 462, endPoint x: 1137, endPoint y: 462, distance: 74.2
click at [1137, 462] on div "Max orders Per Hour Max radius (in meters) 30000" at bounding box center [1160, 451] width 551 height 49
click at [1231, 723] on button "Save" at bounding box center [1218, 717] width 117 height 26
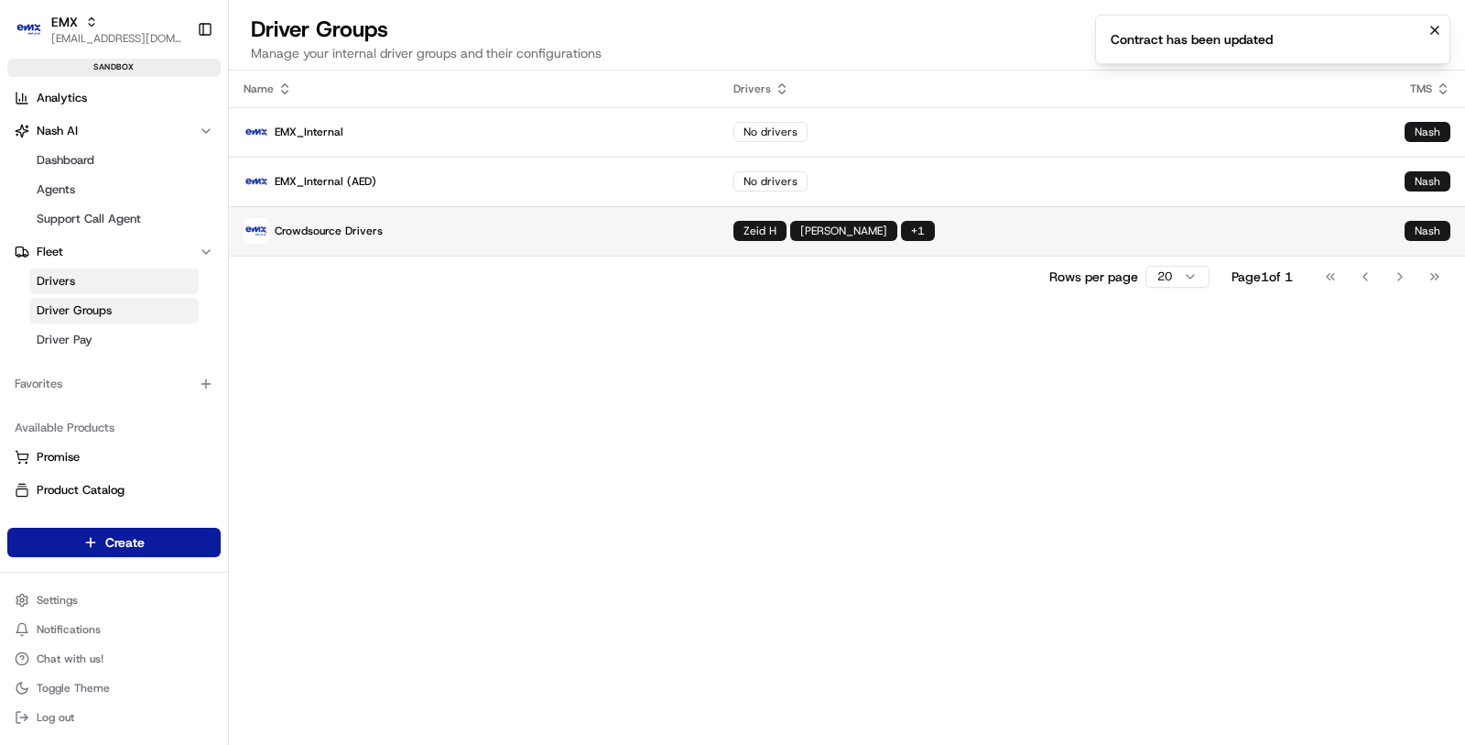
click at [1120, 239] on div "Zeid H JJ Velaz + 1" at bounding box center [1055, 231] width 642 height 20
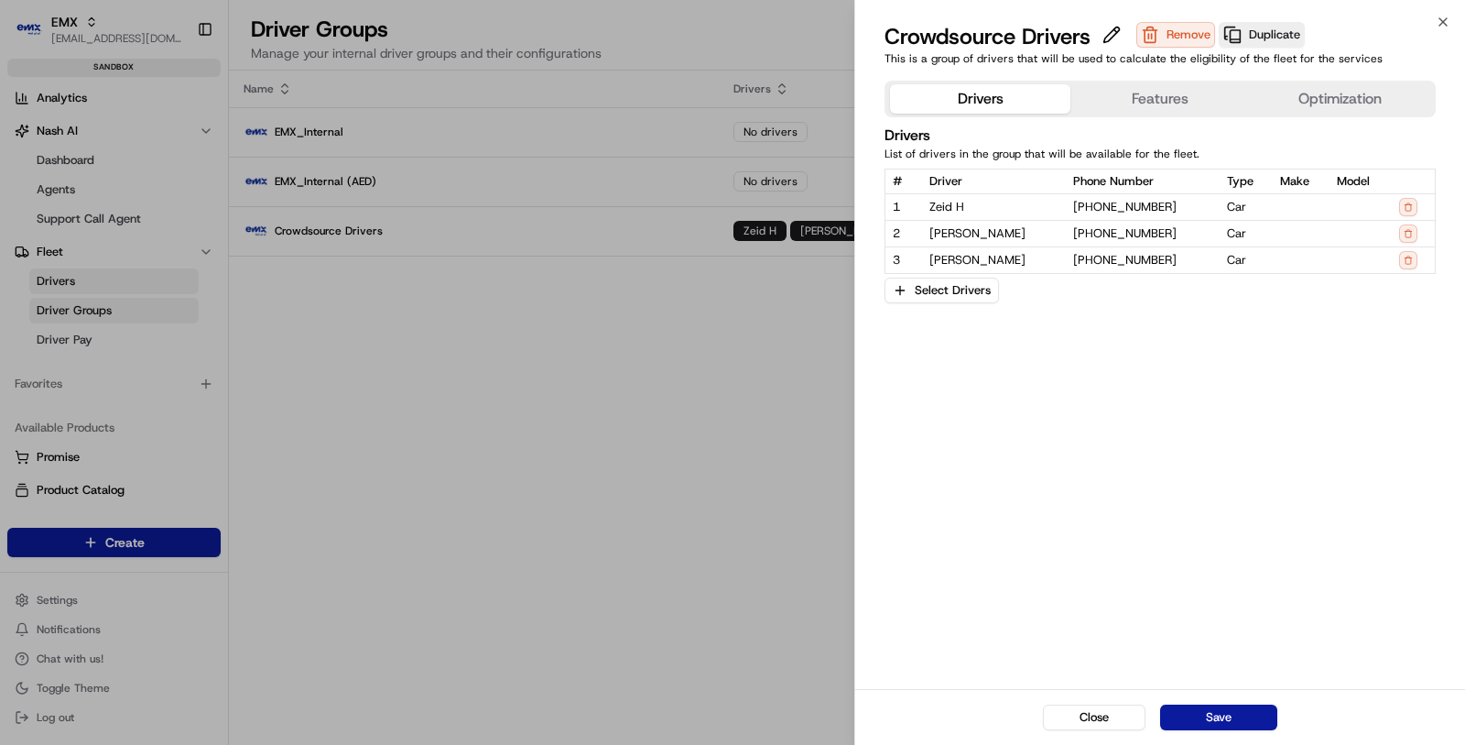
click at [1332, 93] on button "Optimization" at bounding box center [1340, 98] width 180 height 29
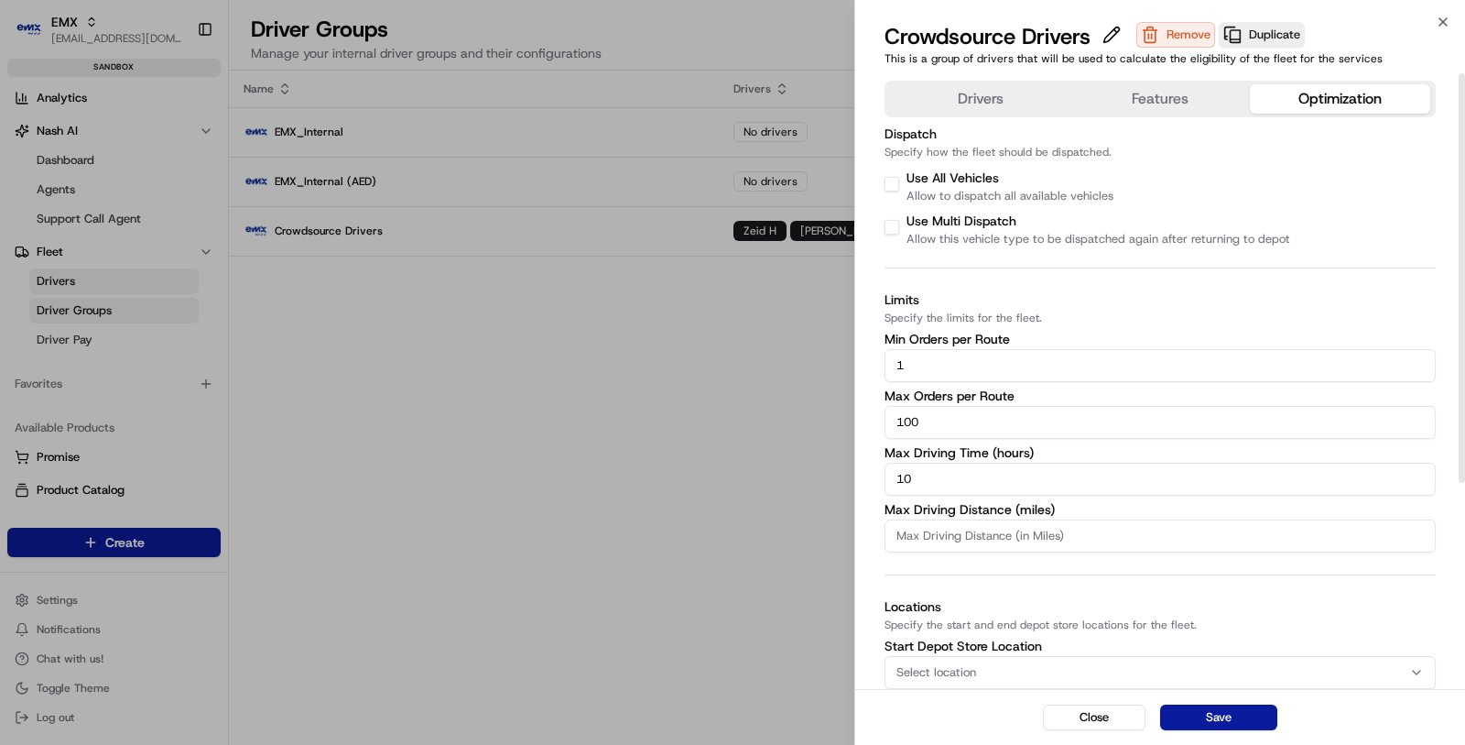
click at [1180, 122] on div "Drivers Features Optimization Dispatch Specify how the fleet should be dispatch…" at bounding box center [1160, 538] width 551 height 915
click at [1176, 116] on div "Drivers Features Optimization" at bounding box center [1160, 99] width 551 height 37
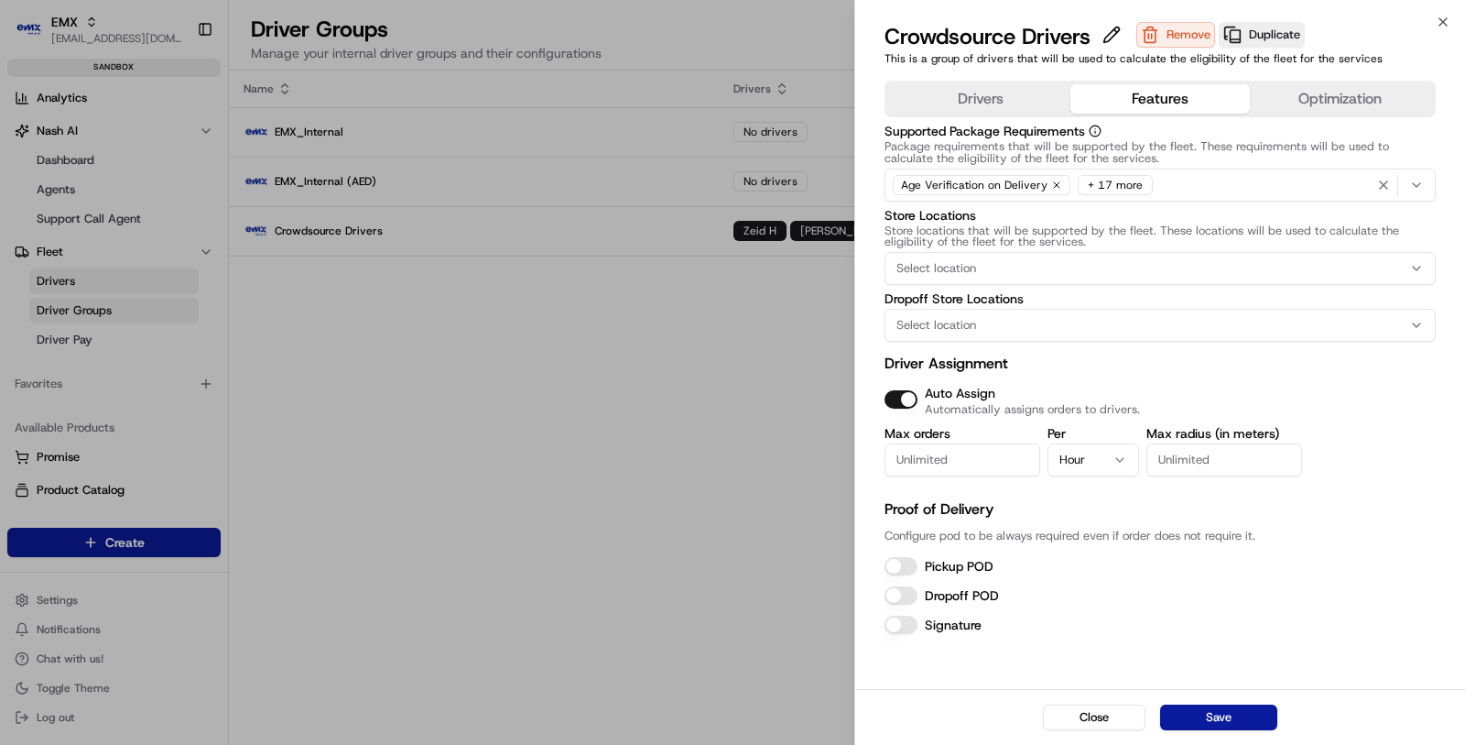
click at [1174, 107] on button "Features" at bounding box center [1161, 98] width 180 height 29
click at [972, 97] on button "Drivers" at bounding box center [980, 98] width 180 height 29
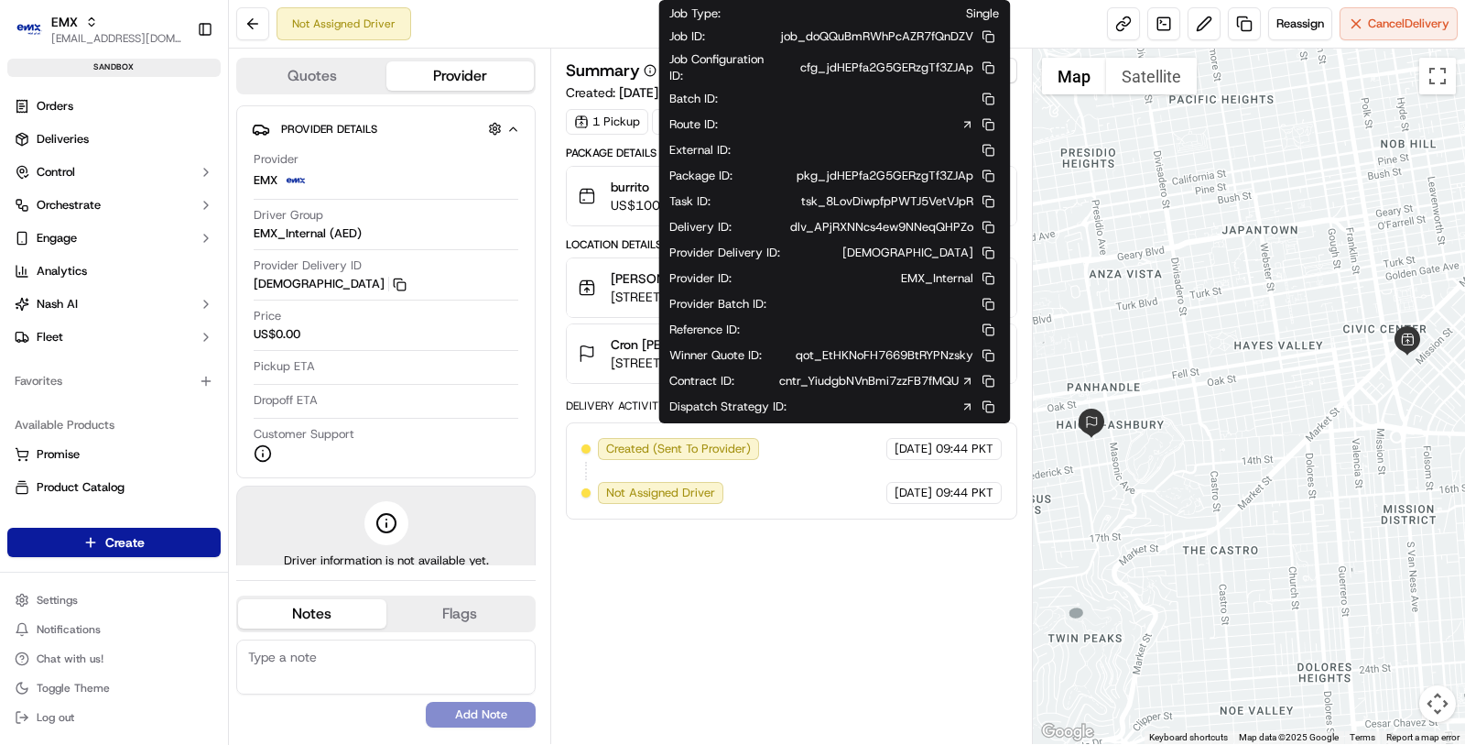
click at [964, 375] on icon at bounding box center [967, 381] width 13 height 13
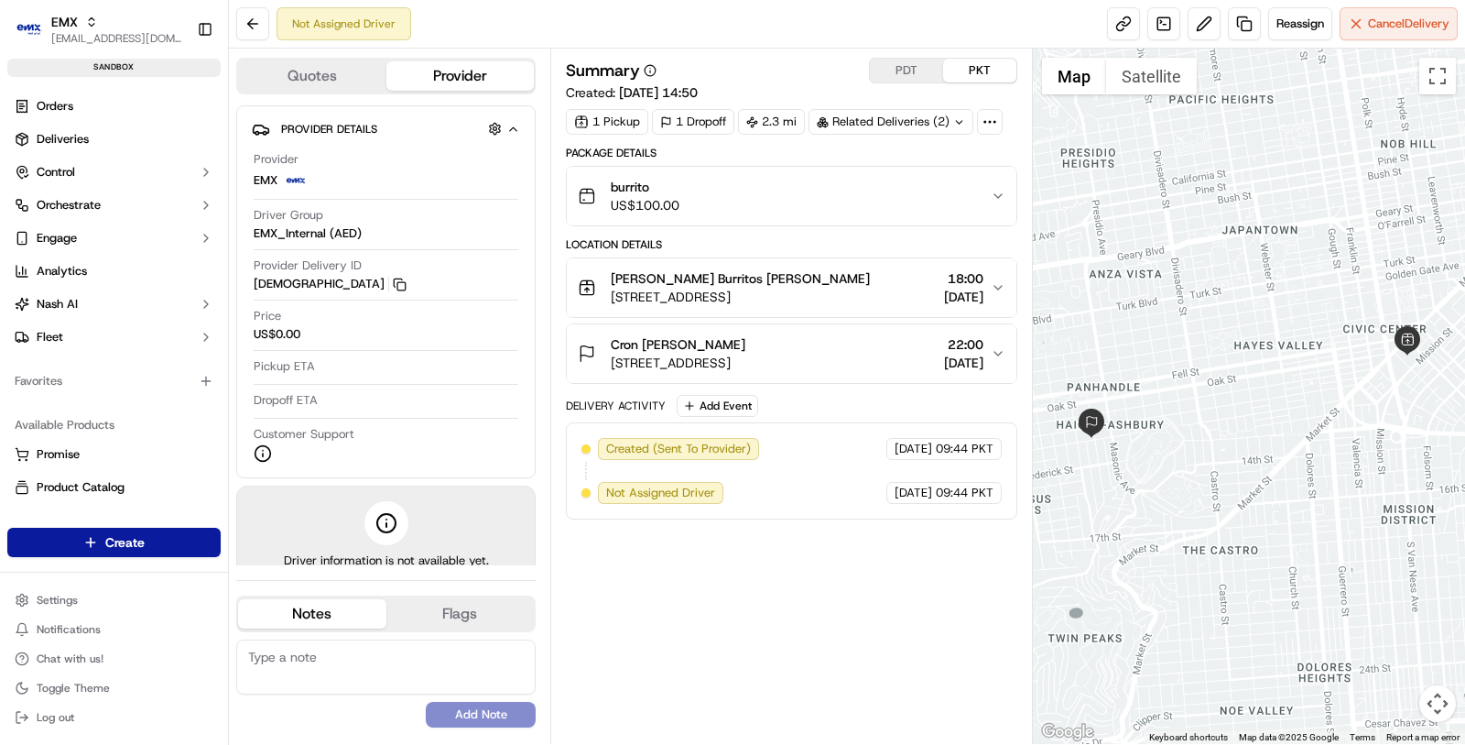
click at [640, 566] on div "Summary PDT PKT Created: [DATE] 14:50 1 Pickup 1 Dropoff 2.3 mi Related Deliver…" at bounding box center [792, 396] width 452 height 677
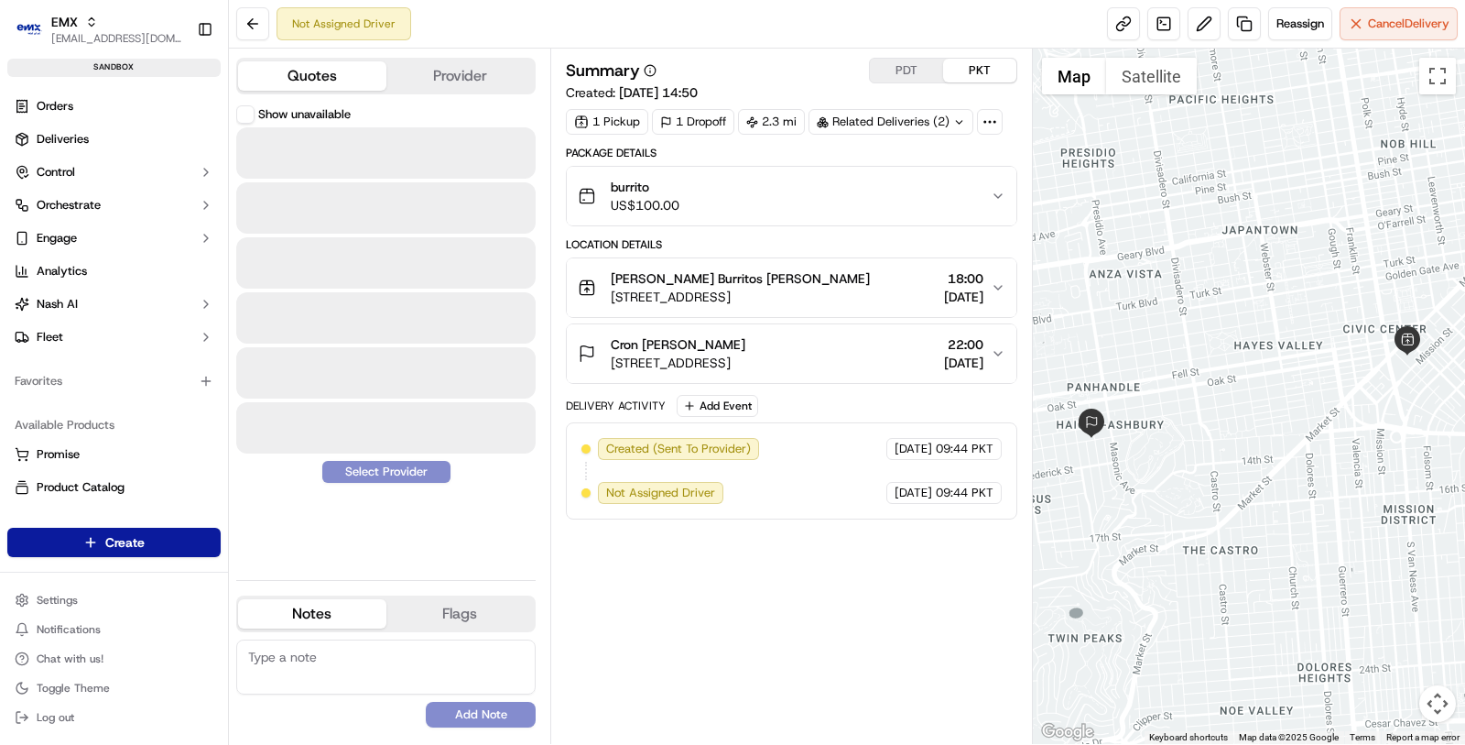
click at [320, 70] on button "Quotes" at bounding box center [312, 75] width 148 height 29
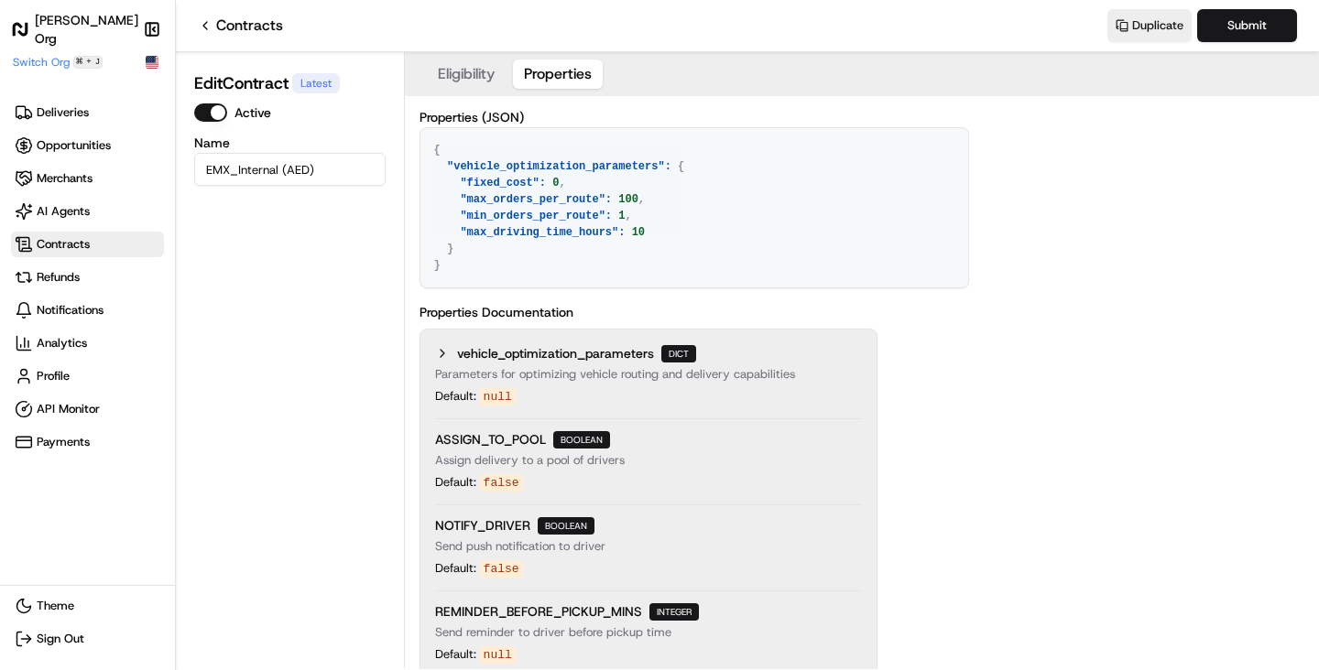
click at [539, 73] on button "Properties" at bounding box center [558, 74] width 90 height 29
click at [280, 169] on input "EMX_Internal (AED)" at bounding box center [289, 169] width 191 height 33
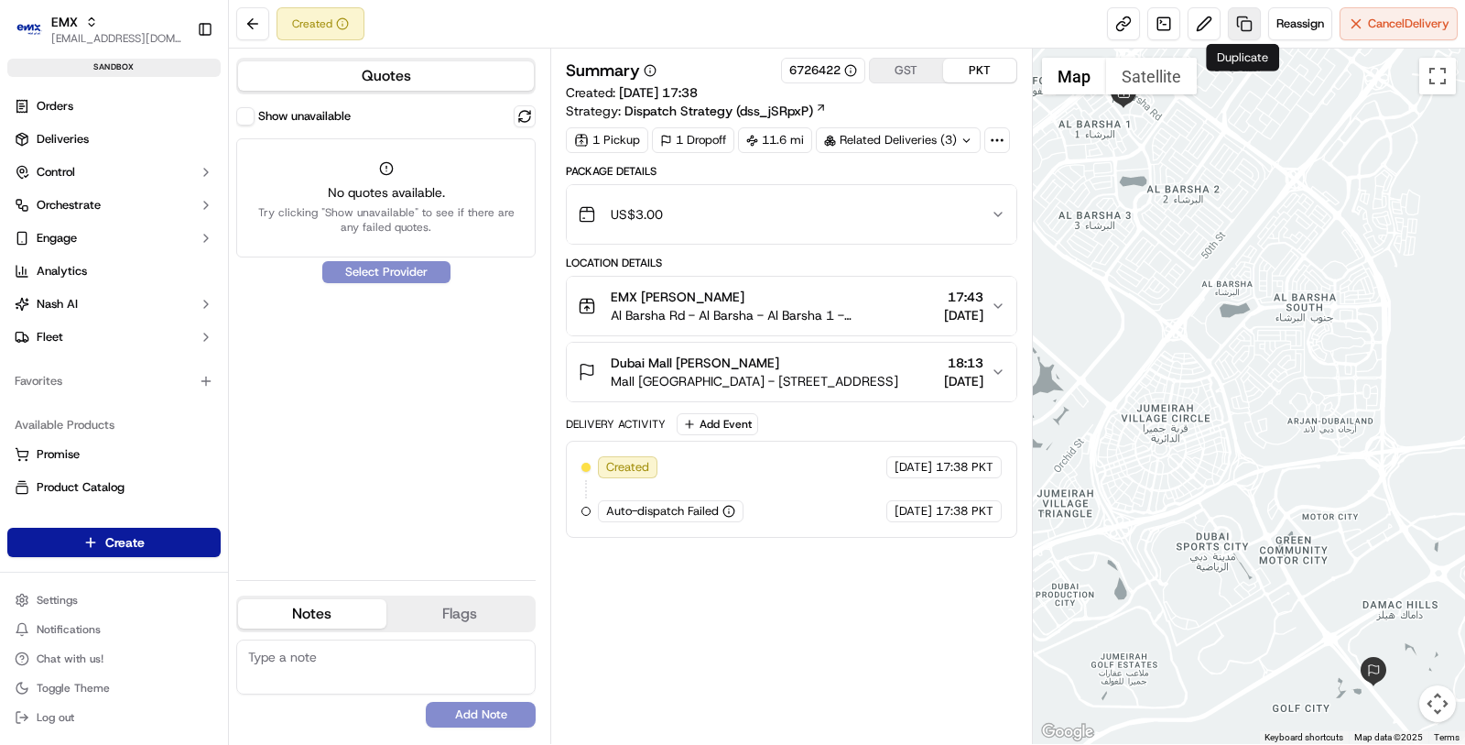
click at [1232, 19] on link at bounding box center [1244, 23] width 33 height 33
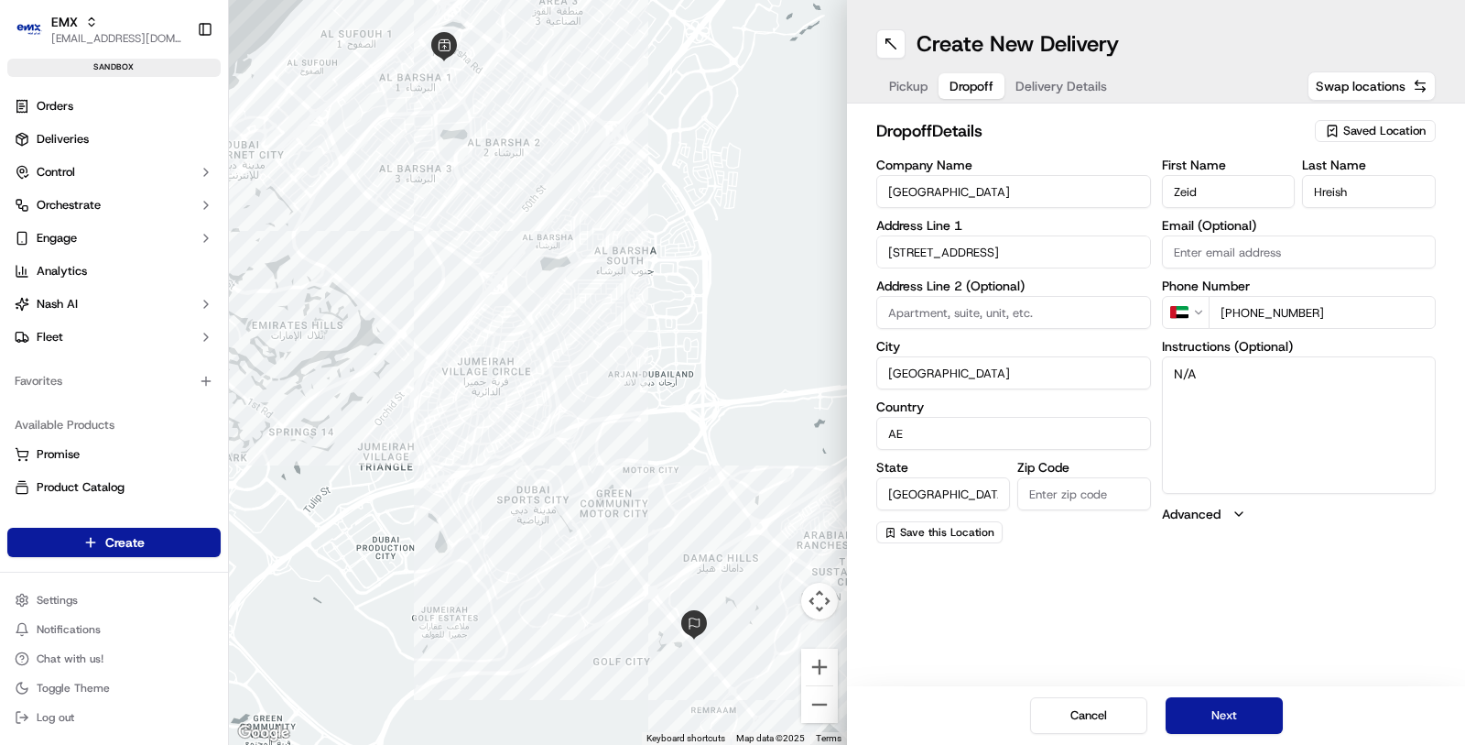
click at [983, 80] on span "Dropoff" at bounding box center [972, 86] width 44 height 18
click at [1081, 83] on span "Delivery Details" at bounding box center [1062, 86] width 92 height 18
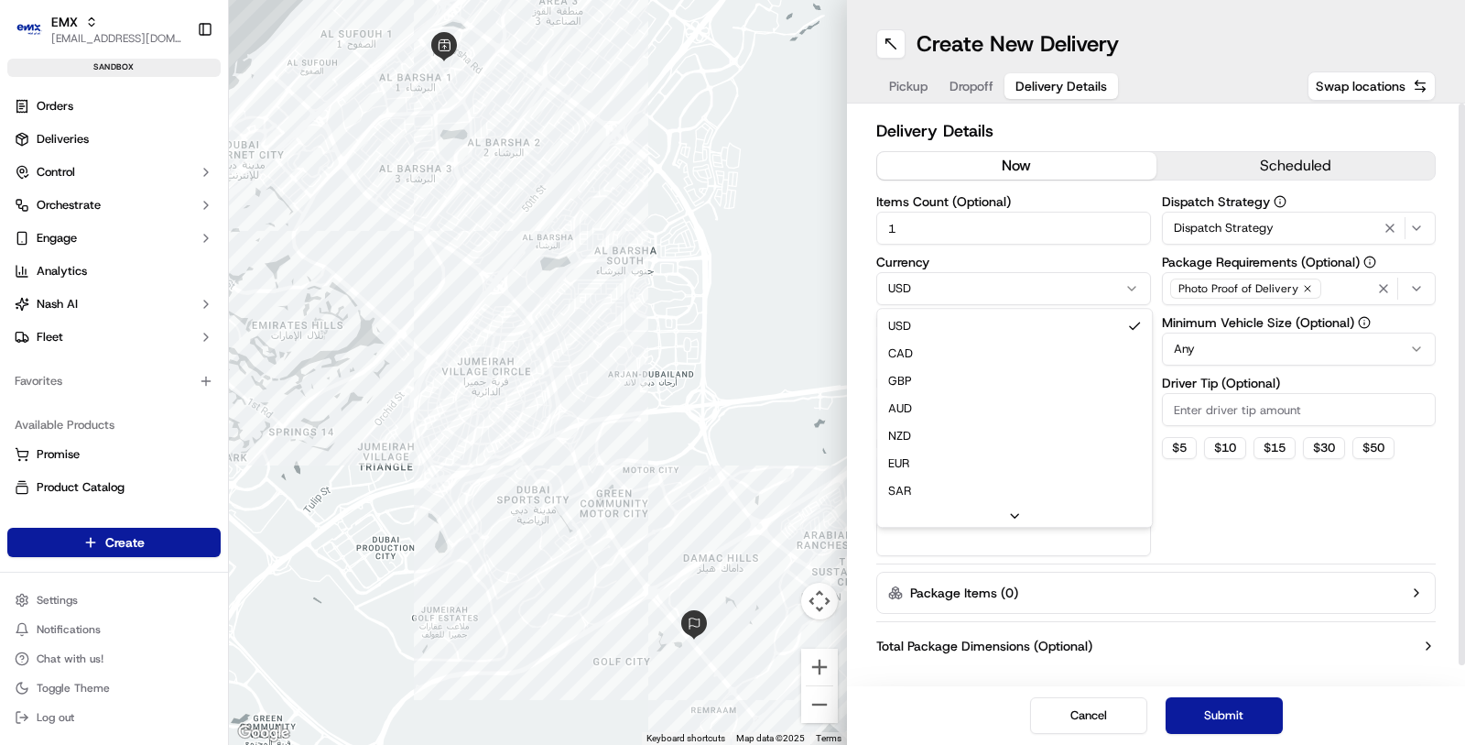
click at [973, 289] on html "EMX masood@usenash.com Toggle Sidebar sandbox Orders Deliveries Control Orchest…" at bounding box center [732, 372] width 1465 height 745
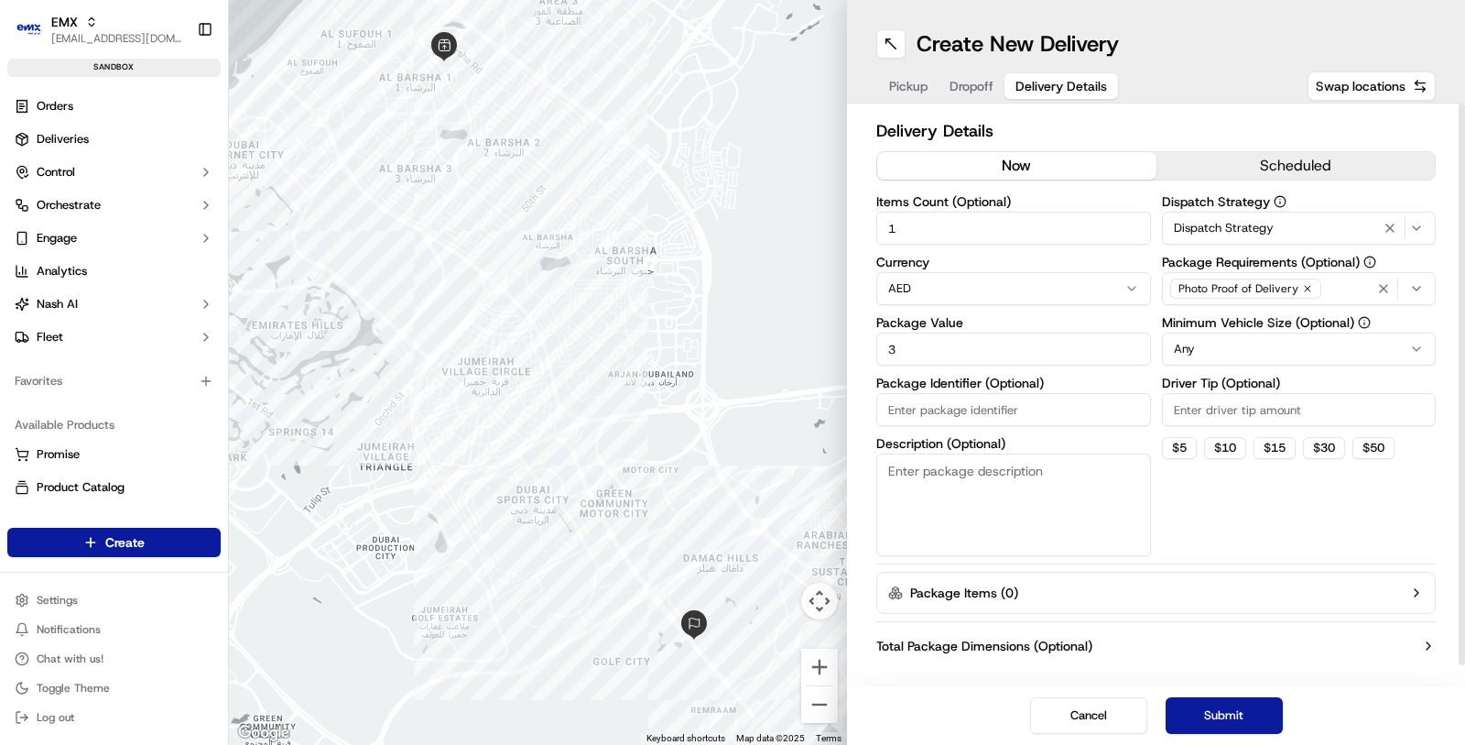
click at [1254, 169] on button "scheduled" at bounding box center [1296, 165] width 279 height 27
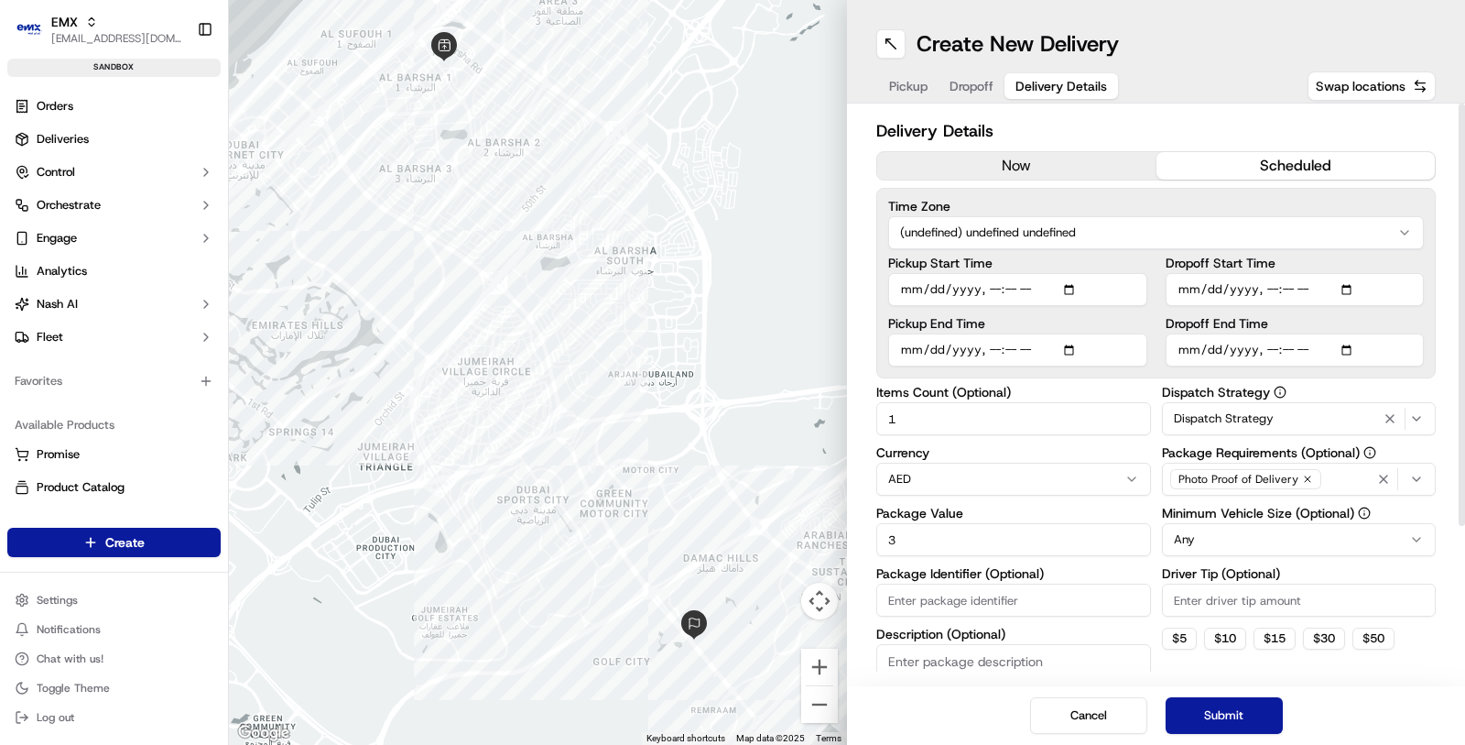
click at [1347, 351] on input "Dropoff End Time" at bounding box center [1295, 349] width 259 height 33
type input "[DATE]T09:42"
click at [1245, 724] on button "Submit" at bounding box center [1224, 715] width 117 height 37
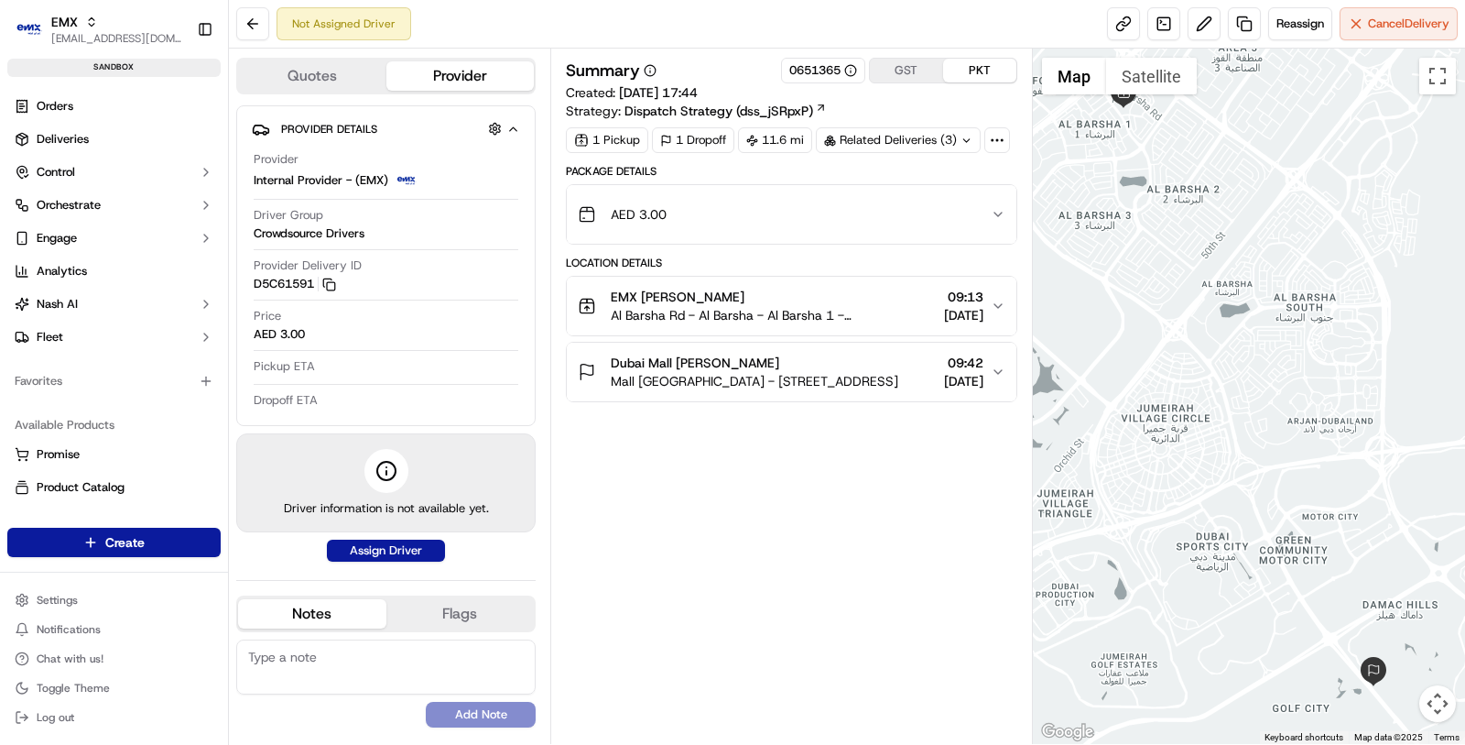
click at [628, 471] on div "Summary 0651365 GST PKT Created: 23/09/2025 17:44 Strategy: Dispatch Strategy (…" at bounding box center [792, 396] width 452 height 677
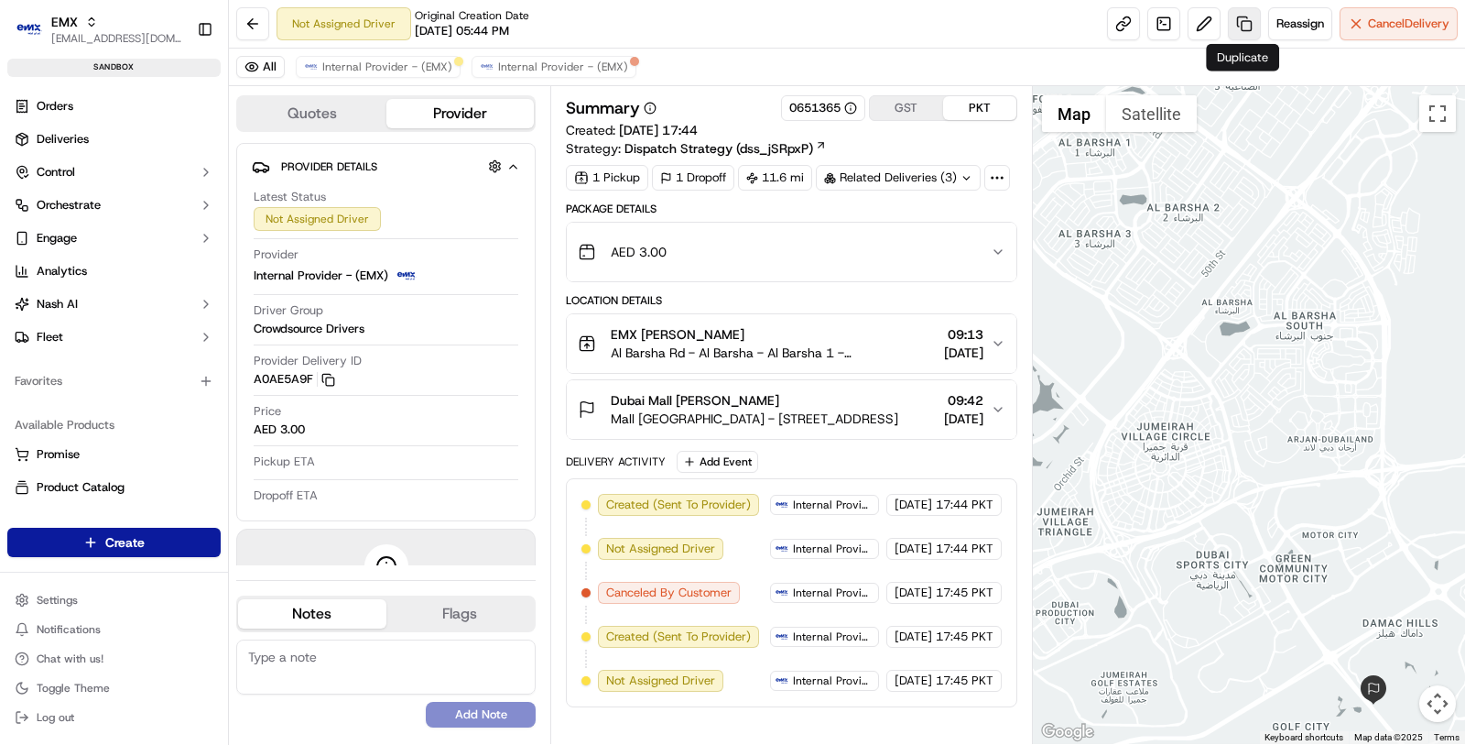
click at [1247, 19] on link at bounding box center [1244, 23] width 33 height 33
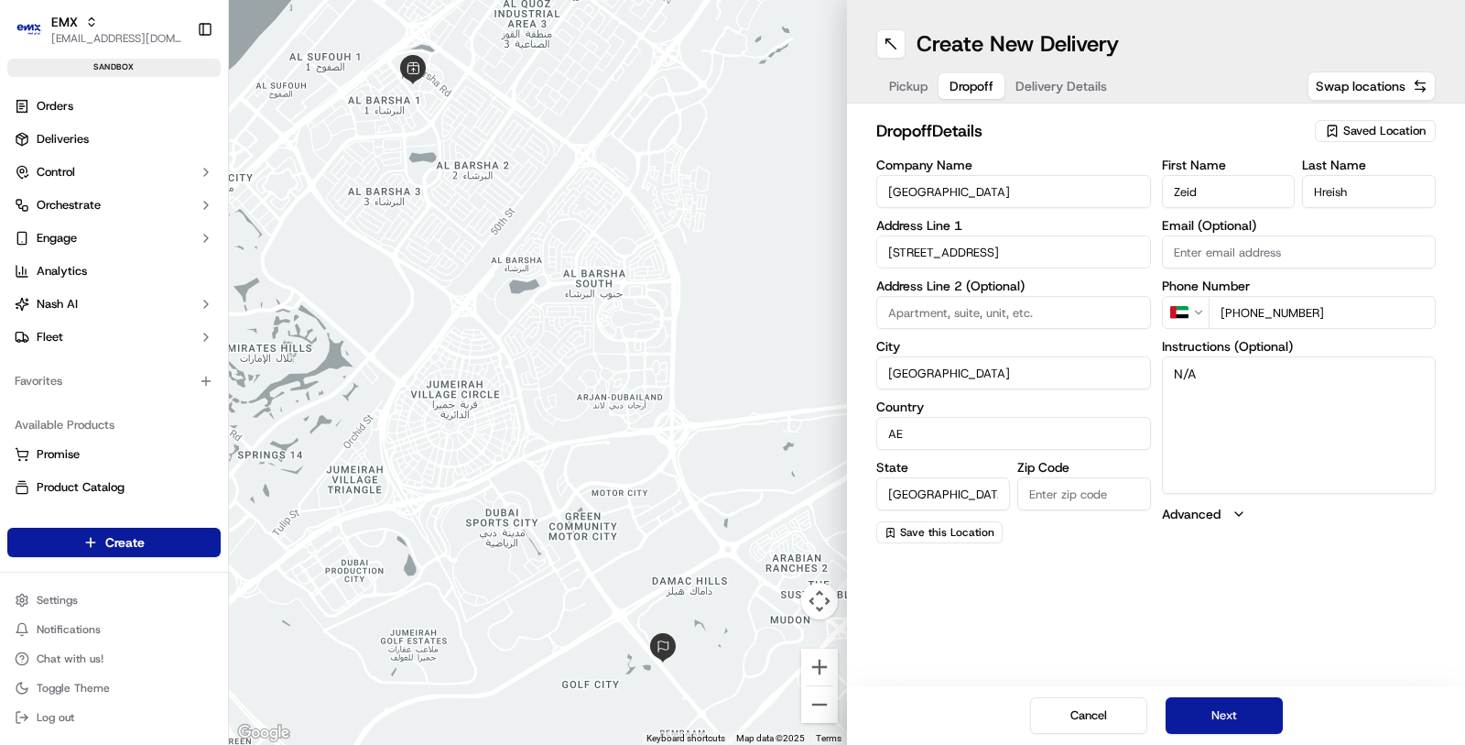
click at [951, 92] on span "Dropoff" at bounding box center [972, 86] width 44 height 18
click at [1102, 82] on span "Delivery Details" at bounding box center [1062, 86] width 92 height 18
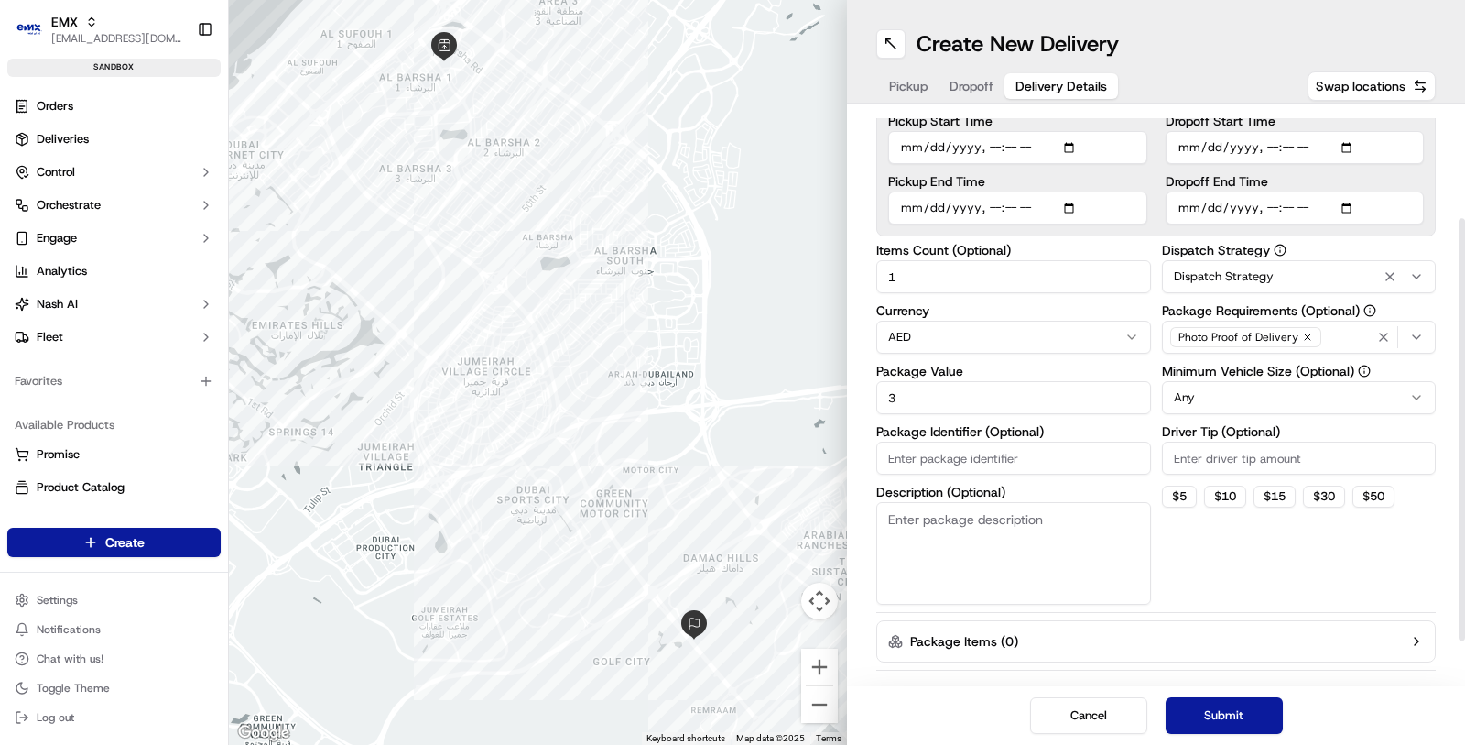
scroll to position [150, 0]
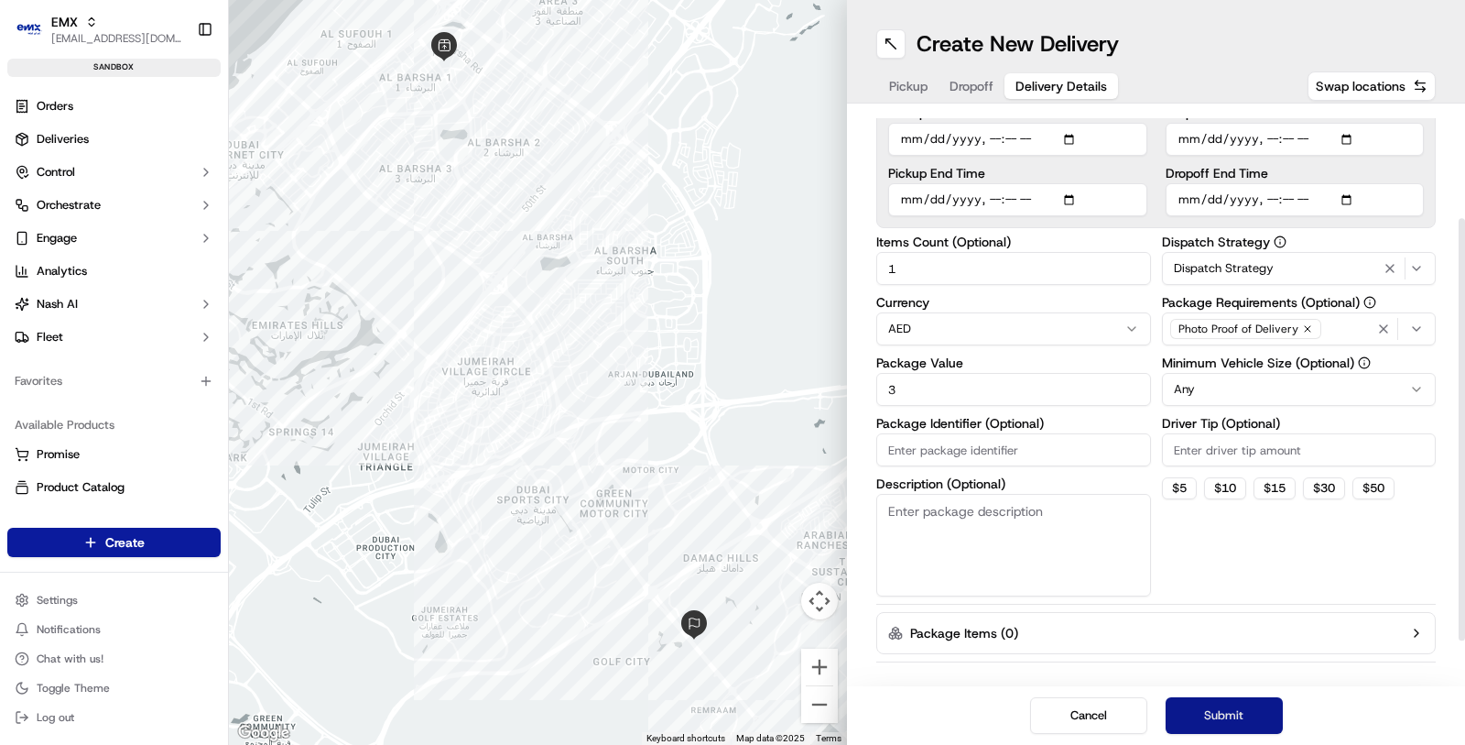
click at [1224, 706] on button "Submit" at bounding box center [1224, 715] width 117 height 37
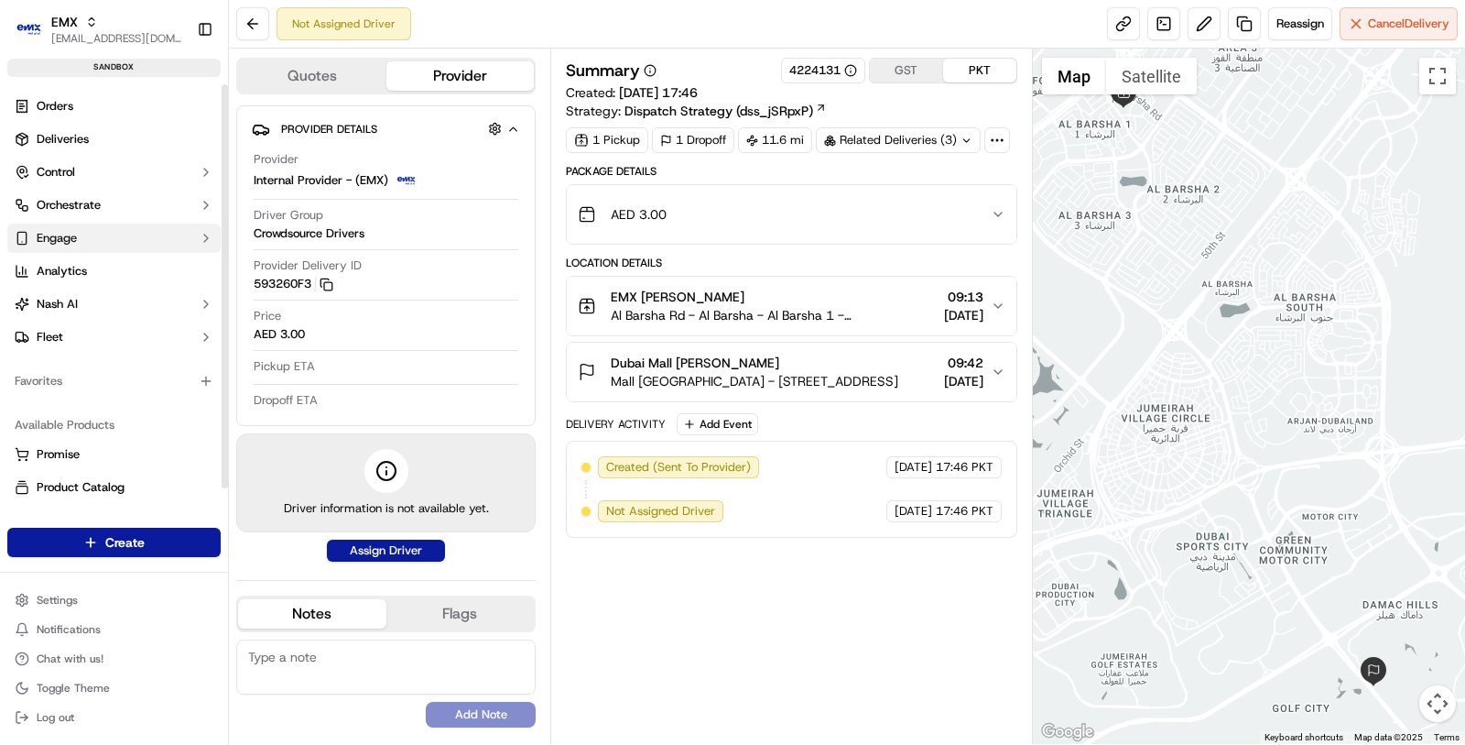
click at [124, 249] on button "Engage" at bounding box center [113, 237] width 213 height 29
click at [136, 311] on button "Nash AI" at bounding box center [113, 303] width 213 height 29
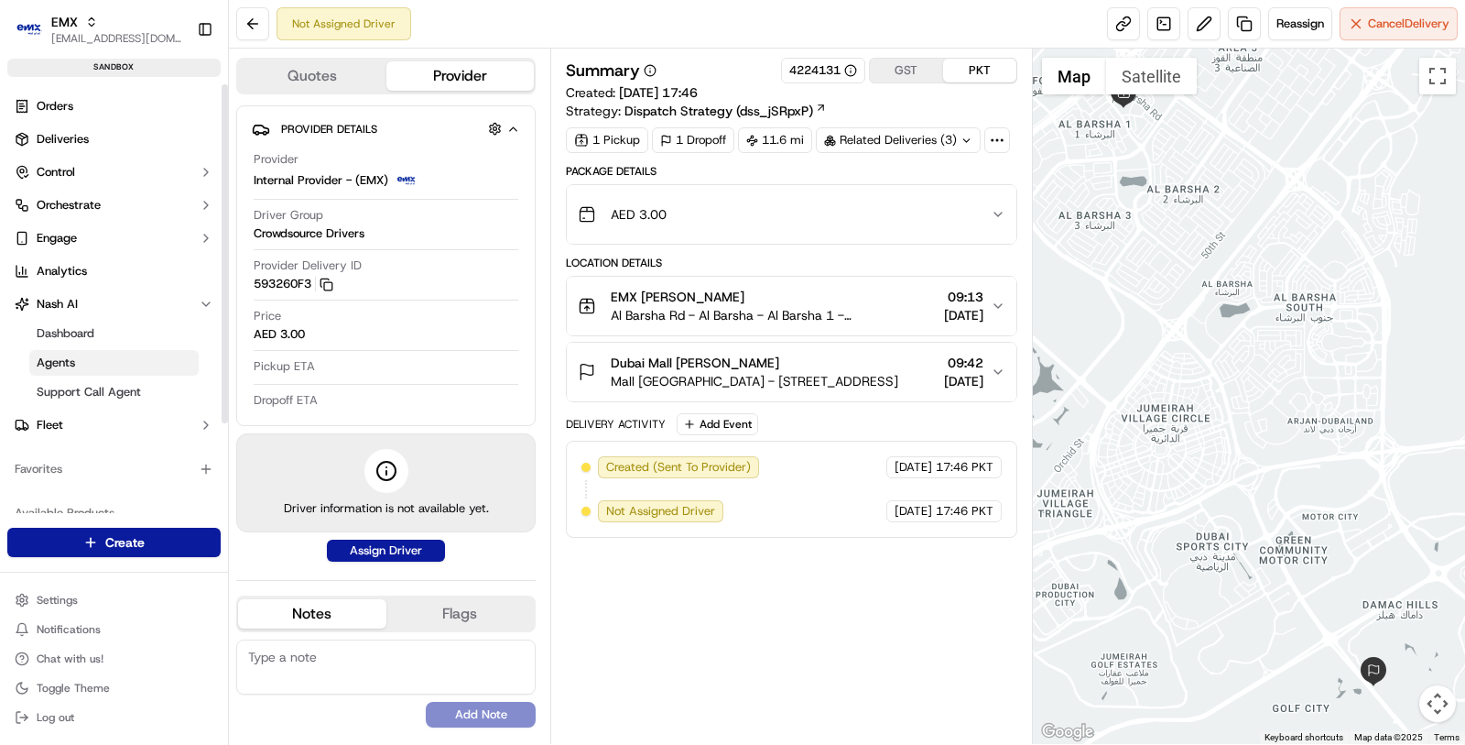
click at [127, 354] on link "Agents" at bounding box center [113, 363] width 169 height 26
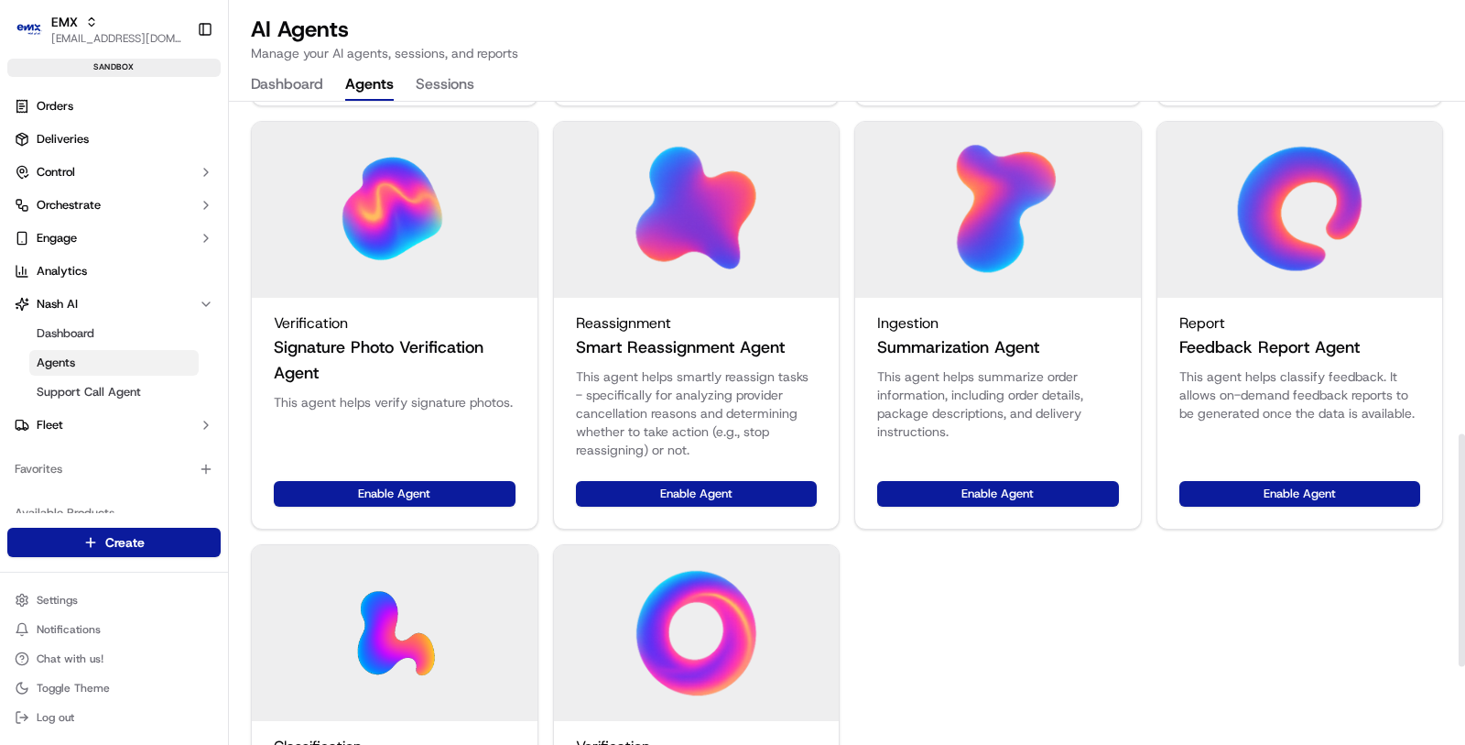
scroll to position [954, 0]
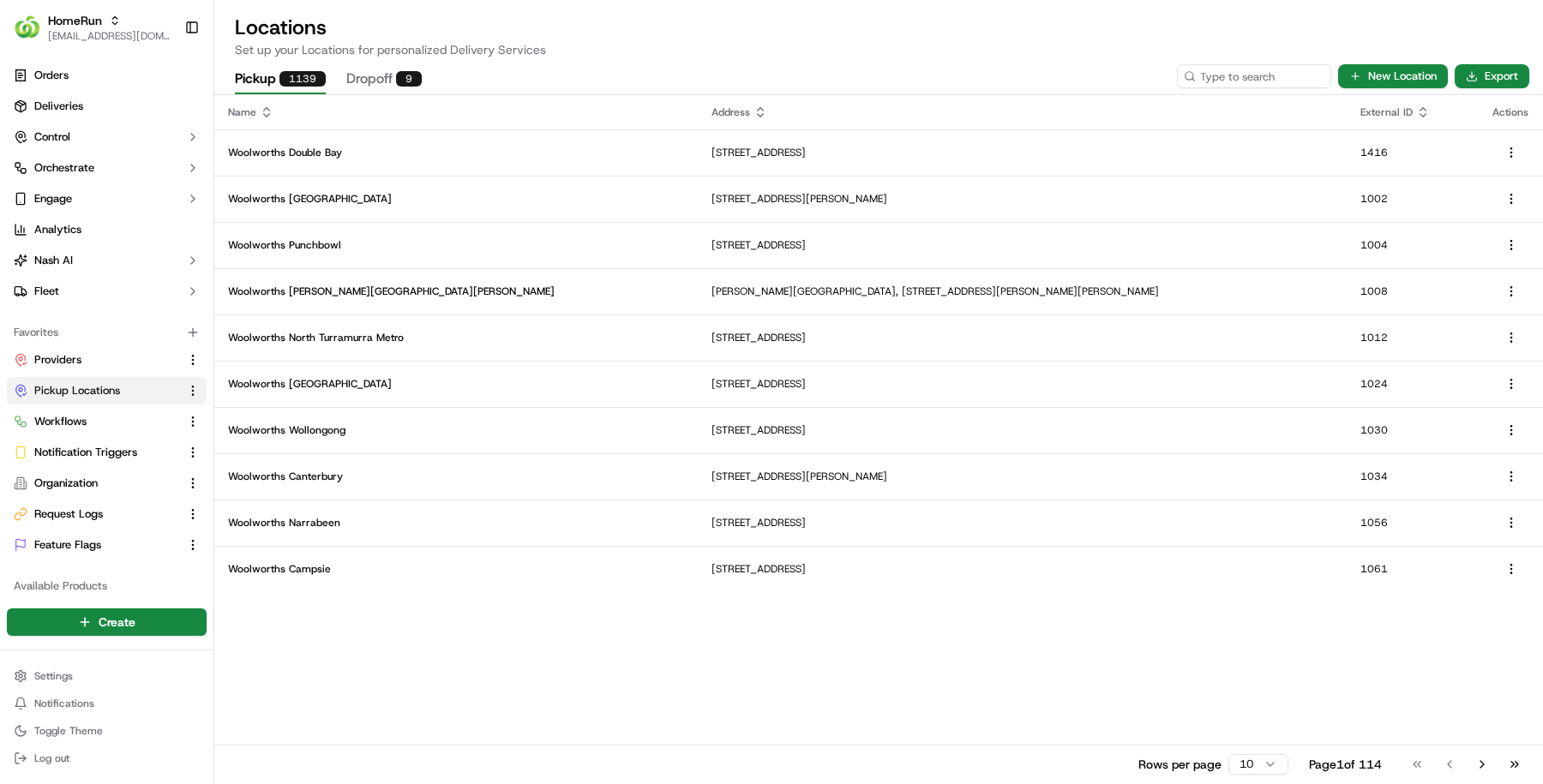
click at [43, 36] on button "HomeRun [EMAIL_ADDRESS][DOMAIN_NAME]" at bounding box center [92, 27] width 170 height 41
type input "golocal"
click at [367, 91] on div "Walmart GoLocal" at bounding box center [311, 89] width 249 height 35
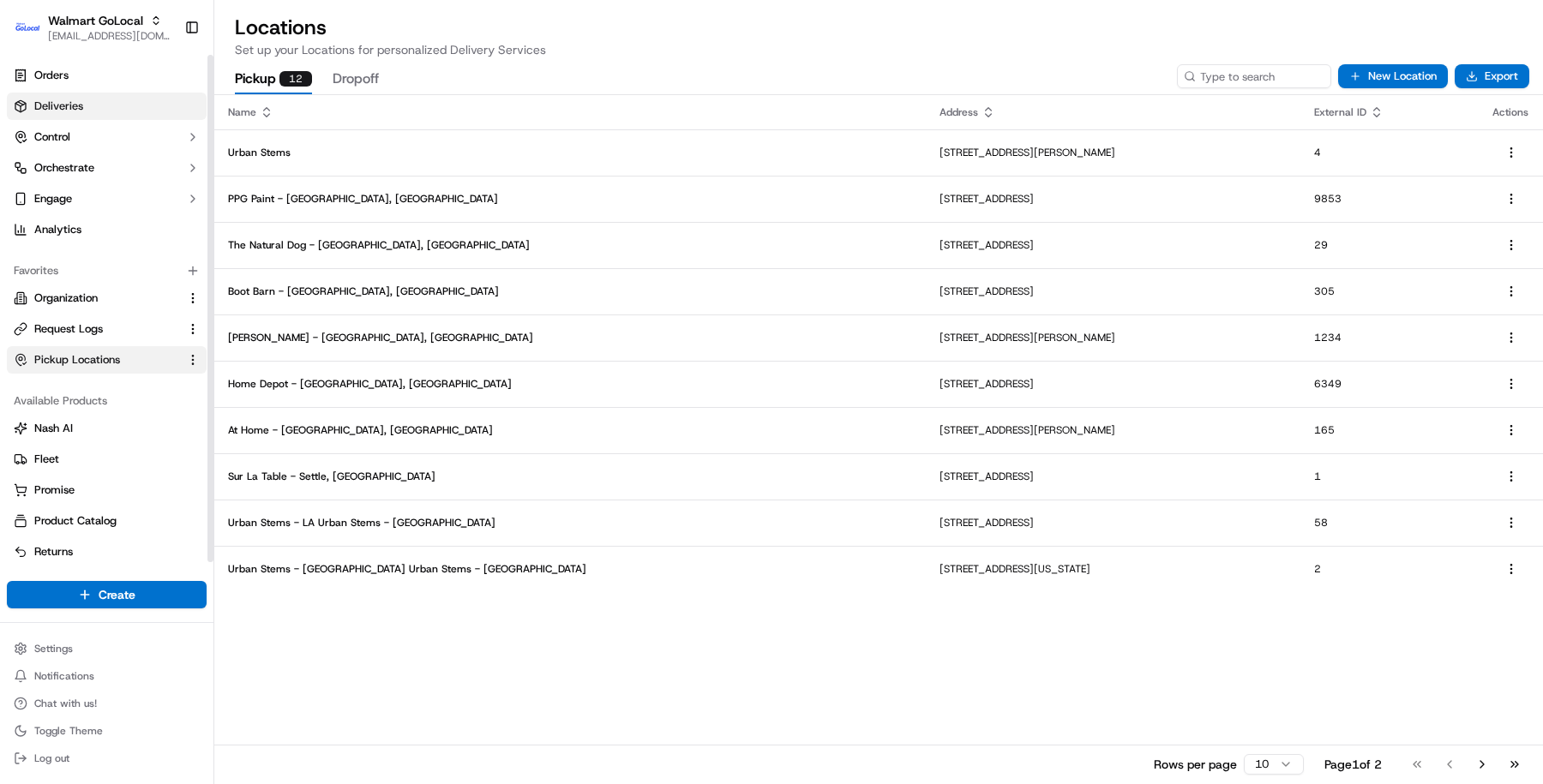
click at [129, 116] on link "Deliveries" at bounding box center [106, 106] width 199 height 27
